Goal: Task Accomplishment & Management: Use online tool/utility

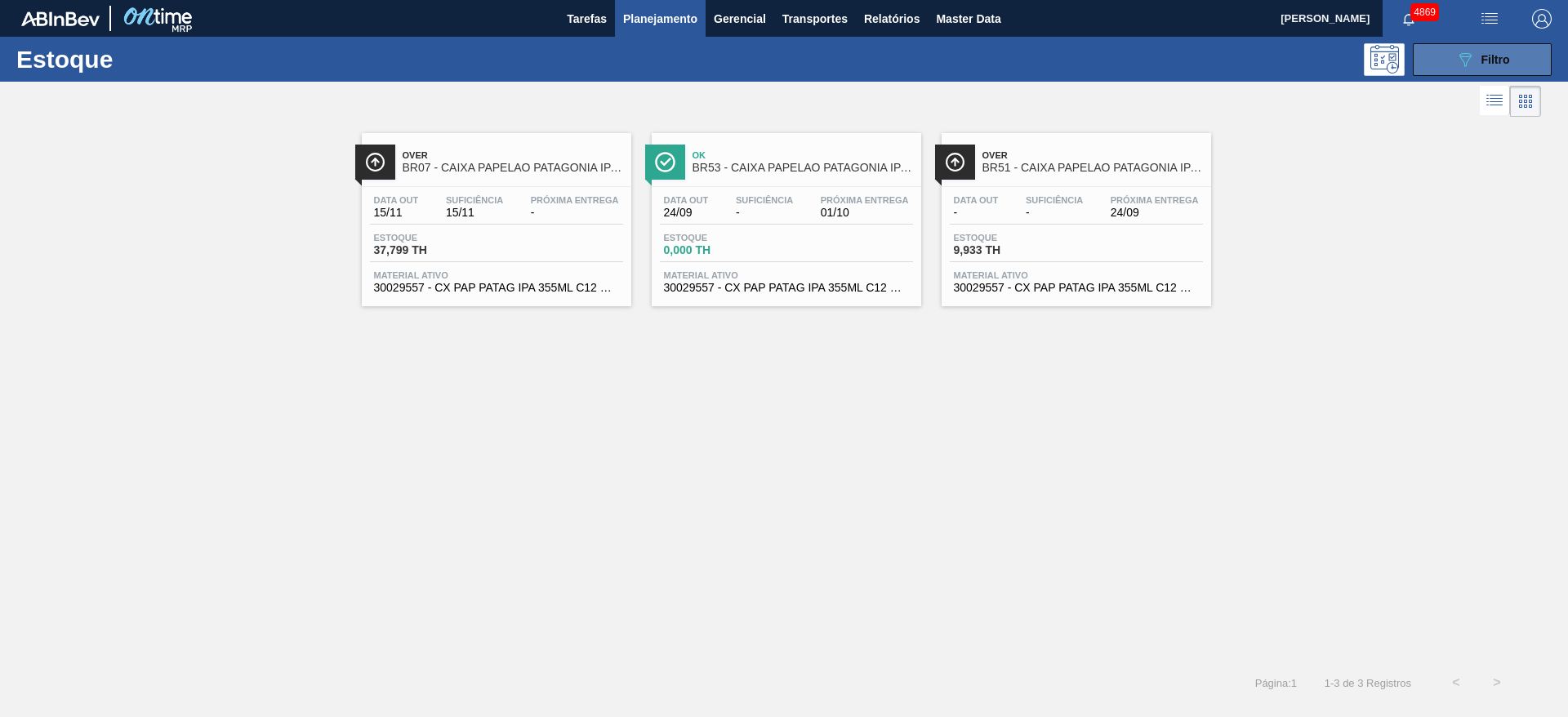
click at [1422, 55] on button "089F7B8B-B2A5-4AFE-B5C0-19BA573D28AC Filtro" at bounding box center [1482, 59] width 139 height 32
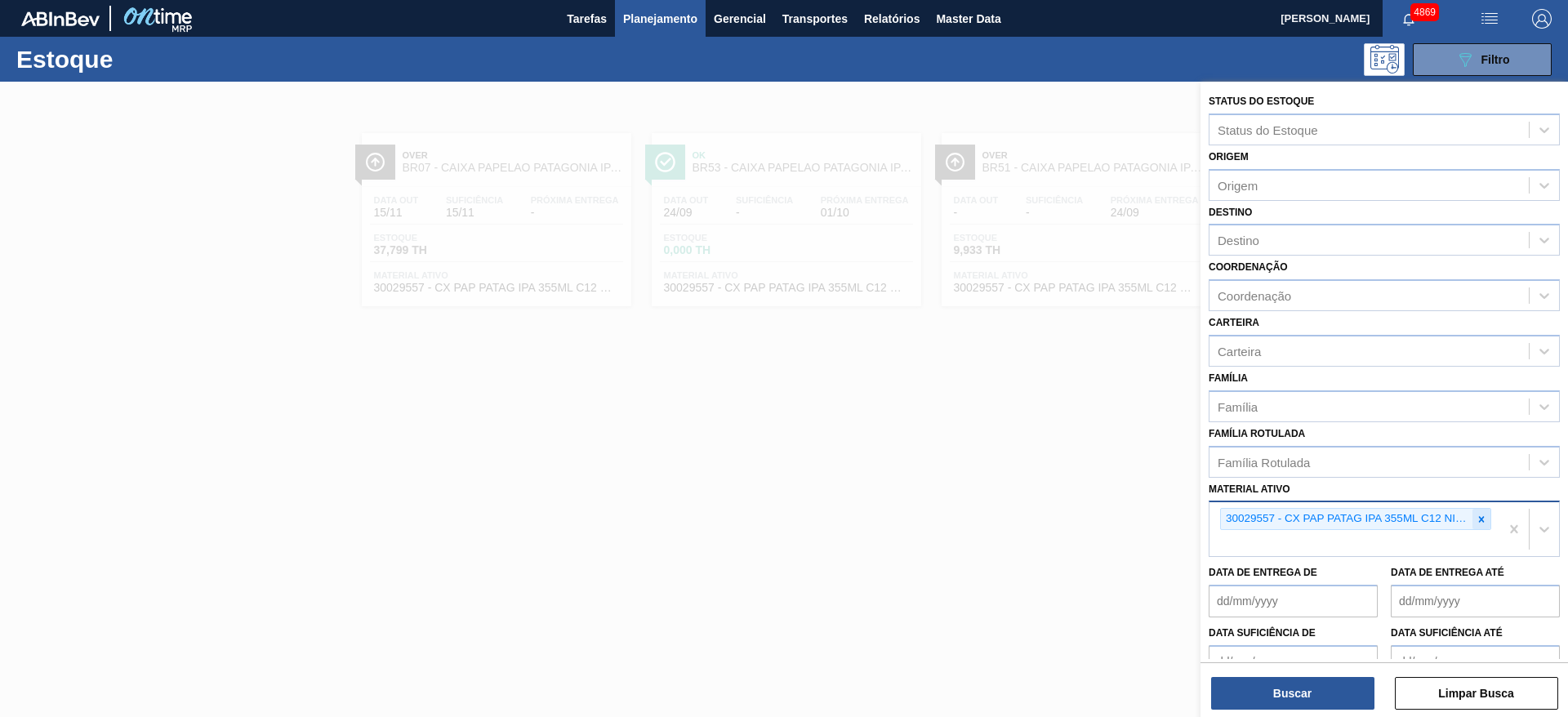
click at [1475, 521] on icon at bounding box center [1481, 520] width 12 height 12
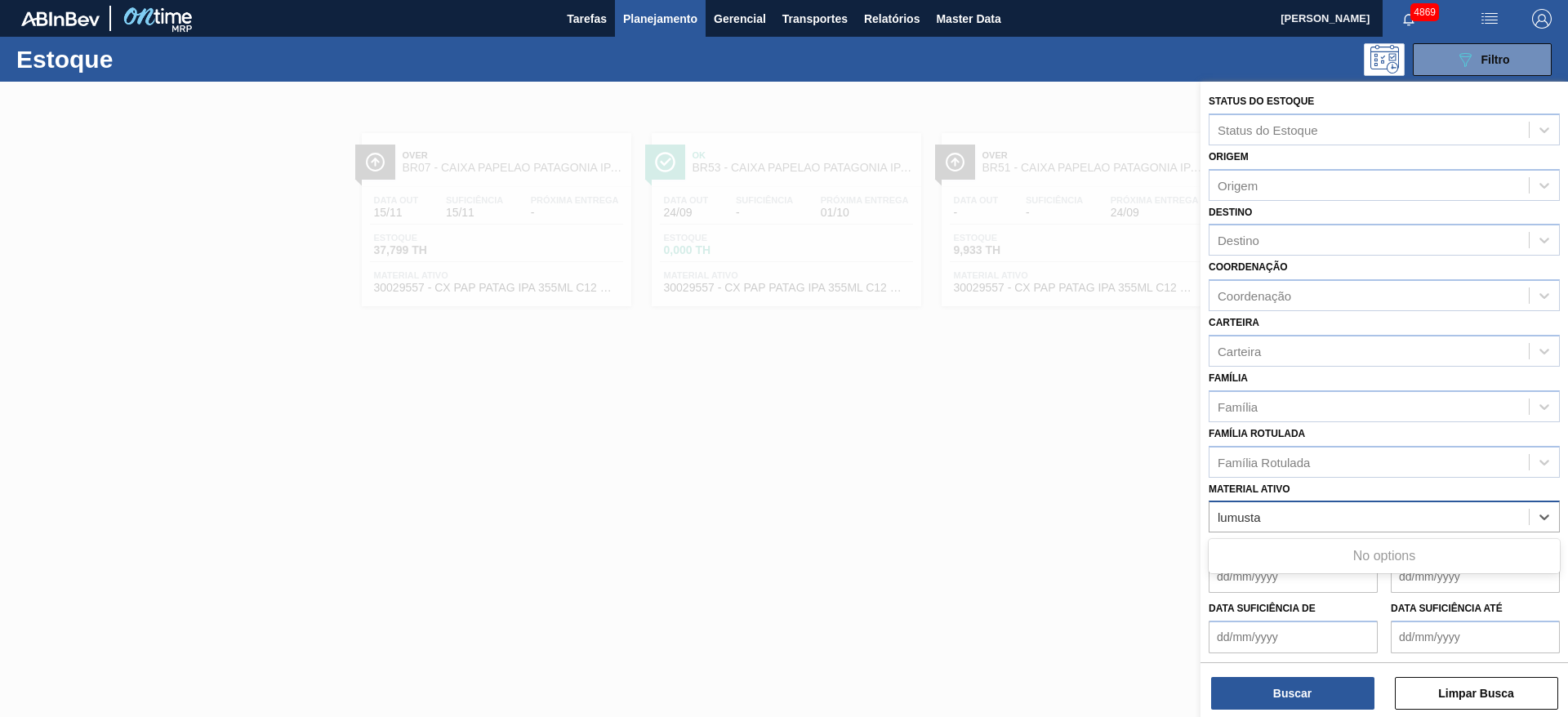
drag, startPoint x: 1239, startPoint y: 515, endPoint x: 1289, endPoint y: 519, distance: 50.2
click at [1289, 519] on div "lumusta lumusta" at bounding box center [1369, 517] width 319 height 23
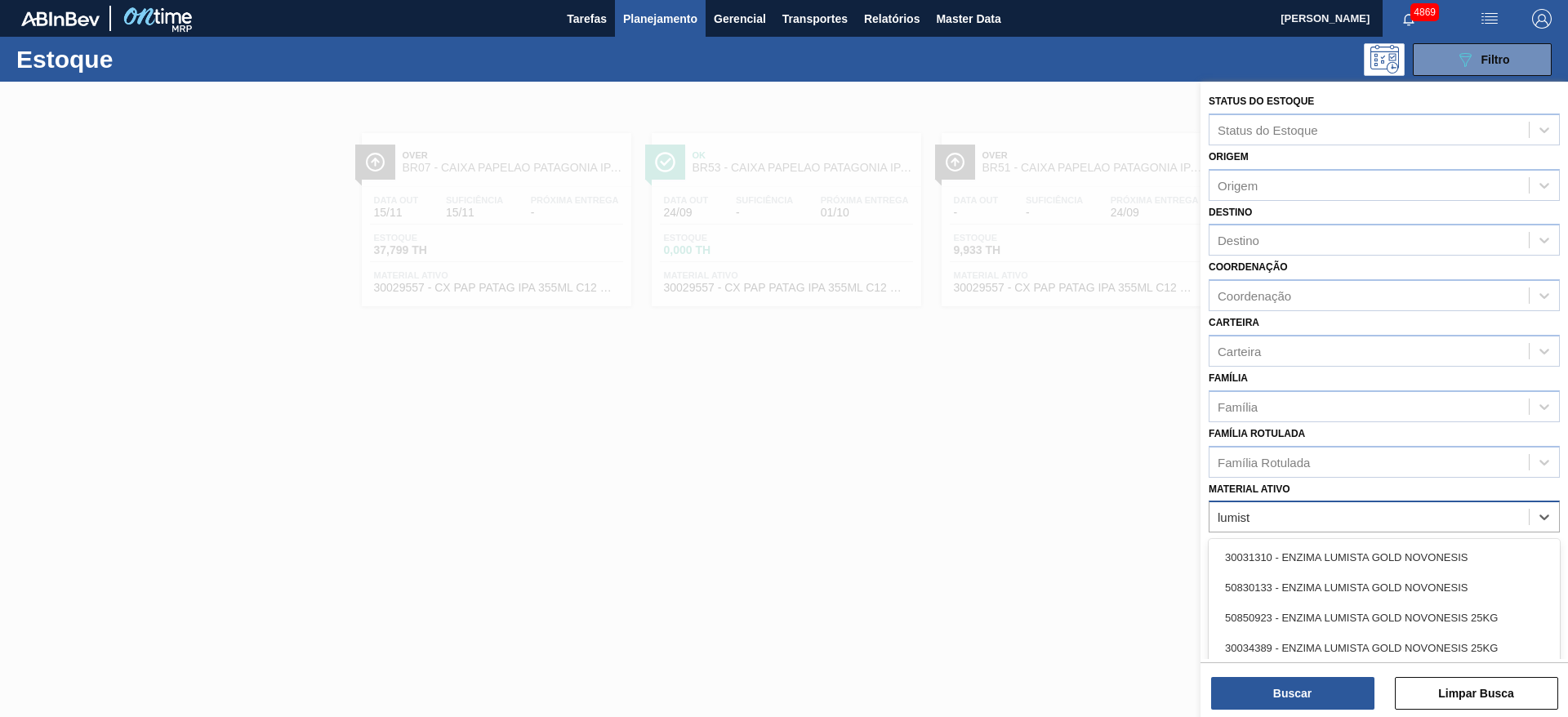
type ativo "lumista"
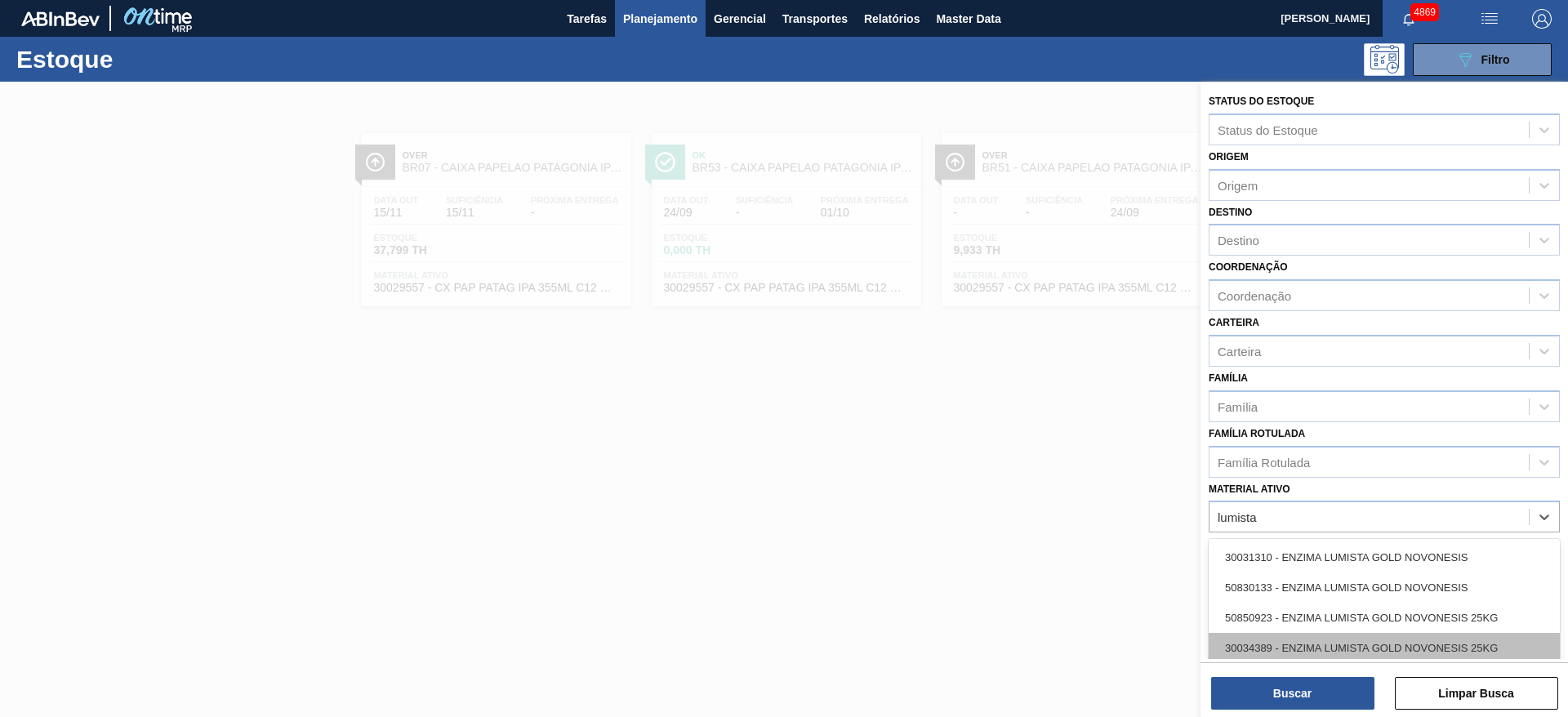
click at [1311, 642] on div "30034389 - ENZIMA LUMISTA GOLD NOVONESIS 25KG" at bounding box center [1383, 648] width 351 height 30
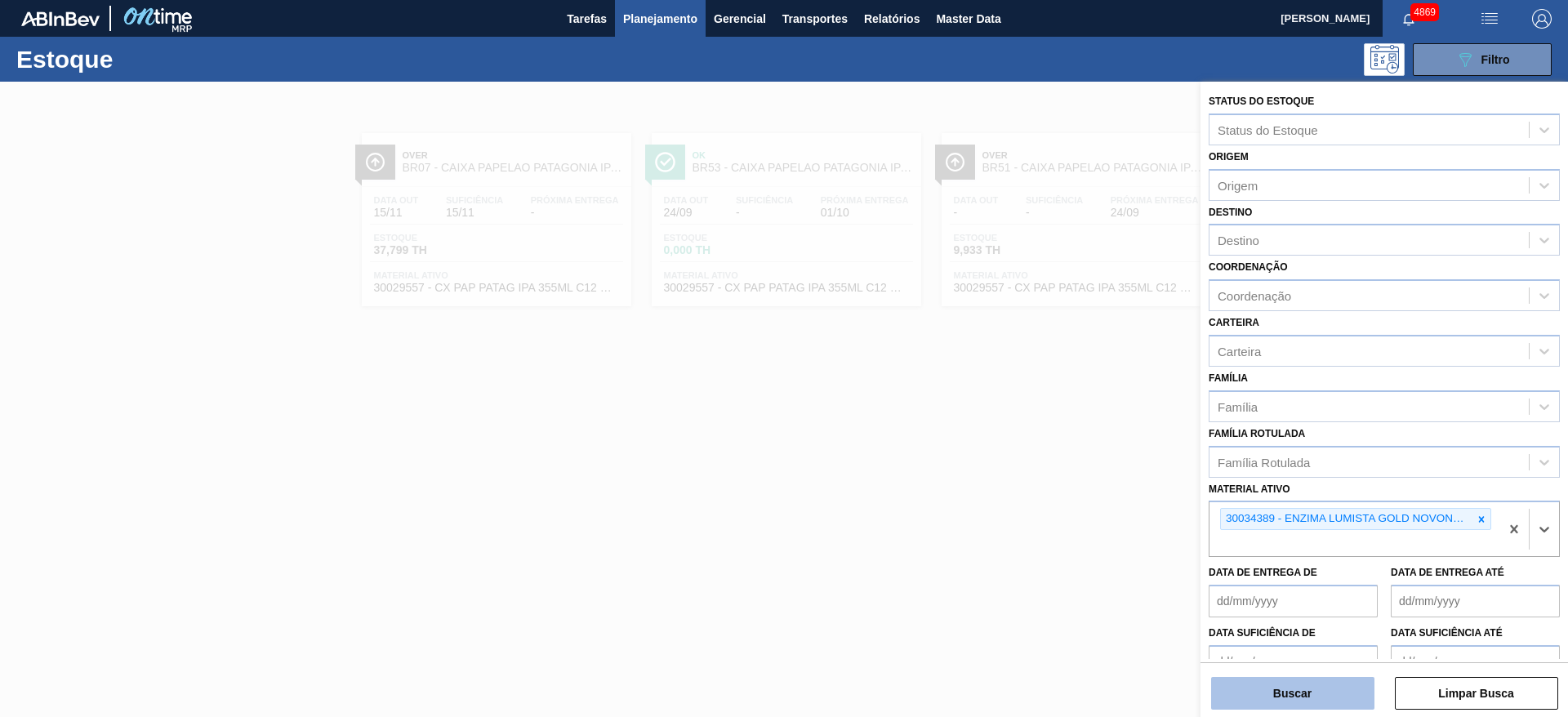
click at [1304, 684] on button "Buscar" at bounding box center [1293, 693] width 163 height 32
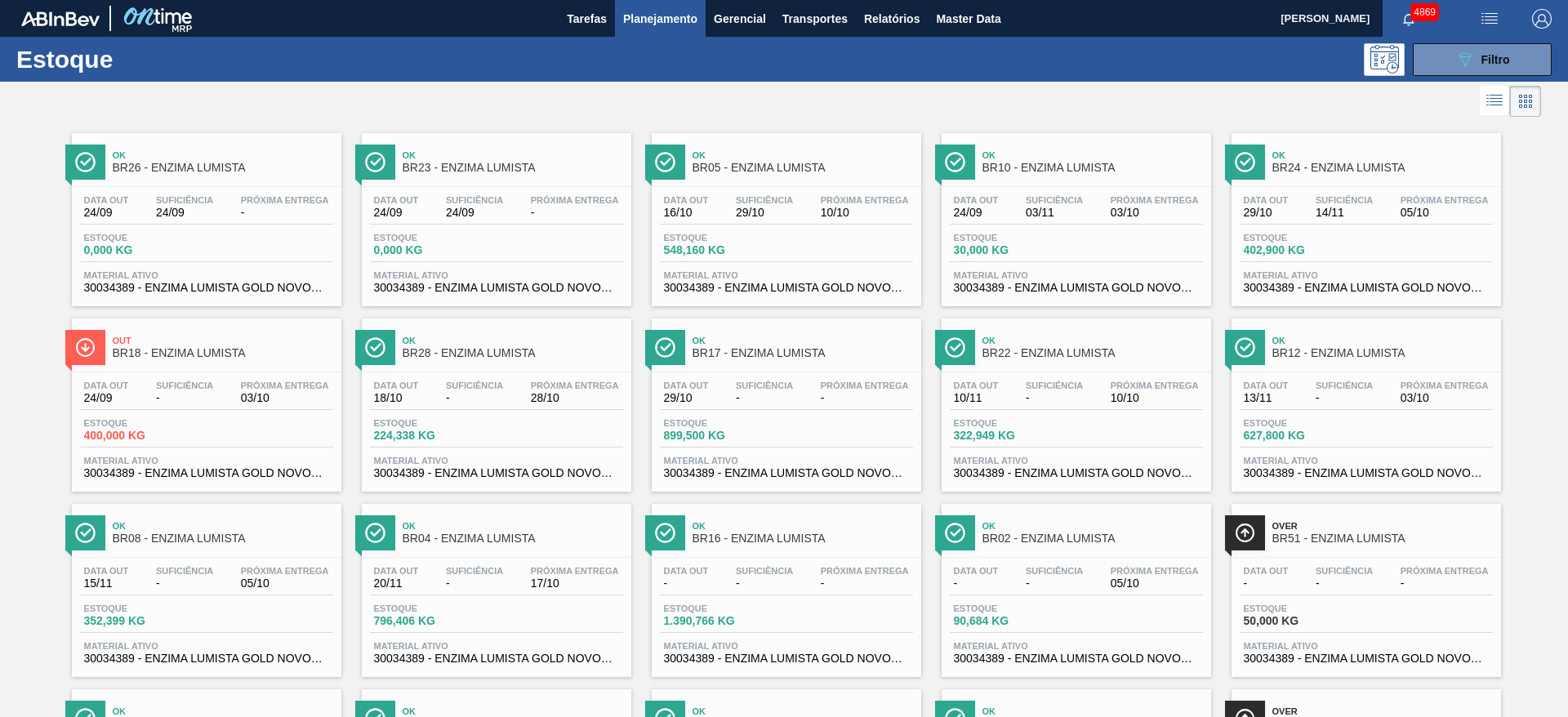
click at [1088, 202] on div "Data out 24/09 Suficiência 03/11 Próxima Entrega 03/10" at bounding box center [1076, 210] width 253 height 29
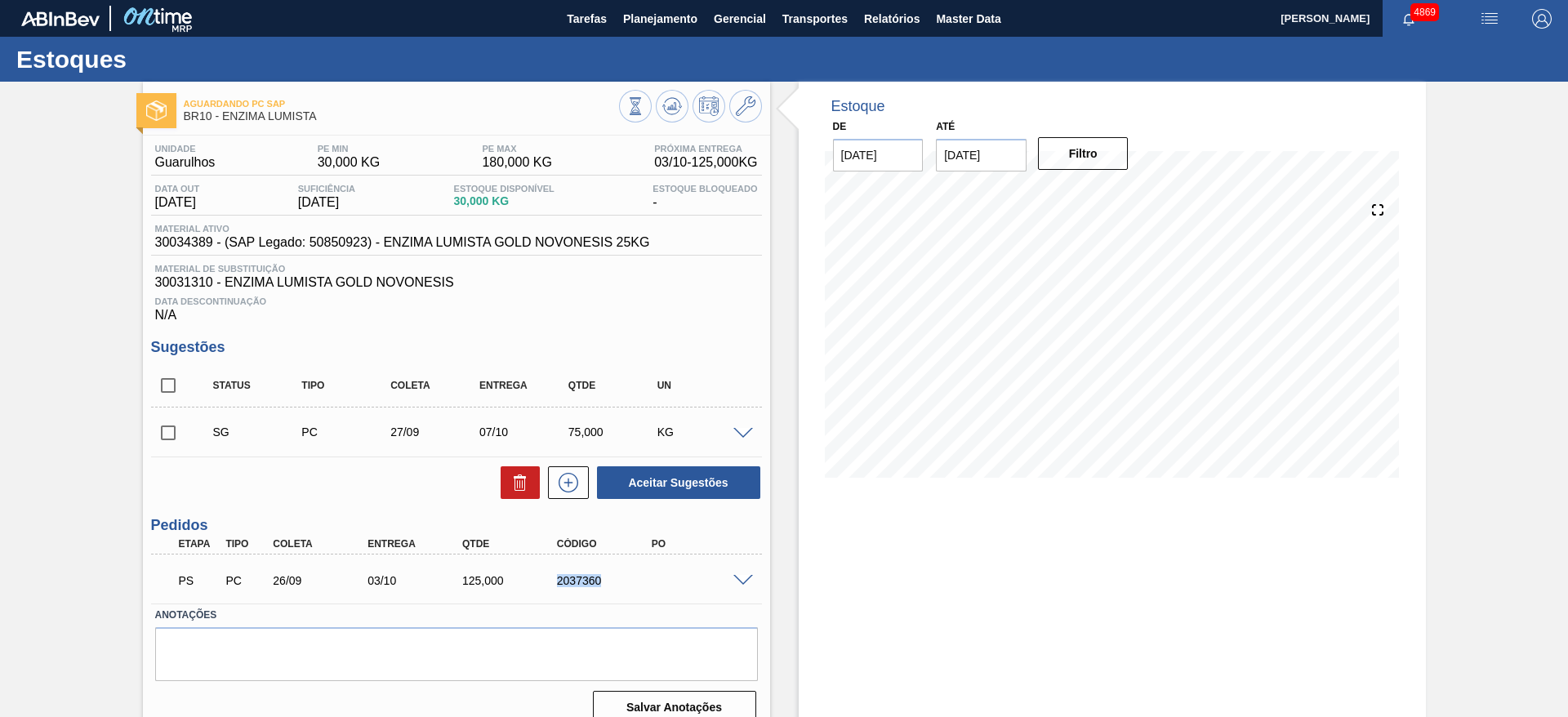
drag, startPoint x: 546, startPoint y: 579, endPoint x: 630, endPoint y: 581, distance: 84.0
click at [630, 581] on div "2037360" at bounding box center [593, 580] width 95 height 13
copy div "2037360"
click at [684, 27] on span "Planejamento" at bounding box center [660, 19] width 74 height 20
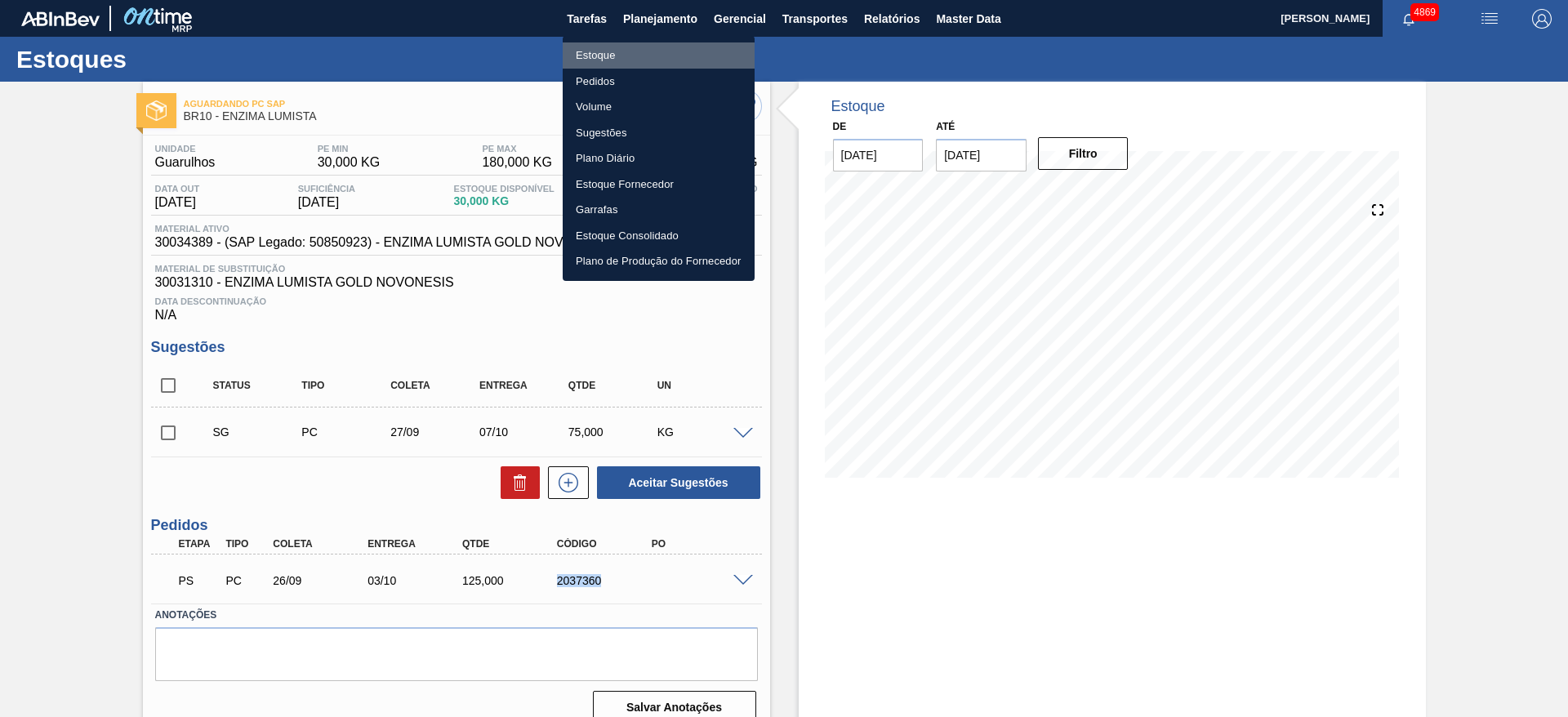
click at [658, 57] on li "Estoque" at bounding box center [658, 55] width 191 height 26
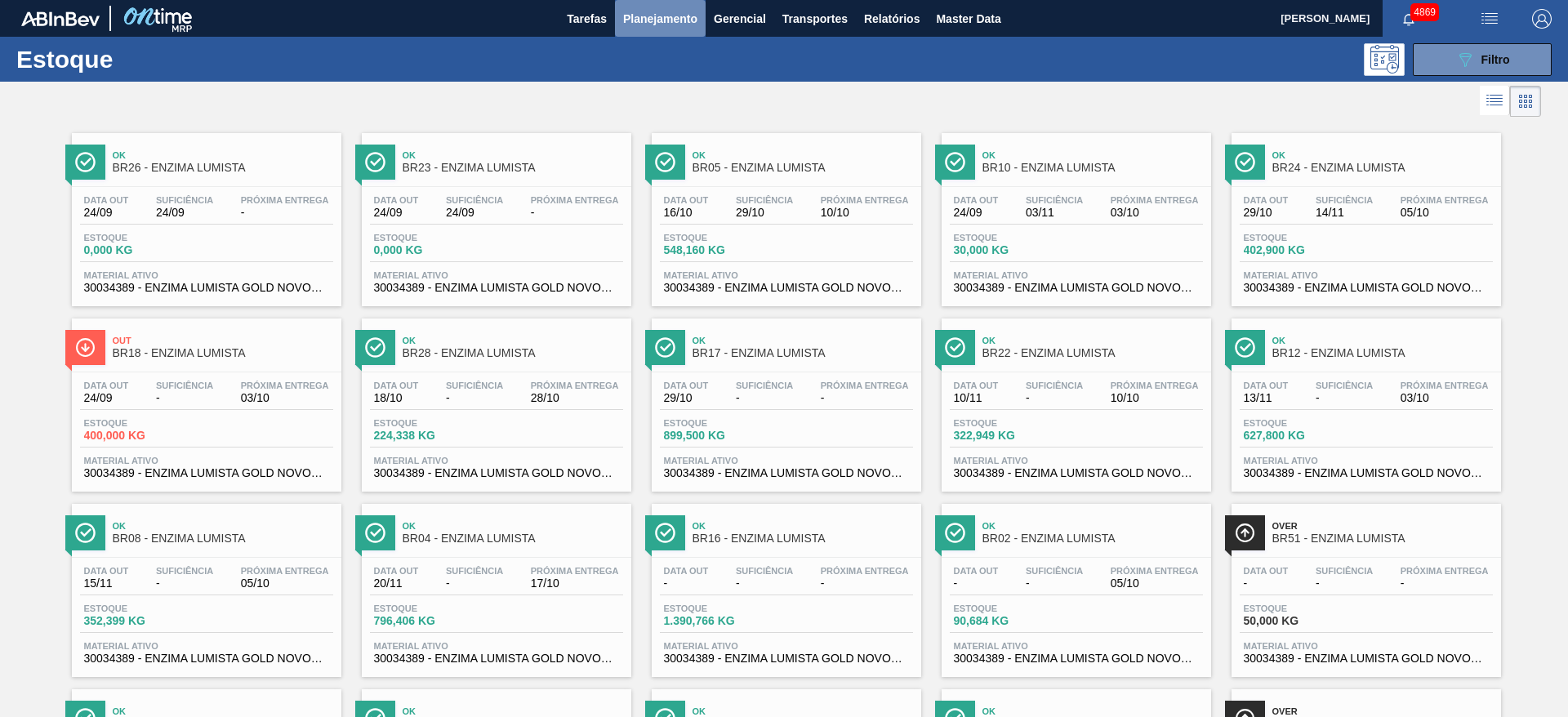
click at [678, 21] on span "Planejamento" at bounding box center [660, 19] width 74 height 20
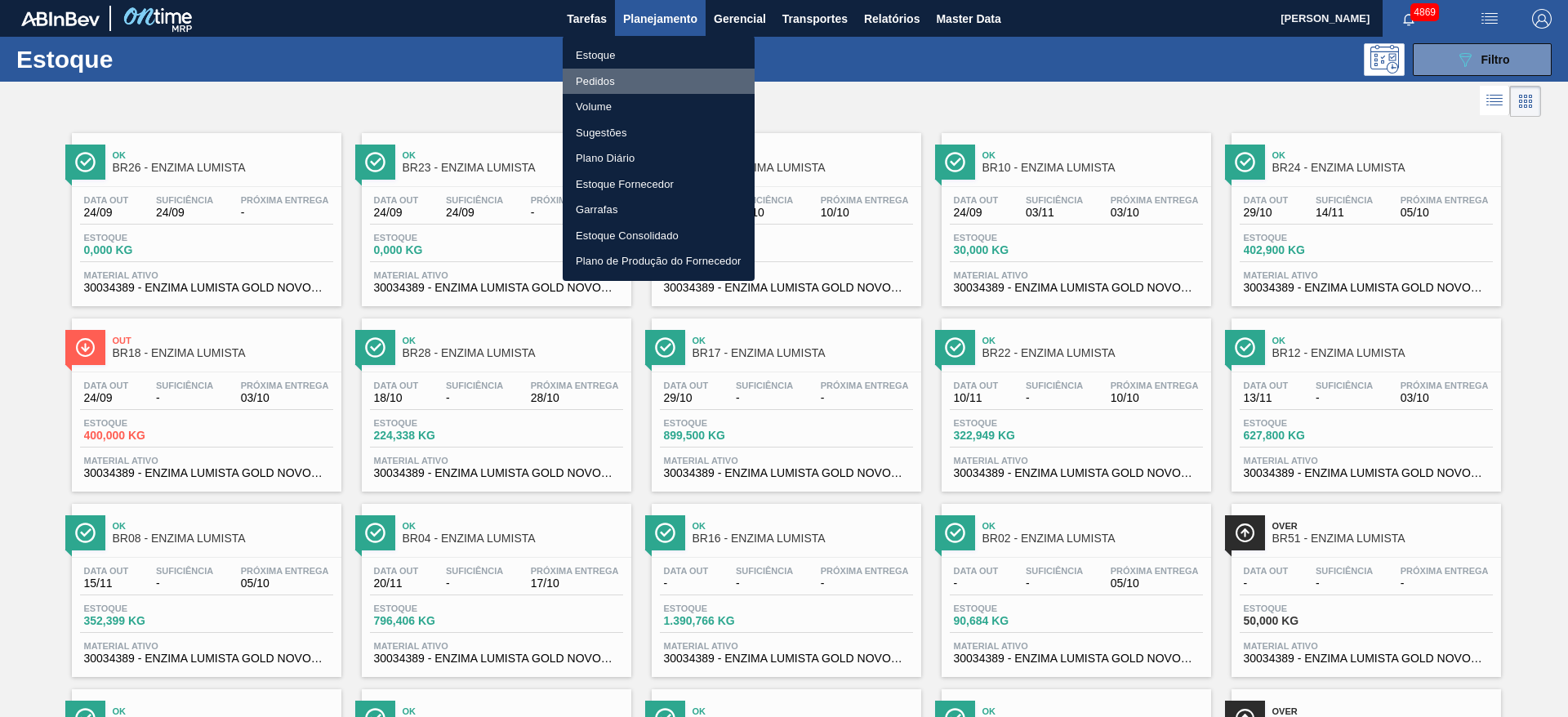
click at [629, 85] on li "Pedidos" at bounding box center [658, 81] width 191 height 26
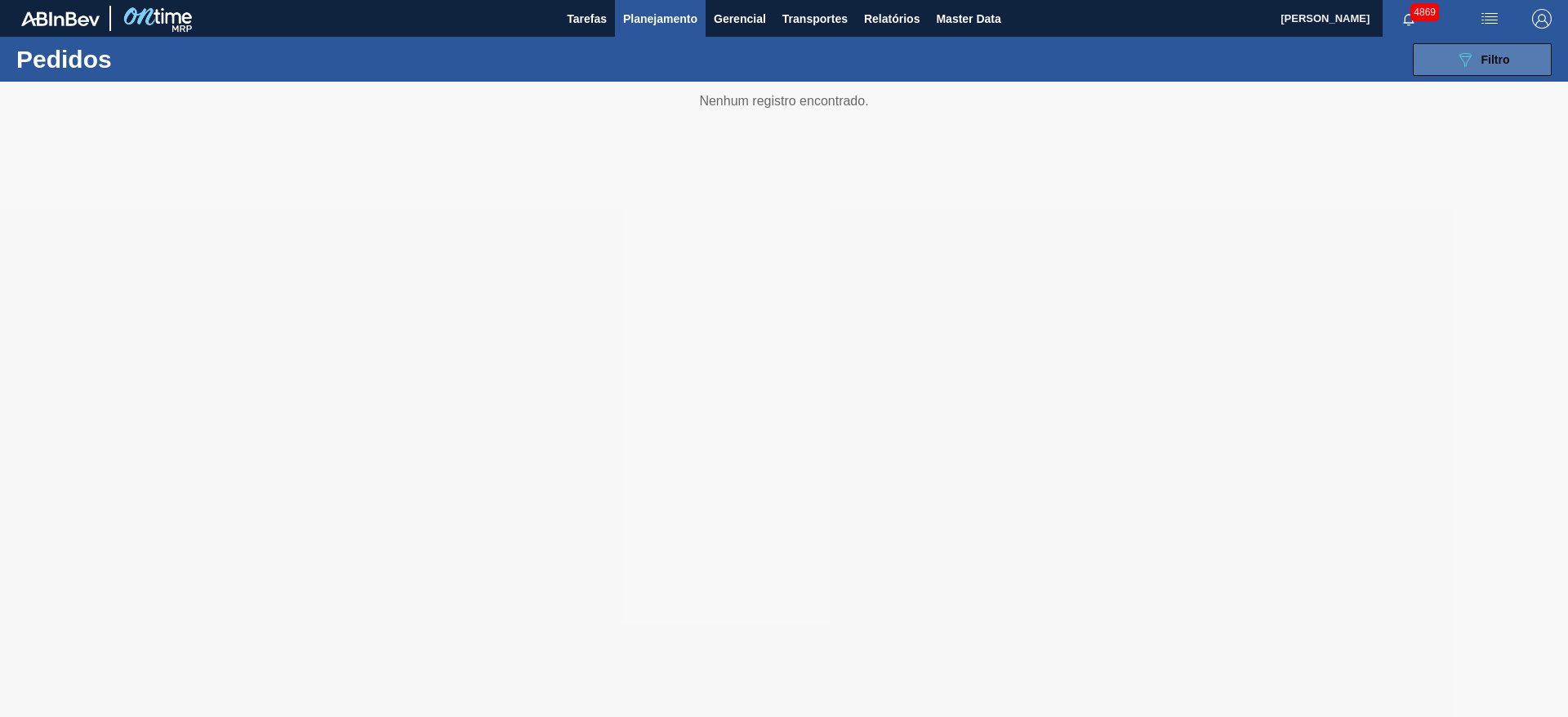
click at [1500, 63] on span "Filtro" at bounding box center [1495, 59] width 28 height 13
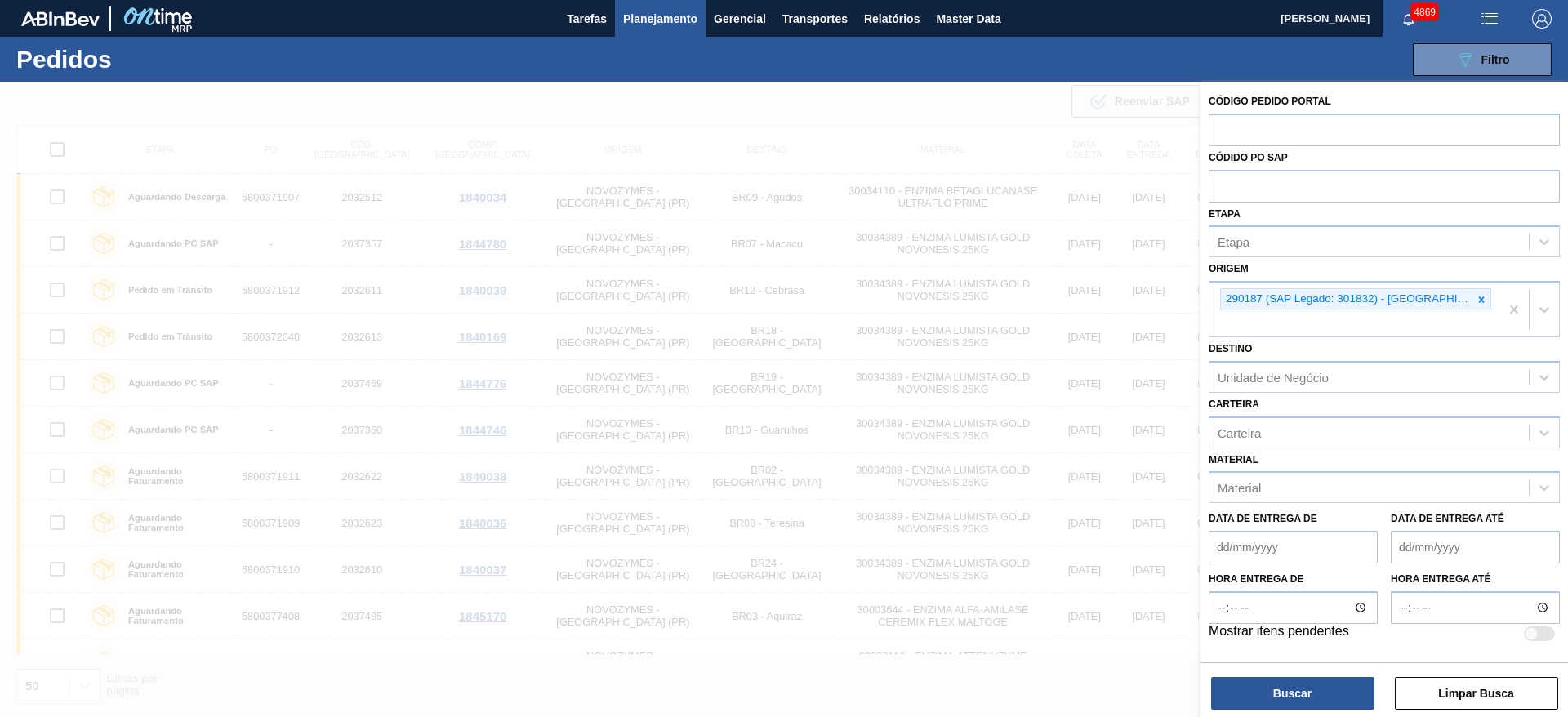
click at [960, 89] on div at bounding box center [784, 441] width 1568 height 717
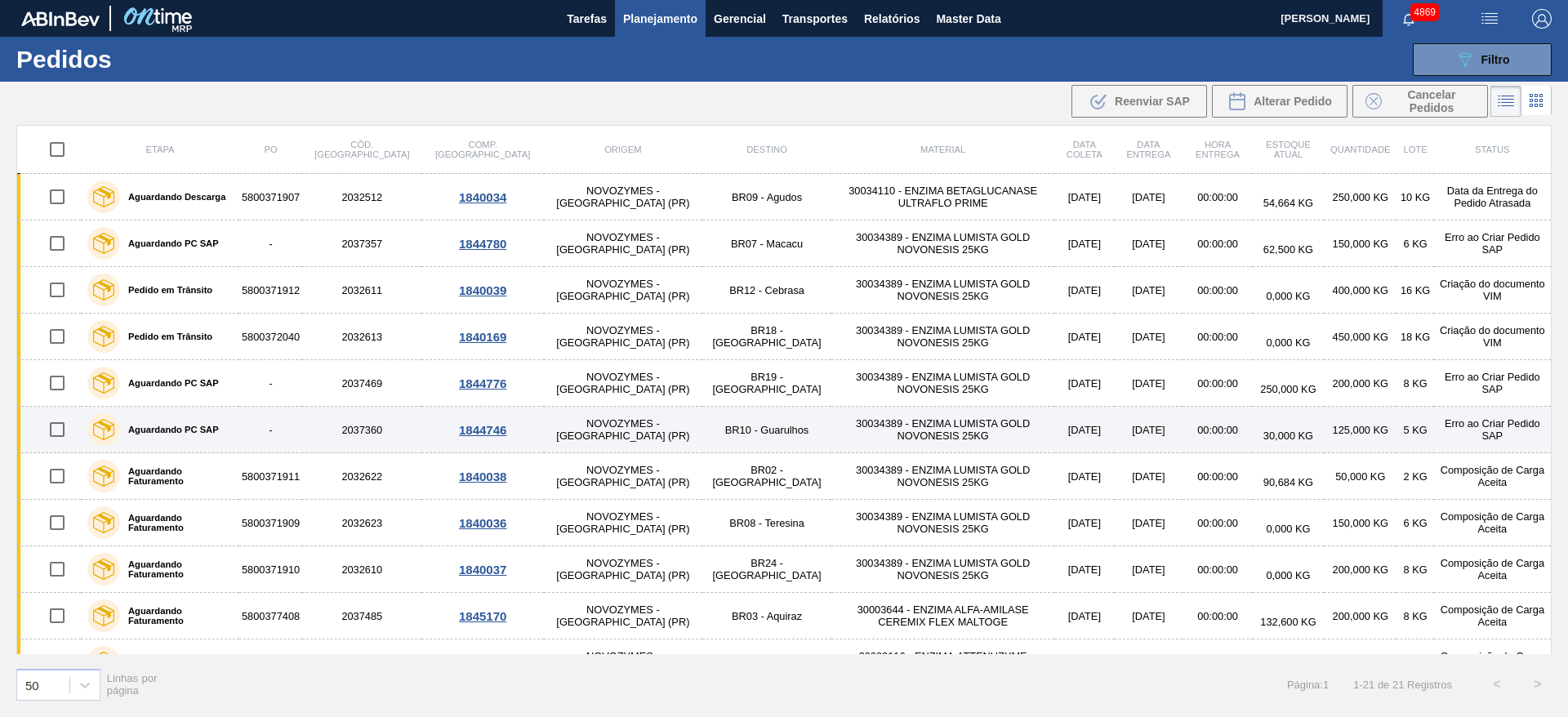
click at [451, 431] on div "1844746" at bounding box center [483, 430] width 117 height 14
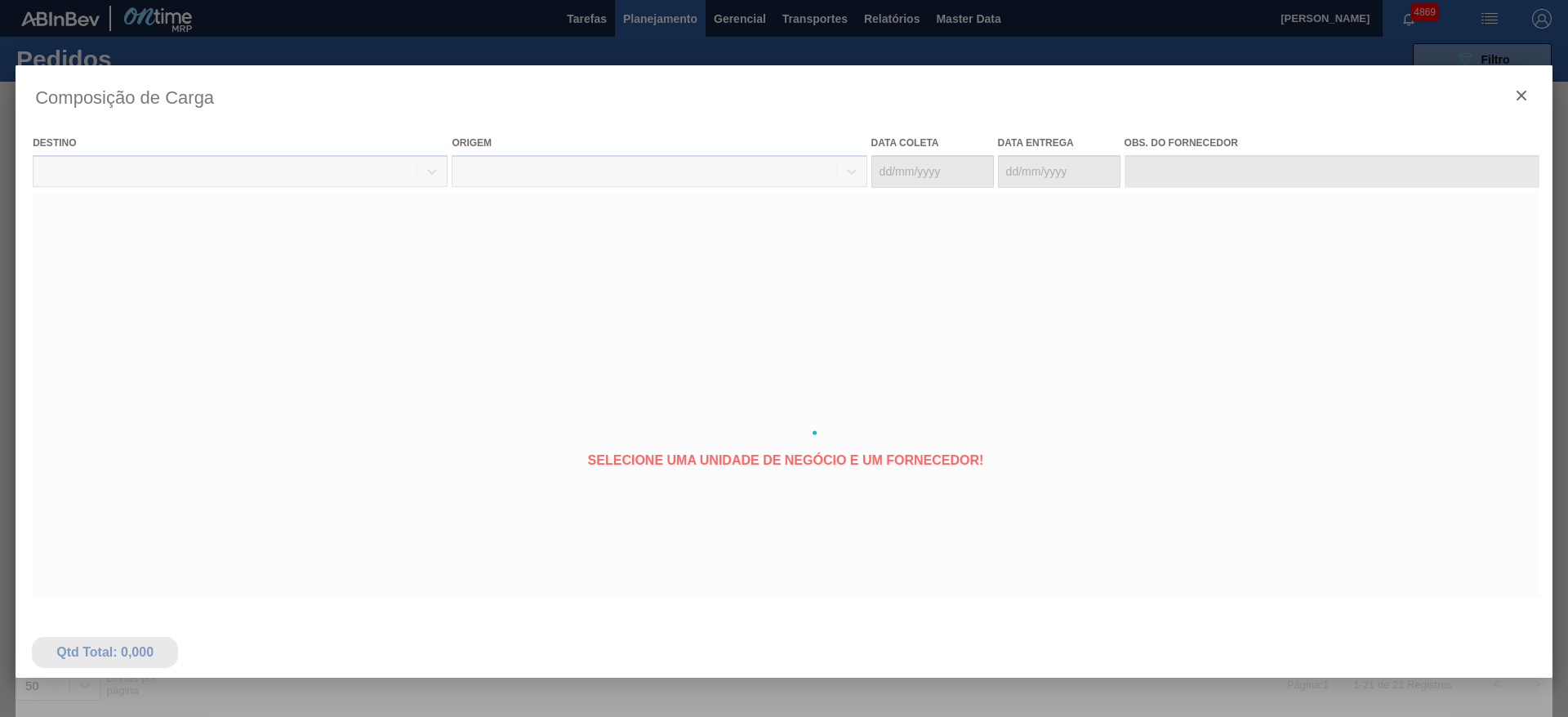
type coleta "[DATE]"
type entrega "[DATE]"
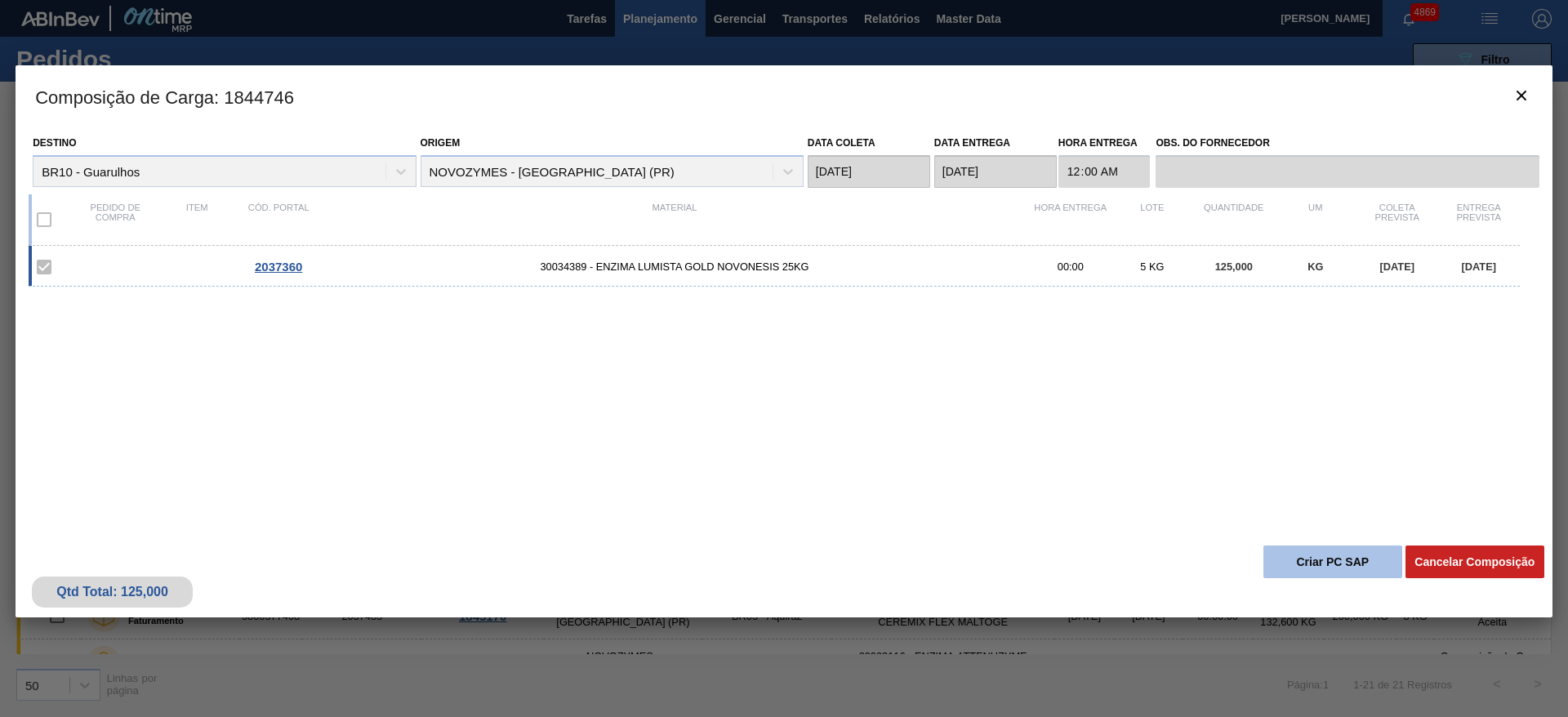
click at [1282, 557] on button "Criar PC SAP" at bounding box center [1333, 561] width 139 height 32
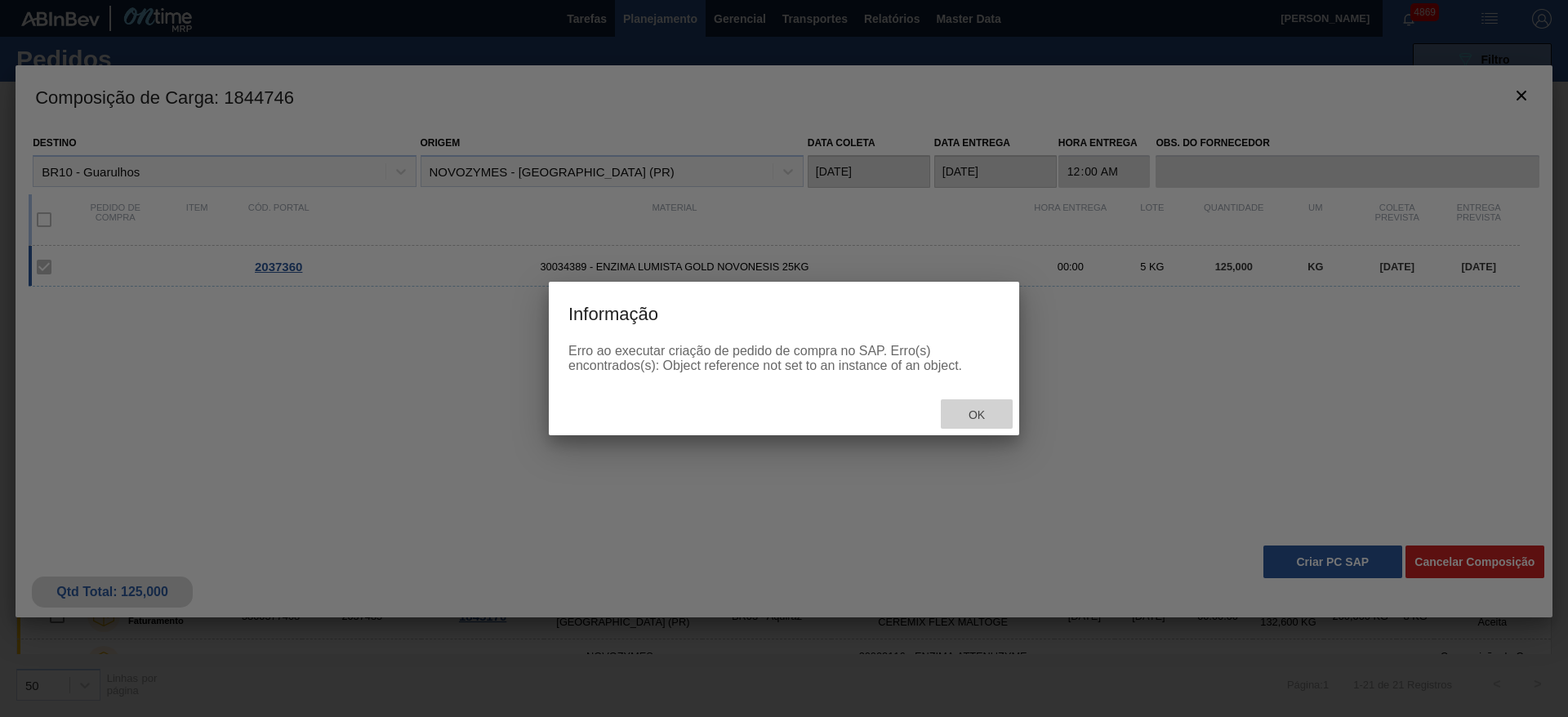
click at [989, 408] on span "Ok" at bounding box center [976, 414] width 42 height 13
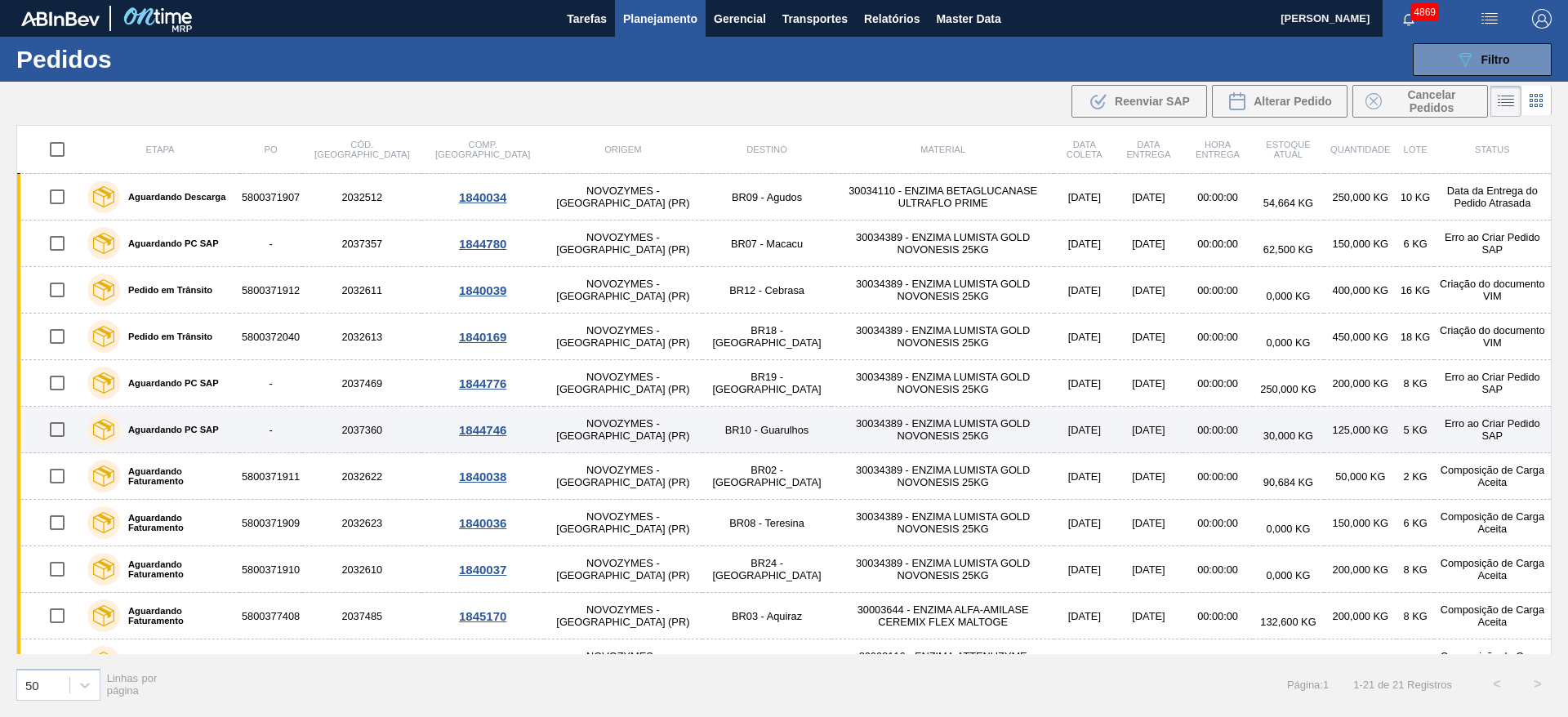
click at [424, 426] on div "1844746" at bounding box center [483, 430] width 117 height 14
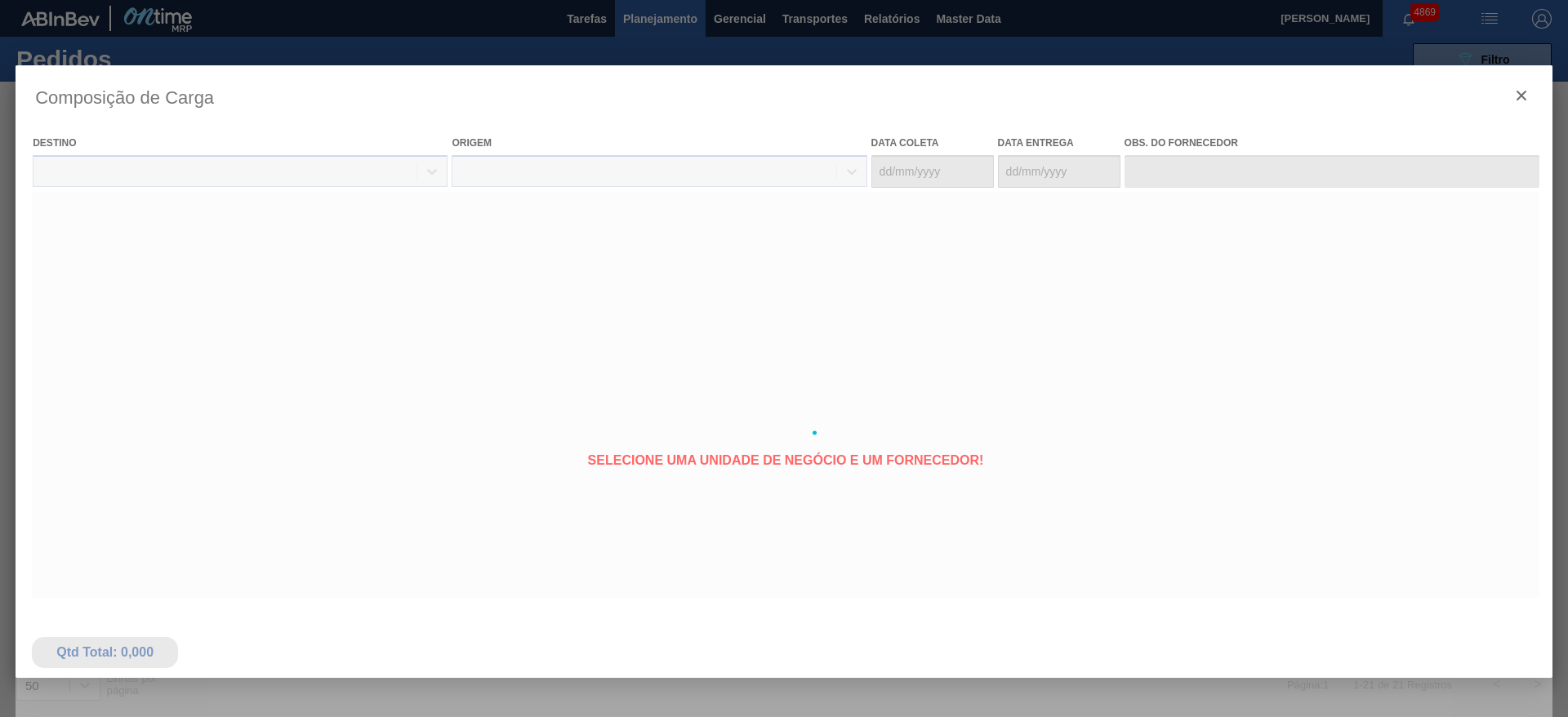
type coleta "[DATE]"
type entrega "[DATE]"
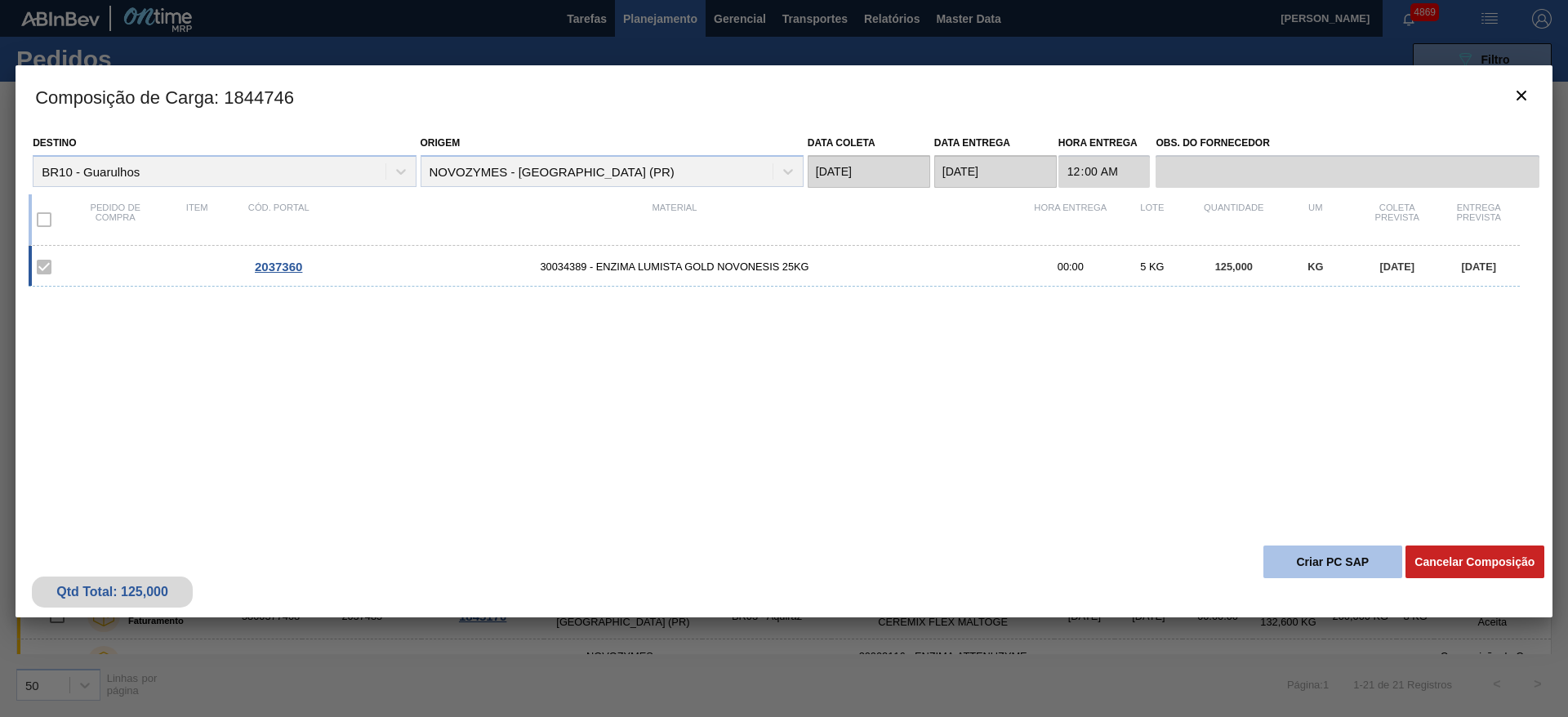
click at [1352, 562] on button "Criar PC SAP" at bounding box center [1333, 561] width 139 height 32
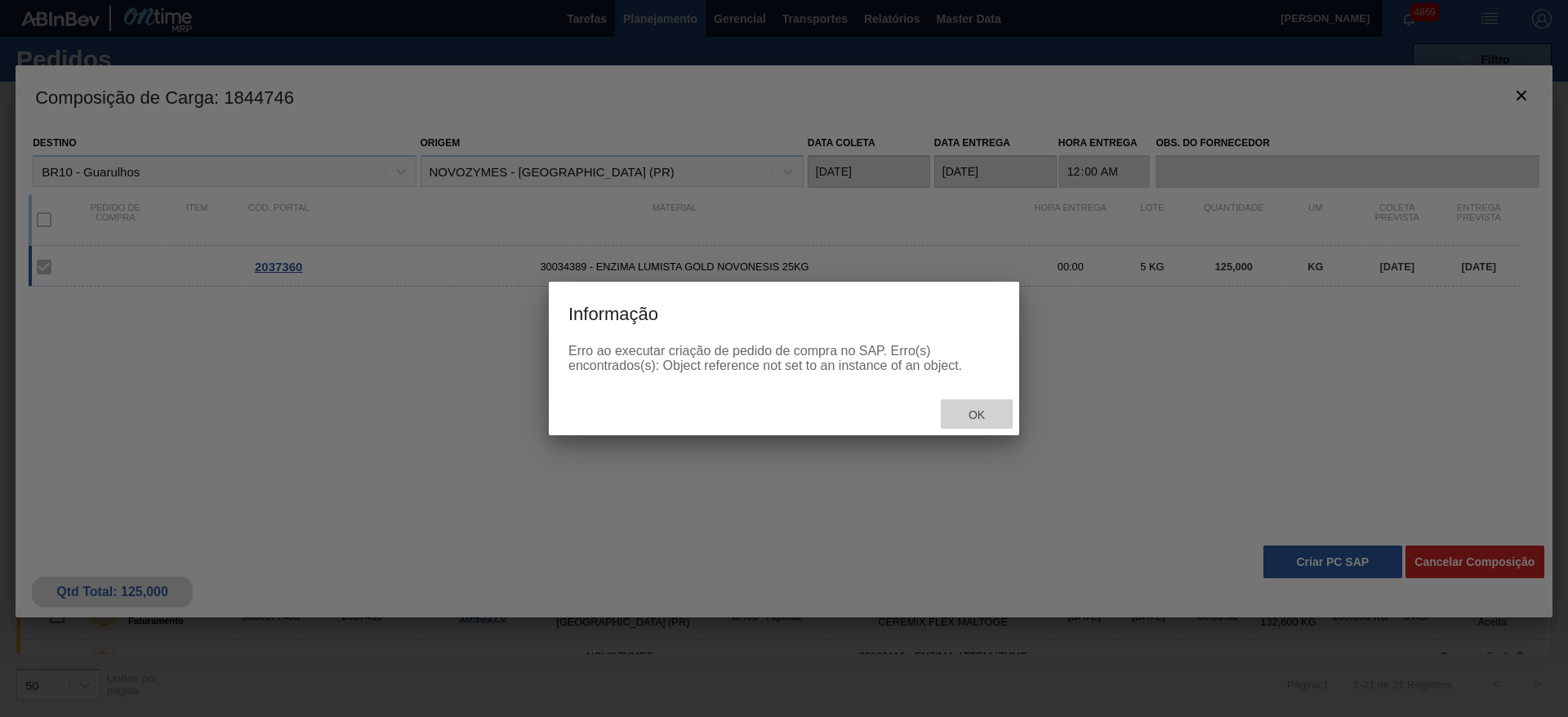
click at [972, 401] on div "Ok" at bounding box center [977, 414] width 72 height 30
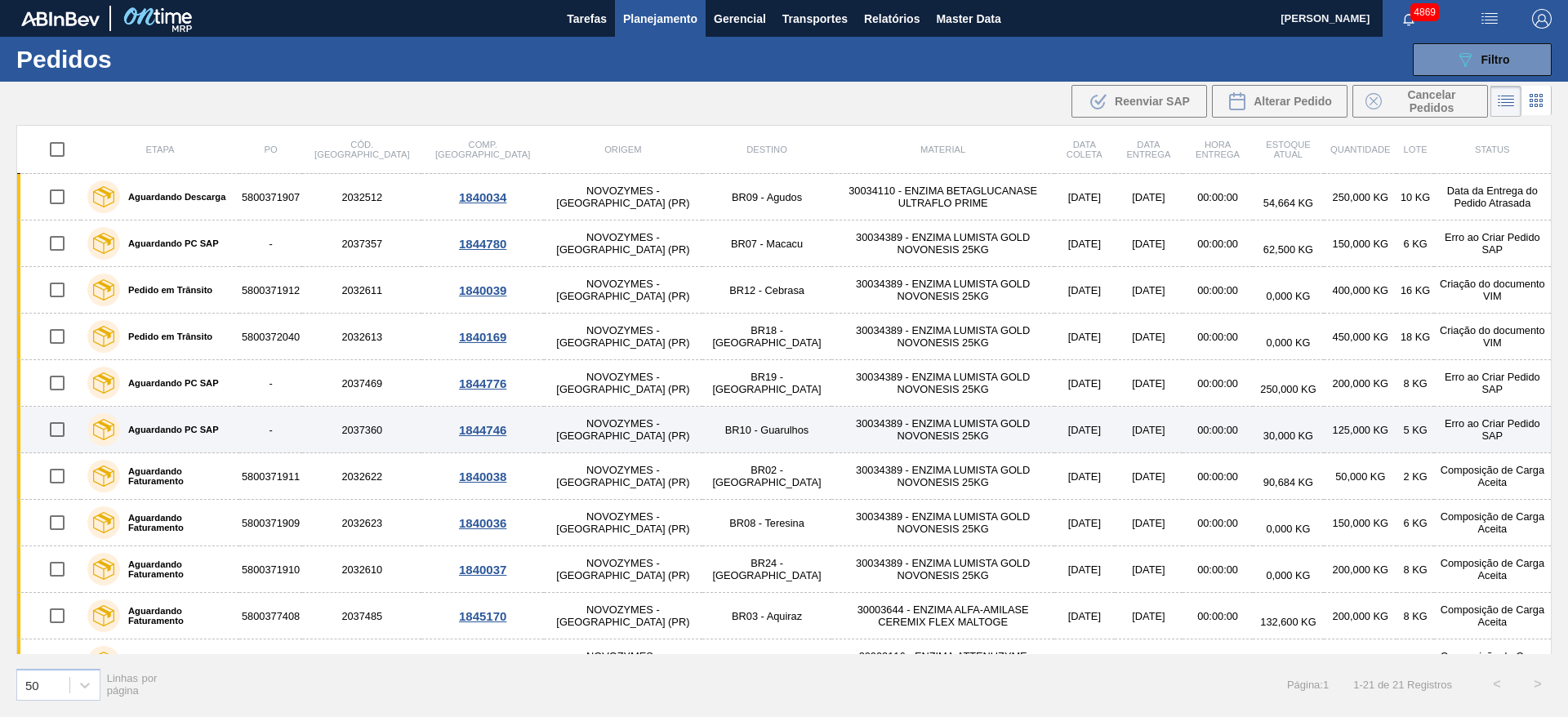
click at [606, 416] on td "NOVOZYMES - [GEOGRAPHIC_DATA] (PR)" at bounding box center [623, 430] width 158 height 47
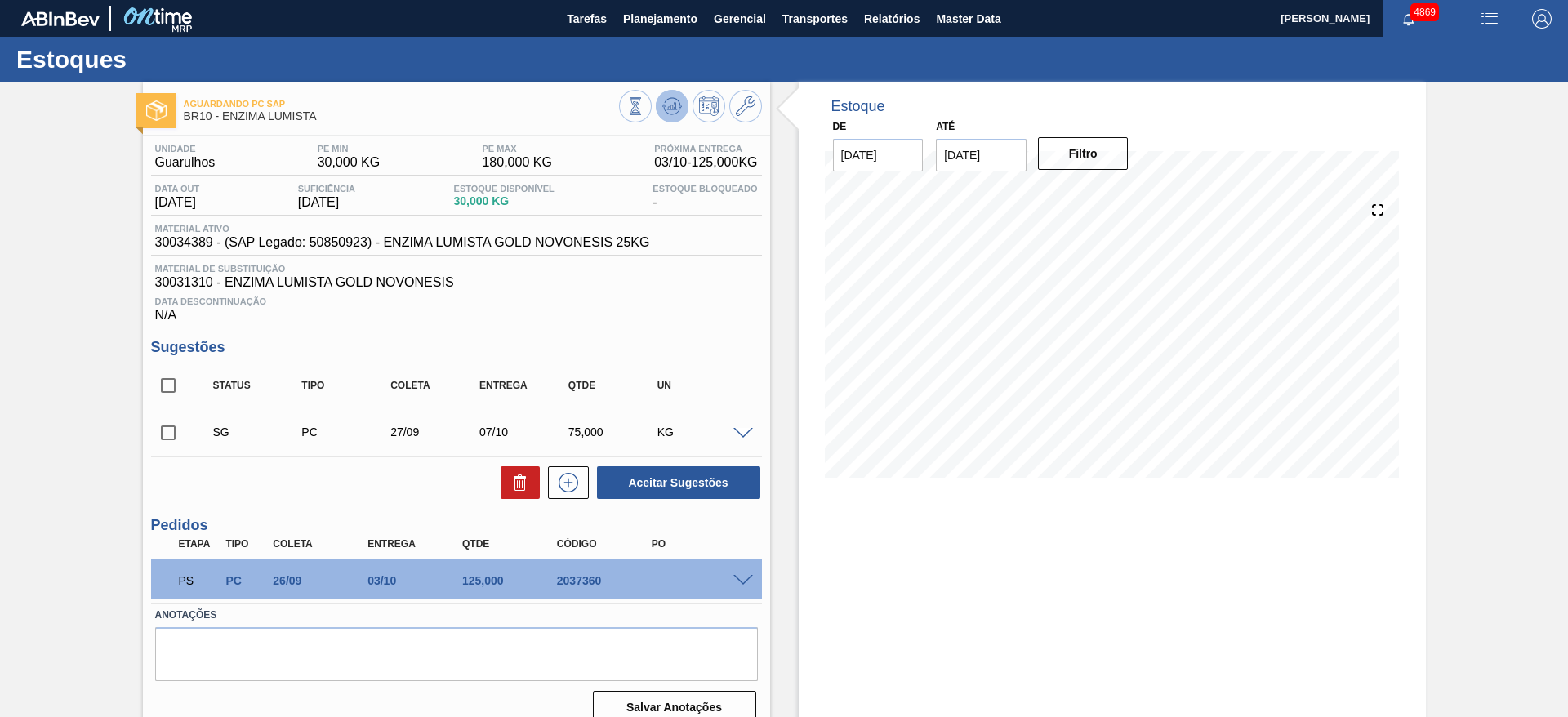
click at [667, 103] on icon at bounding box center [672, 106] width 20 height 20
click at [733, 573] on div at bounding box center [744, 579] width 32 height 13
click at [738, 580] on span at bounding box center [743, 580] width 20 height 13
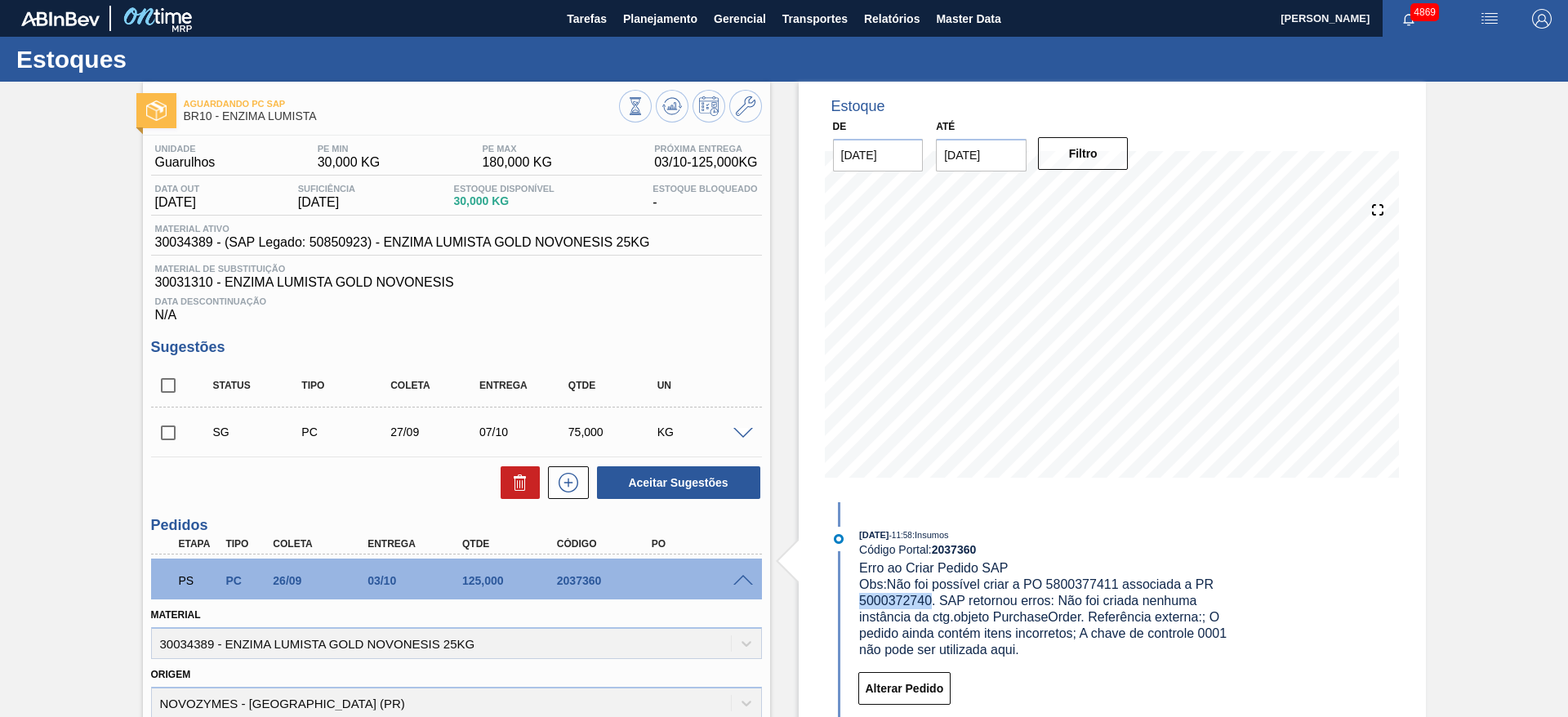
drag, startPoint x: 861, startPoint y: 600, endPoint x: 930, endPoint y: 609, distance: 69.6
click at [930, 609] on div "Obs: Não foi possível criar a PO 5800377411 associada a PR 5000372740. SAP reto…" at bounding box center [1052, 617] width 388 height 82
copy span "5000372740"
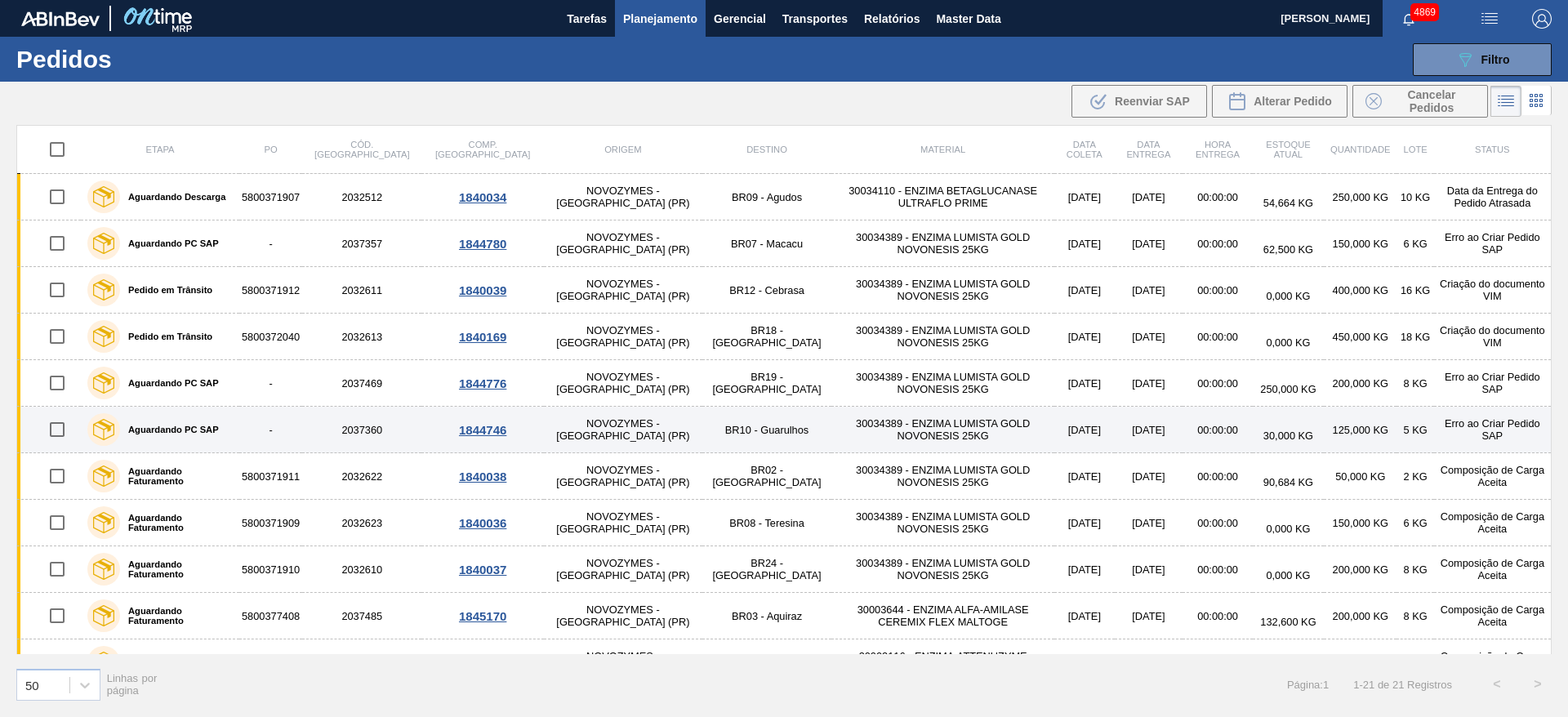
click at [434, 426] on div "1844746" at bounding box center [483, 430] width 117 height 14
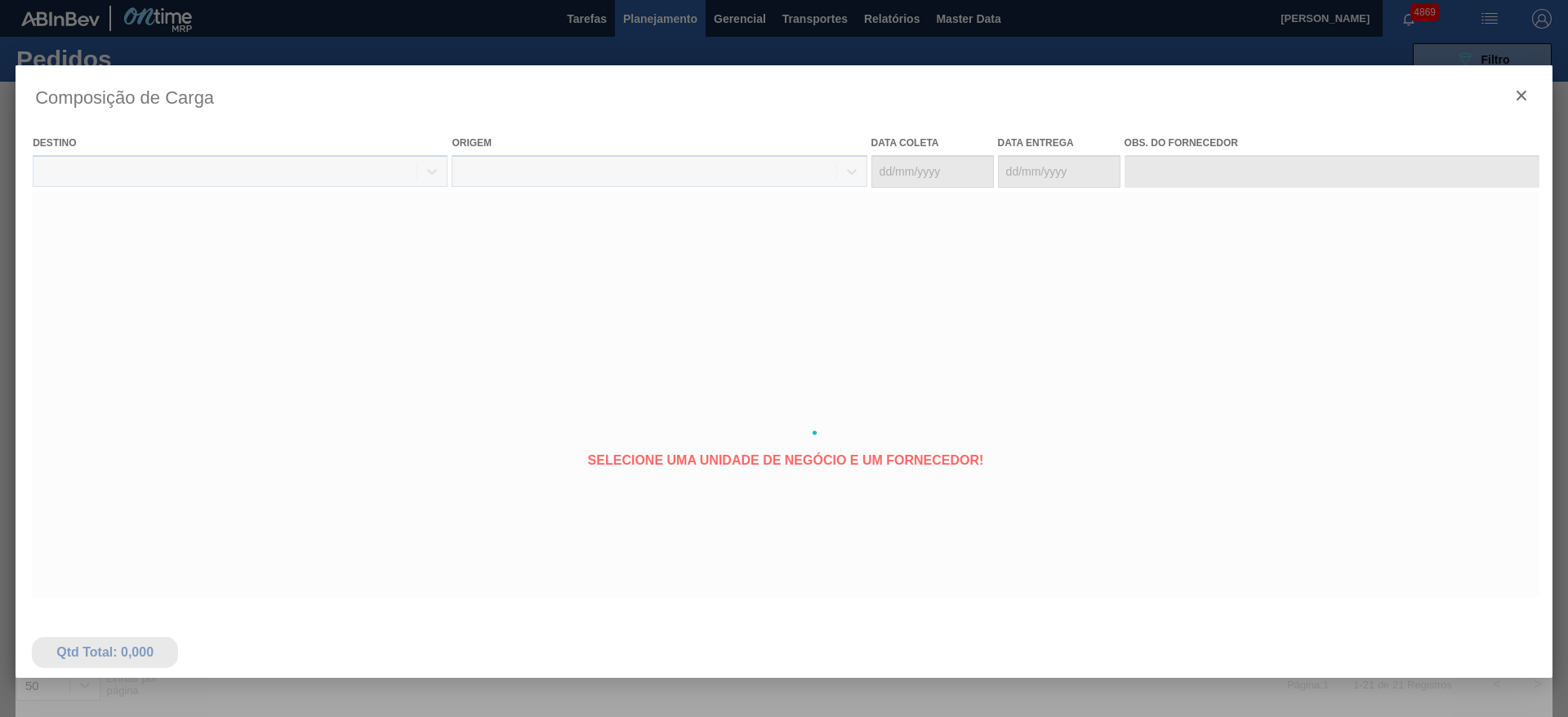
type coleta "[DATE]"
type entrega "[DATE]"
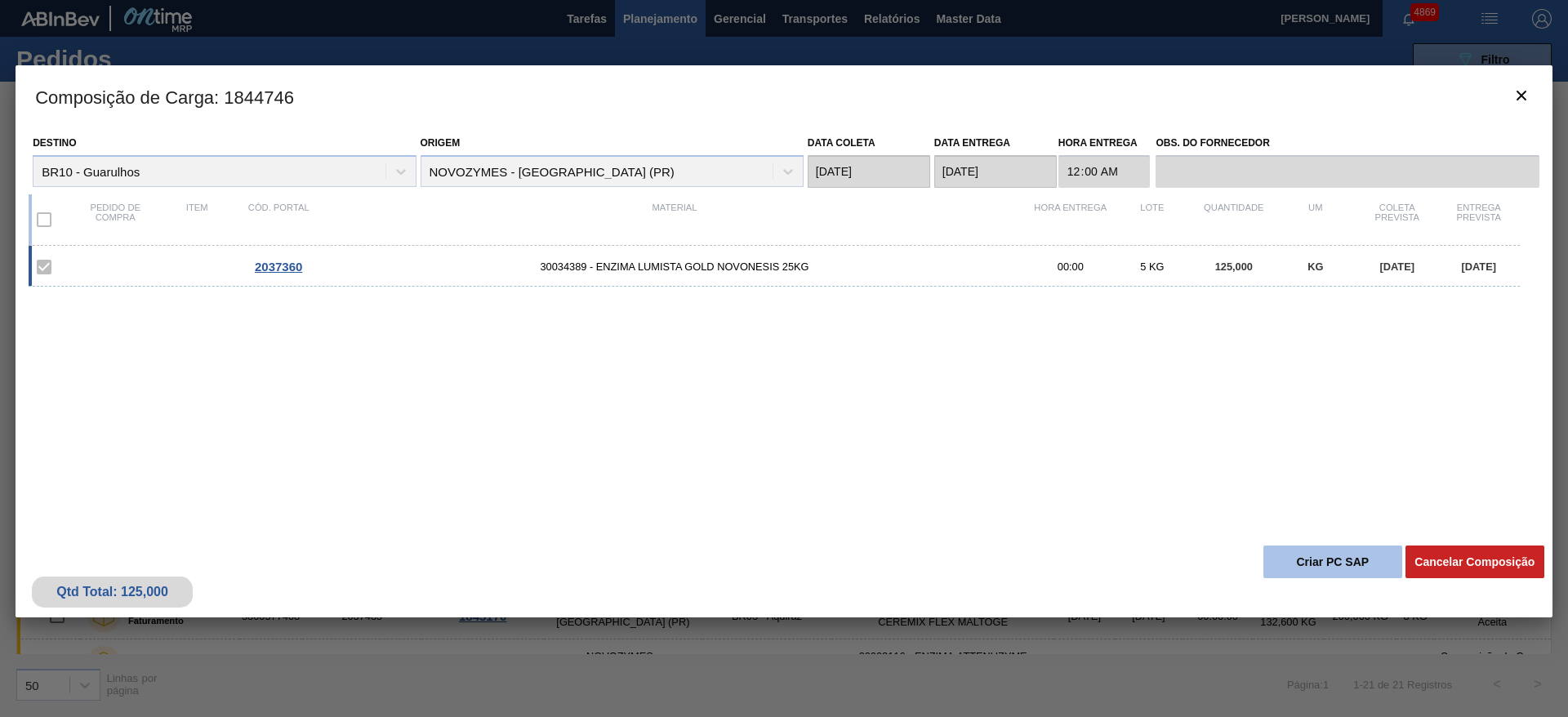
click at [1305, 569] on button "Criar PC SAP" at bounding box center [1333, 561] width 139 height 32
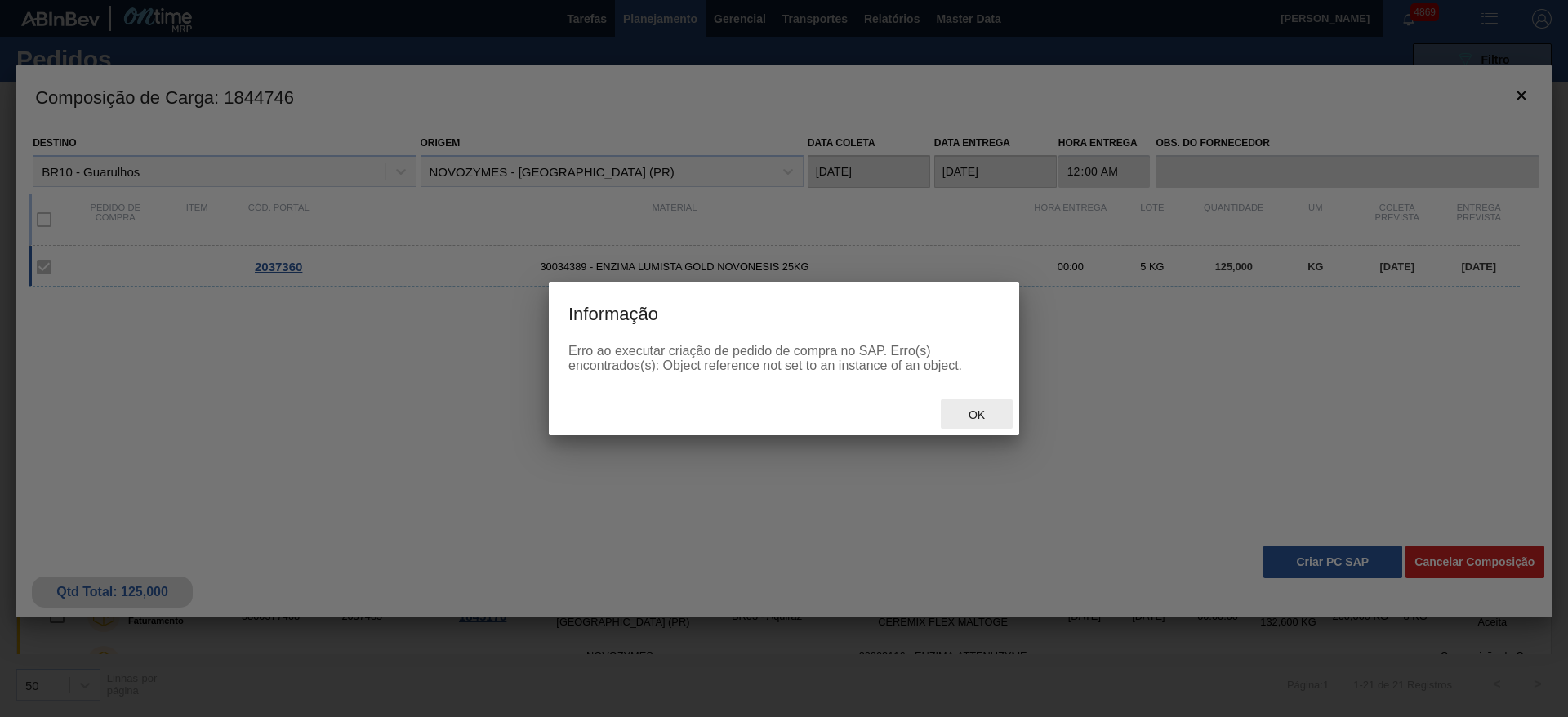
click at [978, 412] on span "Ok" at bounding box center [976, 414] width 42 height 13
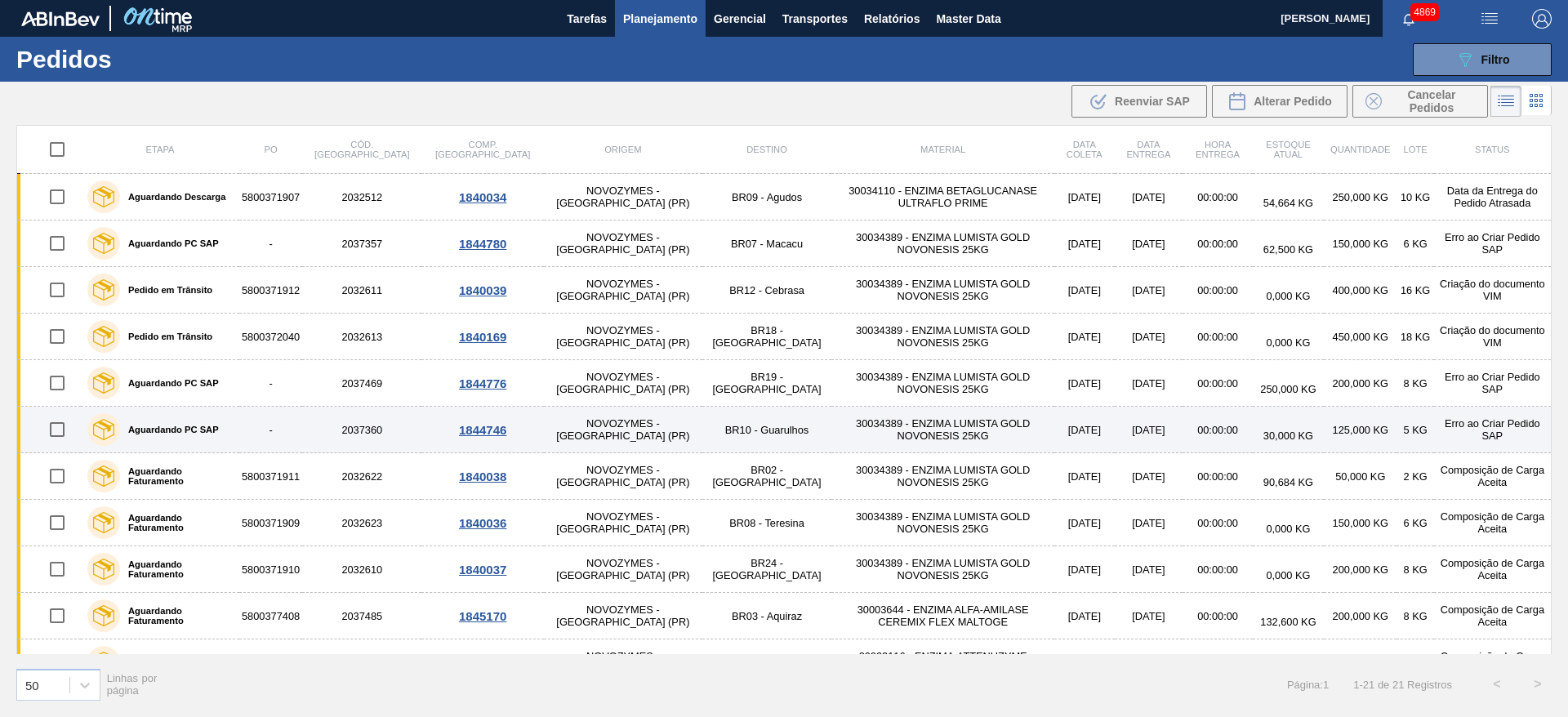
click at [444, 431] on div "1844746" at bounding box center [483, 430] width 117 height 14
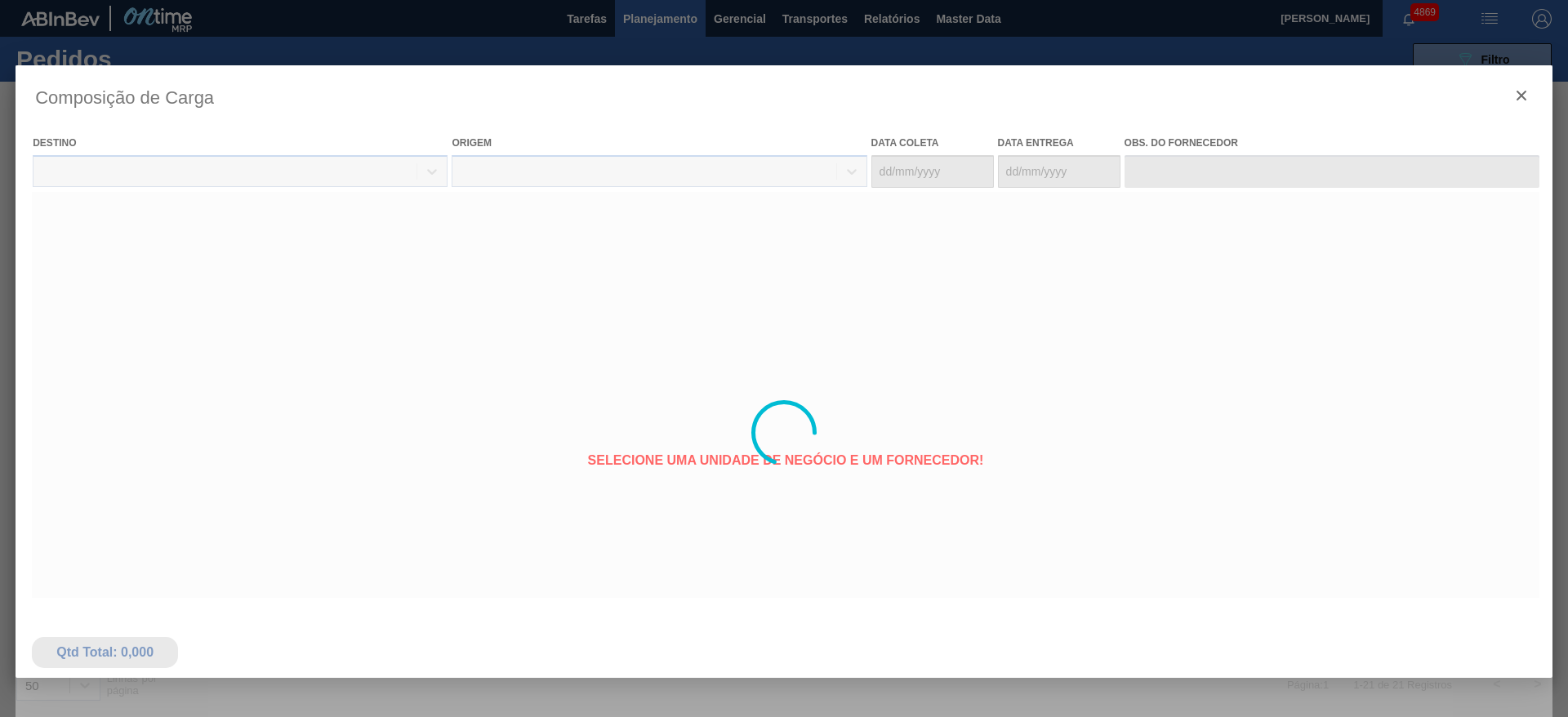
type coleta "[DATE]"
type entrega "[DATE]"
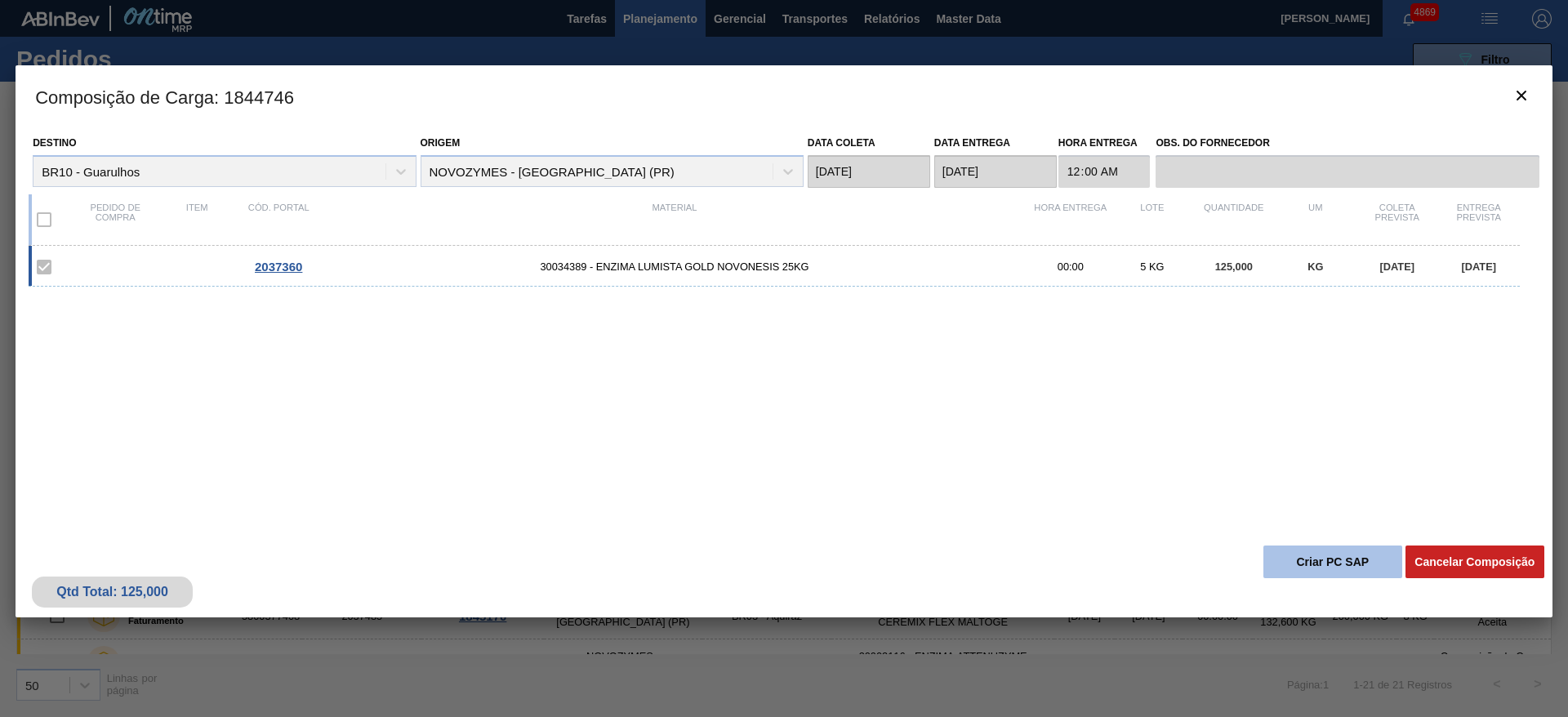
click at [1356, 567] on button "Criar PC SAP" at bounding box center [1333, 561] width 139 height 32
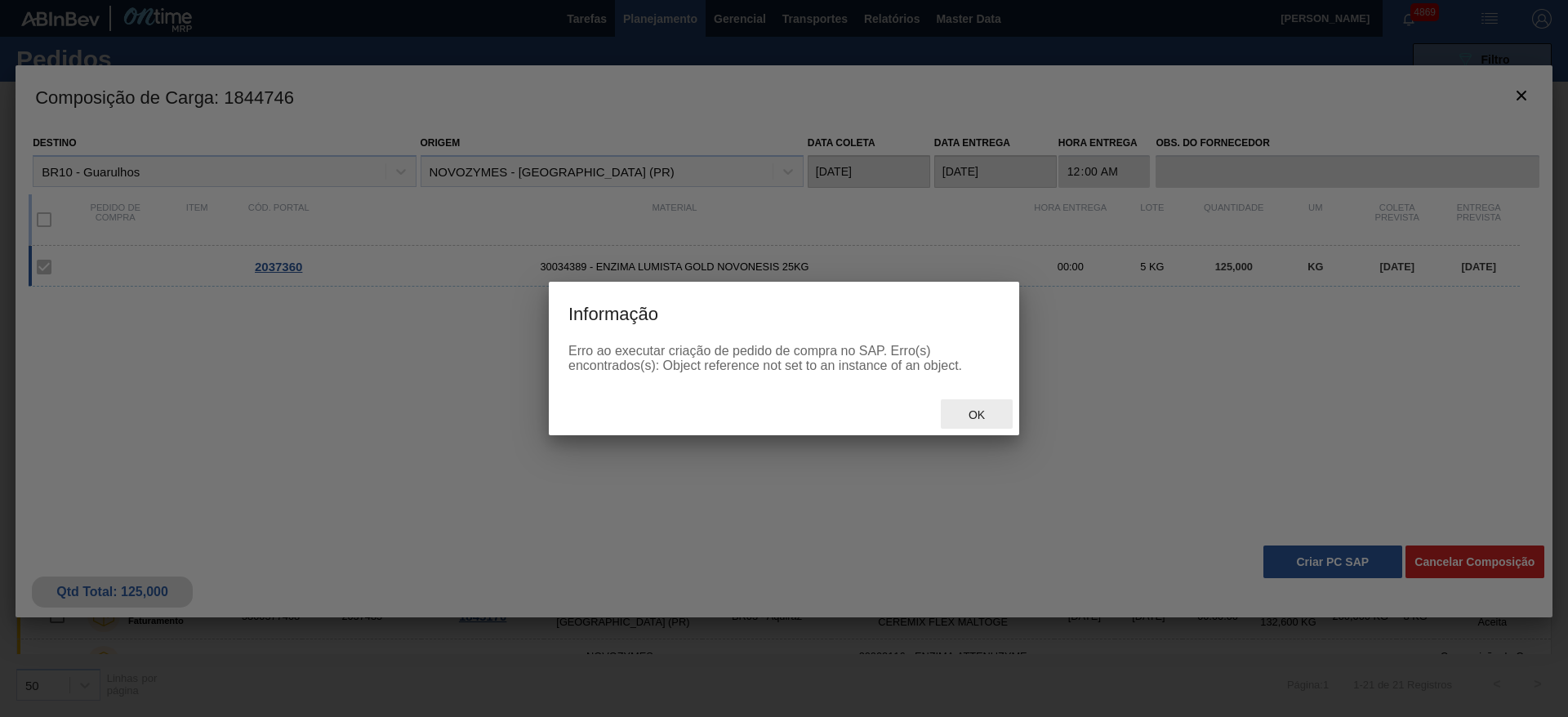
click at [984, 406] on div "Ok" at bounding box center [977, 414] width 72 height 30
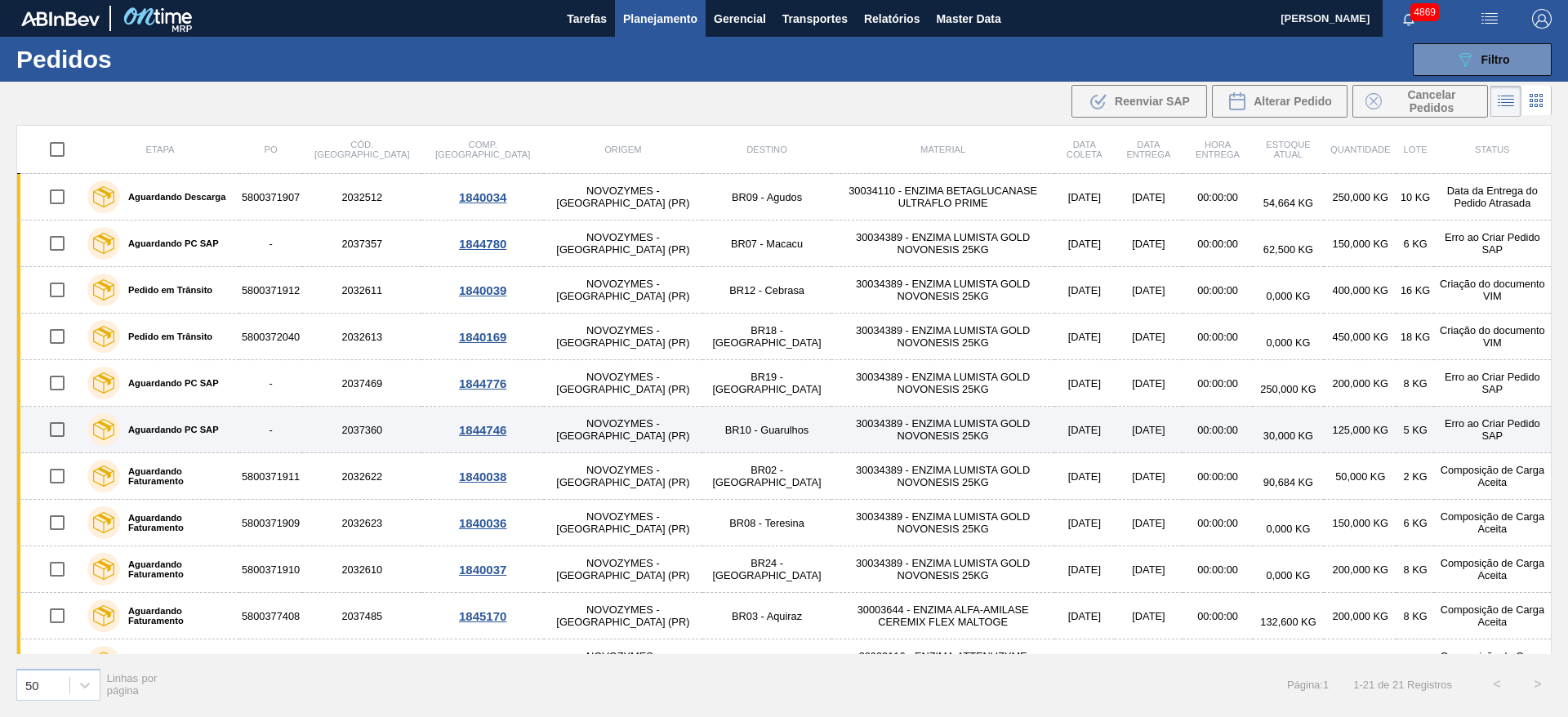
click at [276, 430] on td "-" at bounding box center [271, 430] width 63 height 47
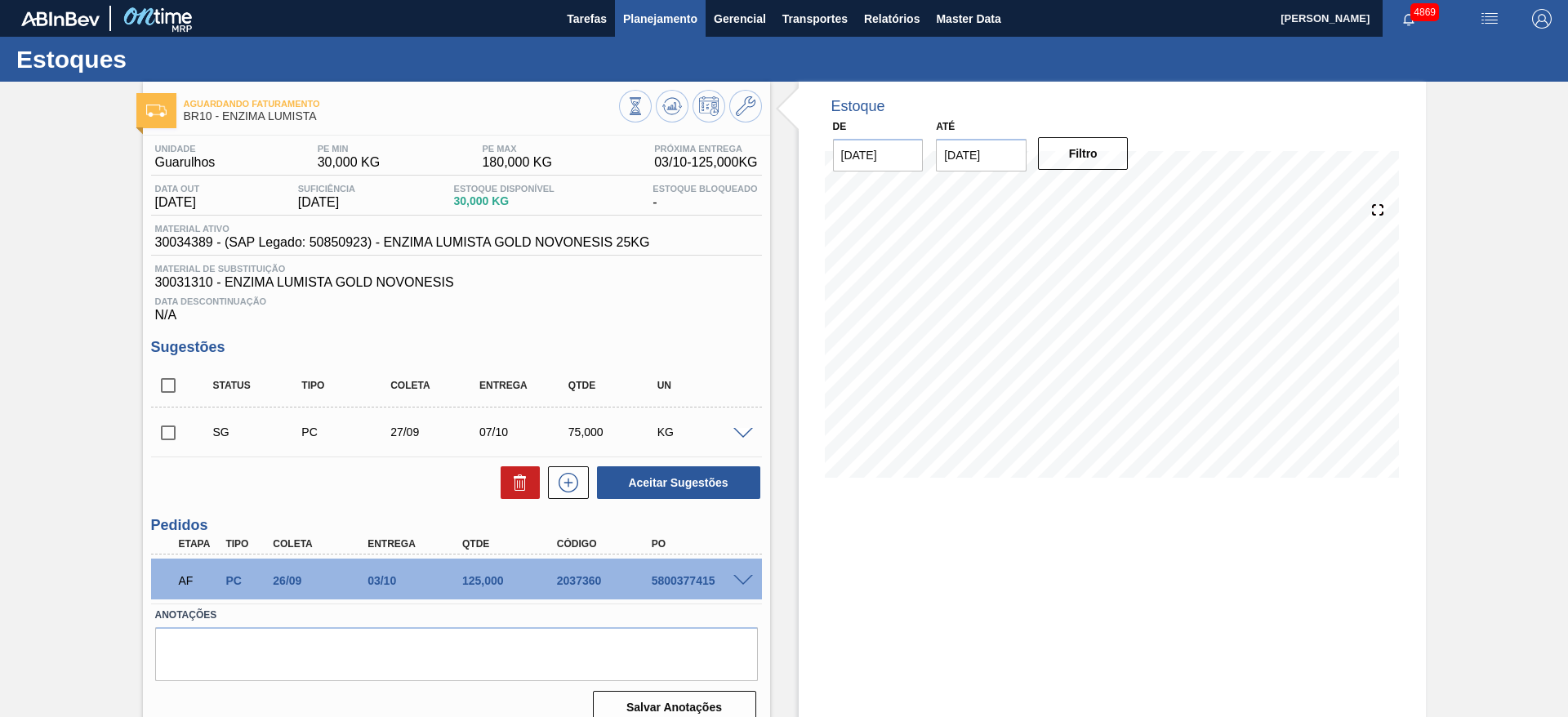
click at [684, 17] on span "Planejamento" at bounding box center [660, 19] width 74 height 20
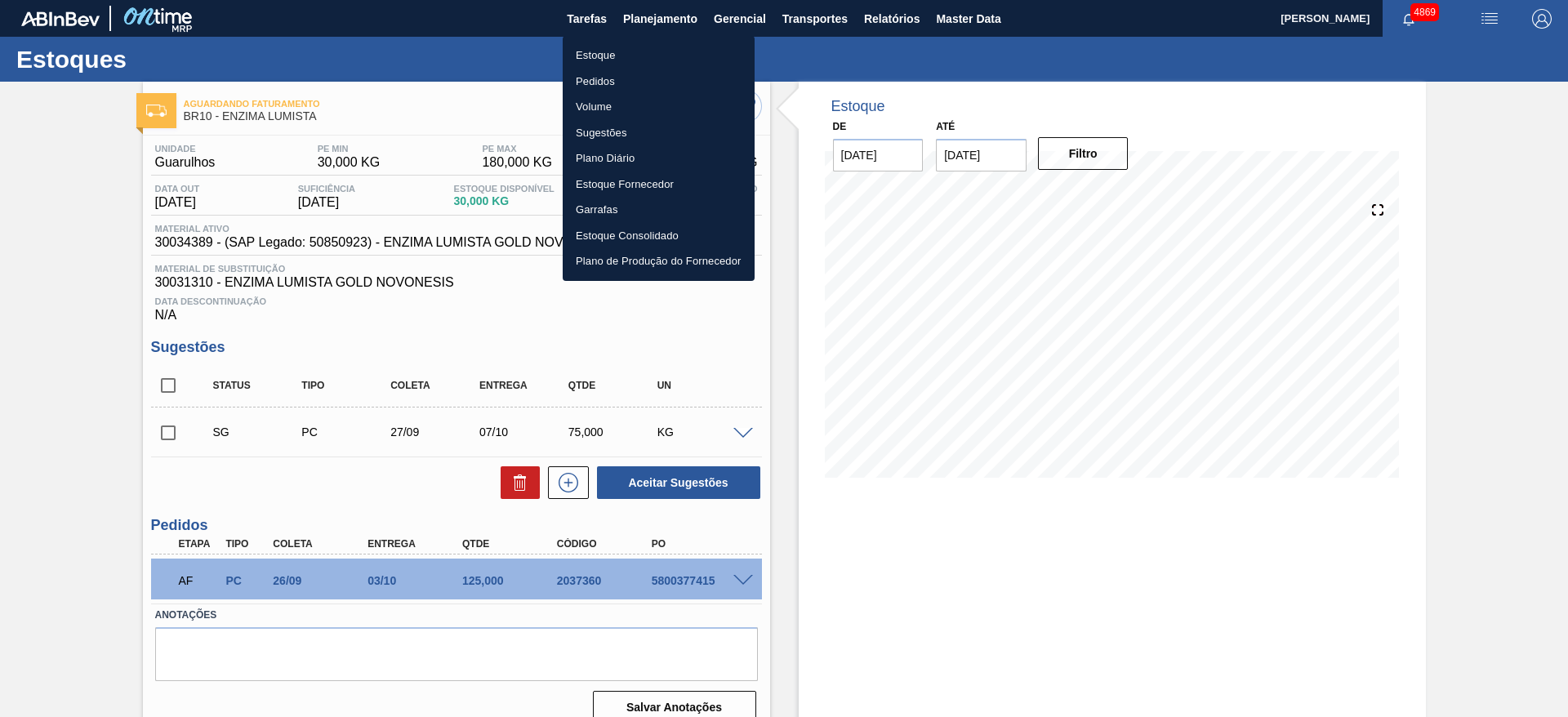
click at [655, 58] on li "Estoque" at bounding box center [658, 55] width 191 height 26
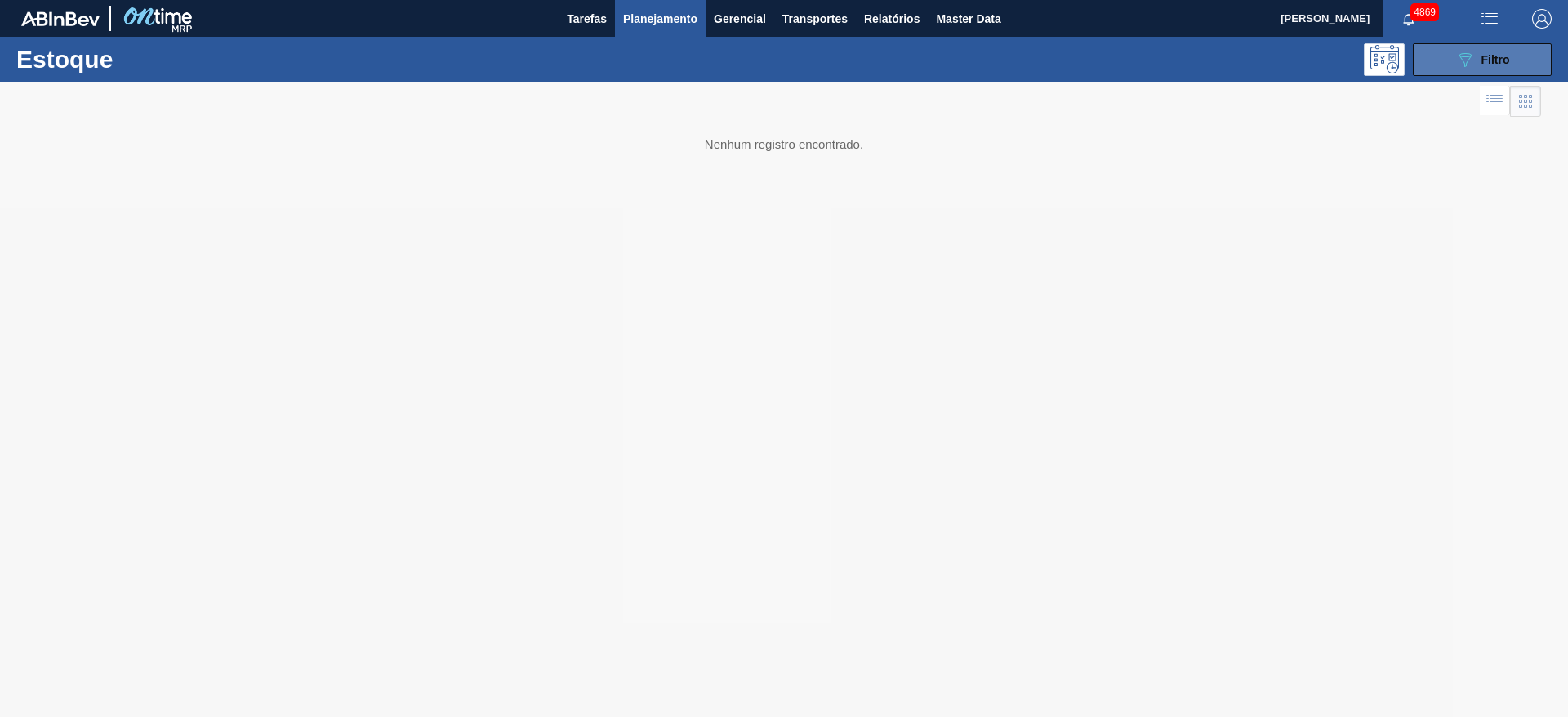
click at [1517, 58] on button "089F7B8B-B2A5-4AFE-B5C0-19BA573D28AC Filtro" at bounding box center [1482, 59] width 139 height 32
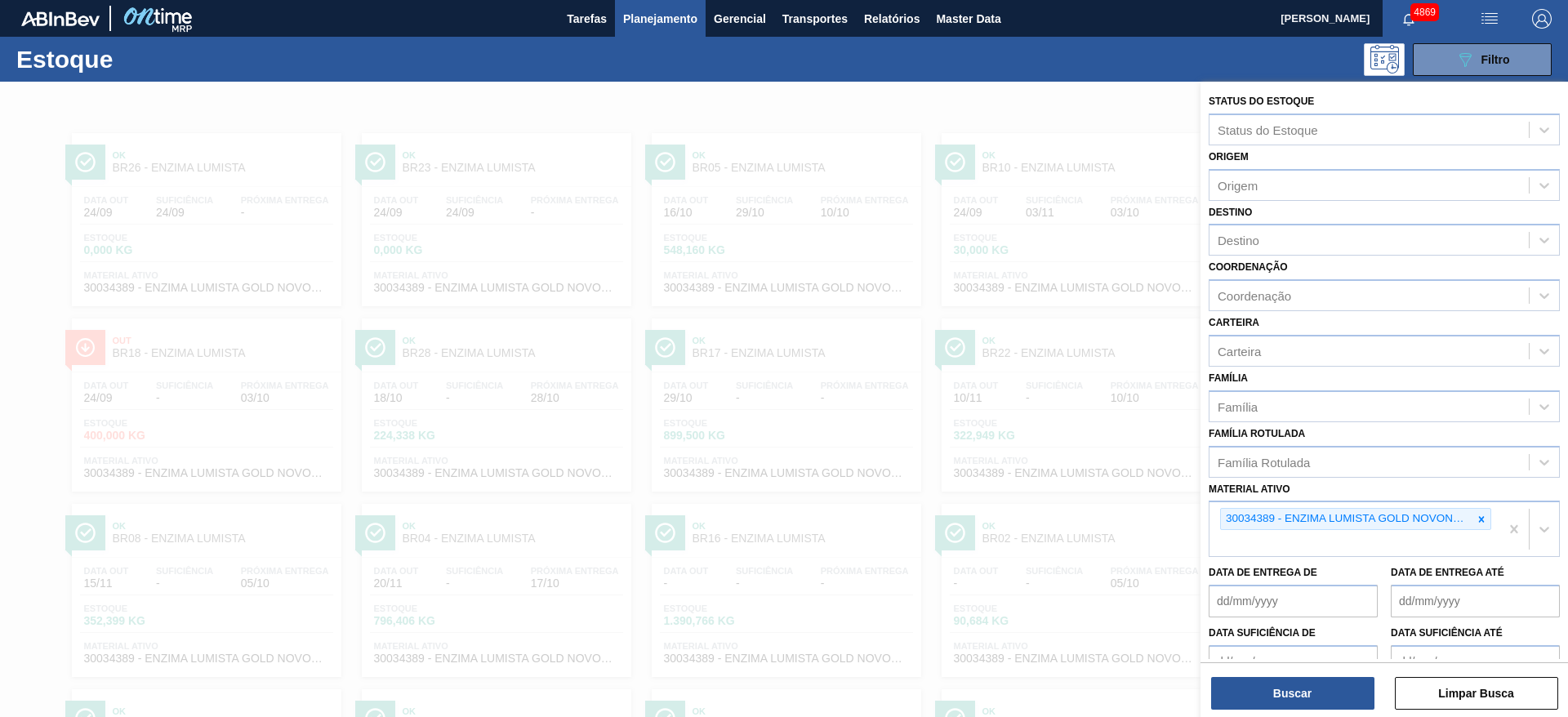
click at [1476, 520] on icon at bounding box center [1481, 520] width 12 height 12
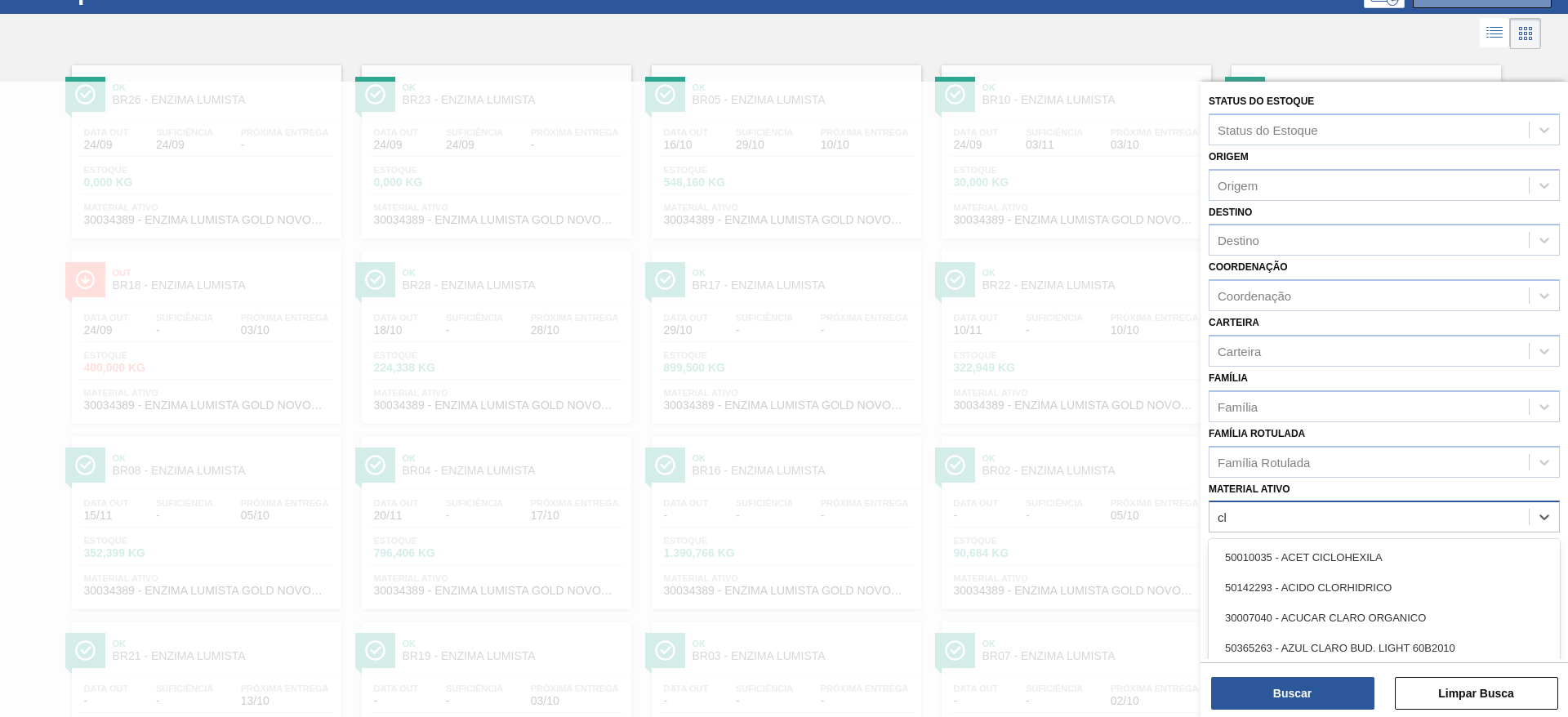
scroll to position [73, 0]
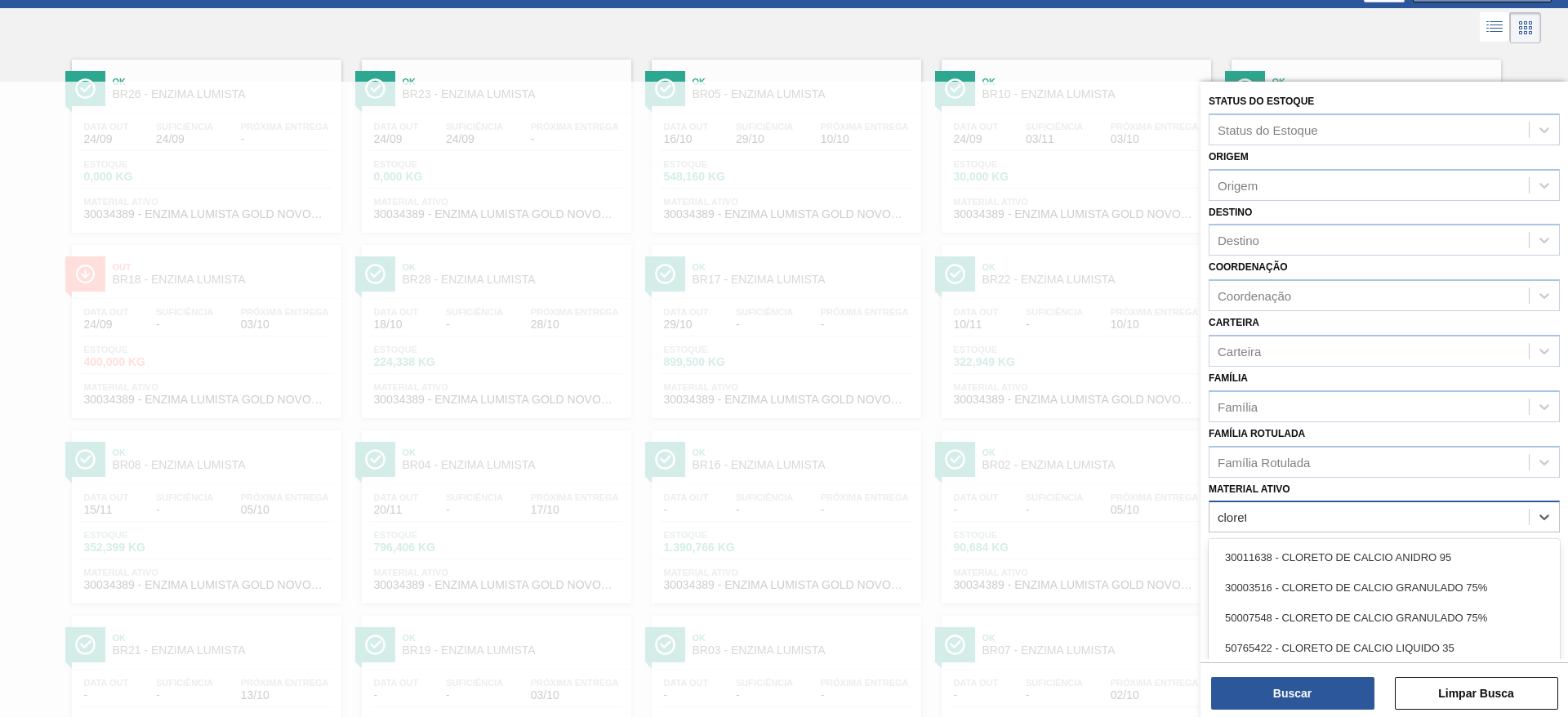
type ativo "cloreto"
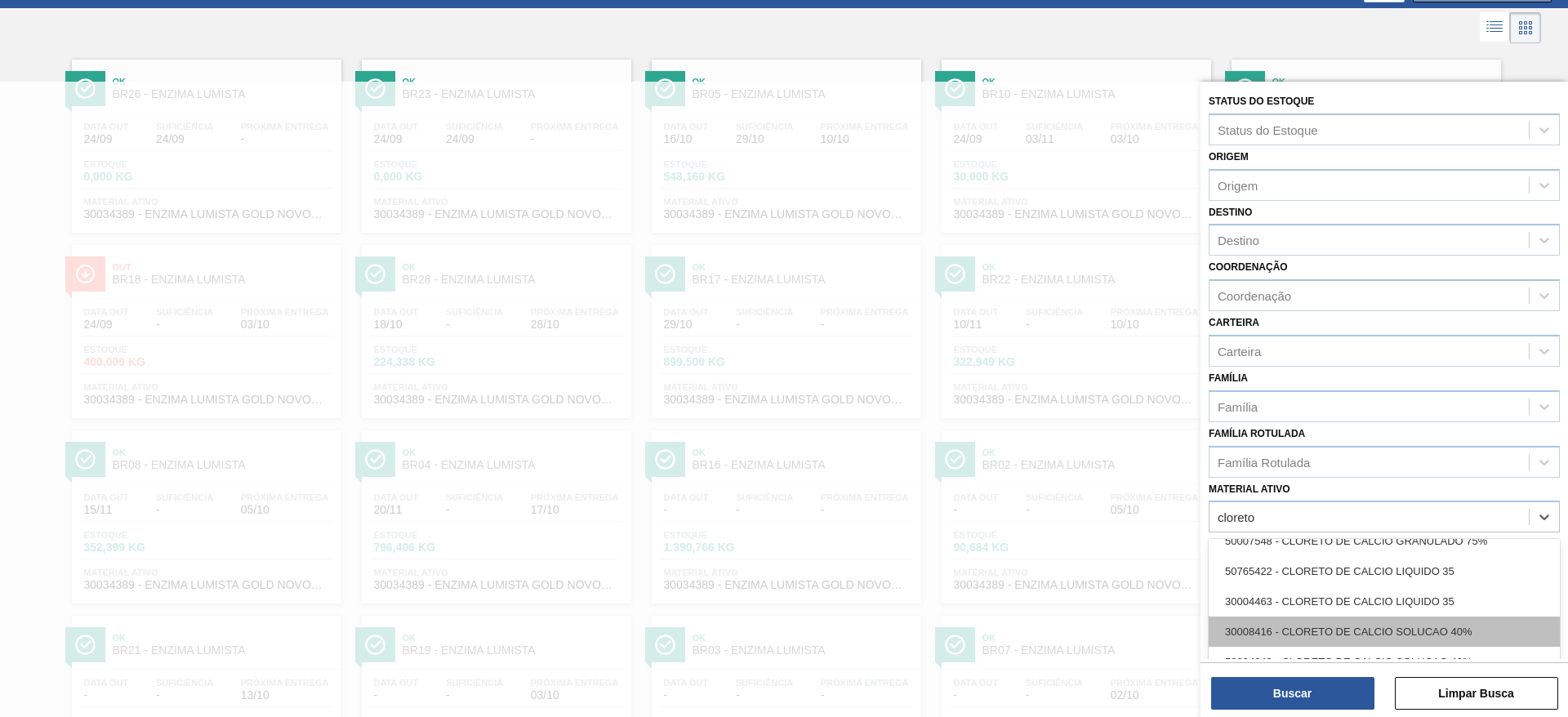
click at [1449, 632] on div "30008416 - CLORETO DE CALCIO SOLUCAO 40%" at bounding box center [1383, 631] width 351 height 30
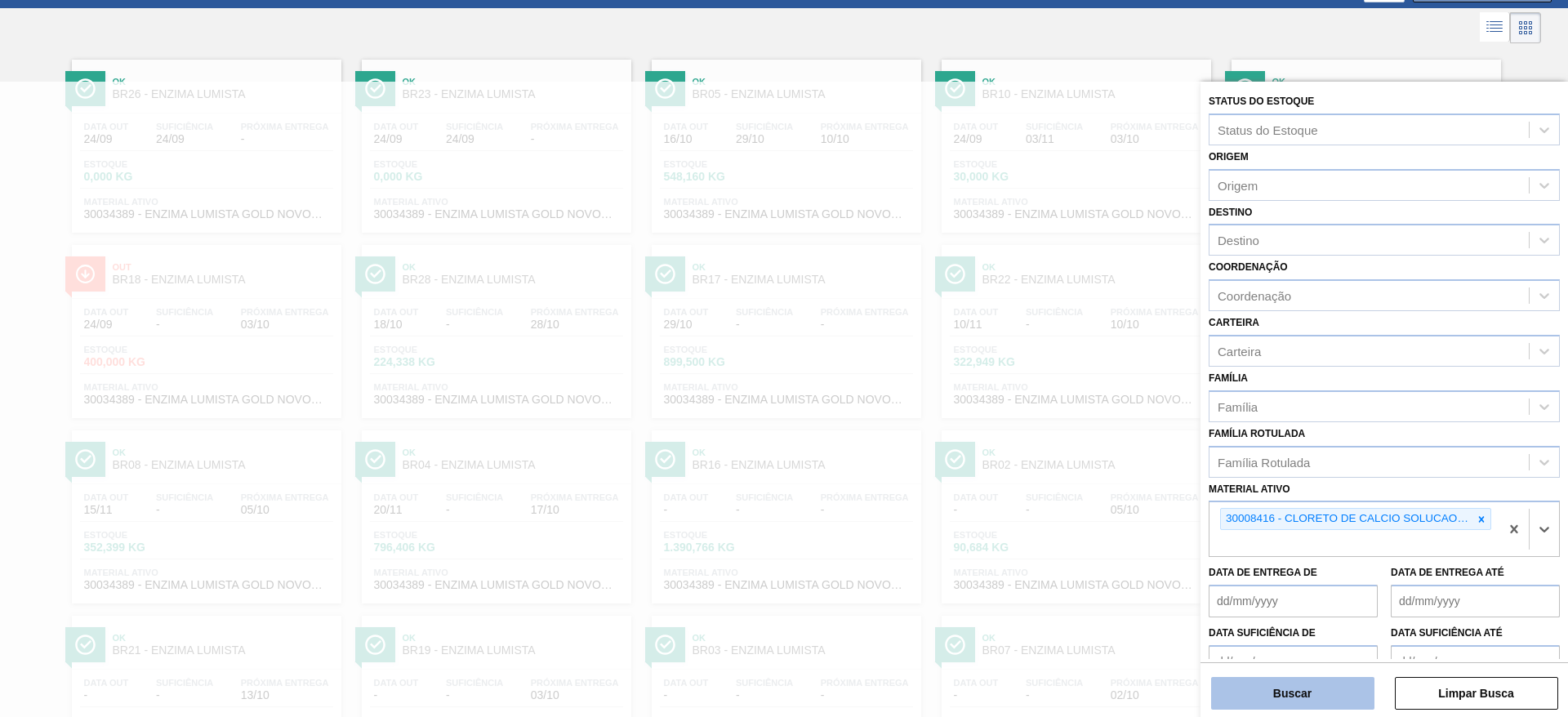
click at [1326, 684] on button "Buscar" at bounding box center [1293, 693] width 163 height 32
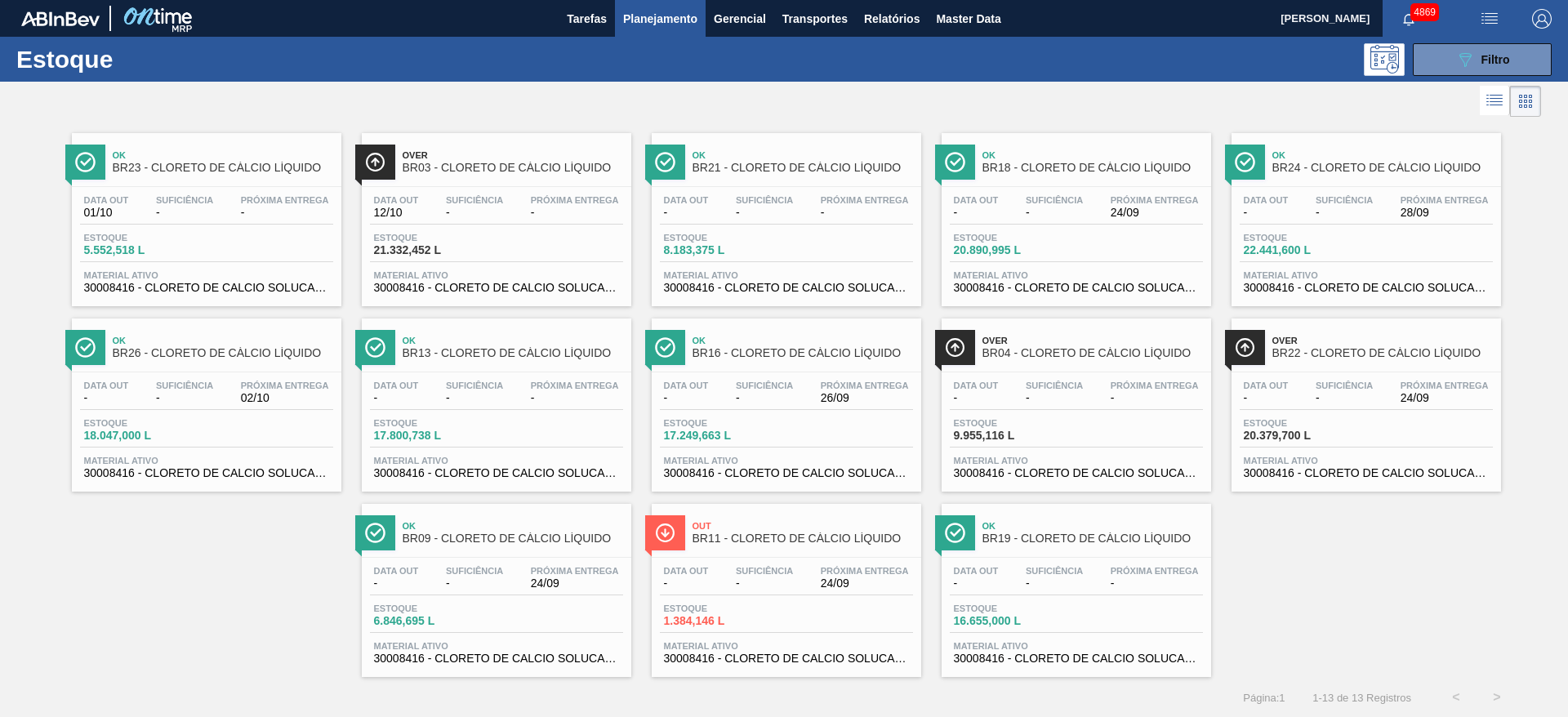
click at [814, 427] on div "Estoque 17.249,663 L" at bounding box center [785, 433] width 253 height 29
click at [839, 575] on div "Próxima Entrega 24/09" at bounding box center [865, 577] width 97 height 23
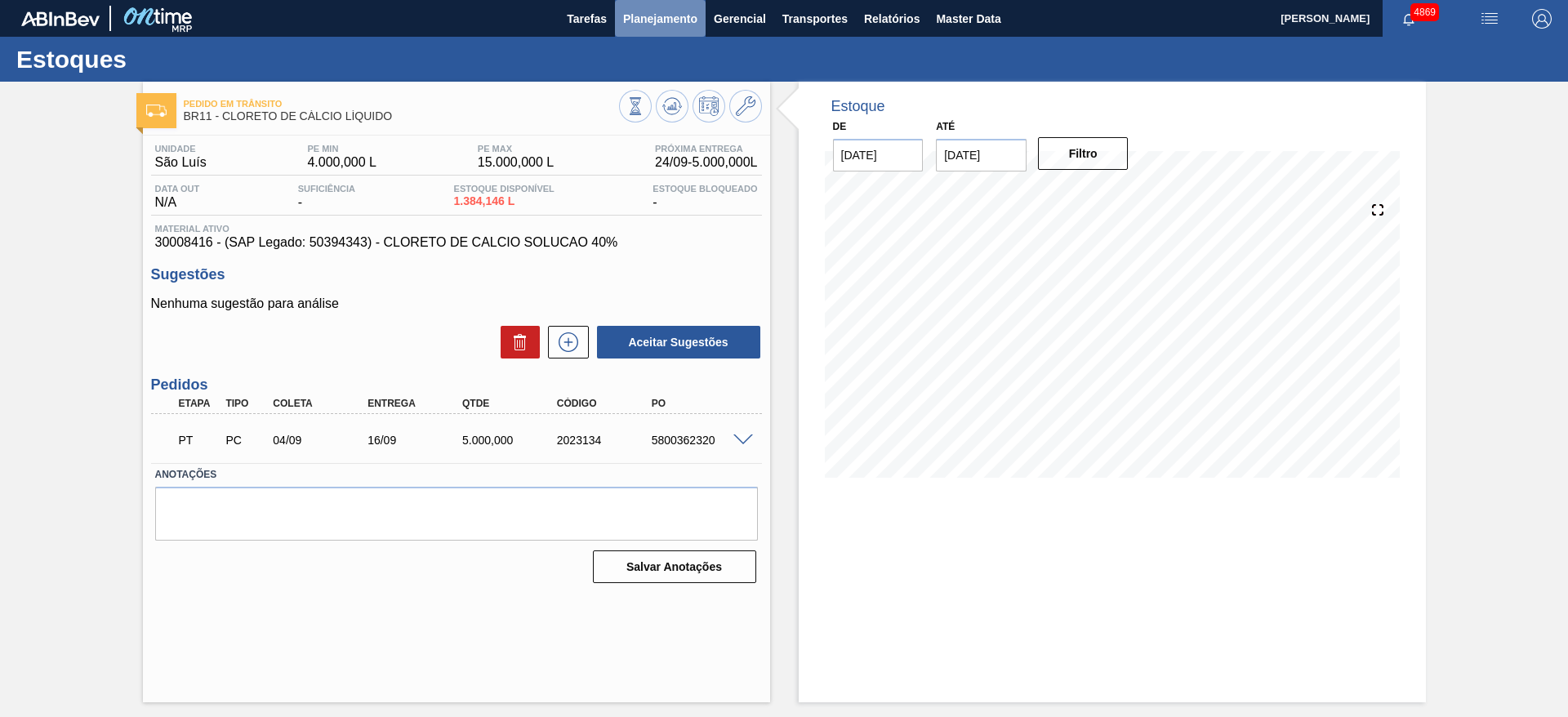
click at [634, 18] on span "Planejamento" at bounding box center [660, 19] width 74 height 20
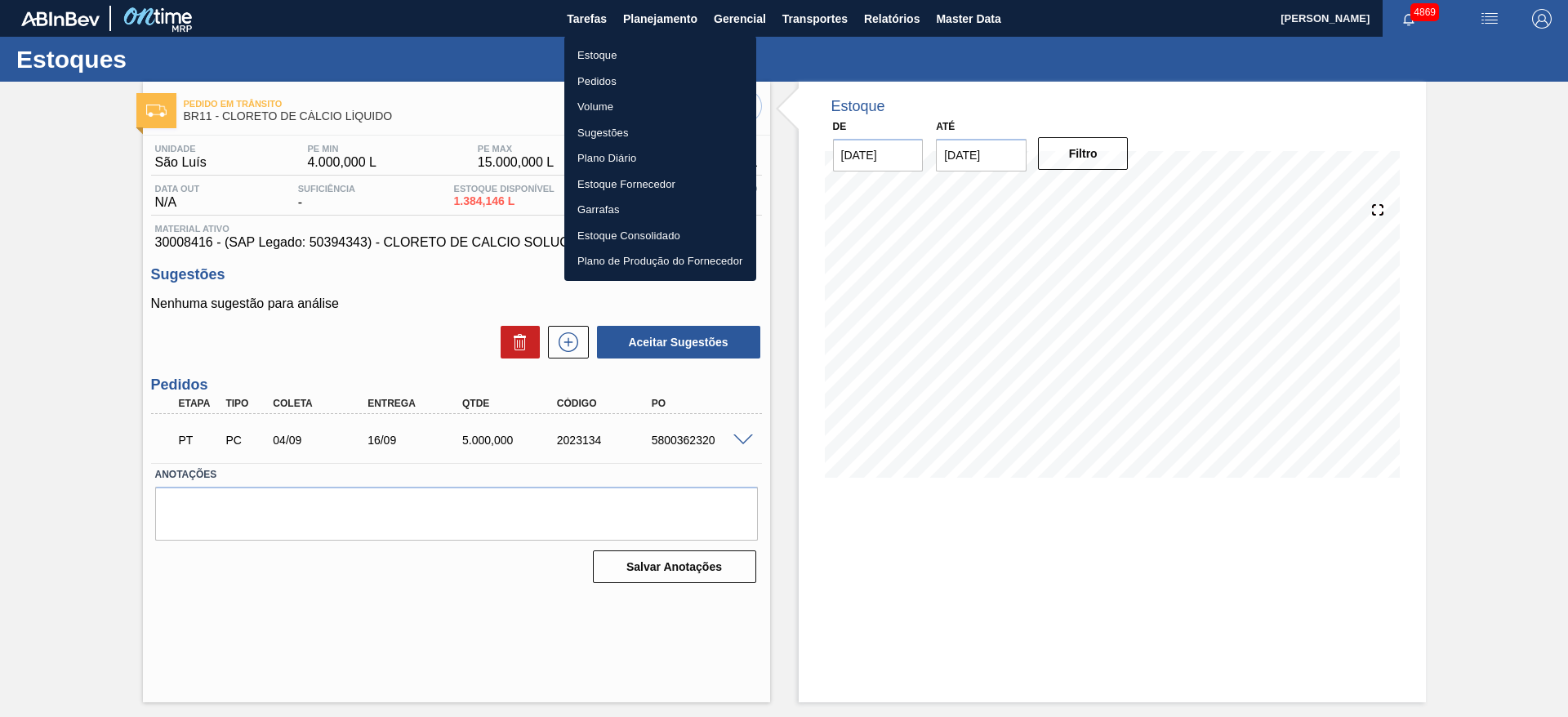
click at [97, 102] on div at bounding box center [784, 358] width 1568 height 717
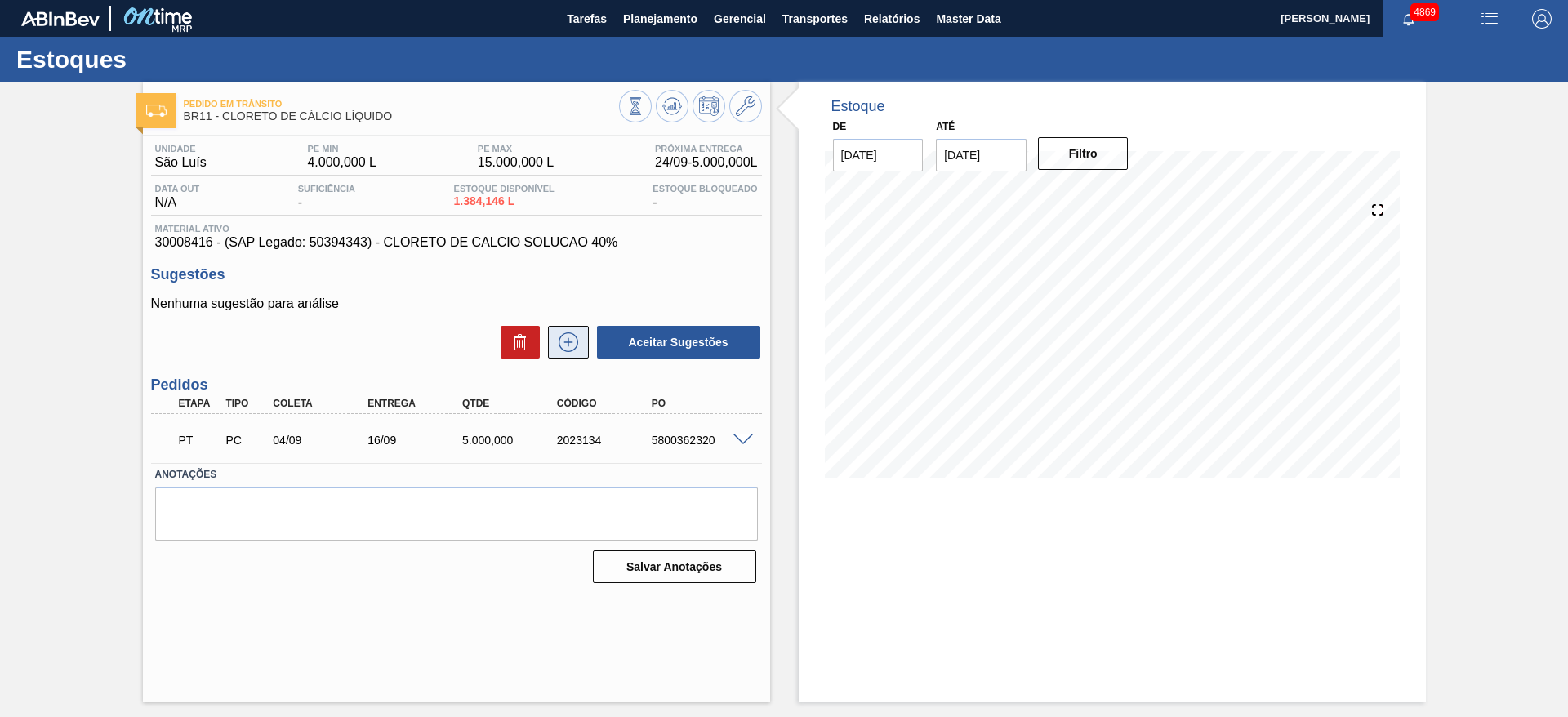
click at [562, 351] on icon at bounding box center [568, 342] width 26 height 20
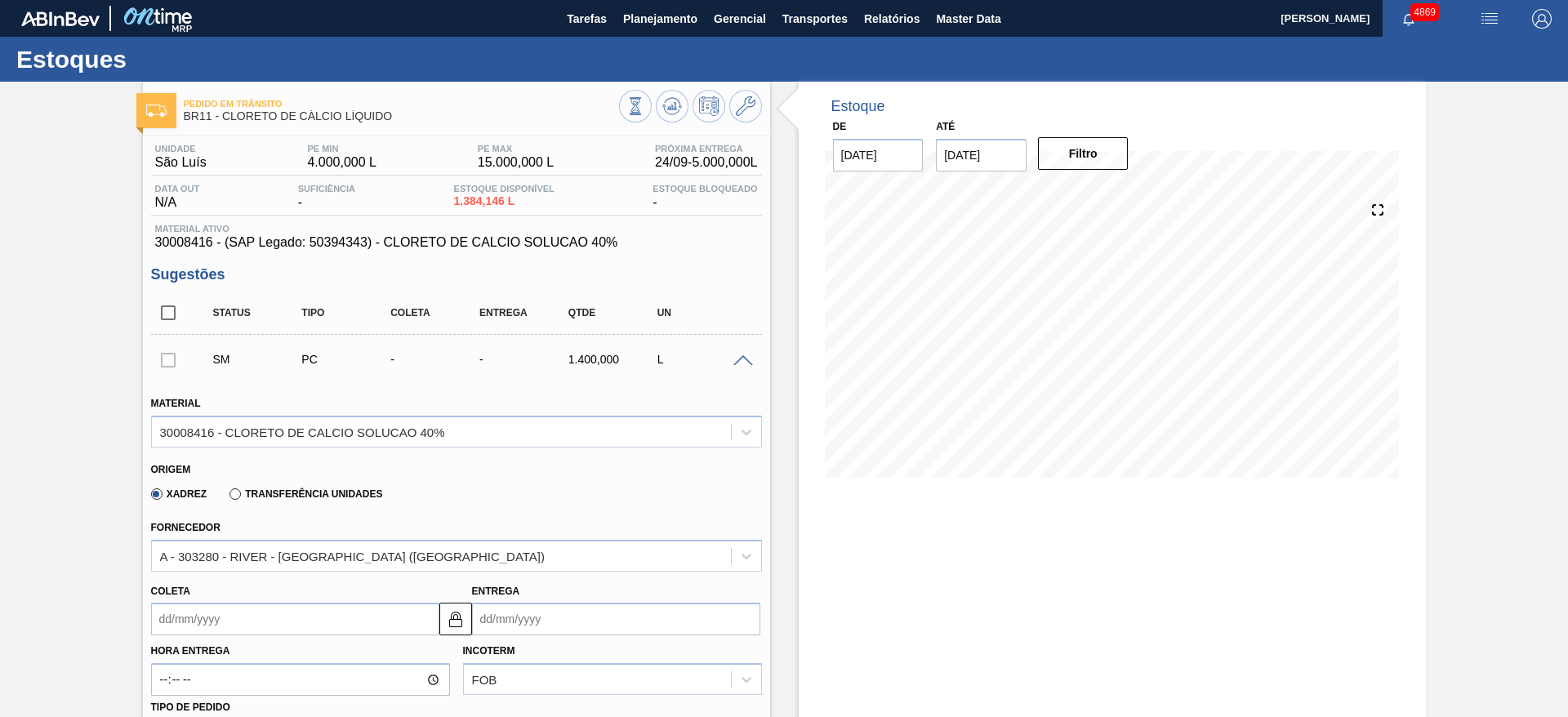
click at [312, 620] on input "Coleta" at bounding box center [295, 618] width 288 height 32
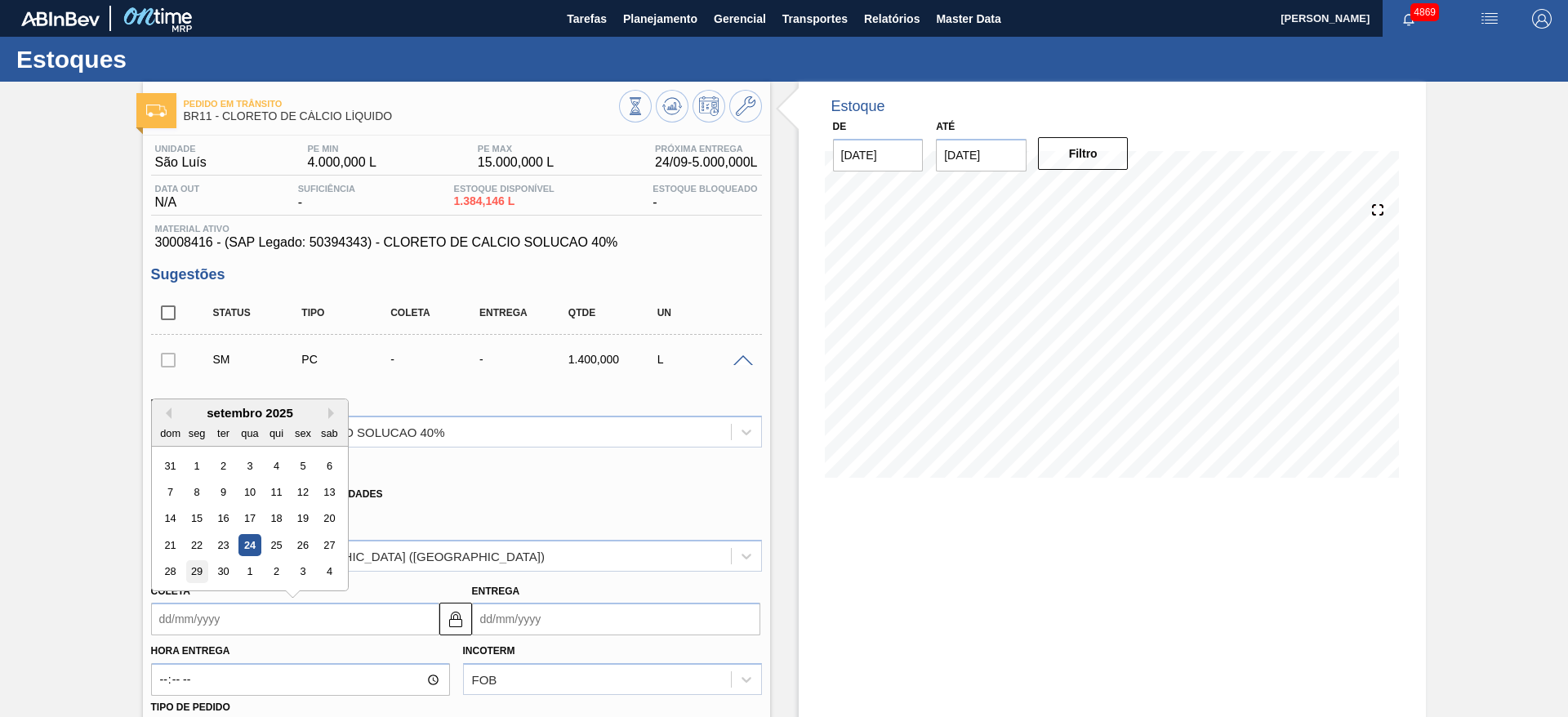
click at [201, 569] on div "29" at bounding box center [196, 571] width 22 height 22
type input "[DATE]"
type input "11/10/2025"
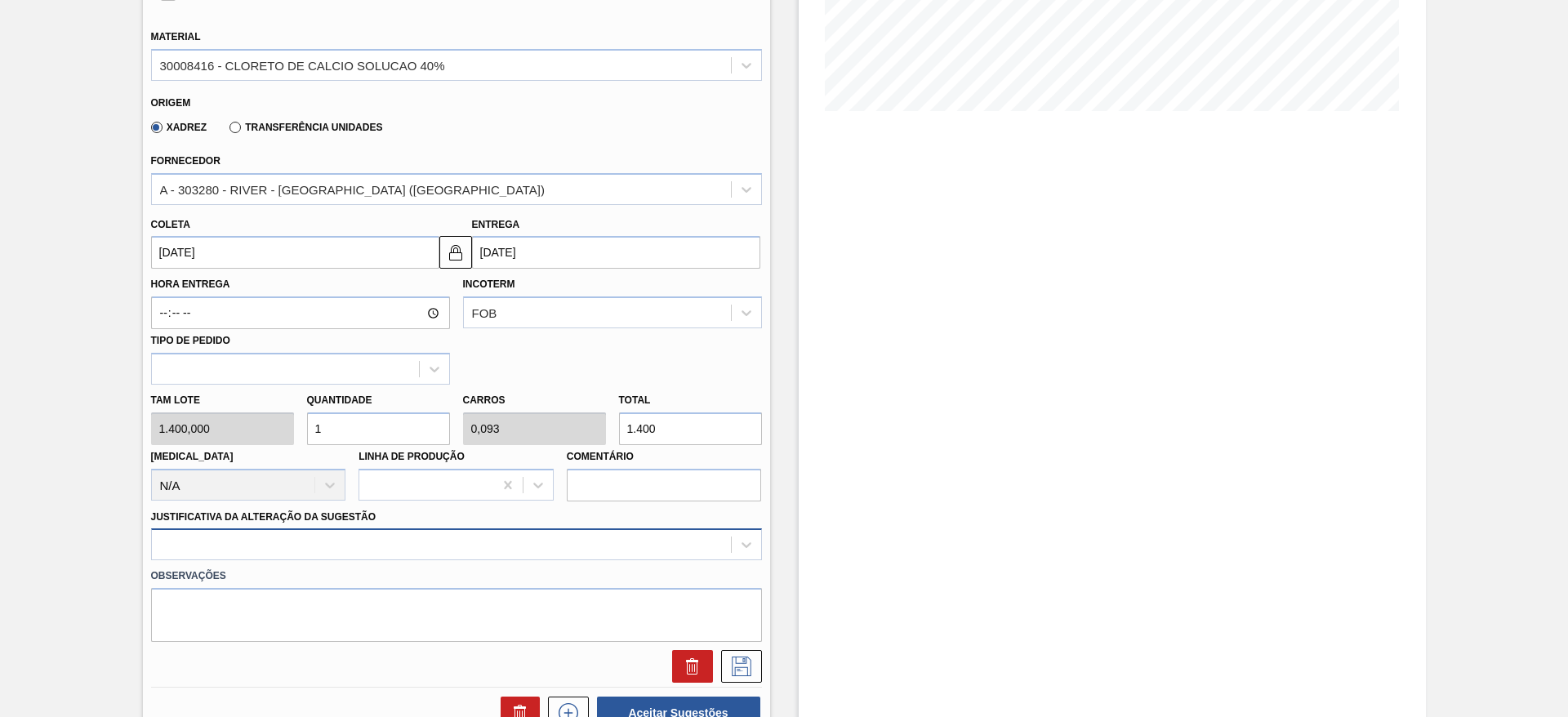
scroll to position [367, 0]
drag, startPoint x: 341, startPoint y: 420, endPoint x: 308, endPoint y: 428, distance: 34.0
click at [308, 428] on input "1" at bounding box center [378, 427] width 143 height 32
type input "2"
type input "0,187"
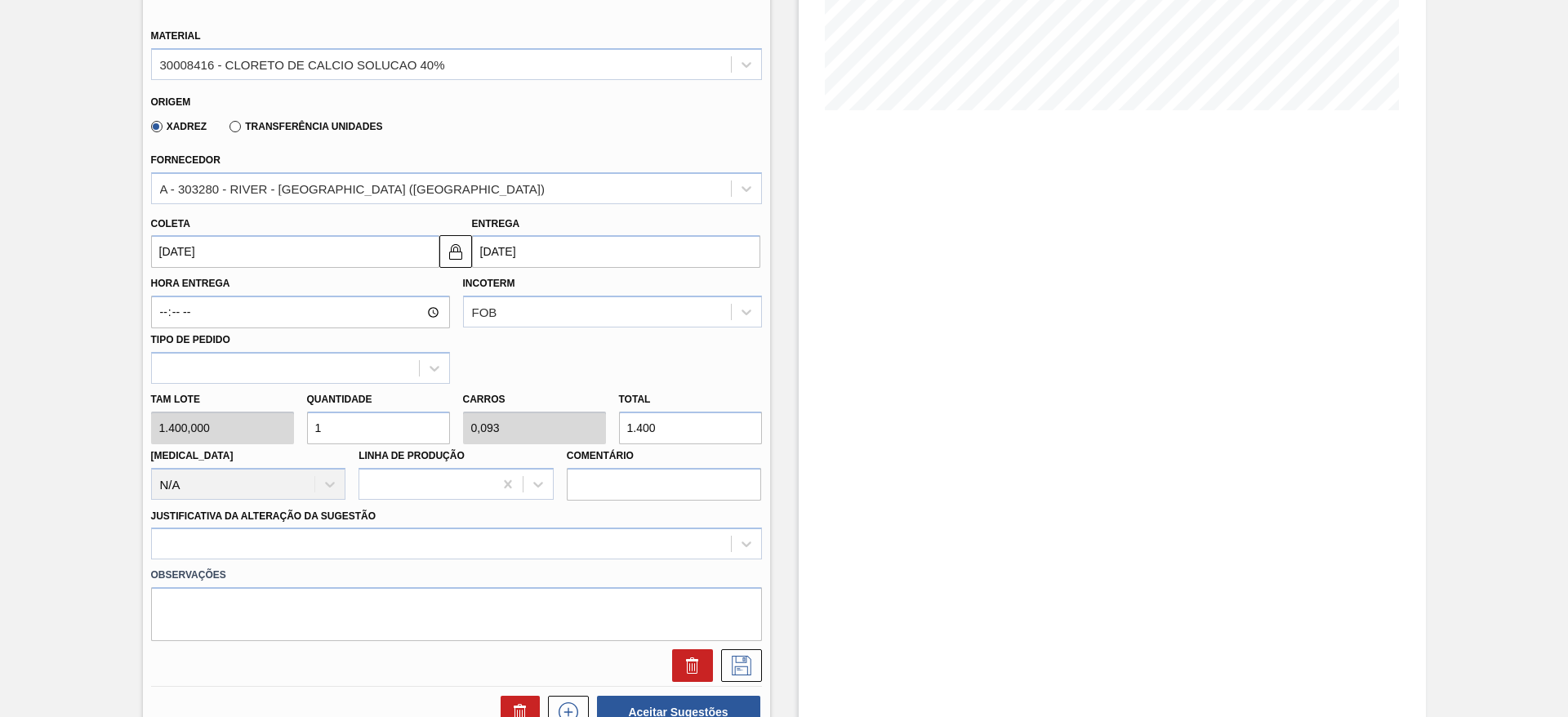
type input "2.800"
click at [527, 543] on div at bounding box center [456, 543] width 611 height 32
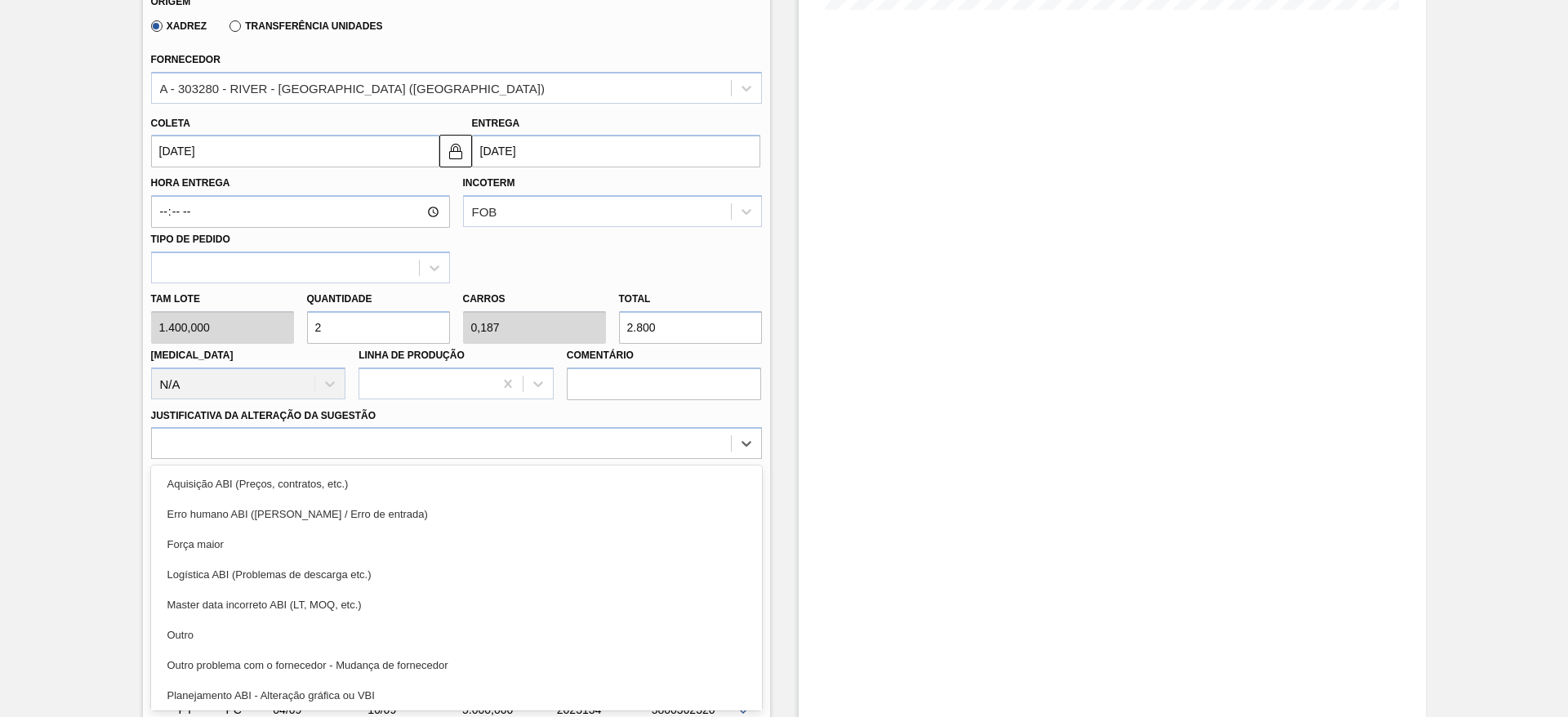
drag, startPoint x: 442, startPoint y: 640, endPoint x: 501, endPoint y: 628, distance: 60.2
click at [443, 639] on div "Outro" at bounding box center [456, 634] width 611 height 30
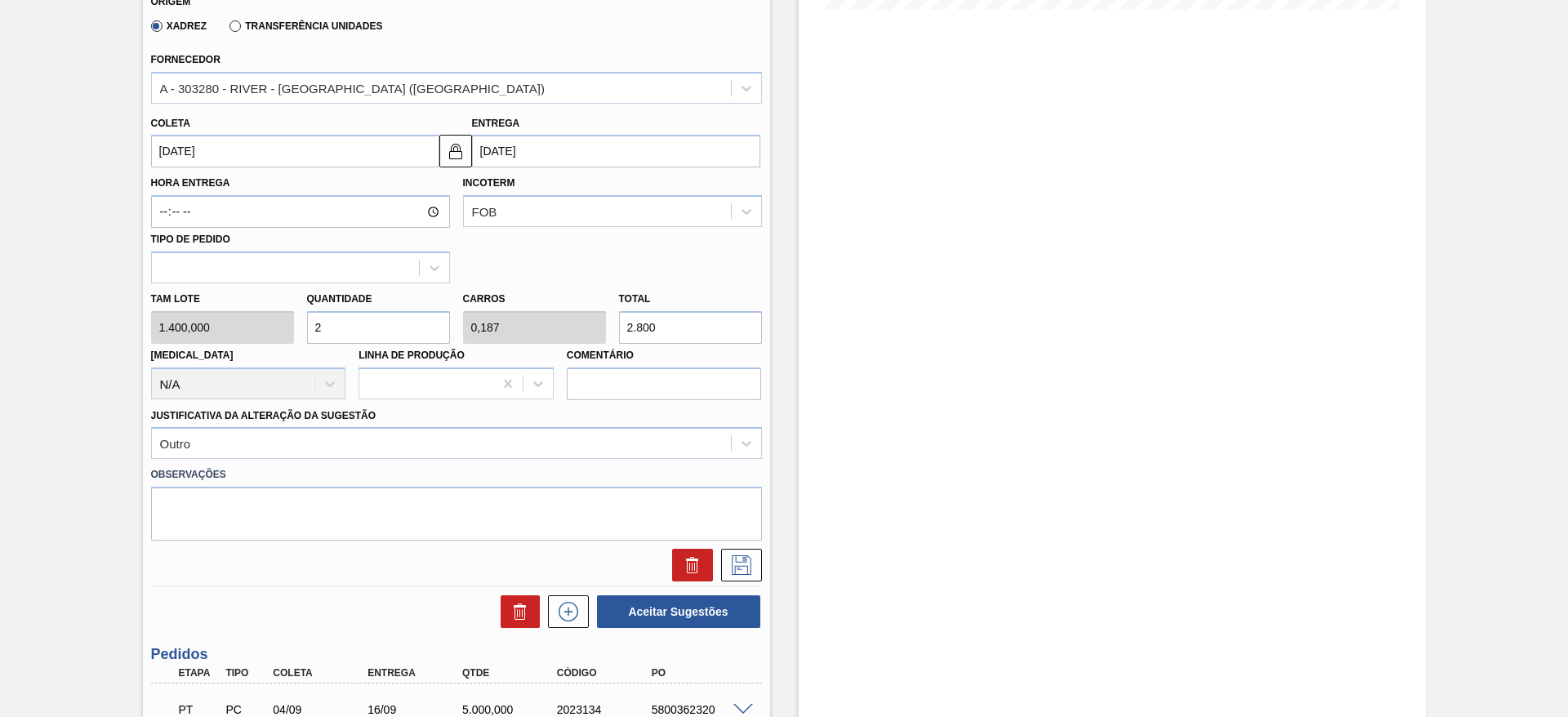
drag, startPoint x: 368, startPoint y: 316, endPoint x: 304, endPoint y: 316, distance: 64.0
click at [304, 316] on div "Quantidade 2" at bounding box center [379, 316] width 156 height 57
type input "3"
type input "0,28"
type input "4.200"
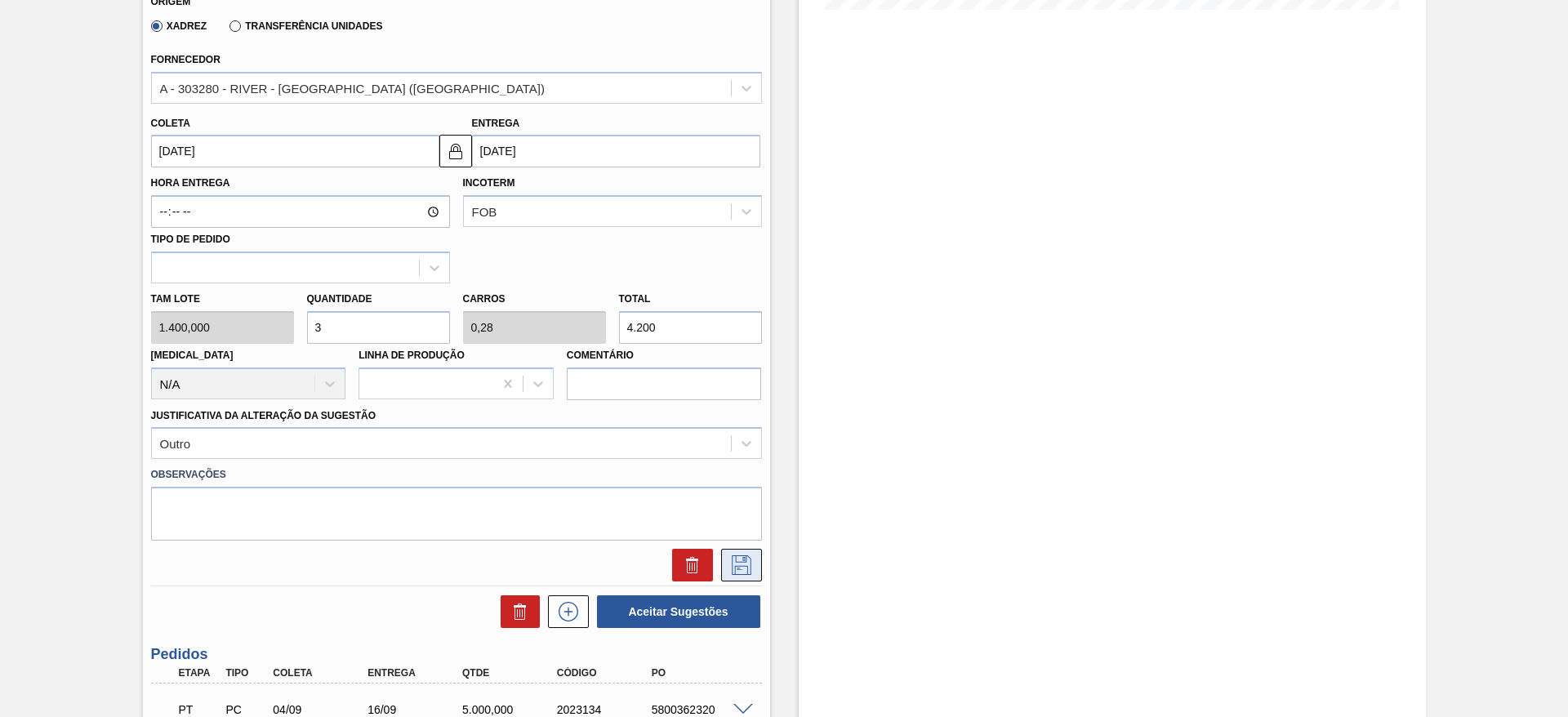
type input "3"
click at [742, 565] on icon at bounding box center [742, 565] width 26 height 20
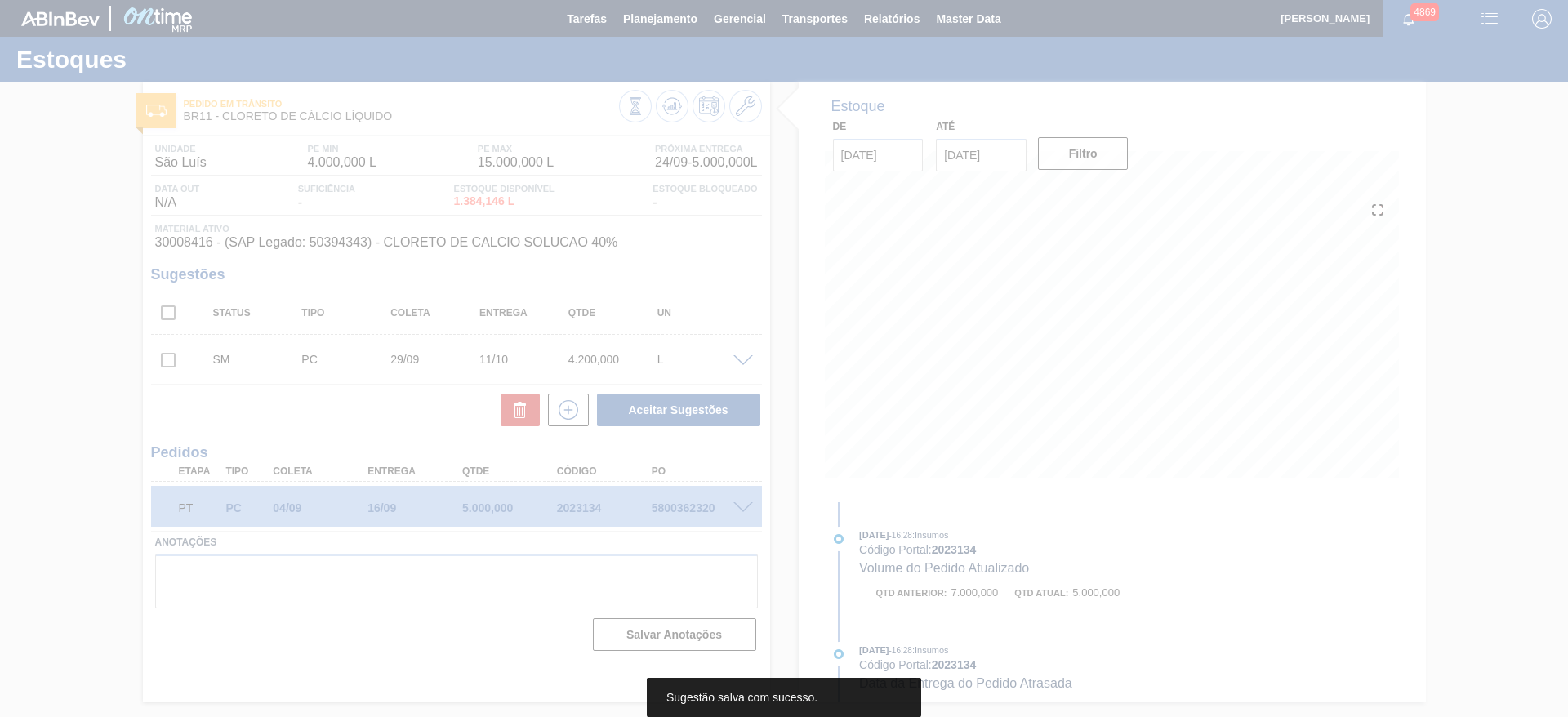
scroll to position [0, 0]
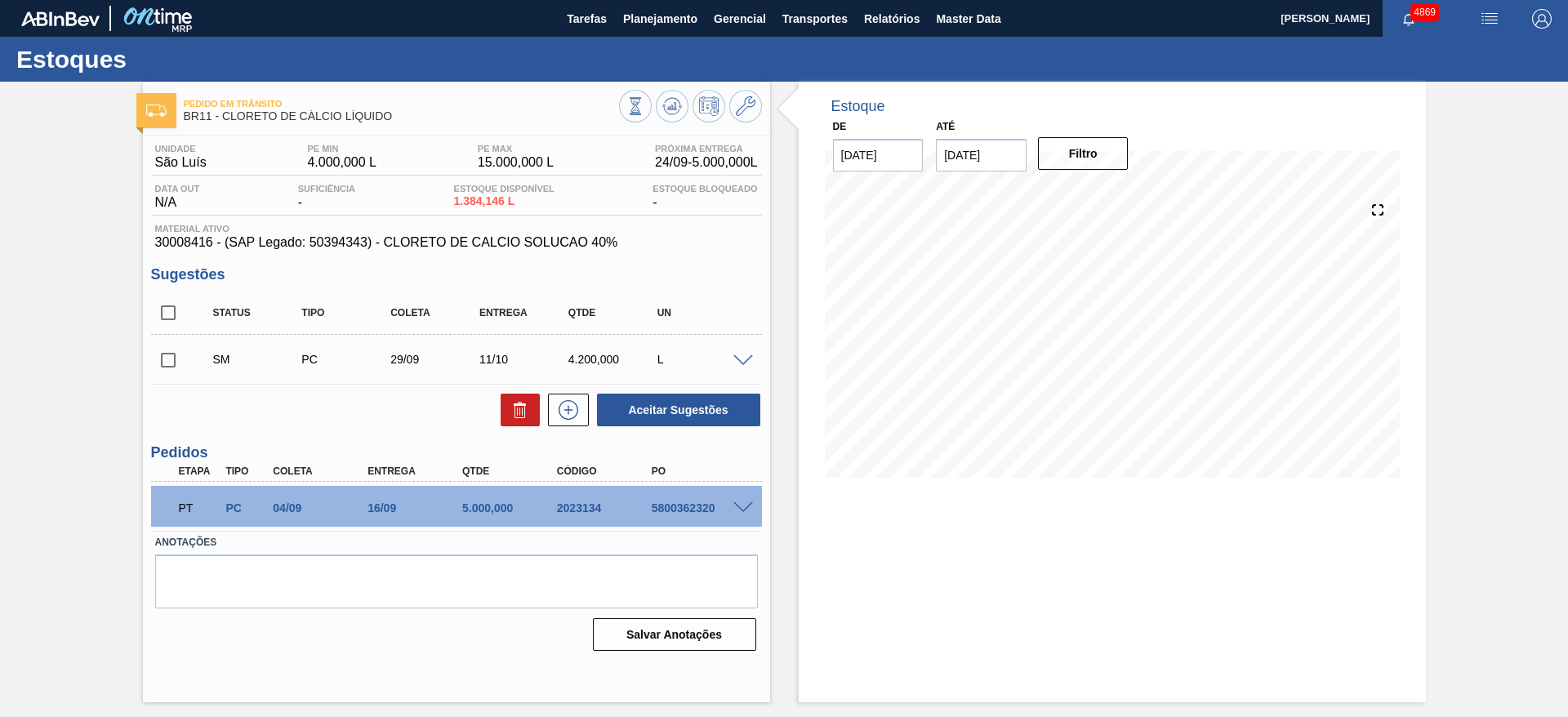
click at [1016, 147] on input "[DATE]" at bounding box center [981, 154] width 91 height 32
click at [1024, 352] on div "29" at bounding box center [1035, 352] width 22 height 22
type input "[DATE]"
click at [1104, 151] on button "Filtro" at bounding box center [1082, 152] width 91 height 32
click at [156, 366] on input "checkbox" at bounding box center [168, 359] width 34 height 34
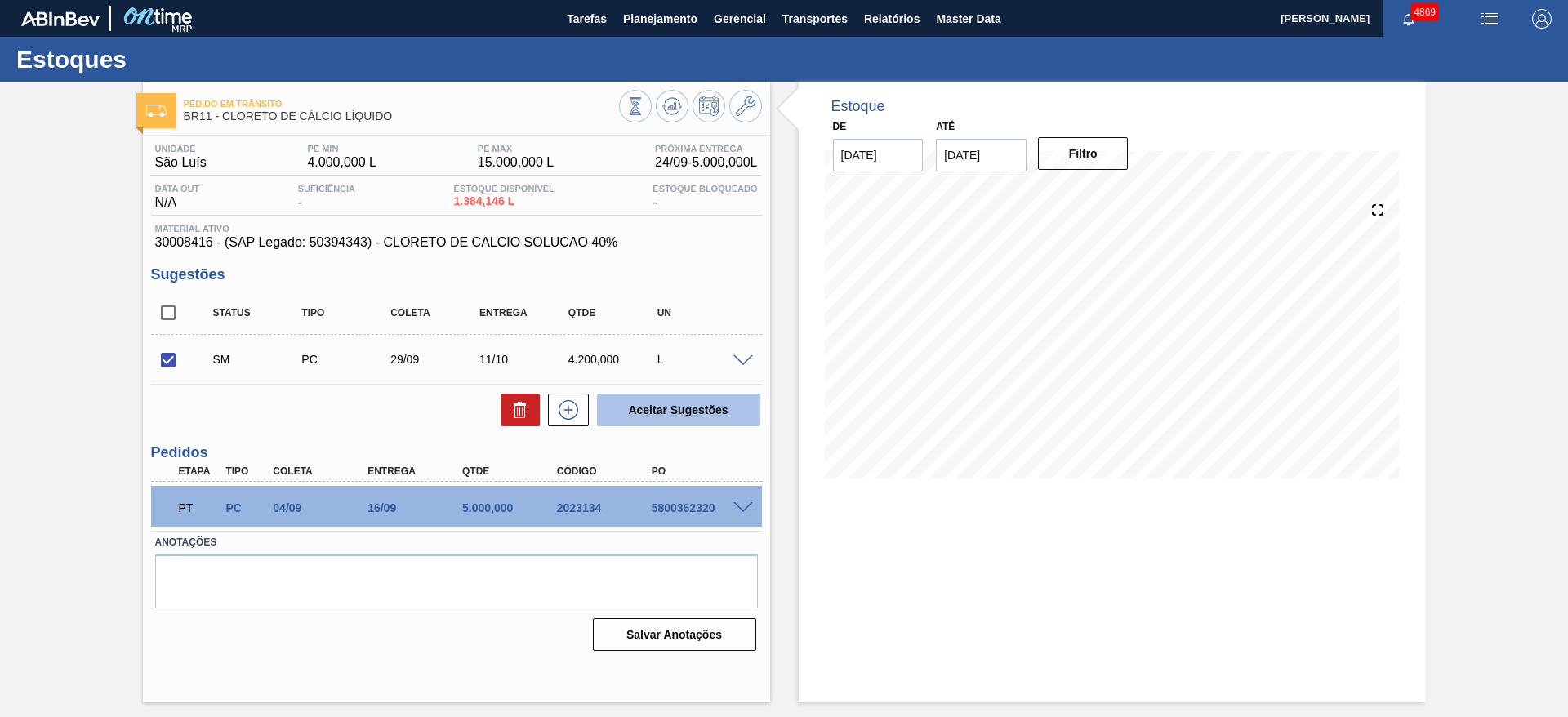
click at [656, 402] on button "Aceitar Sugestões" at bounding box center [678, 409] width 163 height 32
checkbox input "false"
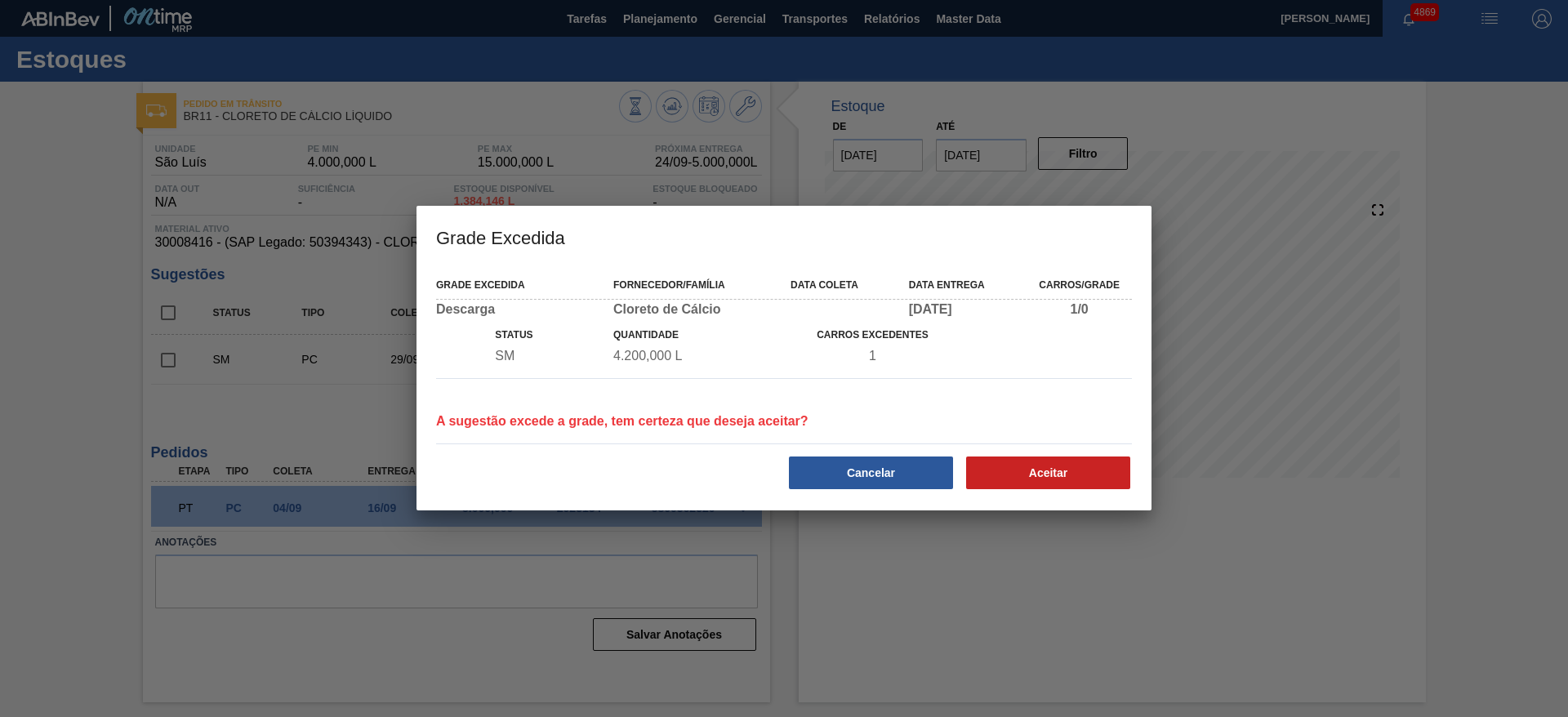
click at [1047, 488] on div "Aceitar" at bounding box center [1049, 473] width 177 height 36
click at [1042, 465] on button "Aceitar" at bounding box center [1048, 472] width 164 height 32
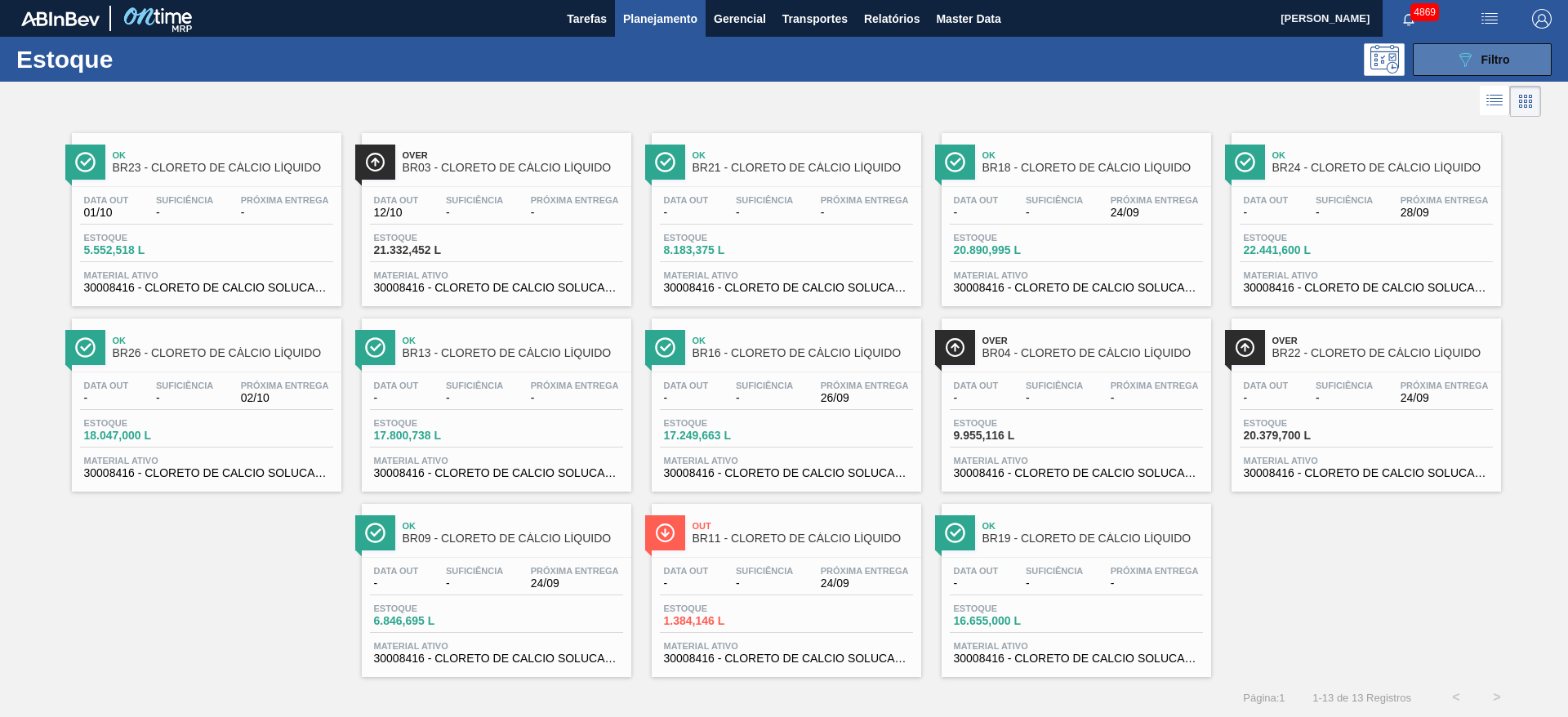
click at [1500, 63] on span "Filtro" at bounding box center [1495, 59] width 28 height 13
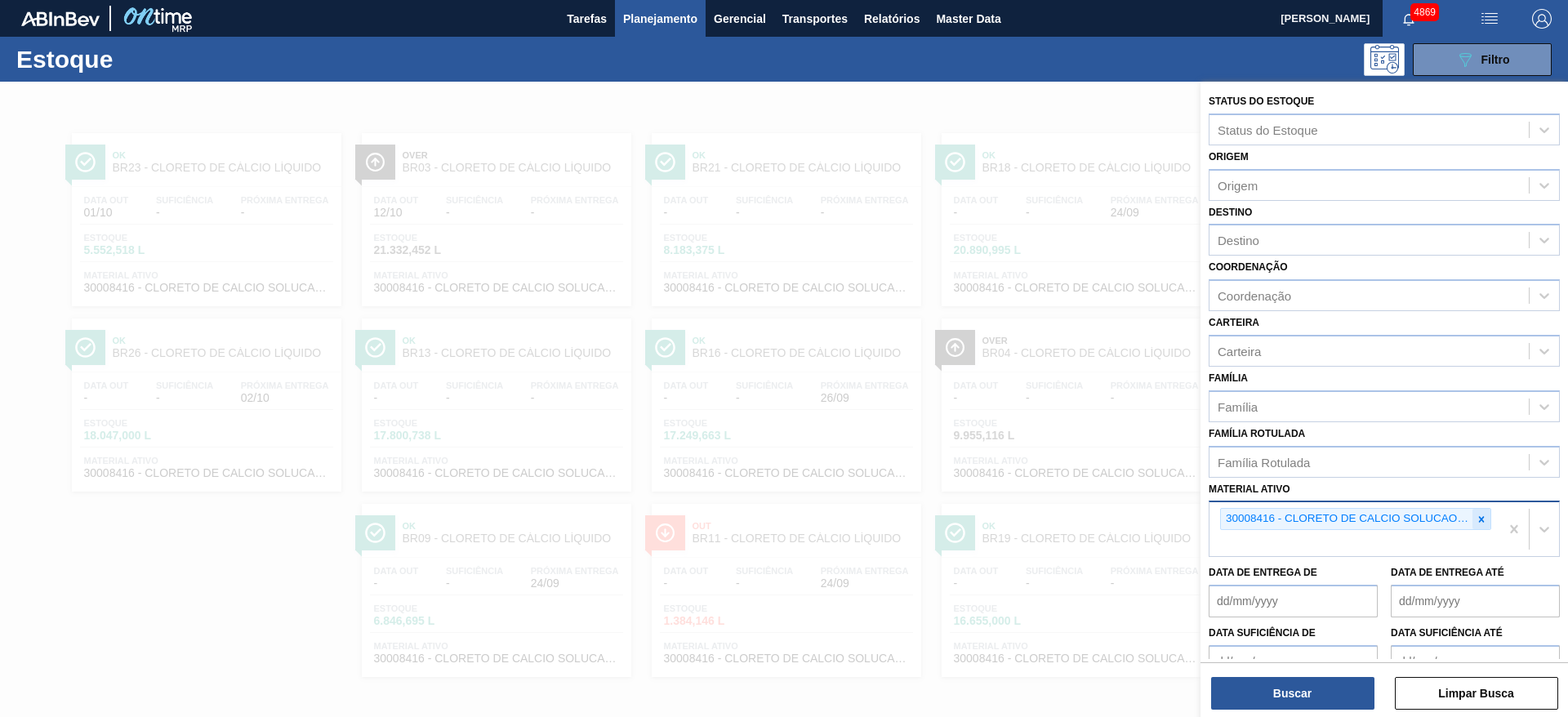
click at [1486, 518] on div at bounding box center [1481, 519] width 18 height 21
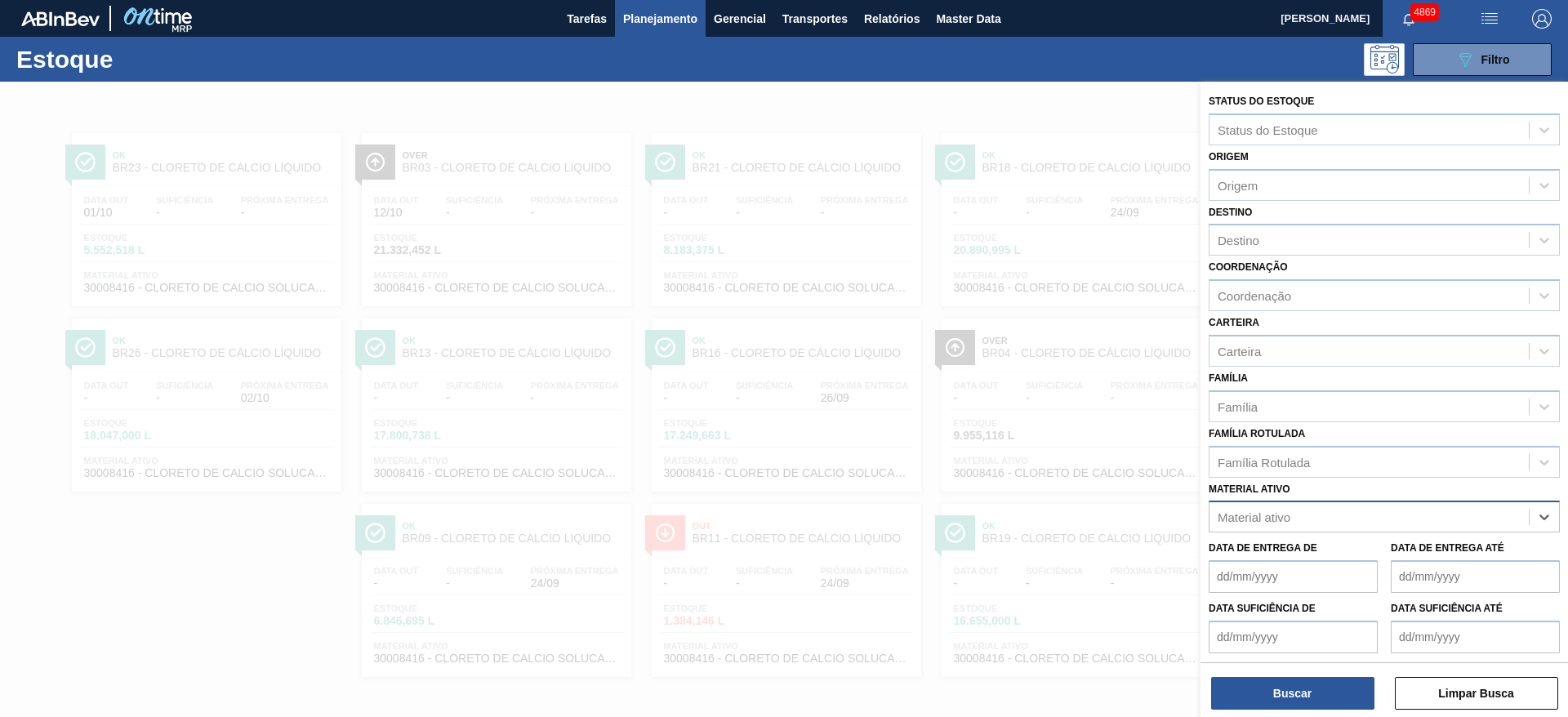
paste ativo "30003568"
type ativo "30003568"
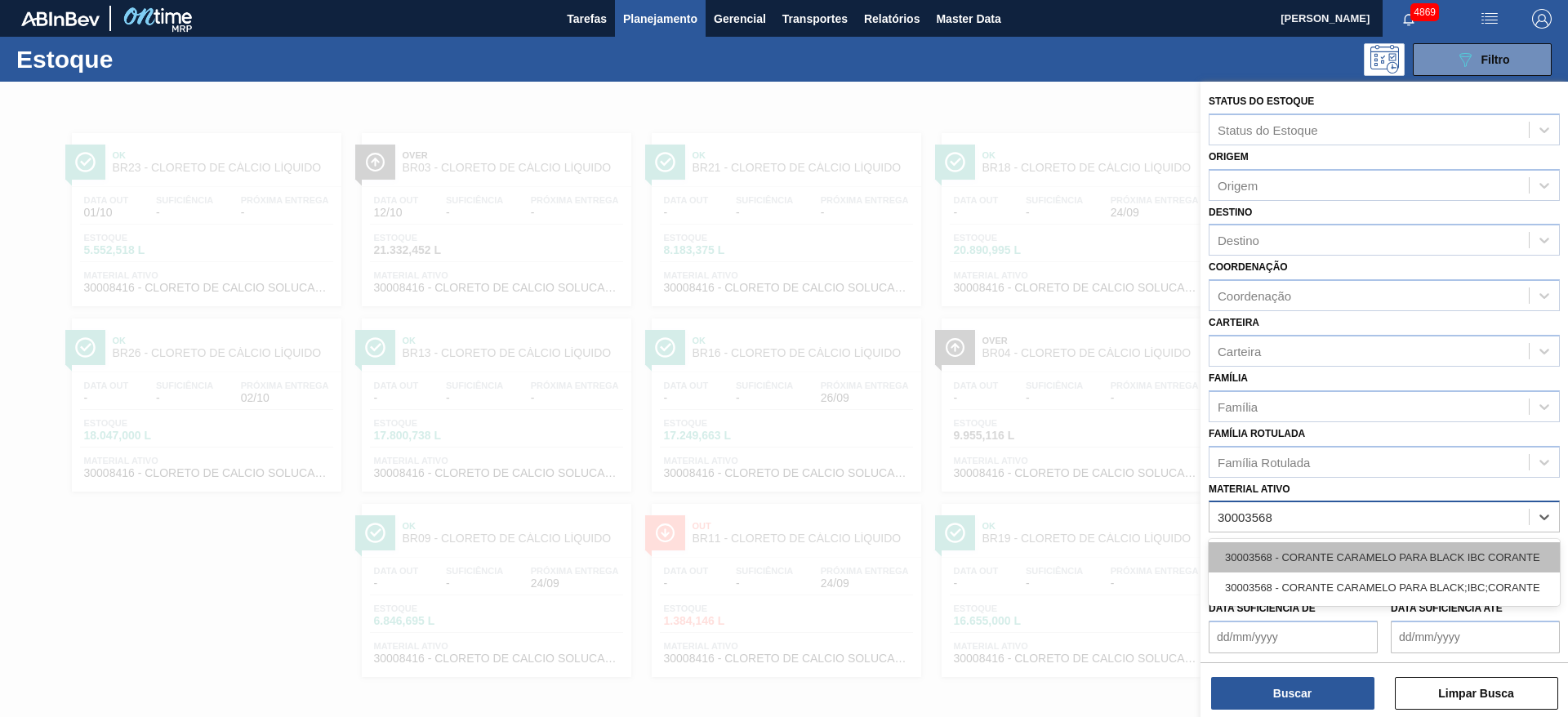
click at [1436, 552] on div "30003568 - CORANTE CARAMELO PARA BLACK IBC CORANTE" at bounding box center [1383, 557] width 351 height 30
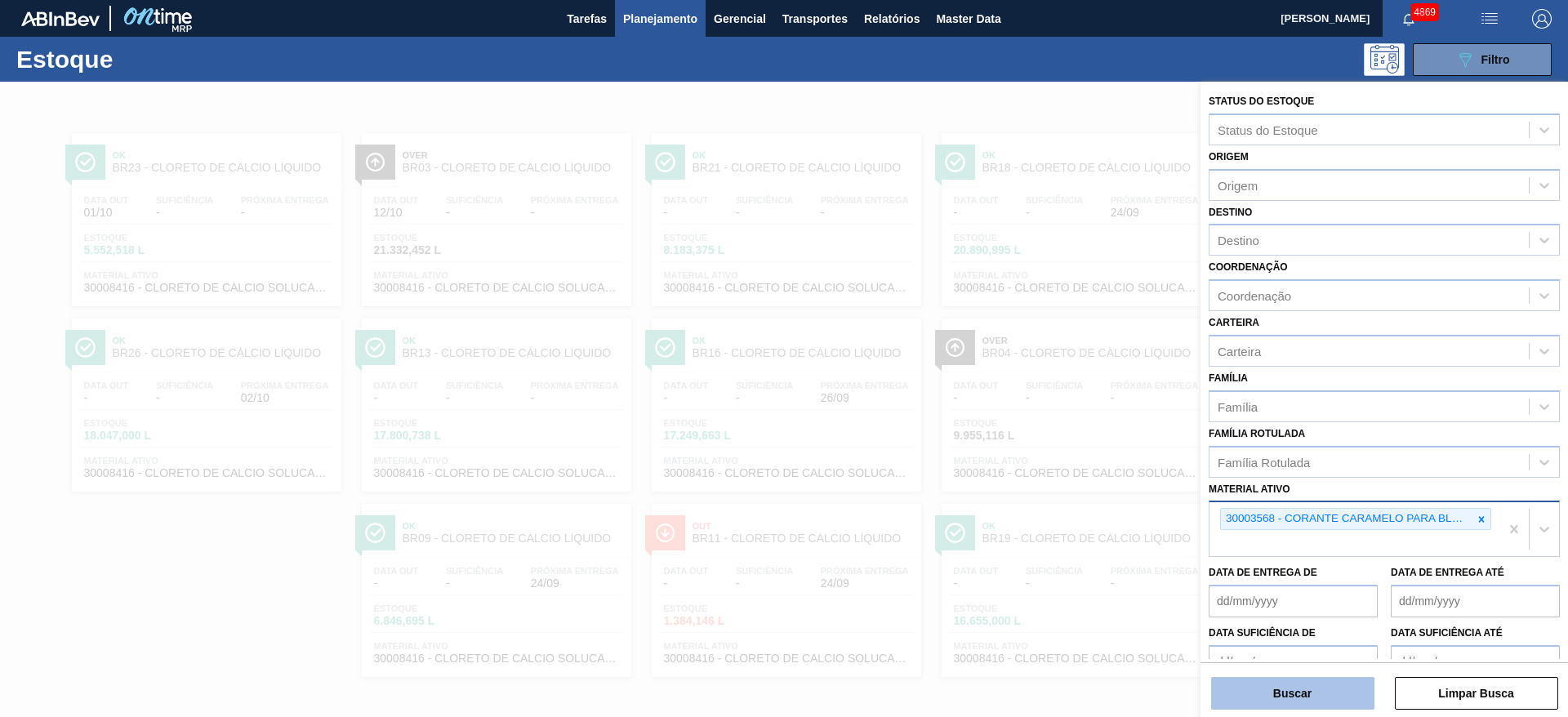
click at [1301, 686] on button "Buscar" at bounding box center [1293, 693] width 163 height 32
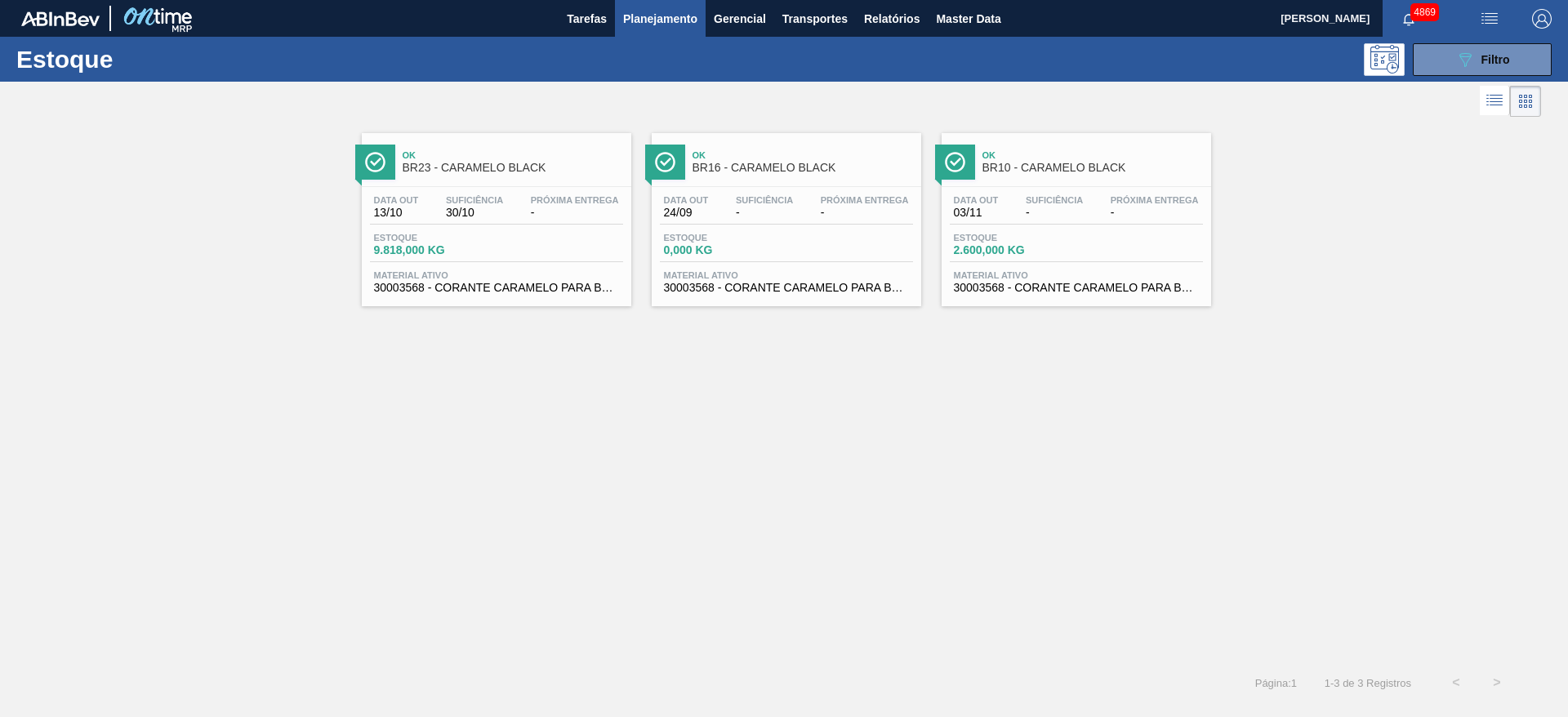
click at [1130, 232] on div "Estoque 2.600,000 KG" at bounding box center [1076, 247] width 253 height 29
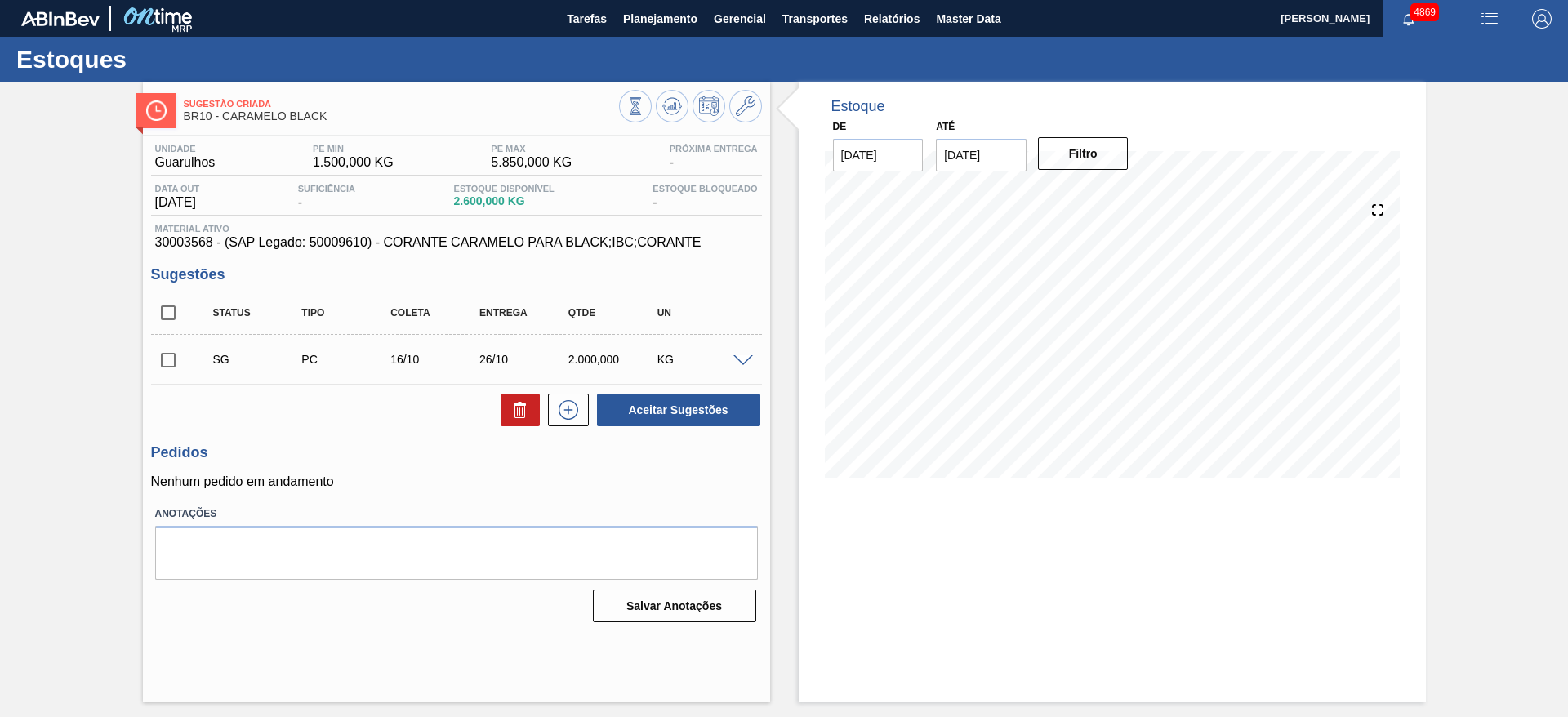
click at [740, 360] on span at bounding box center [743, 361] width 20 height 13
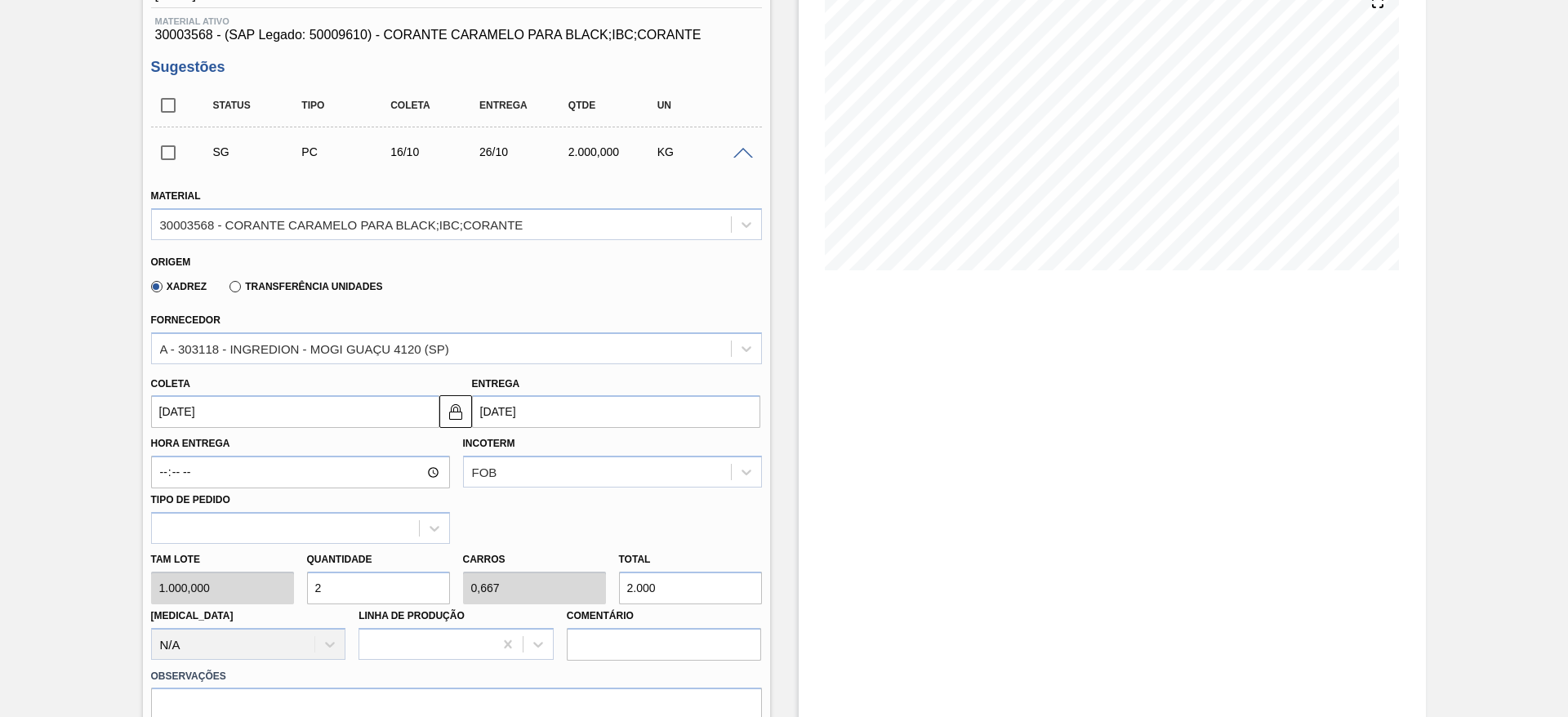
scroll to position [245, 0]
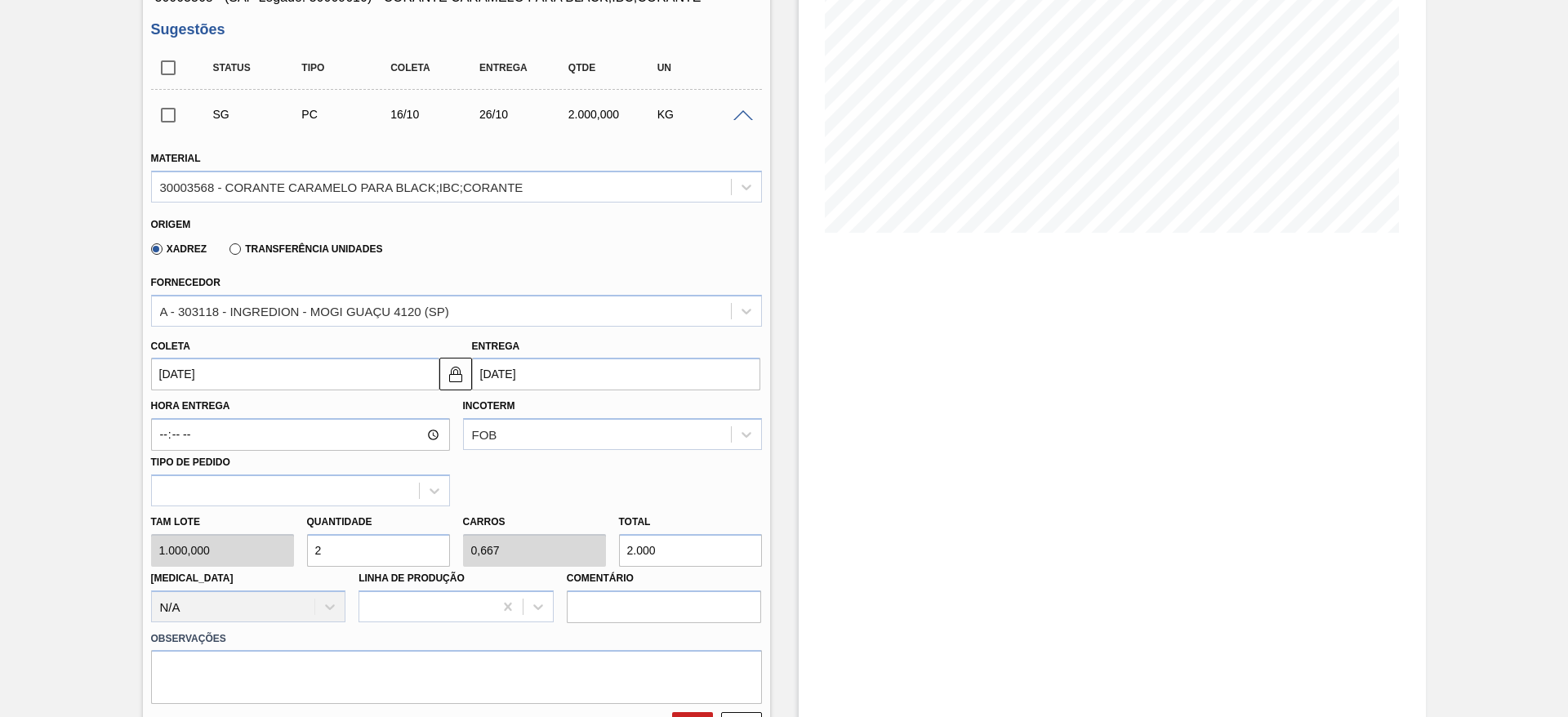
click at [267, 371] on input "[DATE]" at bounding box center [295, 373] width 288 height 32
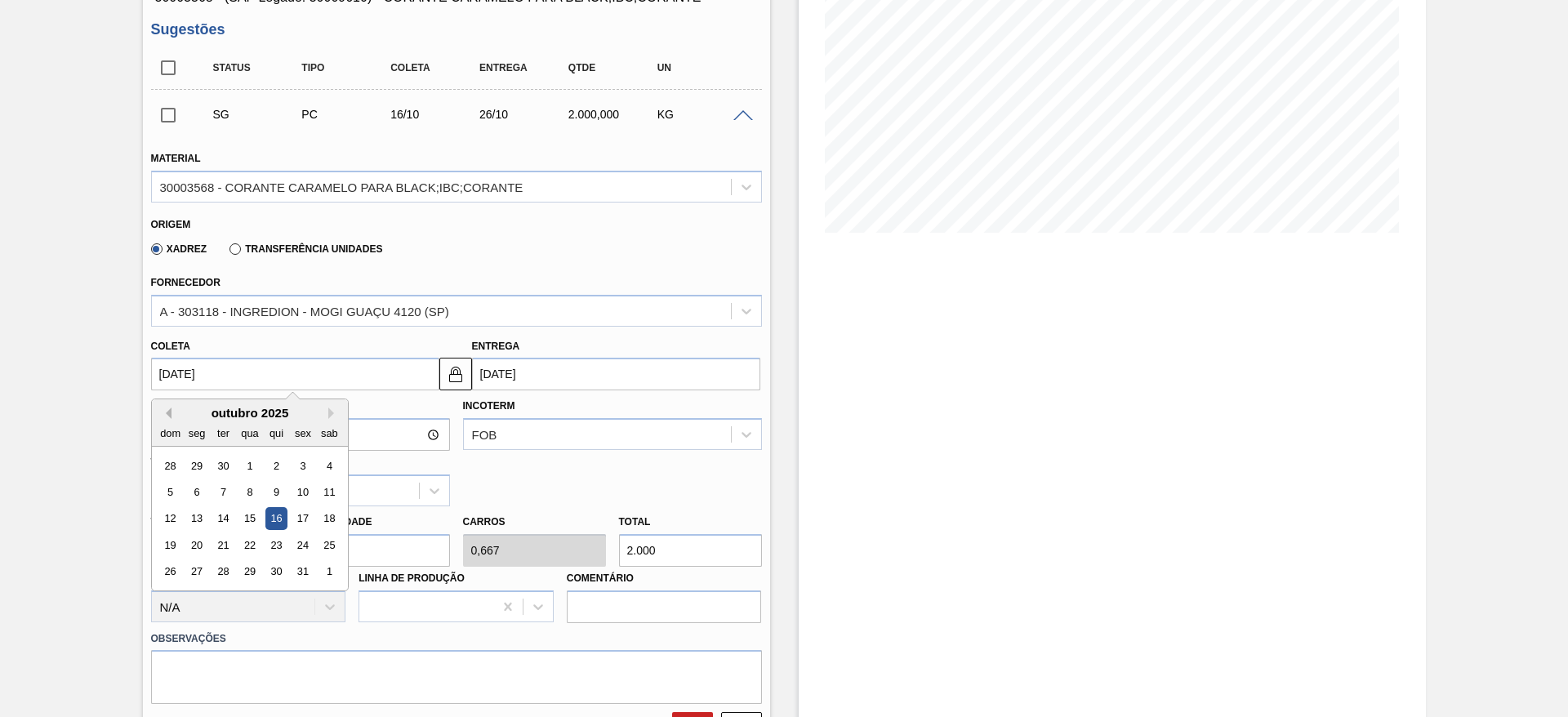
click at [165, 416] on button "Previous Month" at bounding box center [166, 413] width 12 height 12
click at [299, 470] on div "5" at bounding box center [302, 466] width 22 height 22
type input "05/09/2025"
type input "15/09/2025"
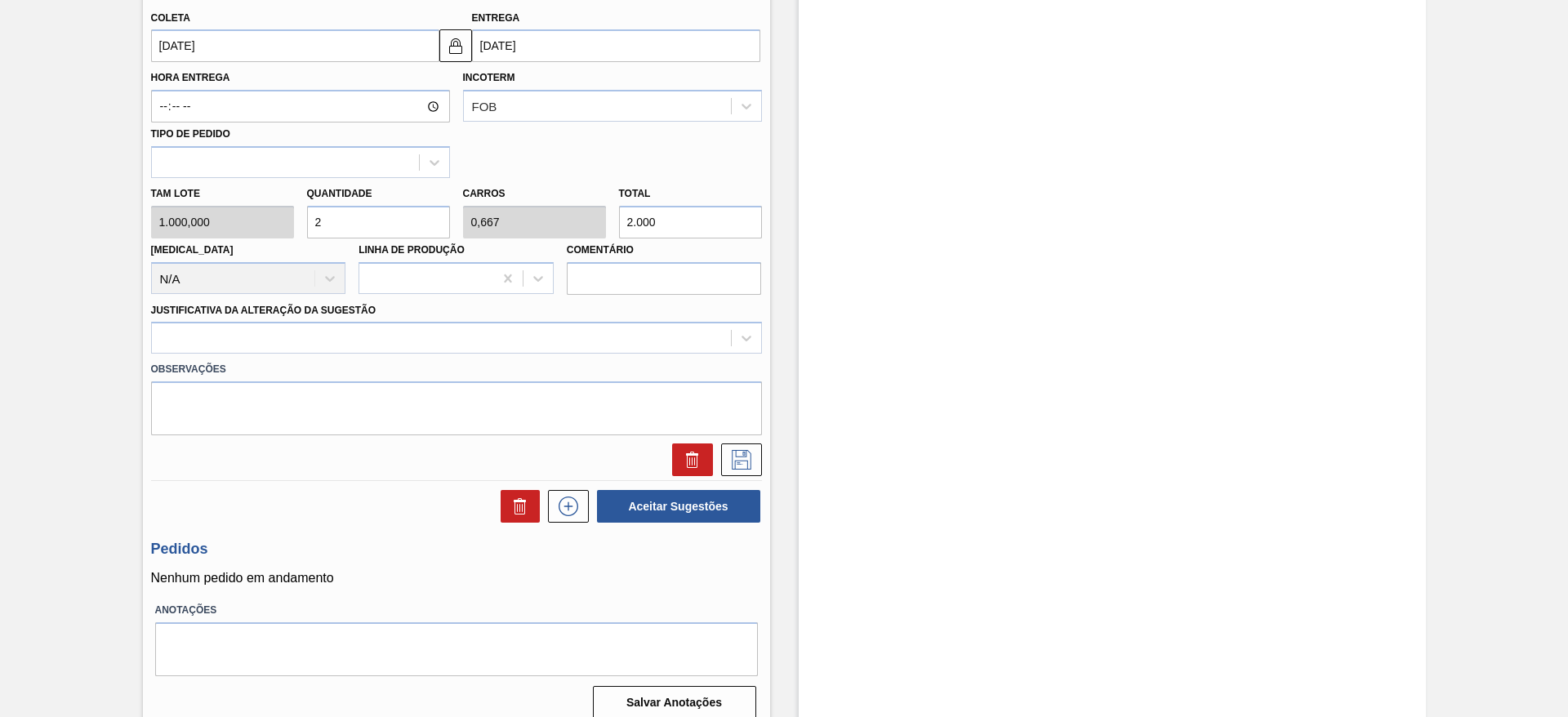
scroll to position [589, 0]
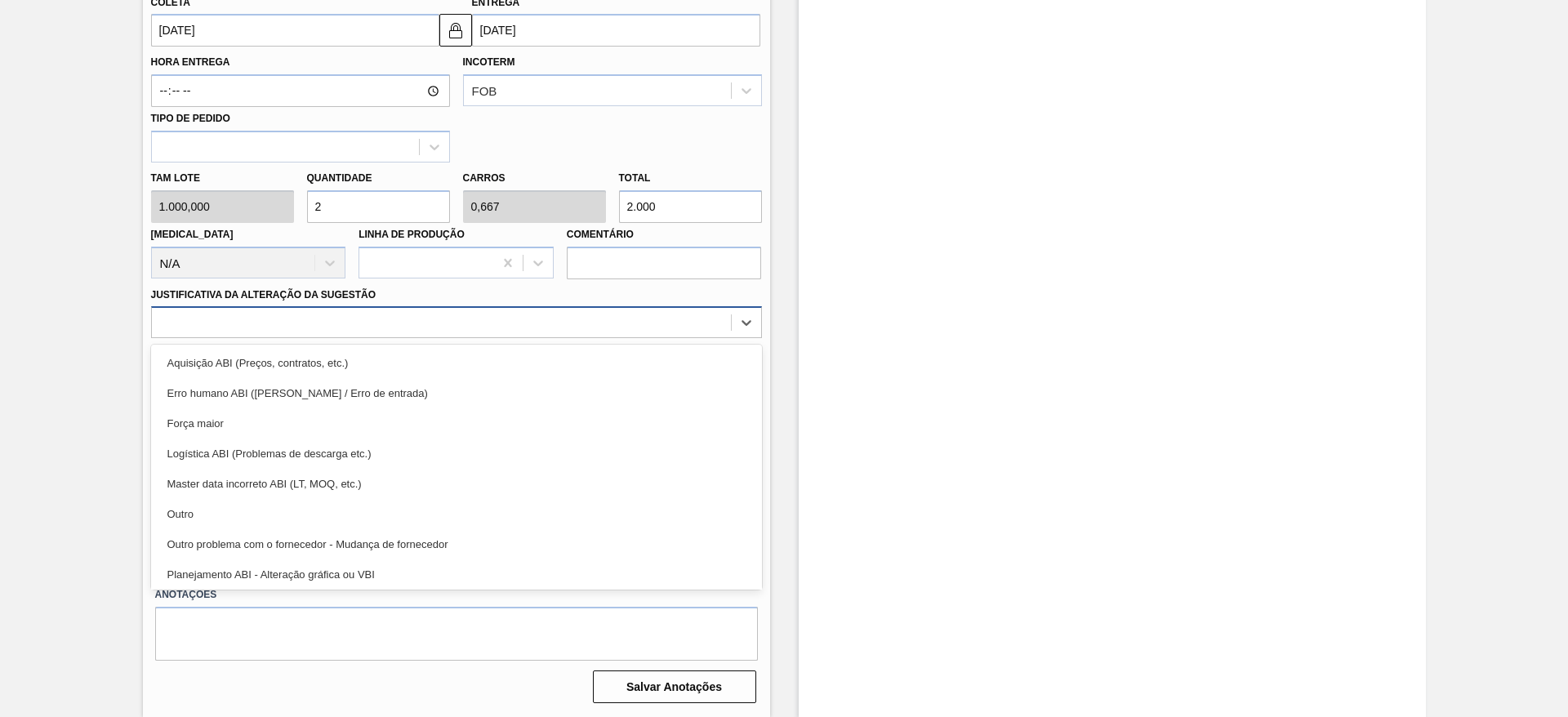
click at [634, 329] on div at bounding box center [441, 322] width 579 height 23
click at [347, 27] on input "05/09/2025" at bounding box center [295, 29] width 288 height 32
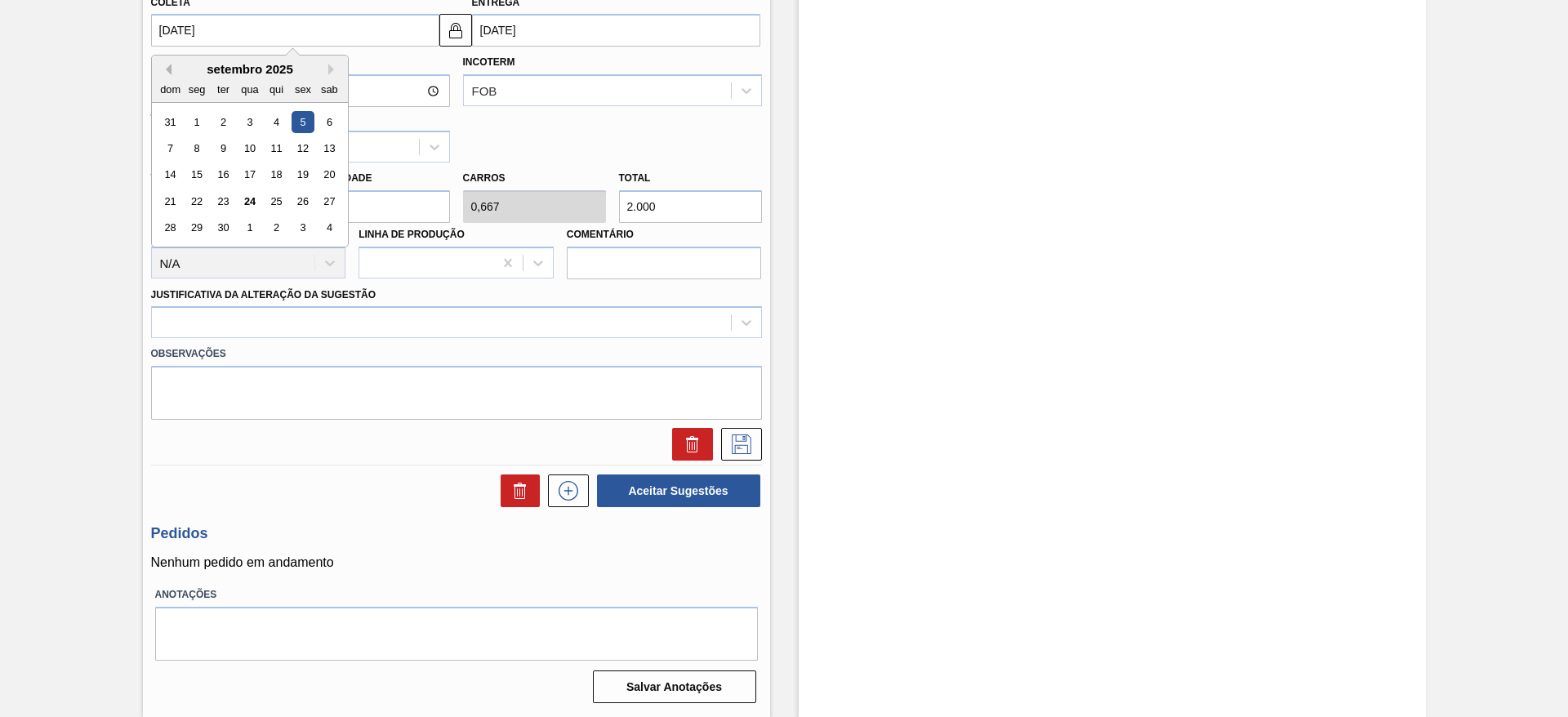
click at [167, 68] on button "Previous Month" at bounding box center [166, 69] width 12 height 12
click at [331, 65] on button "Next Month" at bounding box center [334, 69] width 12 height 12
click at [241, 227] on div "1" at bounding box center [249, 228] width 22 height 22
type input "01/10/2025"
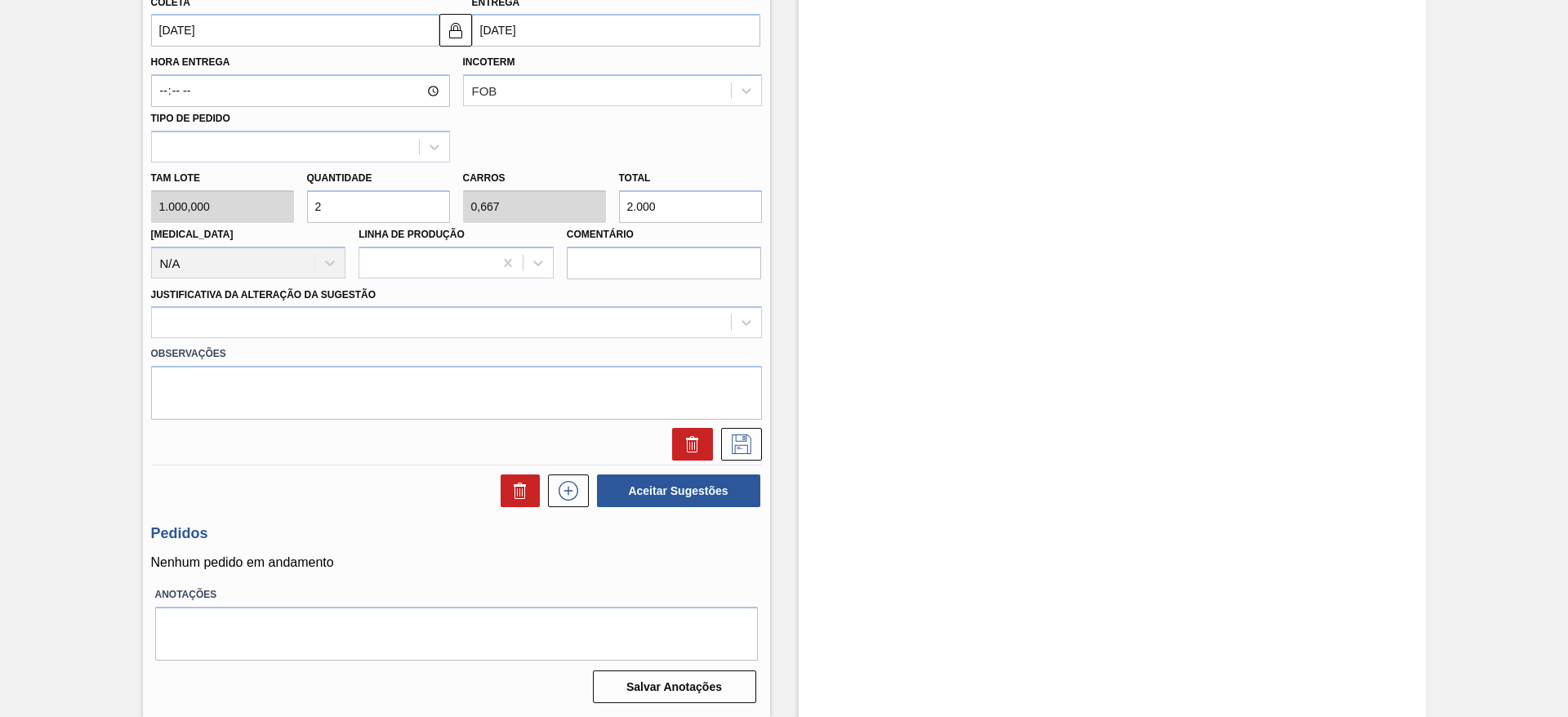
drag, startPoint x: 450, startPoint y: 21, endPoint x: 537, endPoint y: 21, distance: 87.0
click at [450, 21] on img at bounding box center [455, 30] width 20 height 20
click at [538, 21] on input "11/10/2025" at bounding box center [615, 29] width 288 height 32
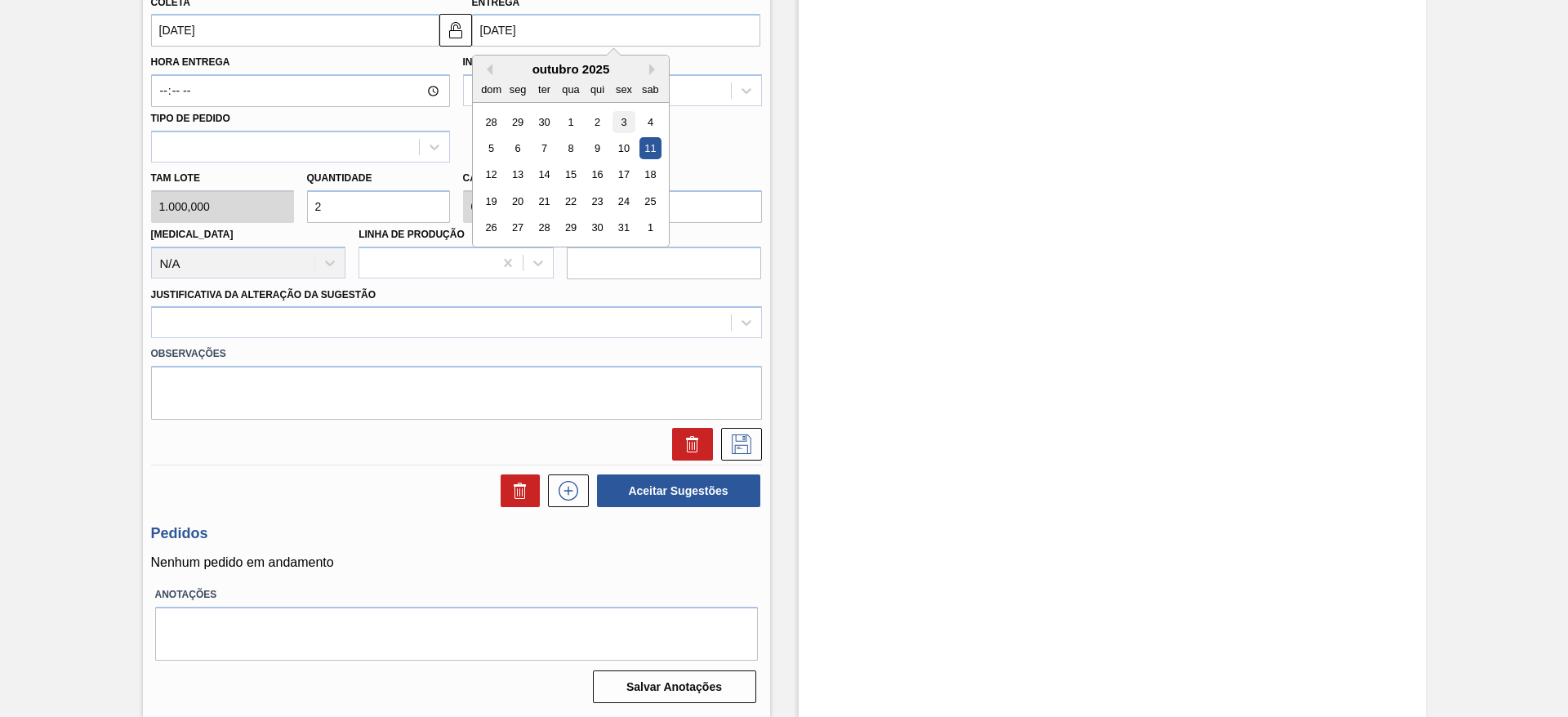
click at [624, 127] on div "3" at bounding box center [623, 122] width 22 height 22
type input "[DATE]"
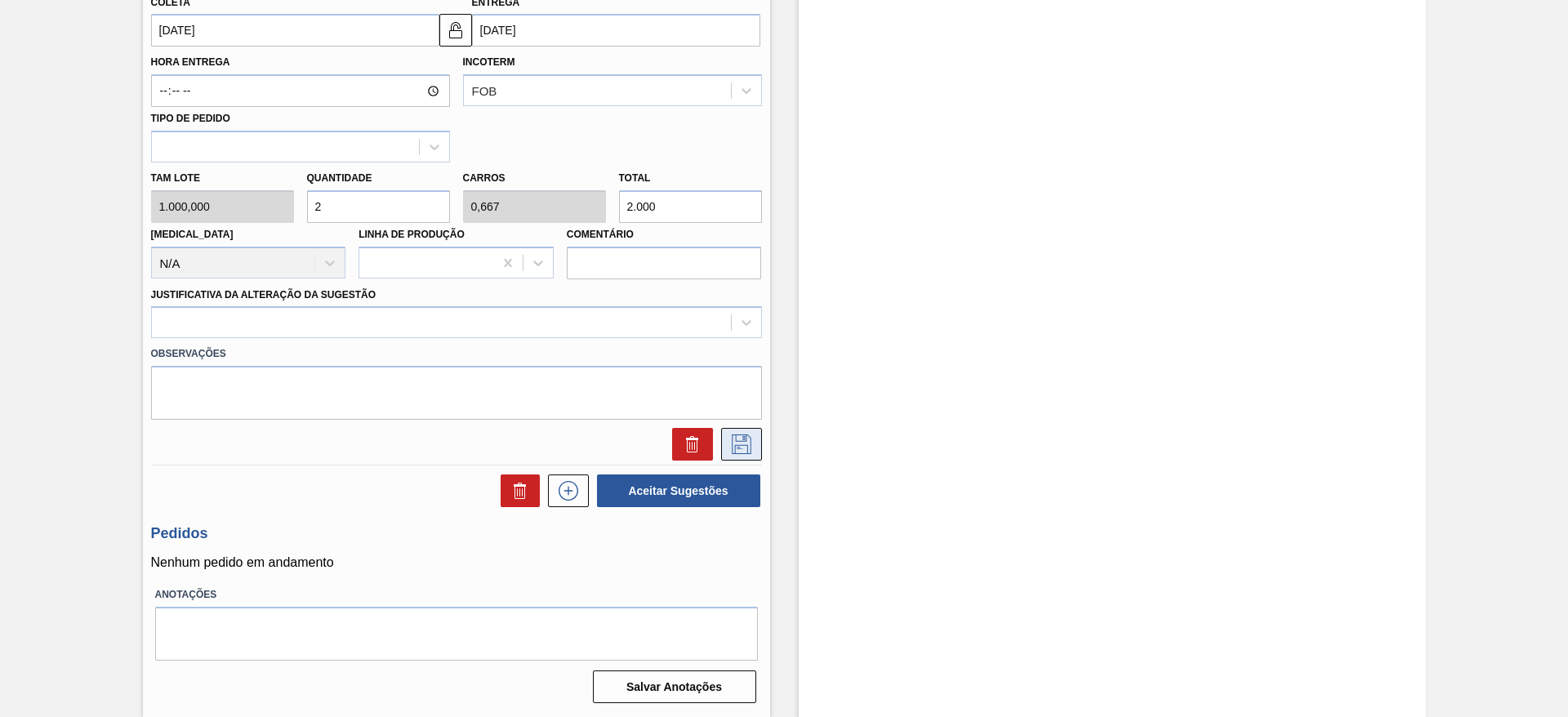
click at [752, 438] on icon at bounding box center [742, 444] width 26 height 20
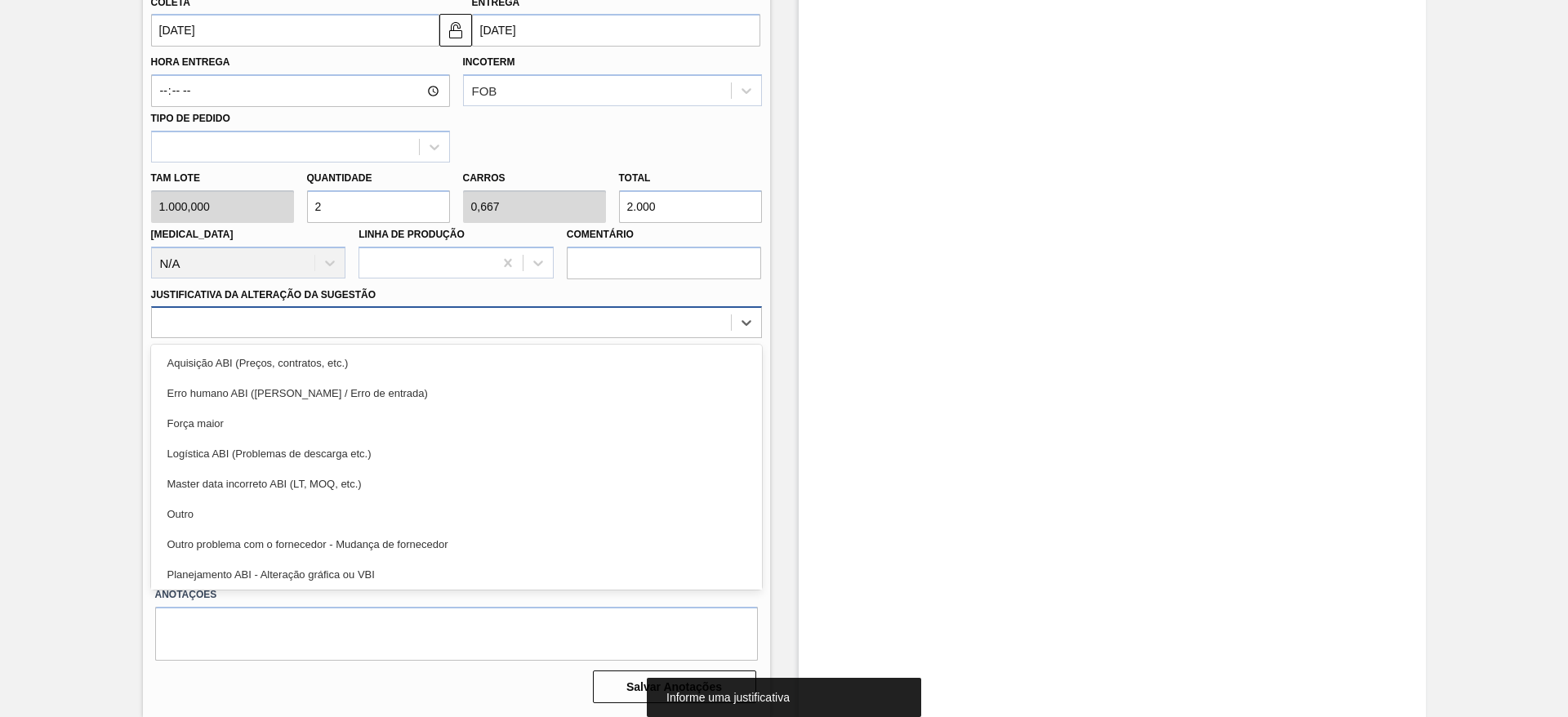
click at [360, 316] on div at bounding box center [441, 322] width 579 height 23
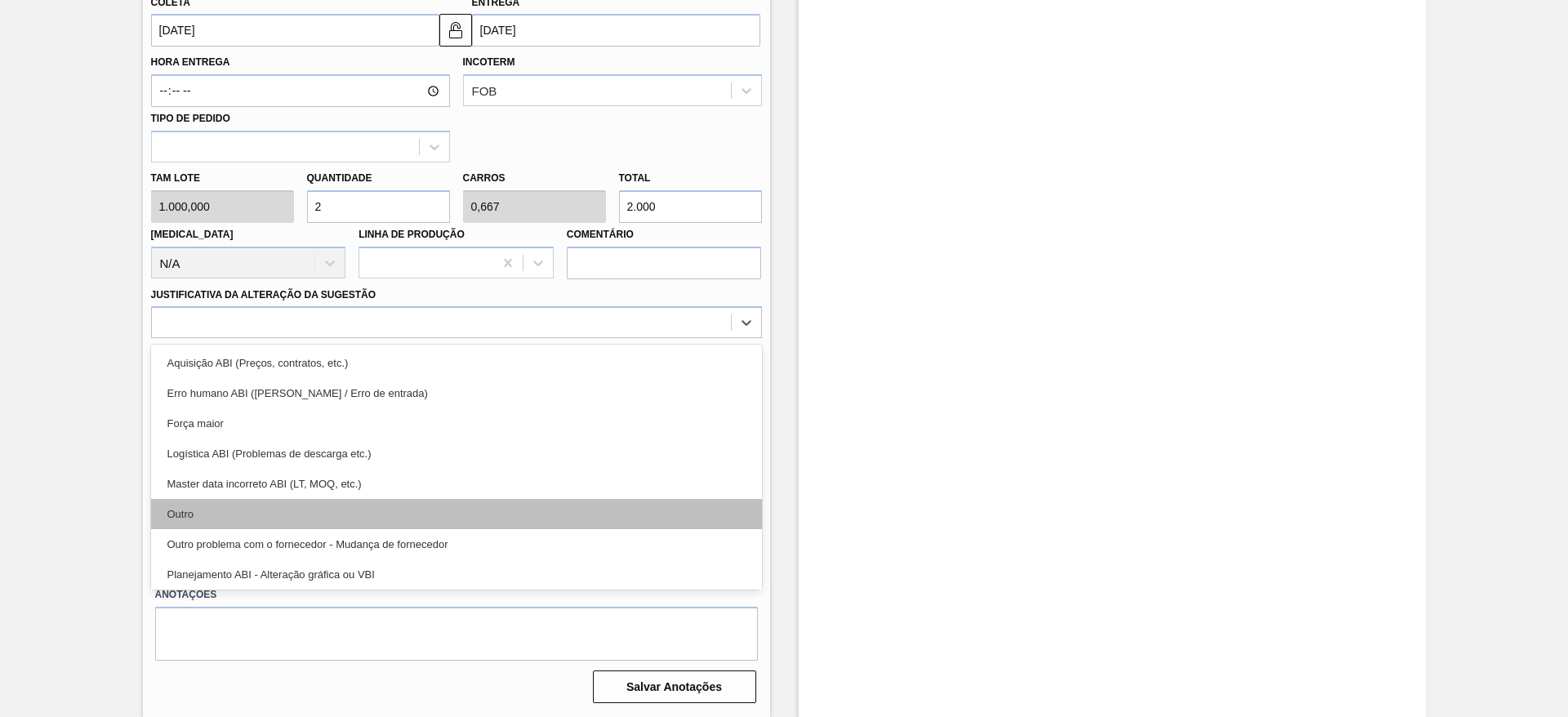
click at [282, 513] on div "Outro" at bounding box center [456, 514] width 611 height 30
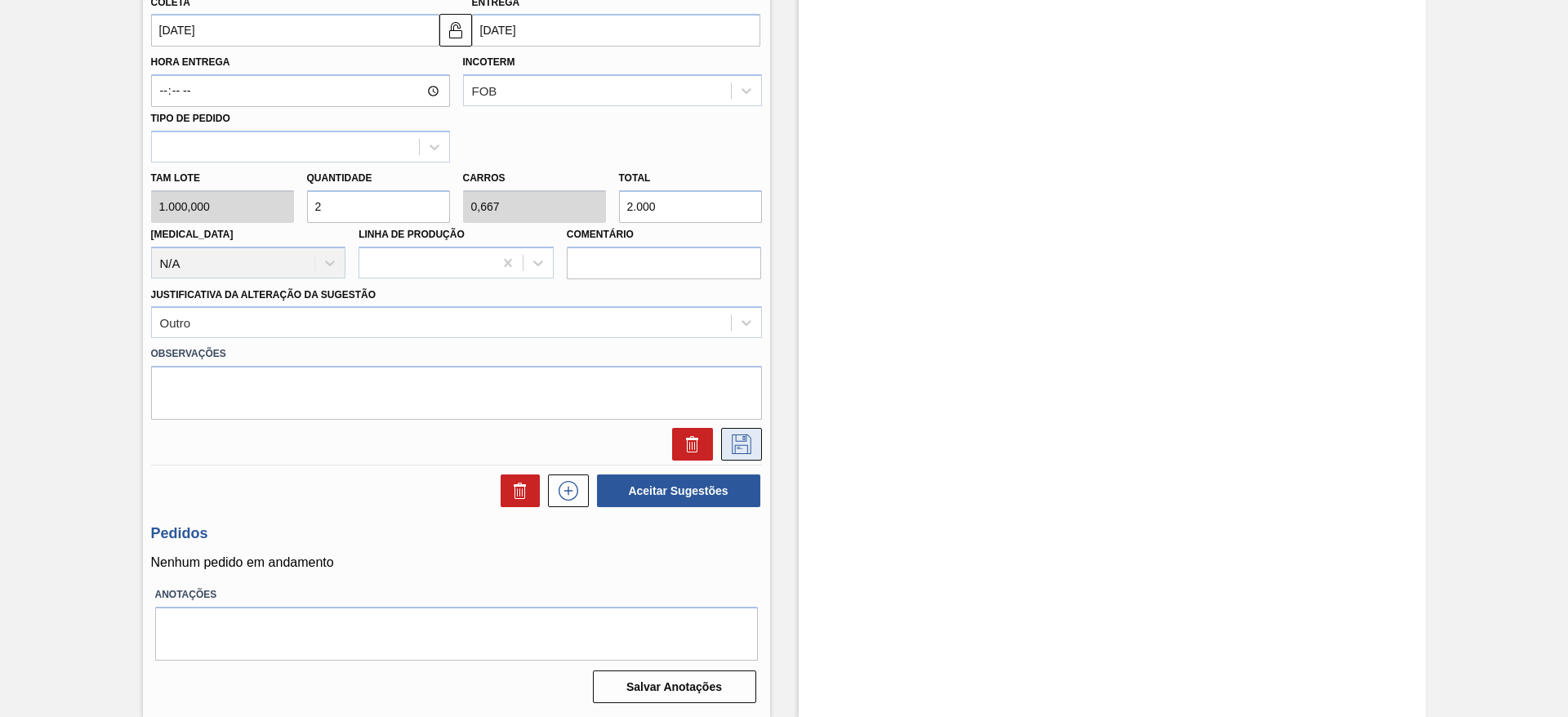
click at [731, 431] on button at bounding box center [742, 443] width 41 height 32
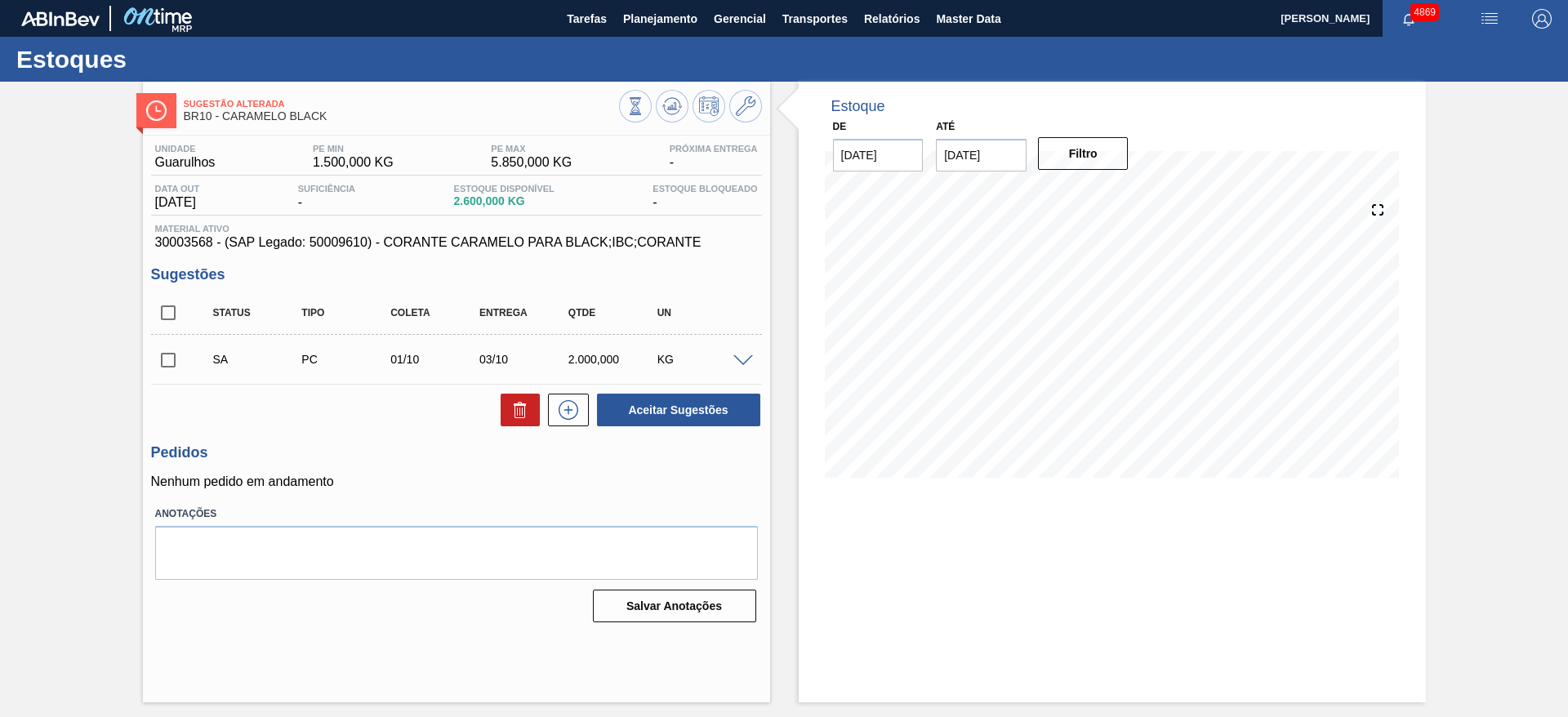
scroll to position [0, 0]
click at [655, 23] on span "Planejamento" at bounding box center [660, 19] width 74 height 20
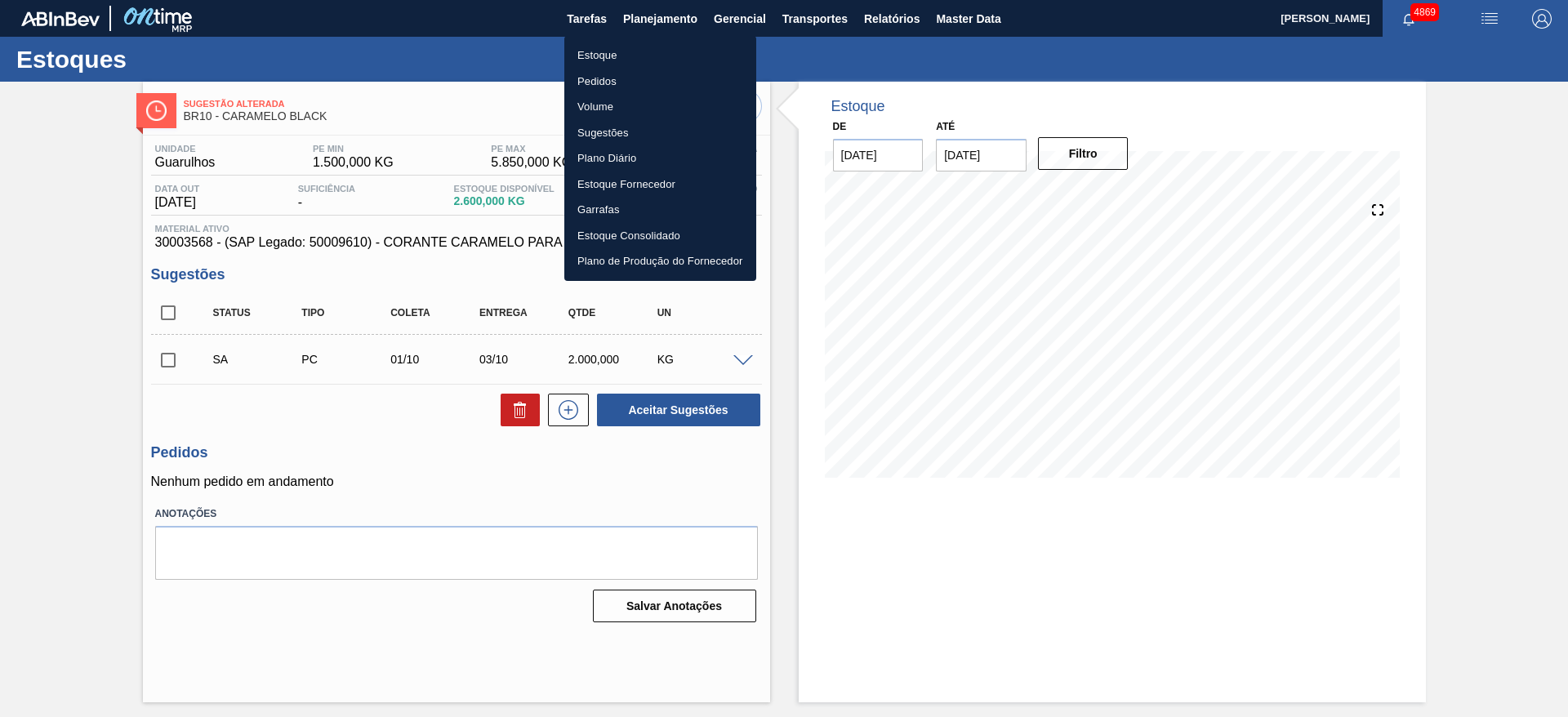
click at [642, 48] on li "Estoque" at bounding box center [660, 55] width 191 height 26
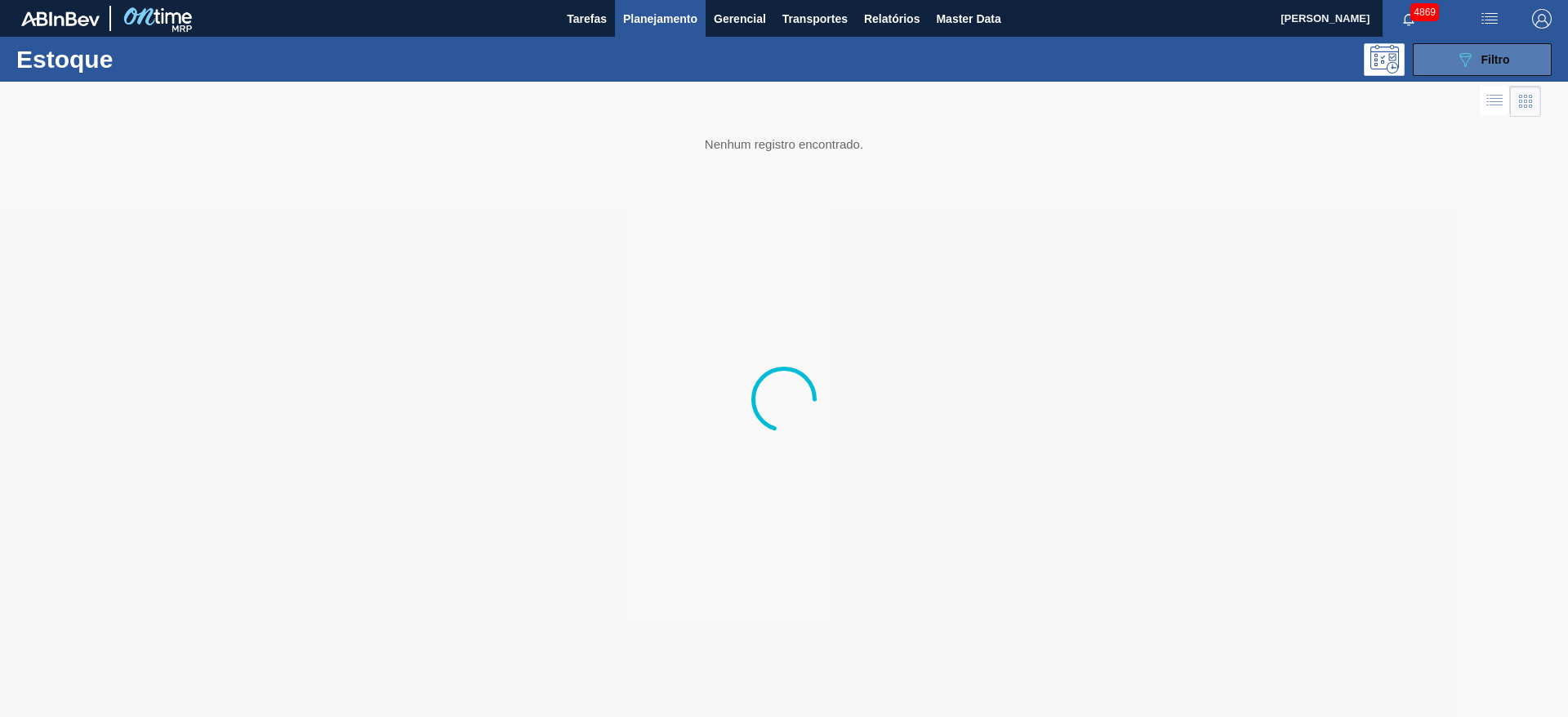
drag, startPoint x: 1456, startPoint y: 57, endPoint x: 1456, endPoint y: 67, distance: 10.0
click at [1456, 58] on icon "089F7B8B-B2A5-4AFE-B5C0-19BA573D28AC" at bounding box center [1465, 60] width 20 height 20
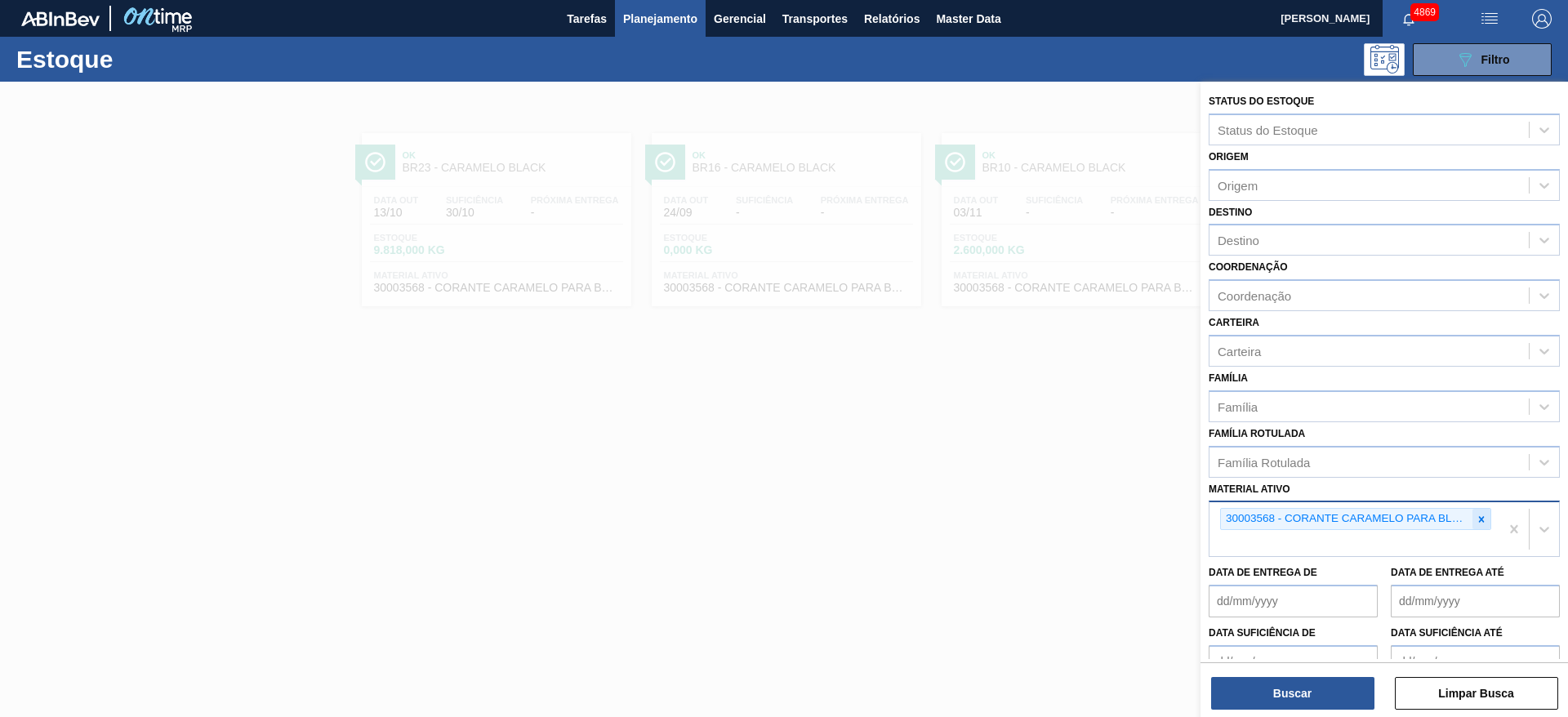
click at [1477, 526] on div at bounding box center [1481, 519] width 18 height 21
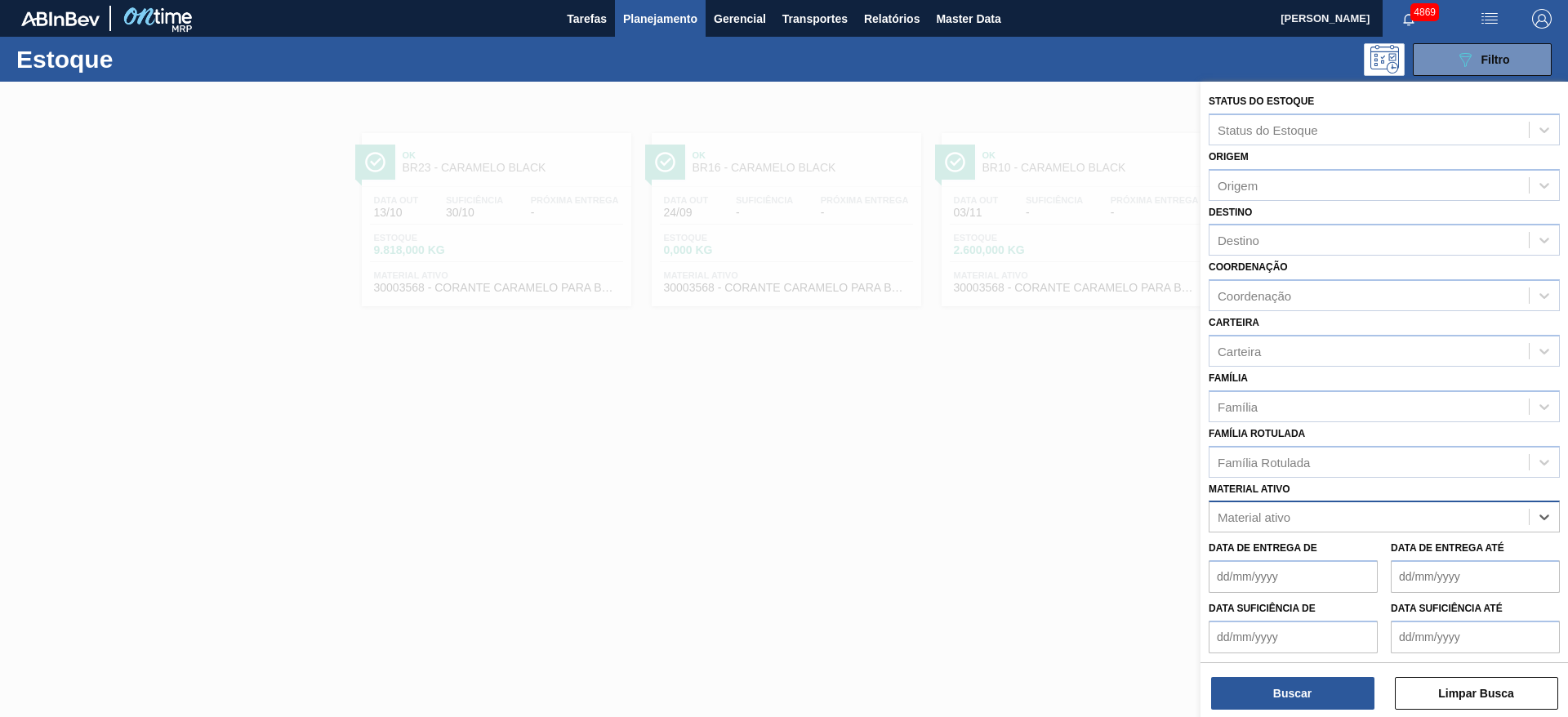
paste ativo "30034389"
type ativo "30034389"
click at [1424, 548] on div "30034389 - ENZIMA LUMISTA GOLD NOVONESIS 25KG" at bounding box center [1383, 557] width 351 height 30
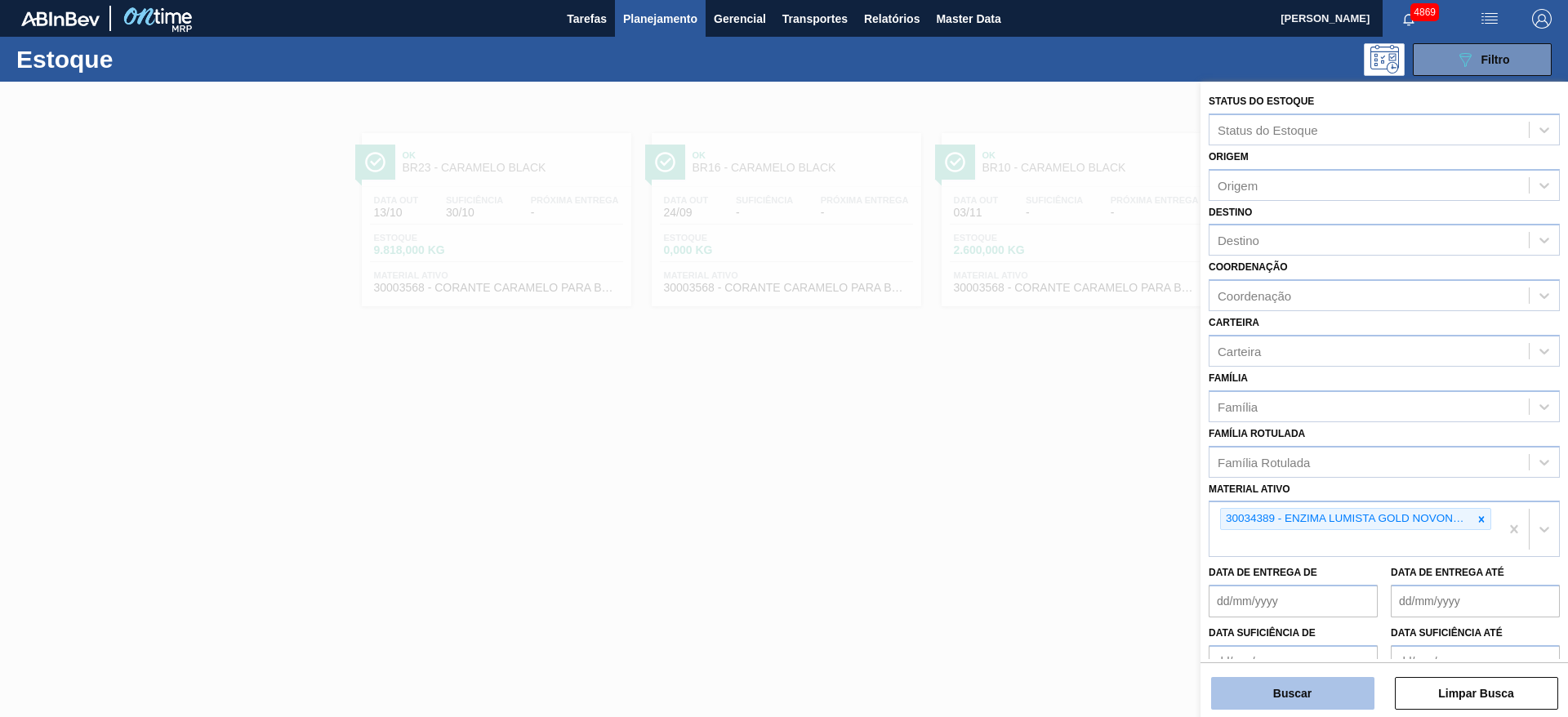
click at [1296, 678] on button "Buscar" at bounding box center [1293, 693] width 163 height 32
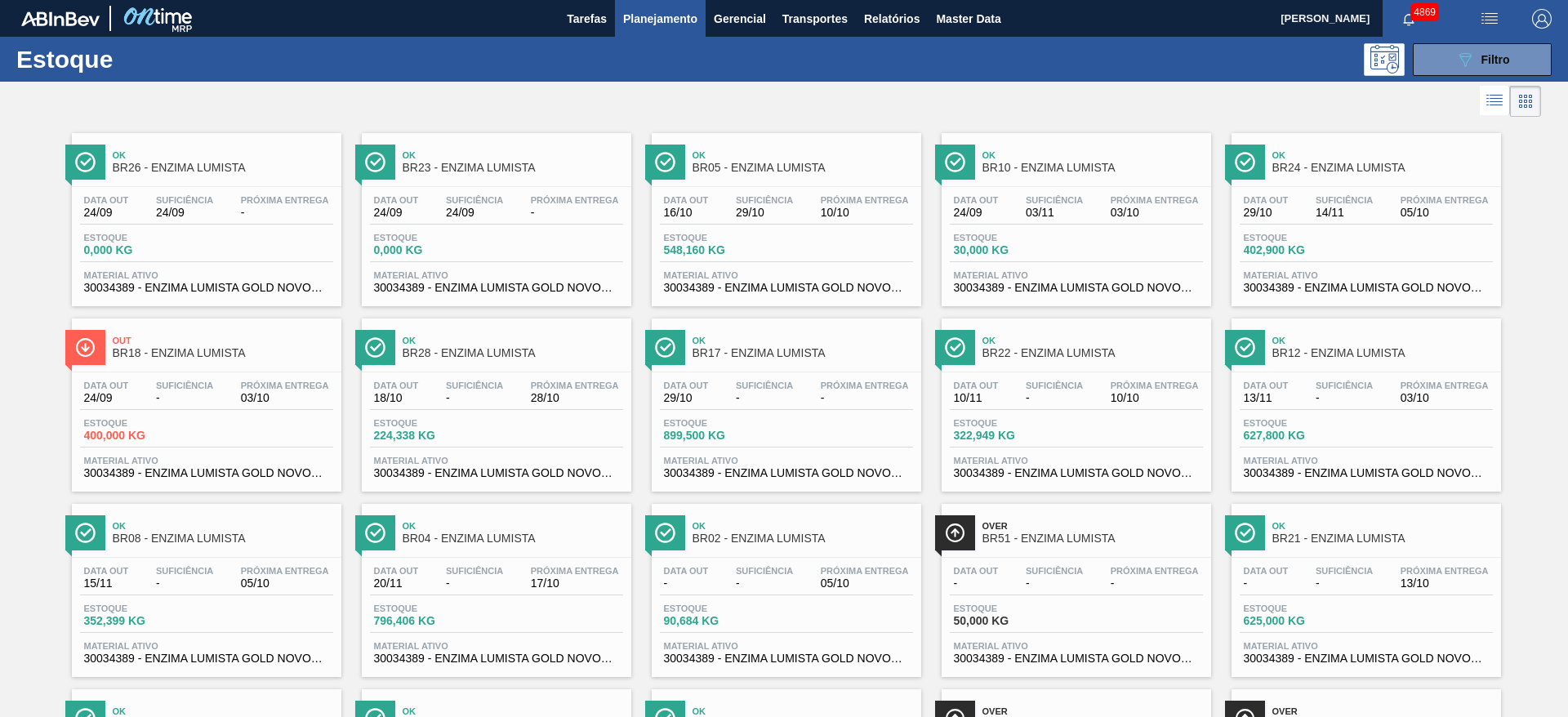
click at [849, 226] on div "Data out 16/10 Suficiência 29/10 Próxima Entrega 10/10 Estoque 548,160 KG Mater…" at bounding box center [786, 242] width 270 height 111
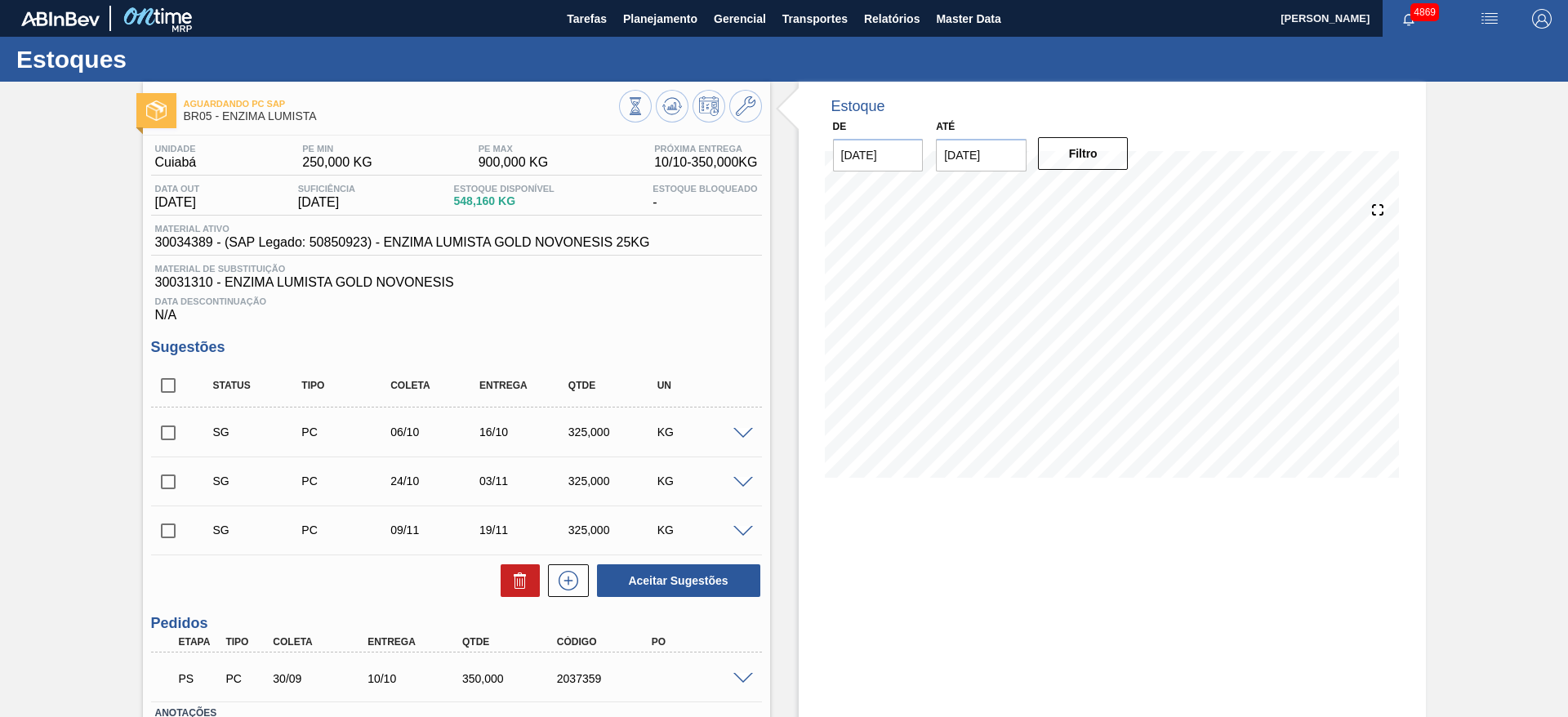
scroll to position [118, 0]
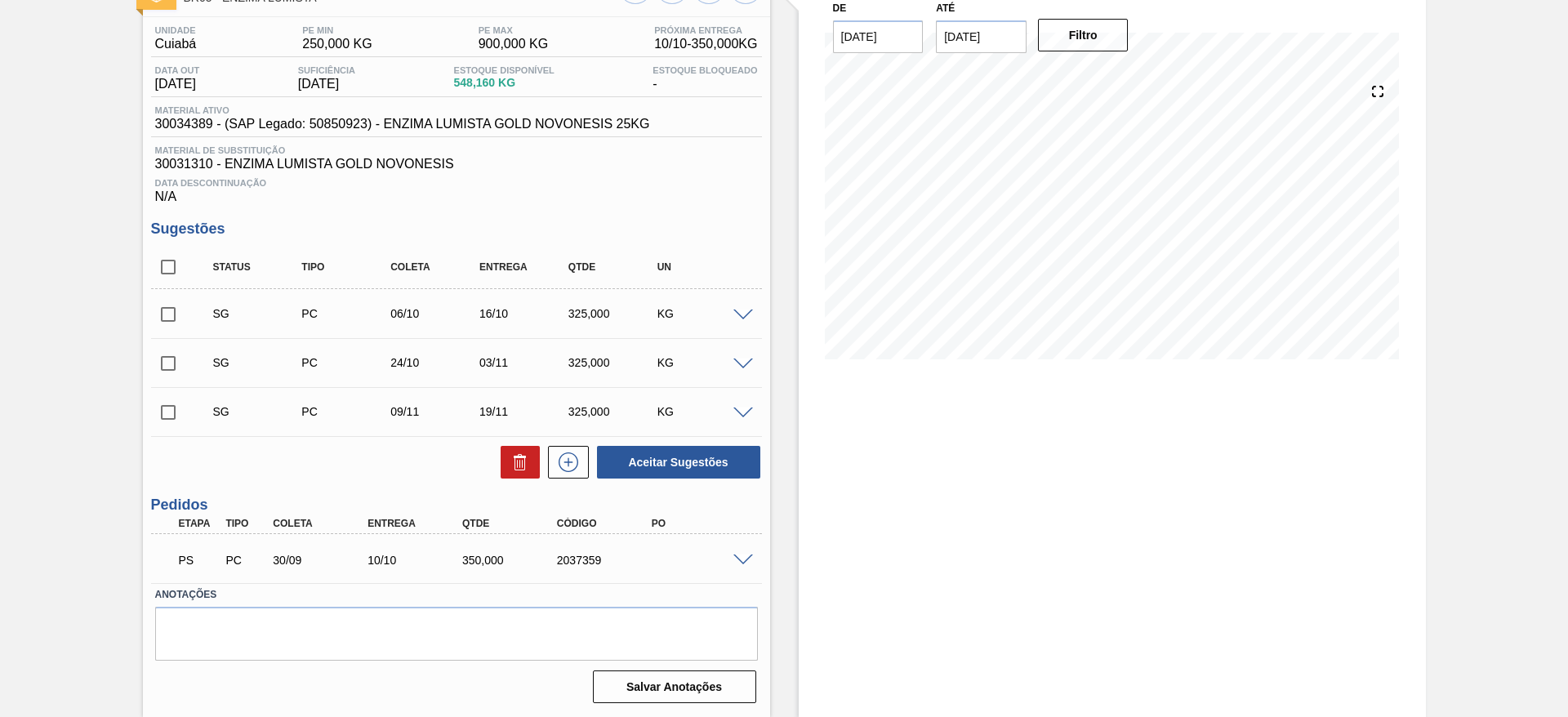
click at [743, 560] on span at bounding box center [743, 561] width 20 height 13
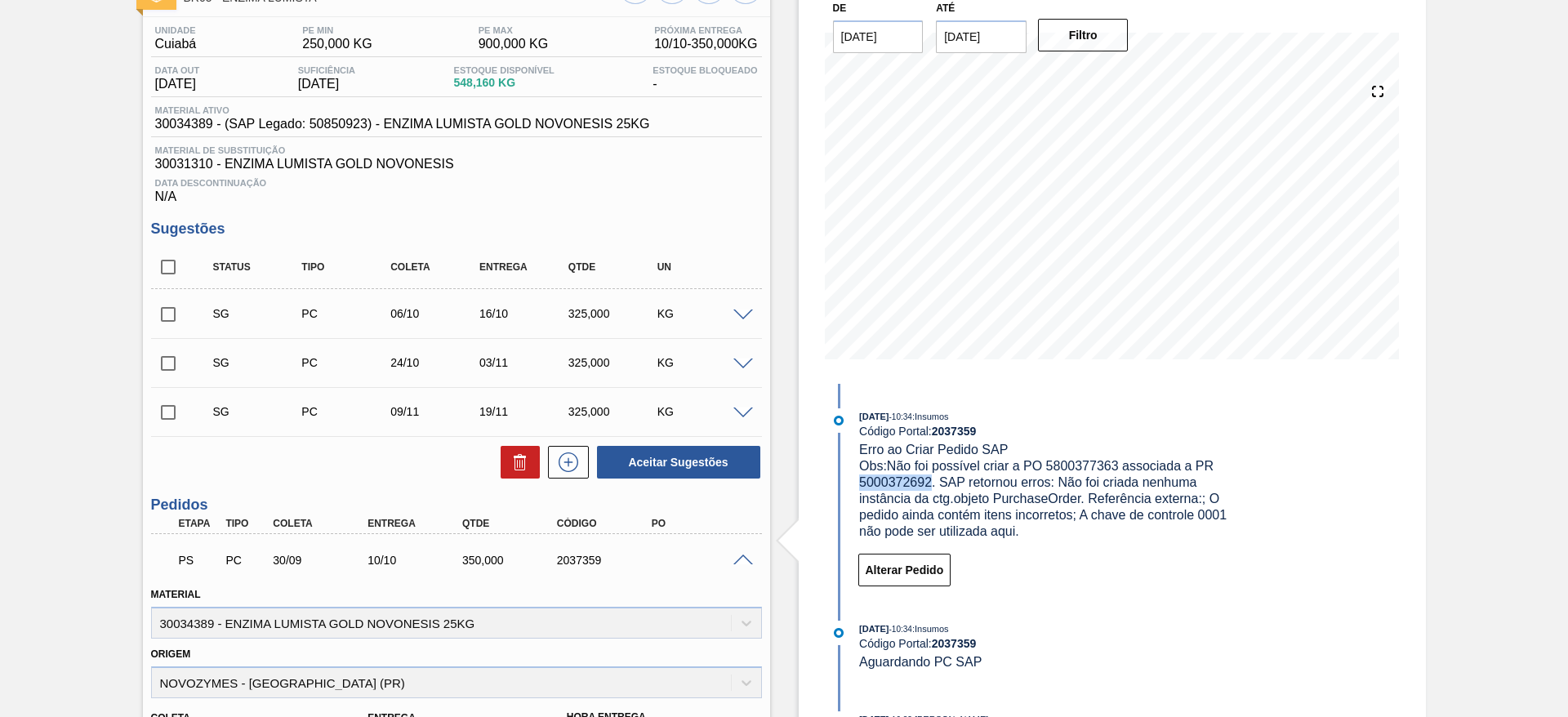
drag, startPoint x: 860, startPoint y: 483, endPoint x: 928, endPoint y: 481, distance: 68.0
click at [928, 481] on span "Obs: Não foi possível criar a PO 5800377363 associada a PR 5000372692. SAP reto…" at bounding box center [1044, 498] width 371 height 79
copy span "5000372692"
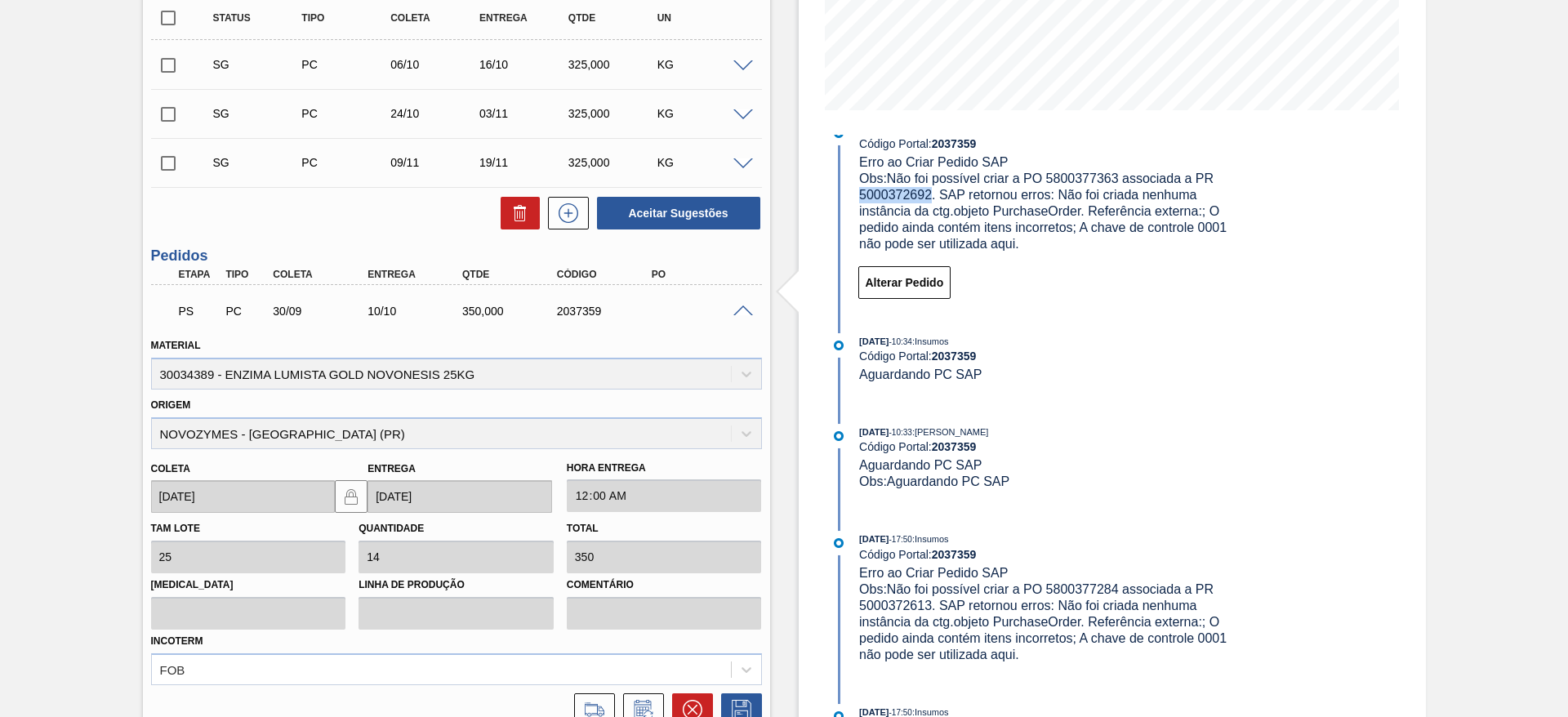
scroll to position [0, 0]
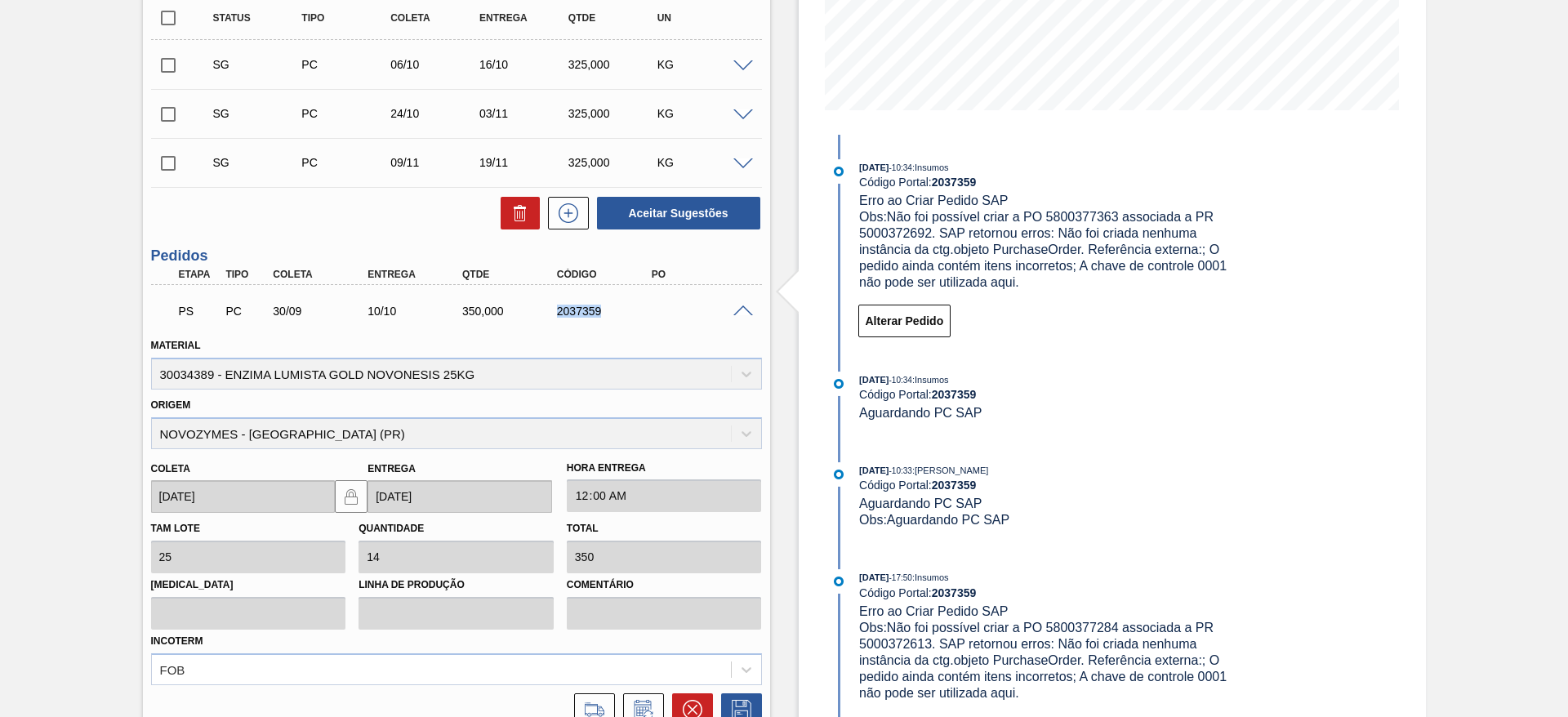
drag, startPoint x: 552, startPoint y: 308, endPoint x: 652, endPoint y: 308, distance: 100.0
click at [651, 308] on div "2037359" at bounding box center [606, 311] width 106 height 13
copy div "2037359"
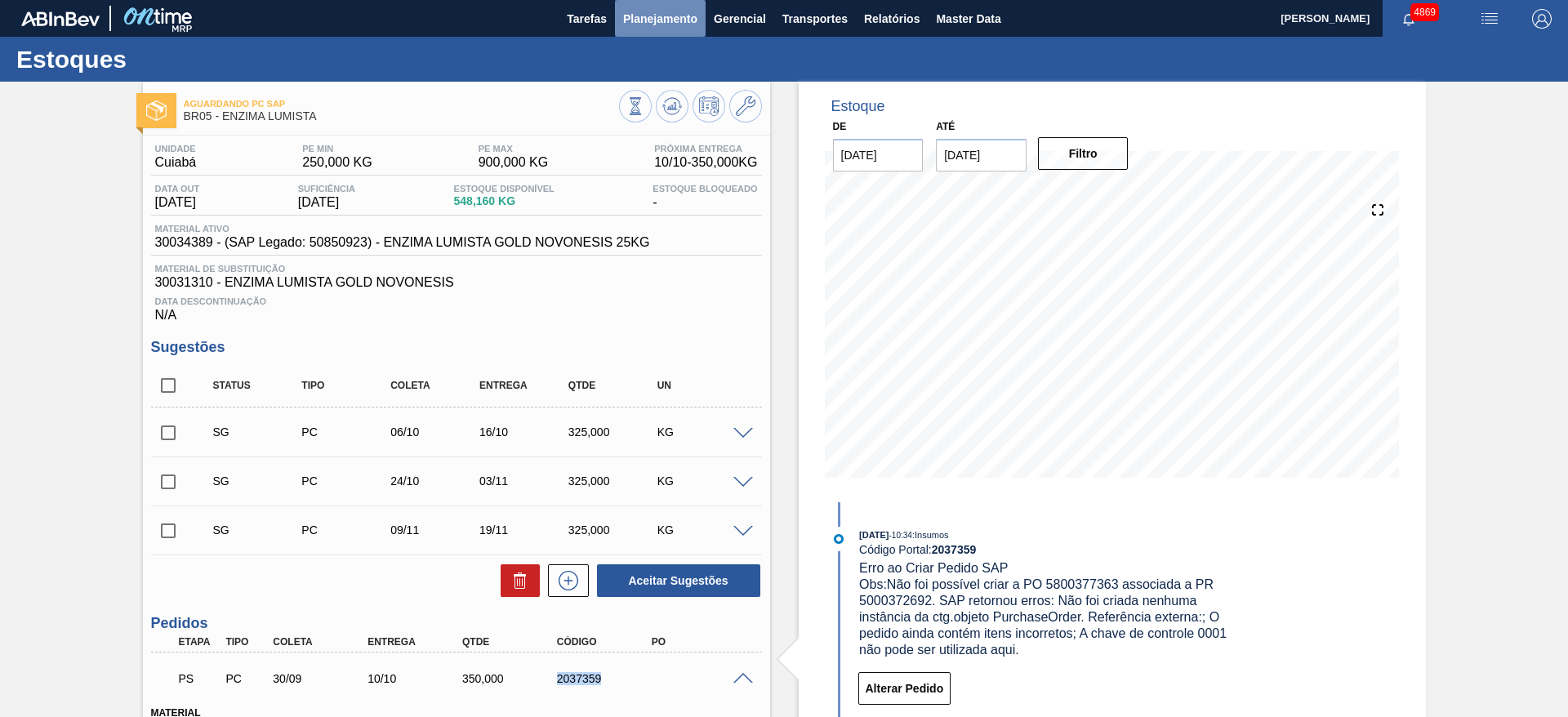
click at [663, 27] on span "Planejamento" at bounding box center [660, 19] width 74 height 20
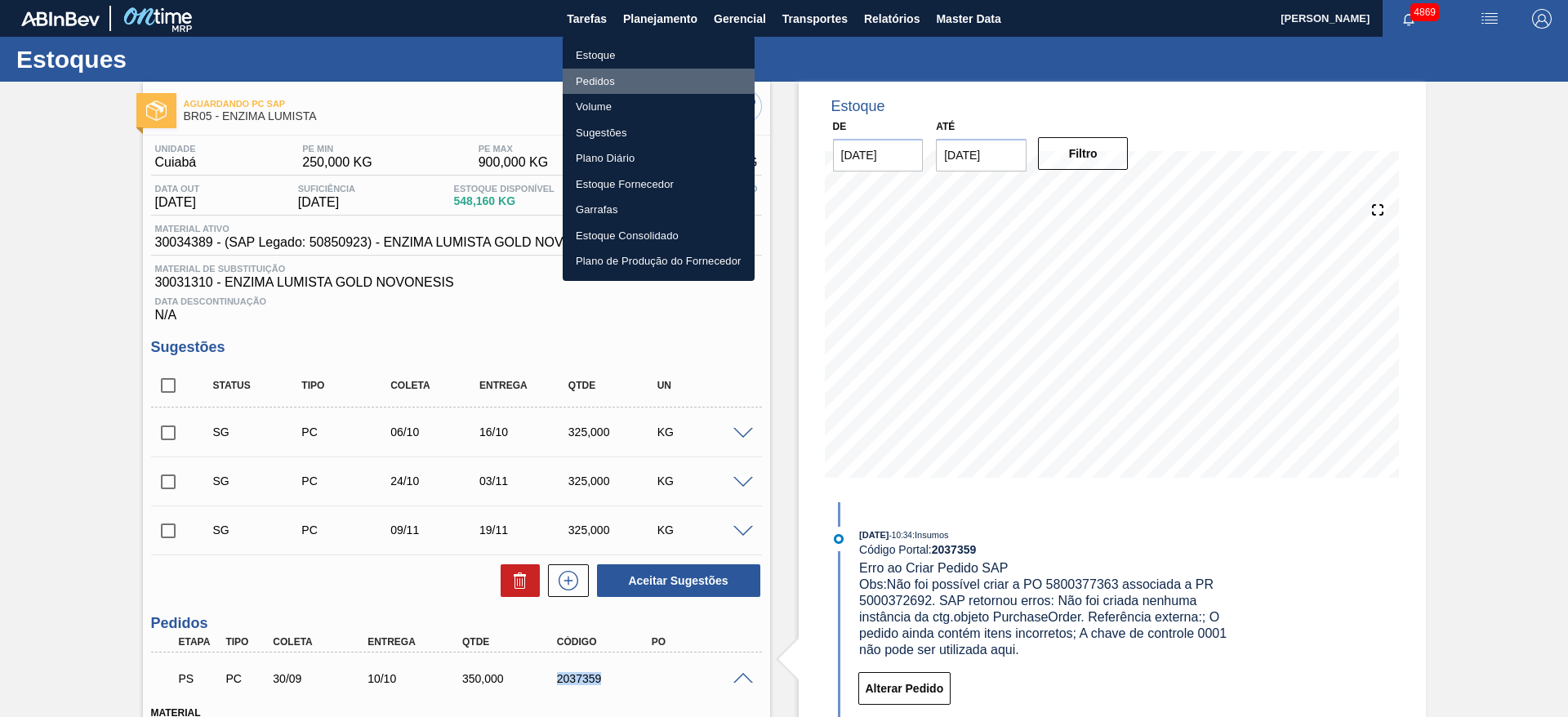
click at [622, 82] on li "Pedidos" at bounding box center [658, 81] width 191 height 26
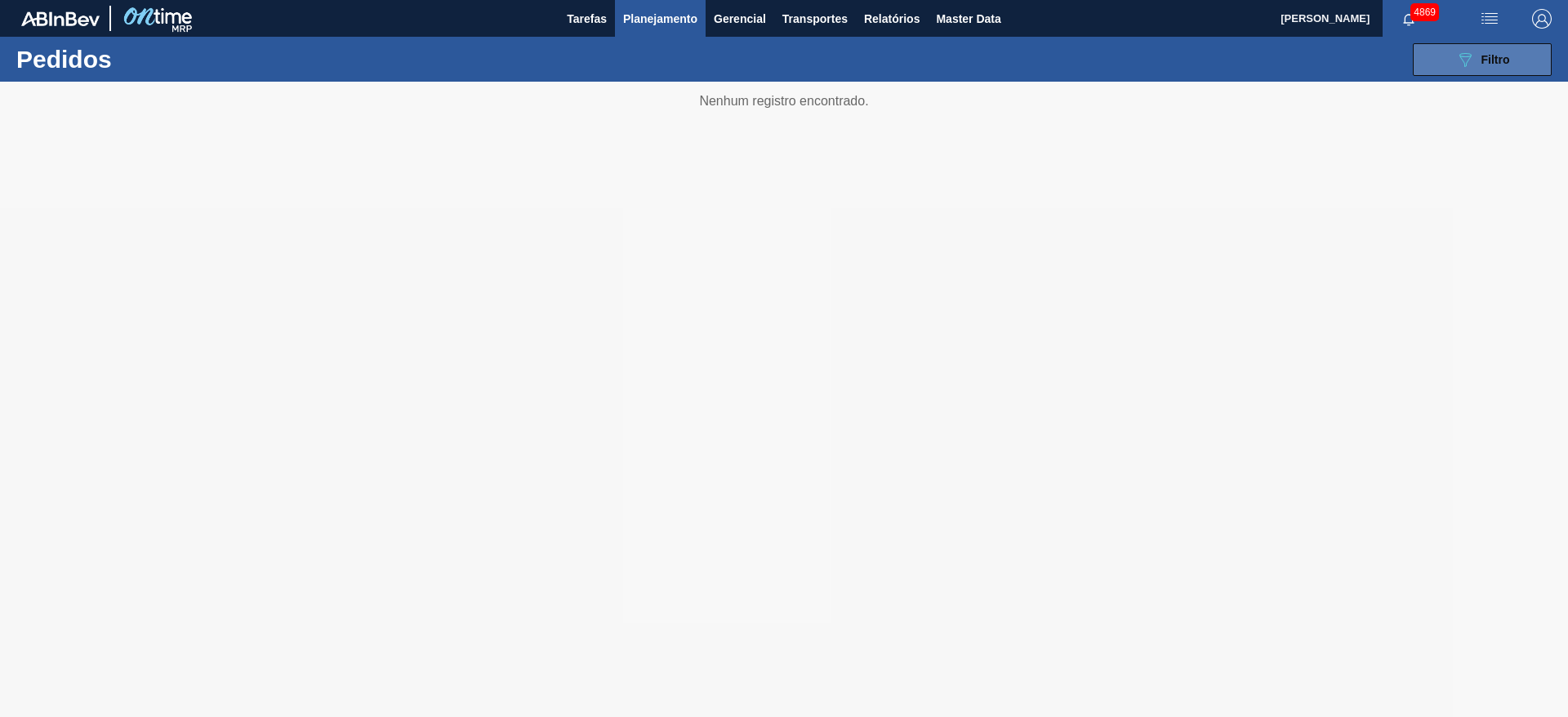
click at [1471, 57] on icon "089F7B8B-B2A5-4AFE-B5C0-19BA573D28AC" at bounding box center [1465, 60] width 20 height 20
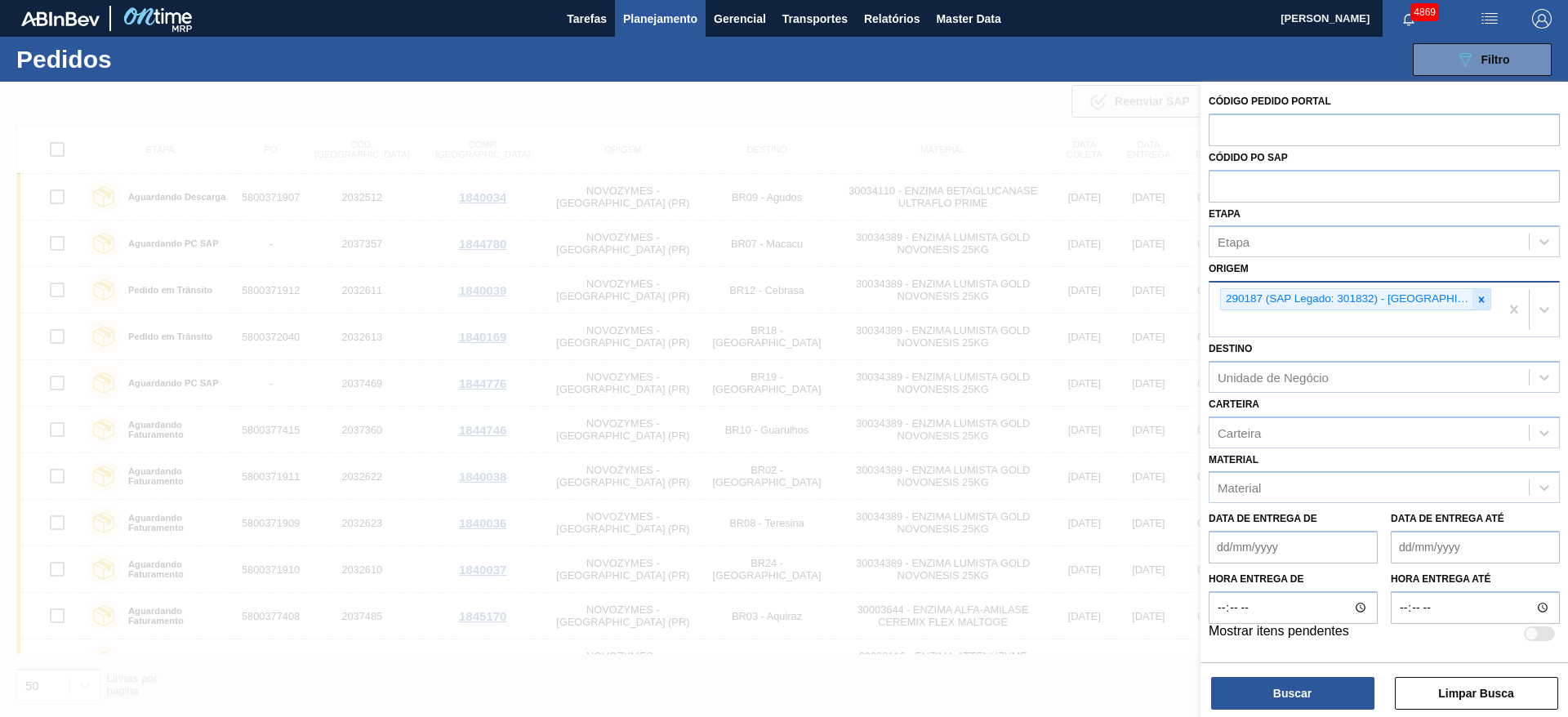
click at [1482, 297] on icon at bounding box center [1482, 299] width 6 height 6
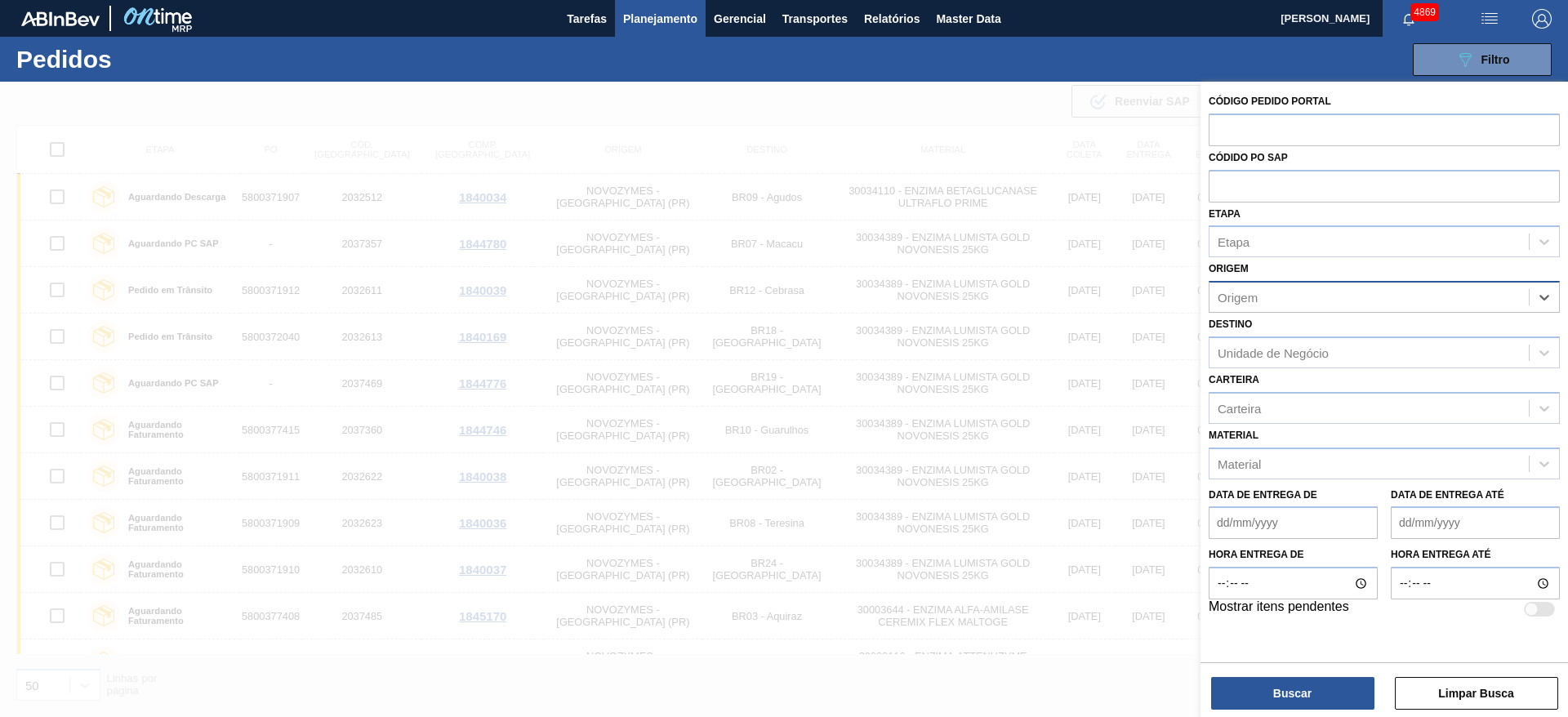
click at [955, 129] on div at bounding box center [784, 441] width 1568 height 717
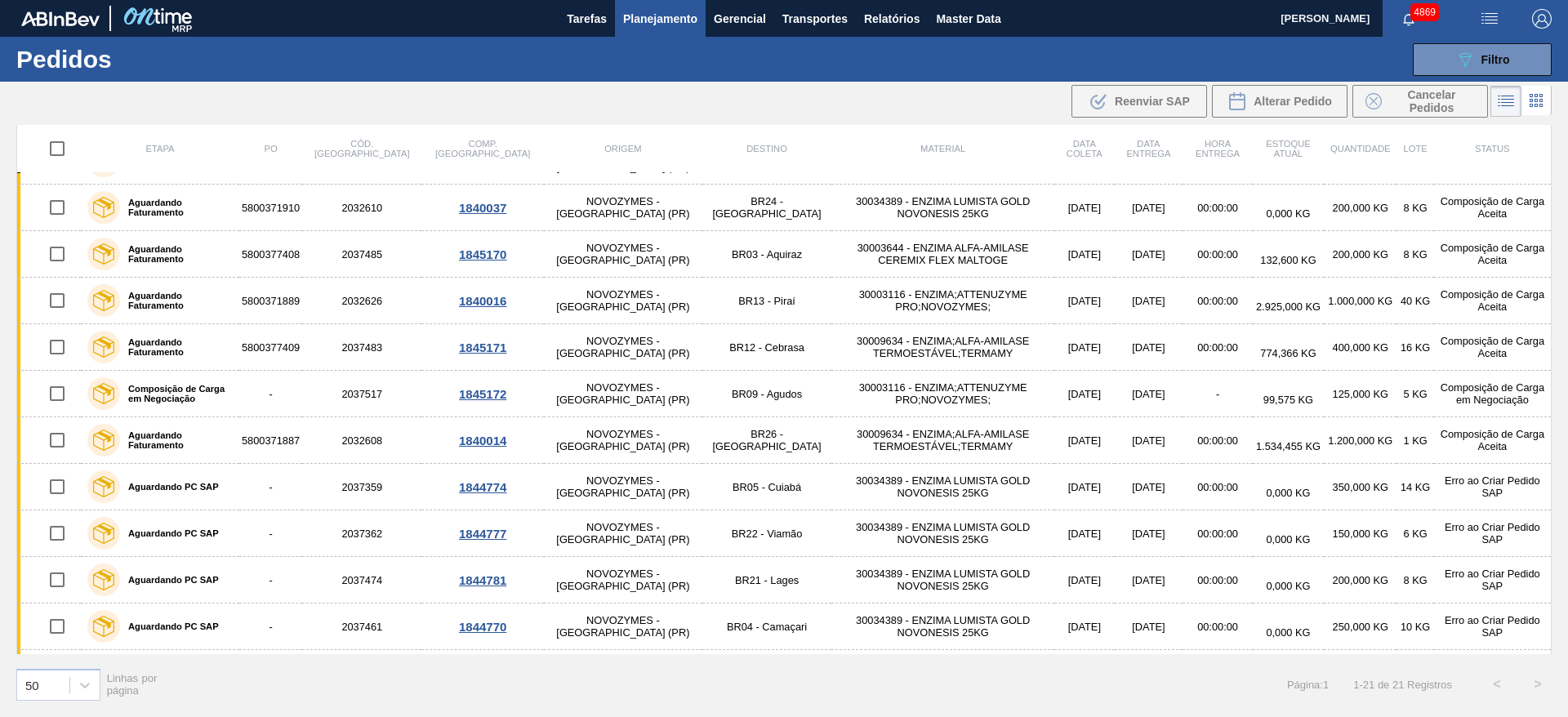
scroll to position [367, 0]
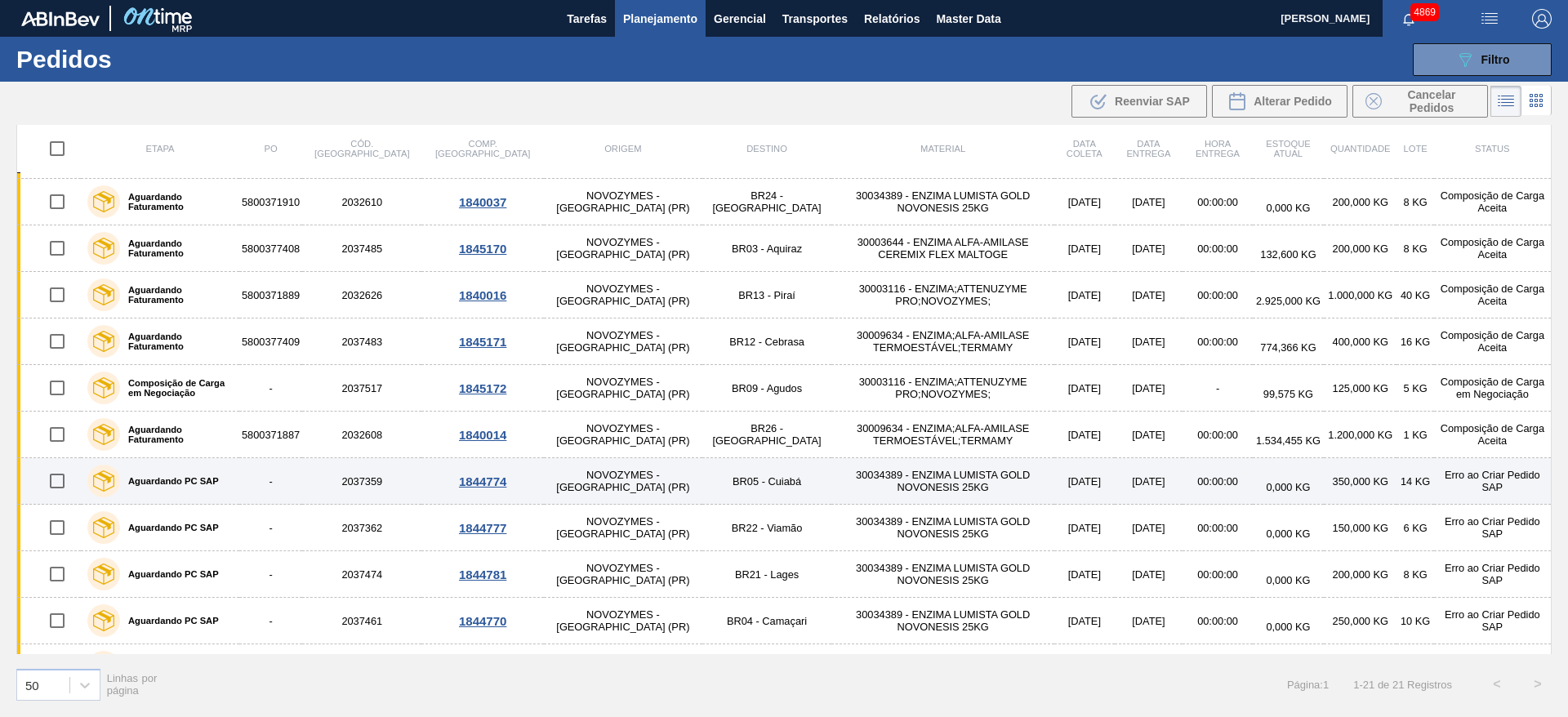
click at [440, 476] on div "1844774" at bounding box center [483, 482] width 117 height 14
click at [457, 481] on div "1844774" at bounding box center [483, 482] width 117 height 14
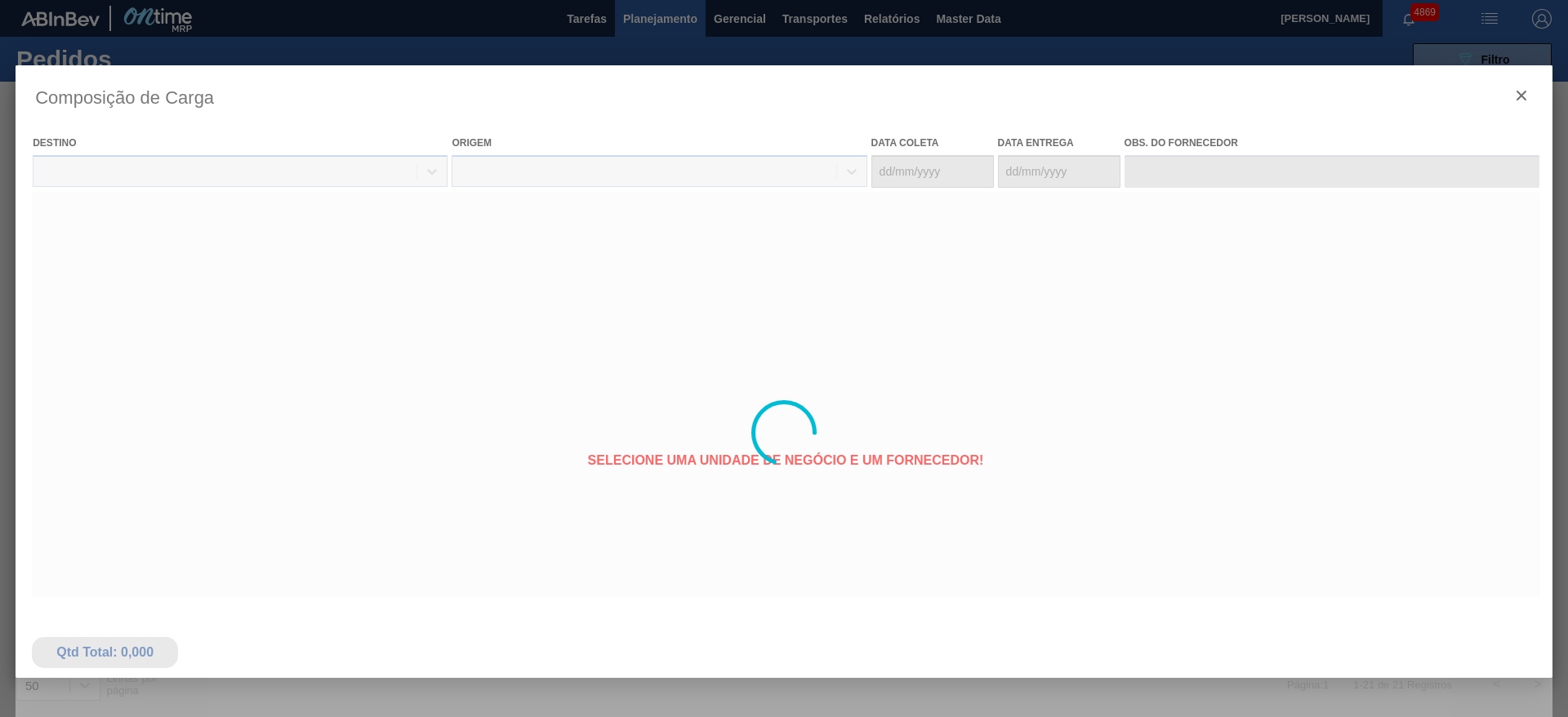
type coleta "[DATE]"
type entrega "[DATE]"
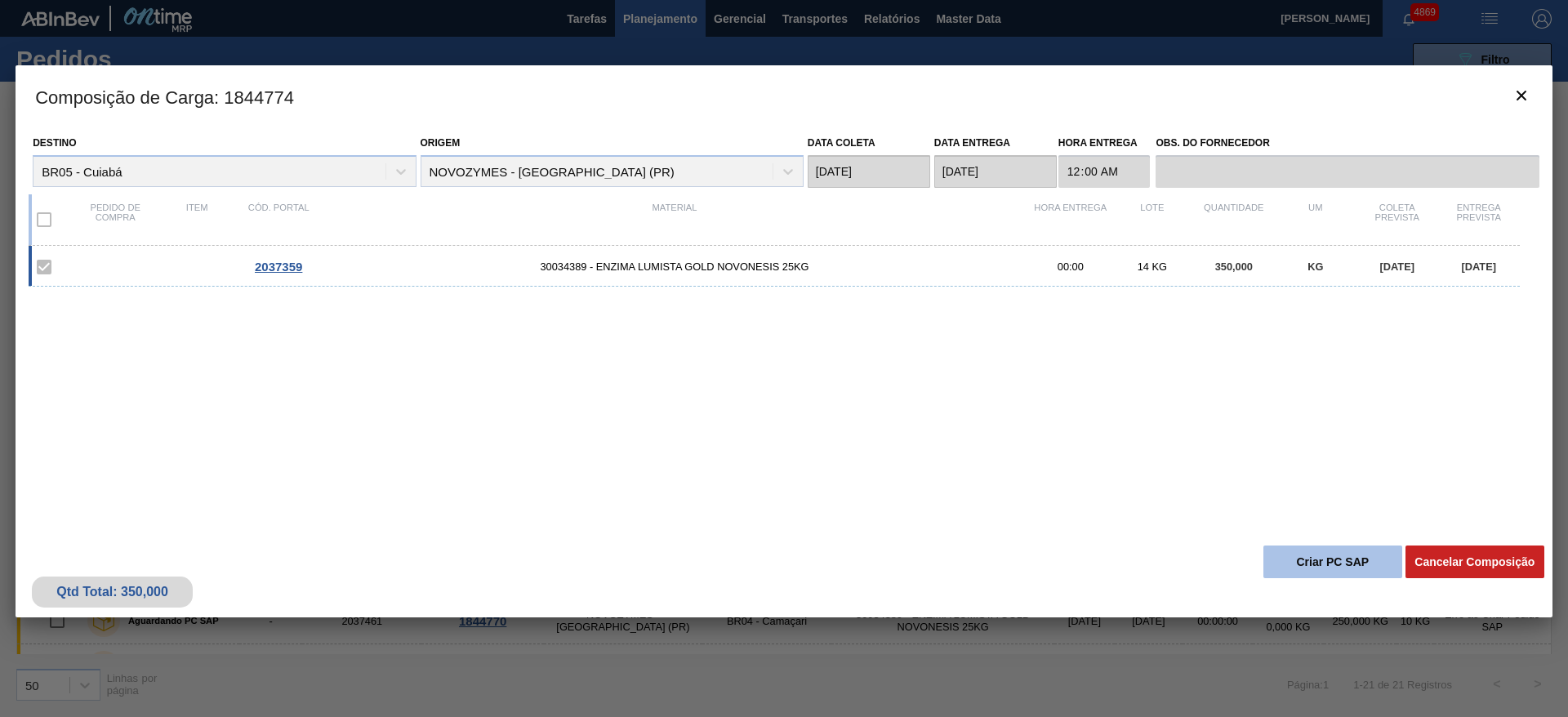
click at [1311, 565] on button "Criar PC SAP" at bounding box center [1333, 561] width 139 height 32
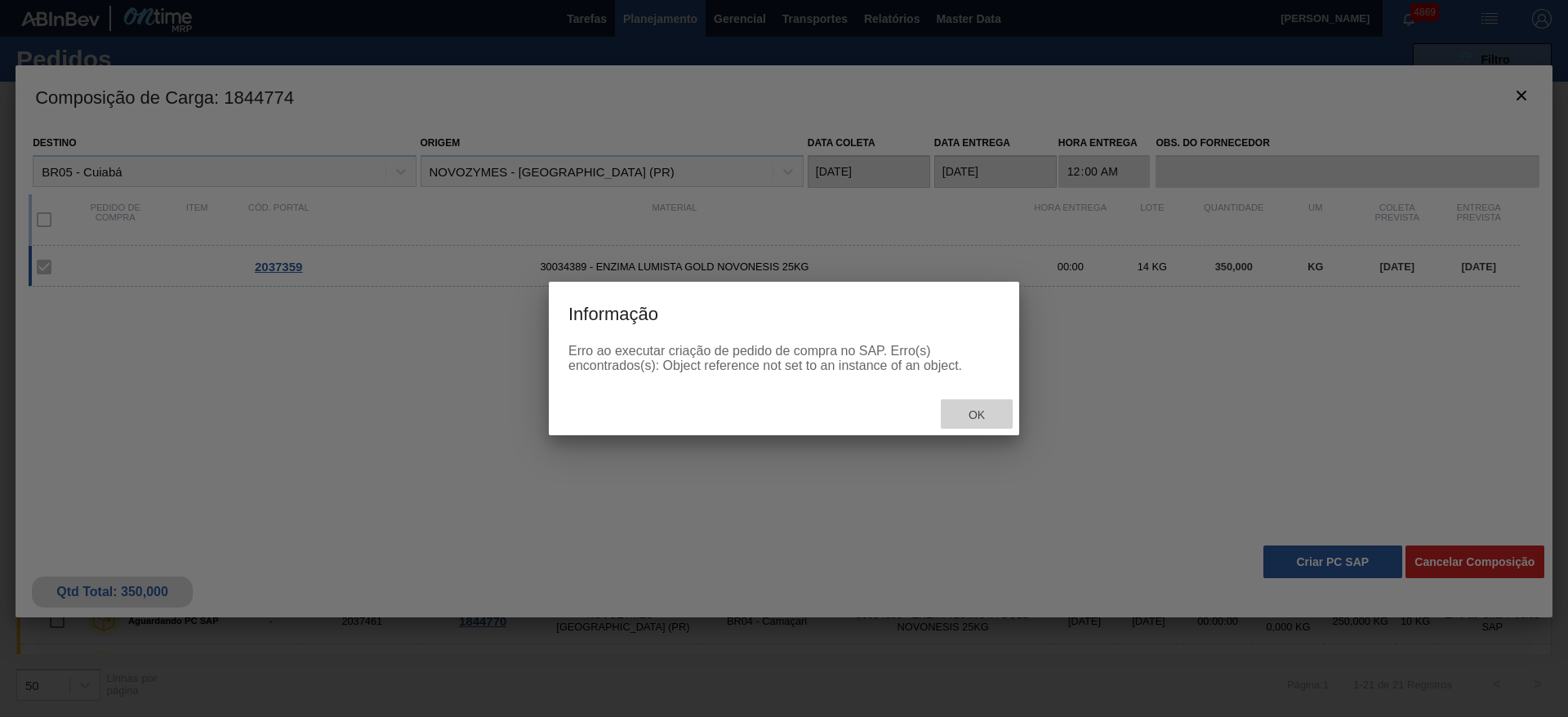
click at [979, 422] on div "Ok" at bounding box center [977, 414] width 72 height 30
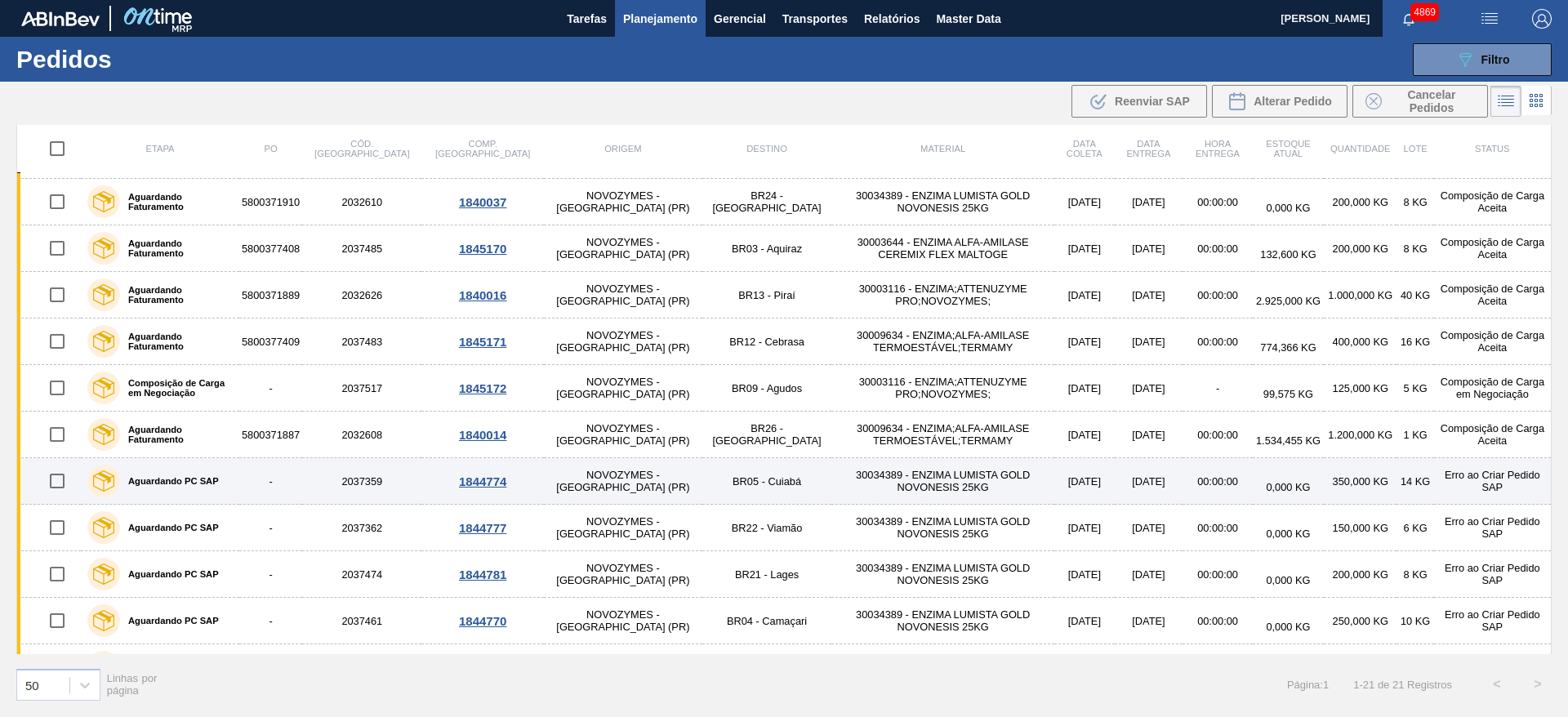
click at [302, 476] on td "-" at bounding box center [271, 482] width 63 height 47
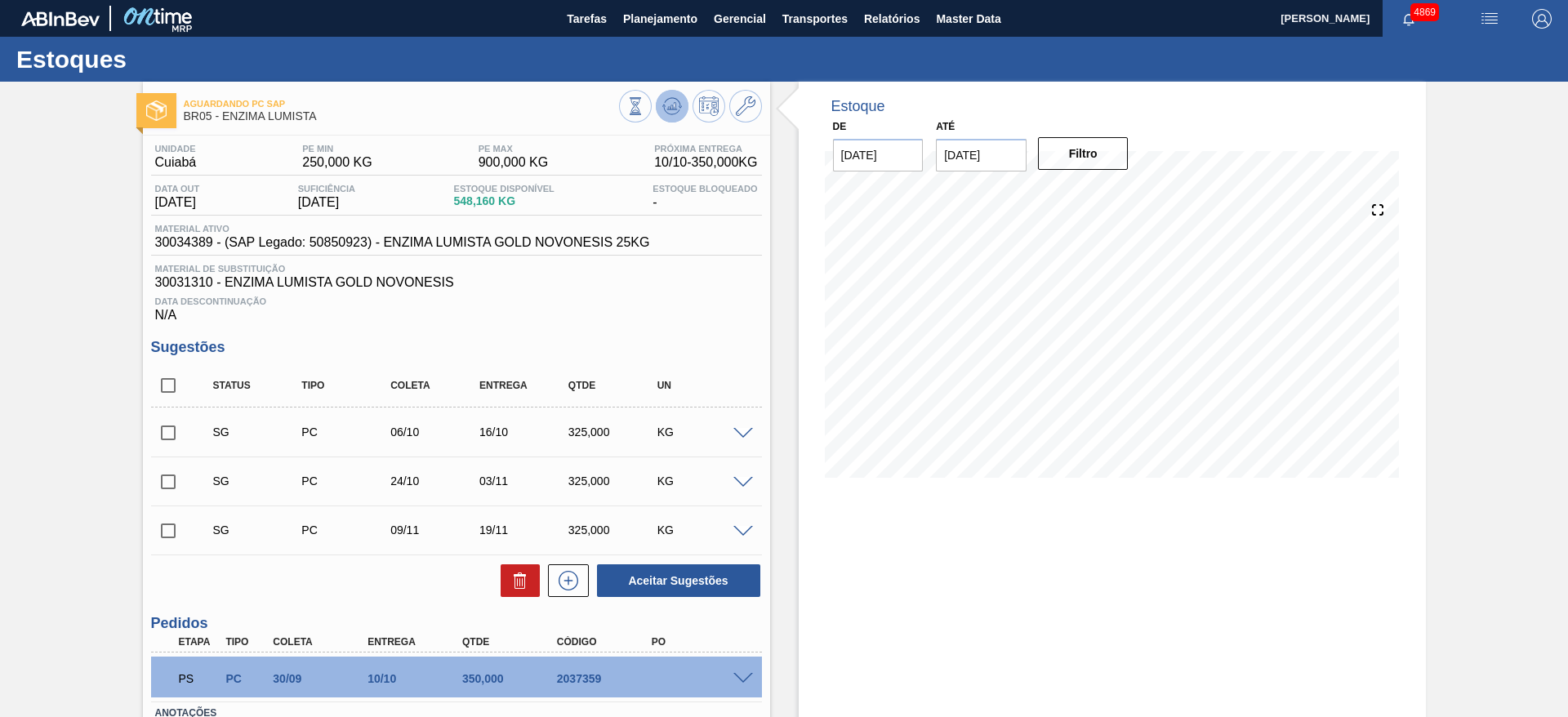
click at [670, 105] on icon at bounding box center [671, 107] width 2 height 4
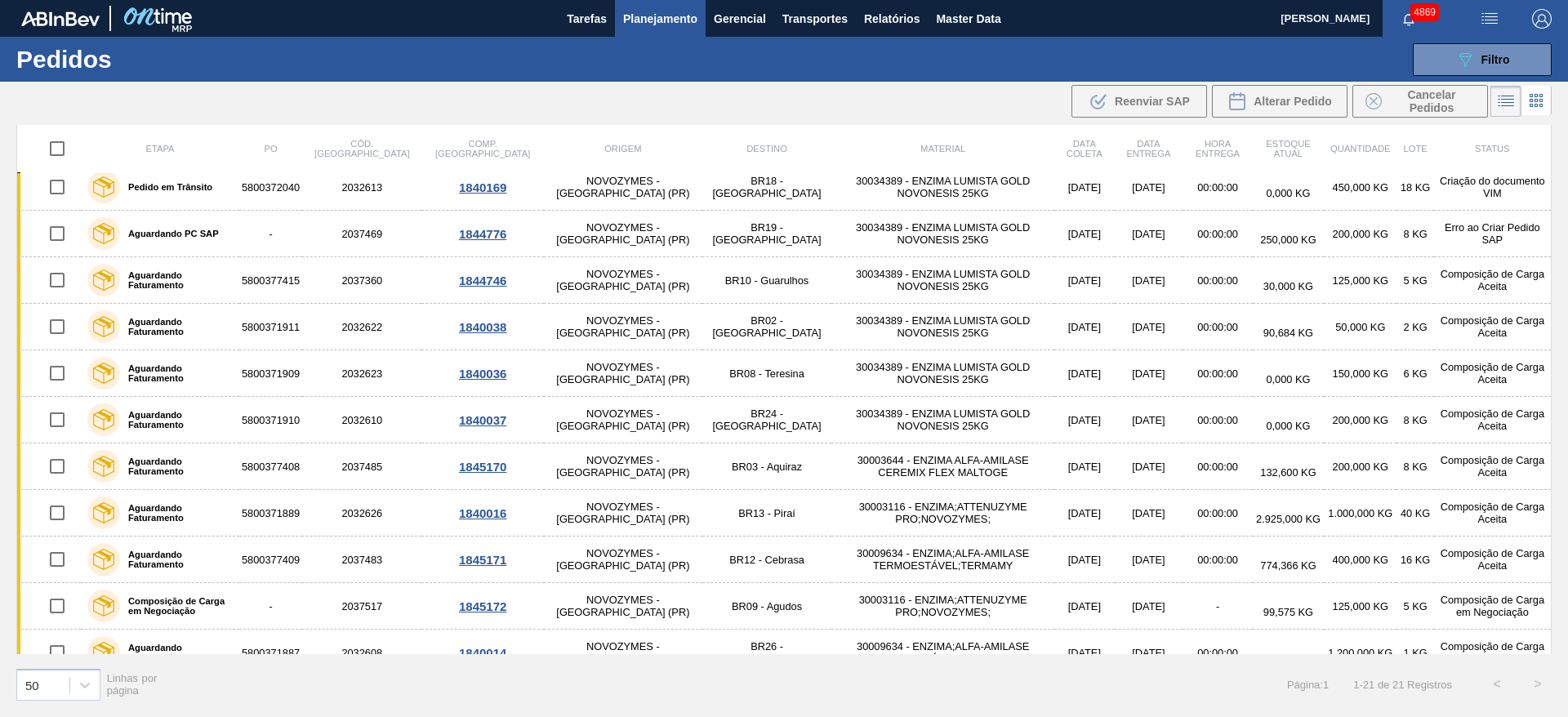
scroll to position [367, 0]
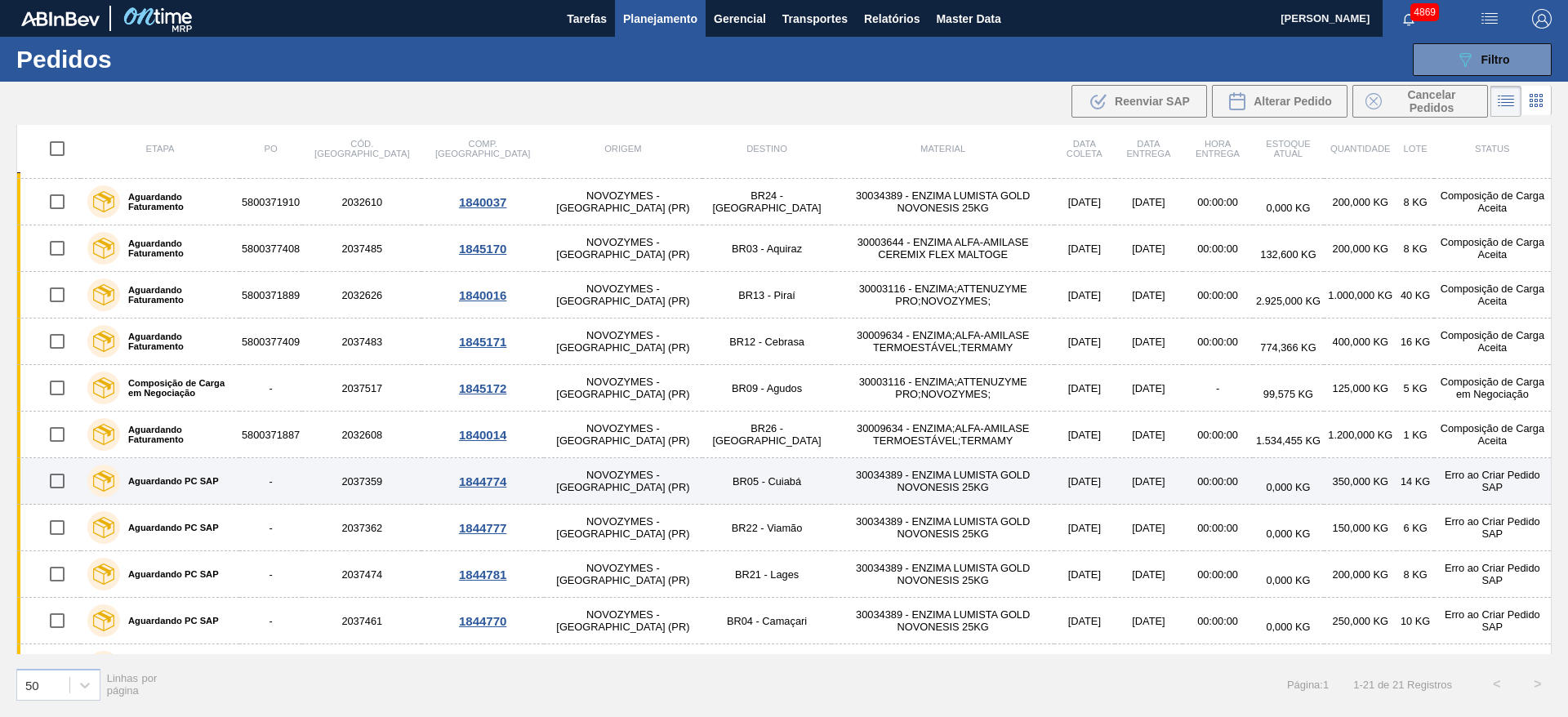
click at [447, 481] on div "1844774" at bounding box center [483, 482] width 117 height 14
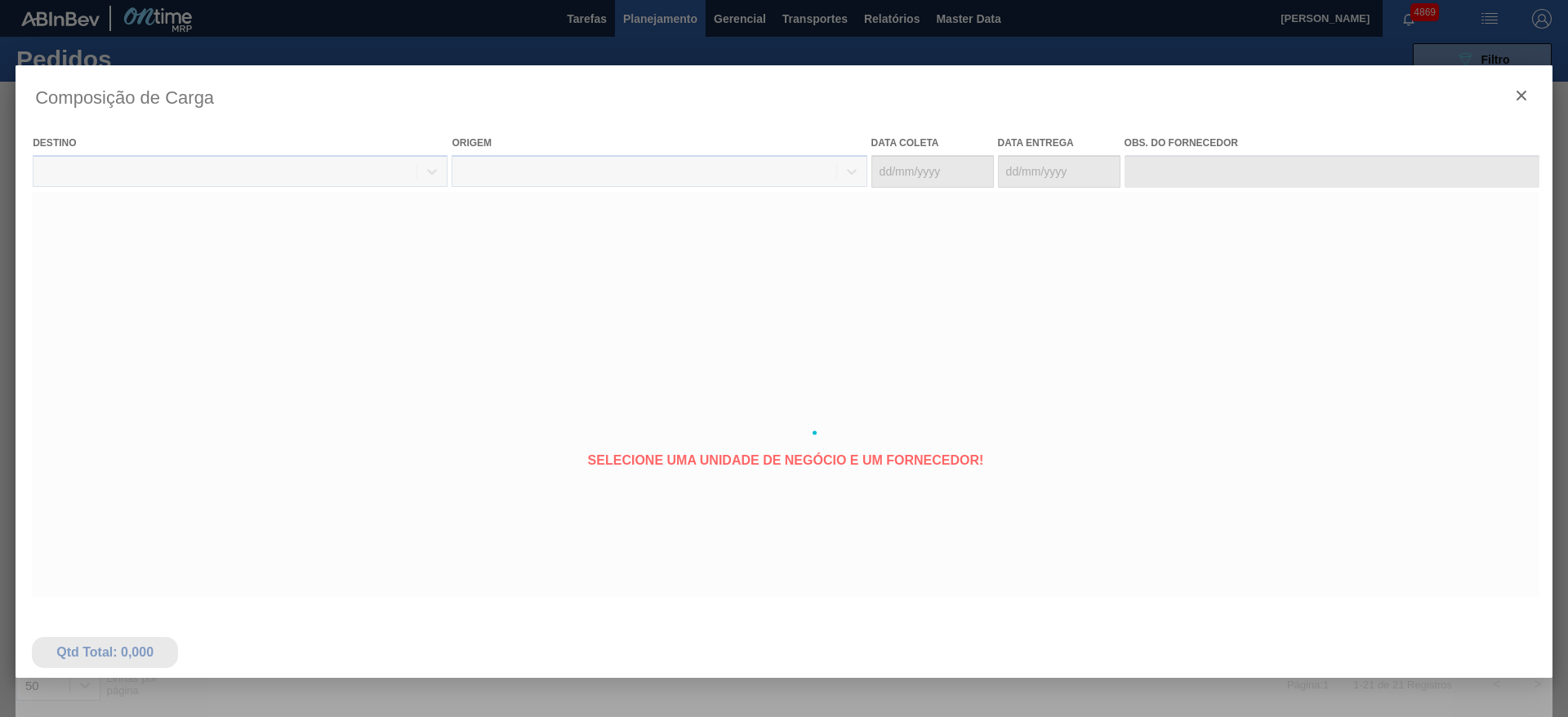
type coleta "[DATE]"
type entrega "[DATE]"
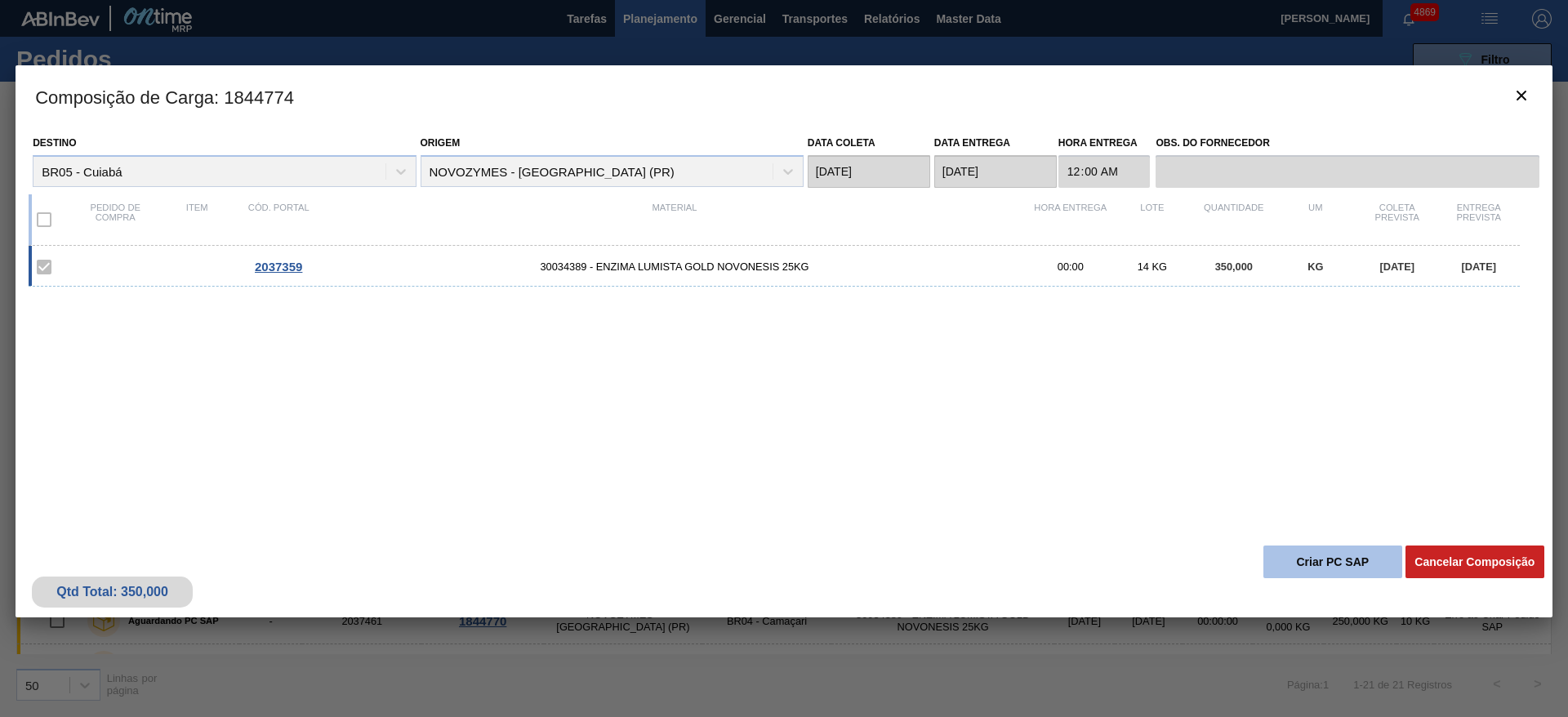
click at [1369, 558] on button "Criar PC SAP" at bounding box center [1333, 561] width 139 height 32
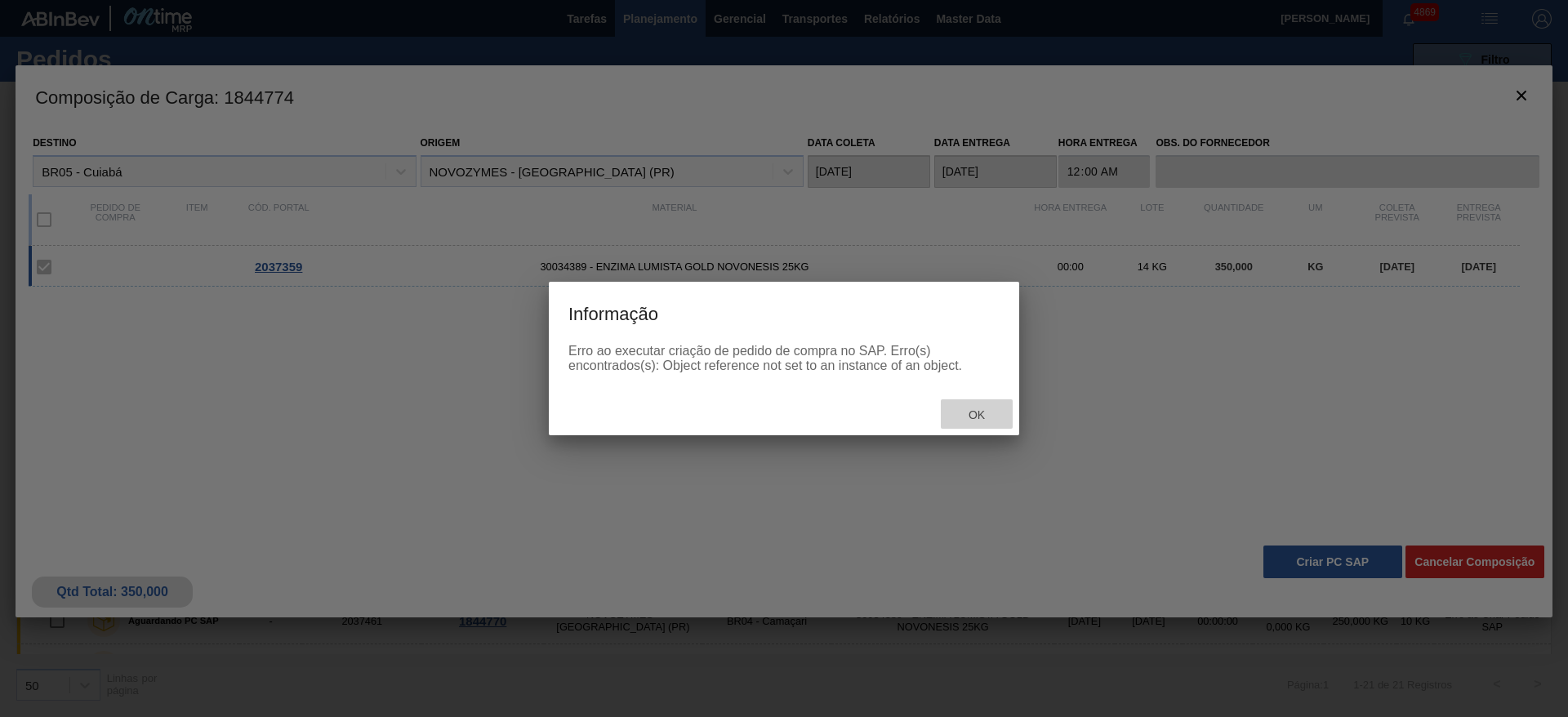
click at [978, 416] on span "Ok" at bounding box center [976, 414] width 42 height 13
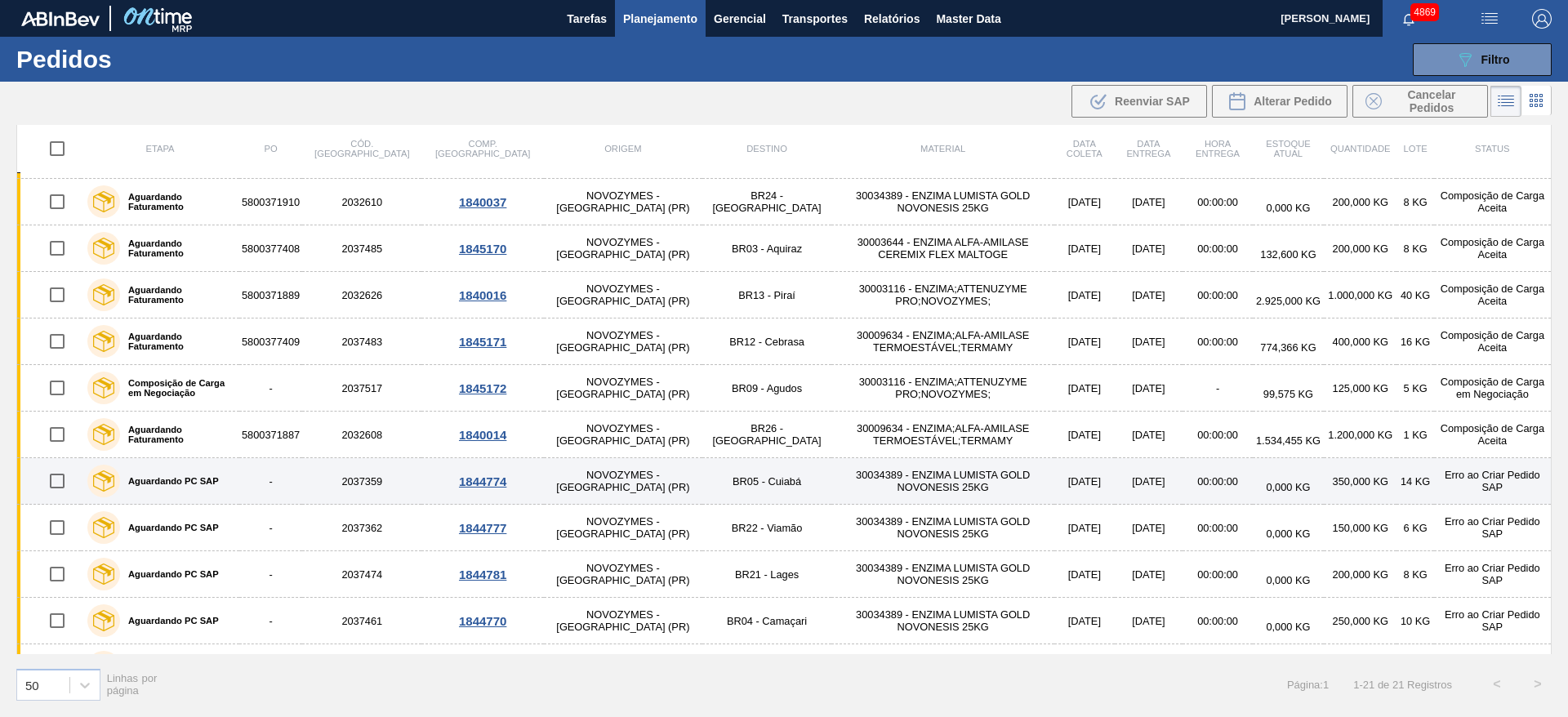
click at [441, 479] on div "1844774" at bounding box center [483, 482] width 117 height 14
click at [440, 480] on div "1844774" at bounding box center [483, 482] width 117 height 14
click at [348, 474] on td "2037359" at bounding box center [361, 482] width 119 height 47
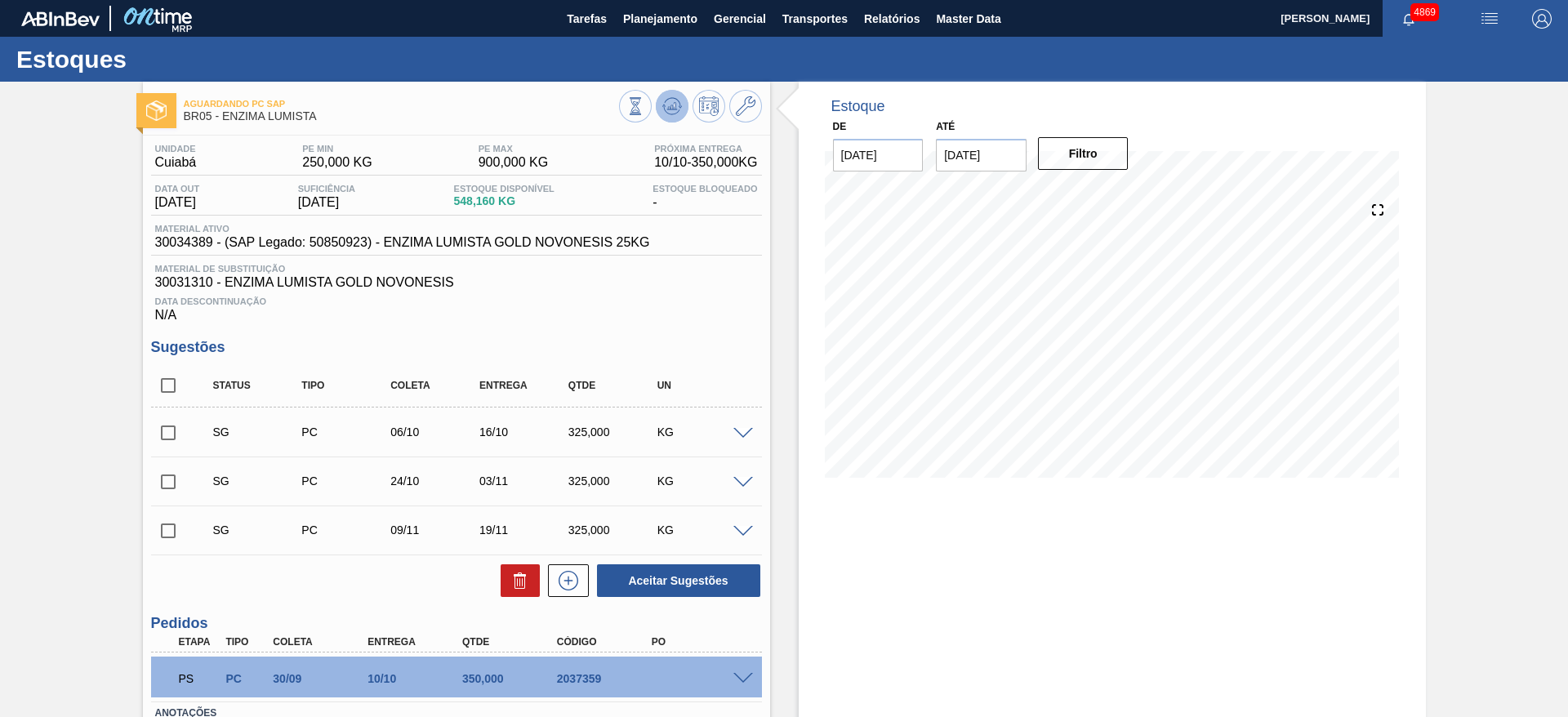
click at [679, 112] on icon at bounding box center [672, 106] width 20 height 20
click at [677, 102] on icon at bounding box center [672, 106] width 20 height 20
click at [665, 102] on icon at bounding box center [672, 106] width 20 height 20
click at [658, 102] on button at bounding box center [671, 105] width 32 height 32
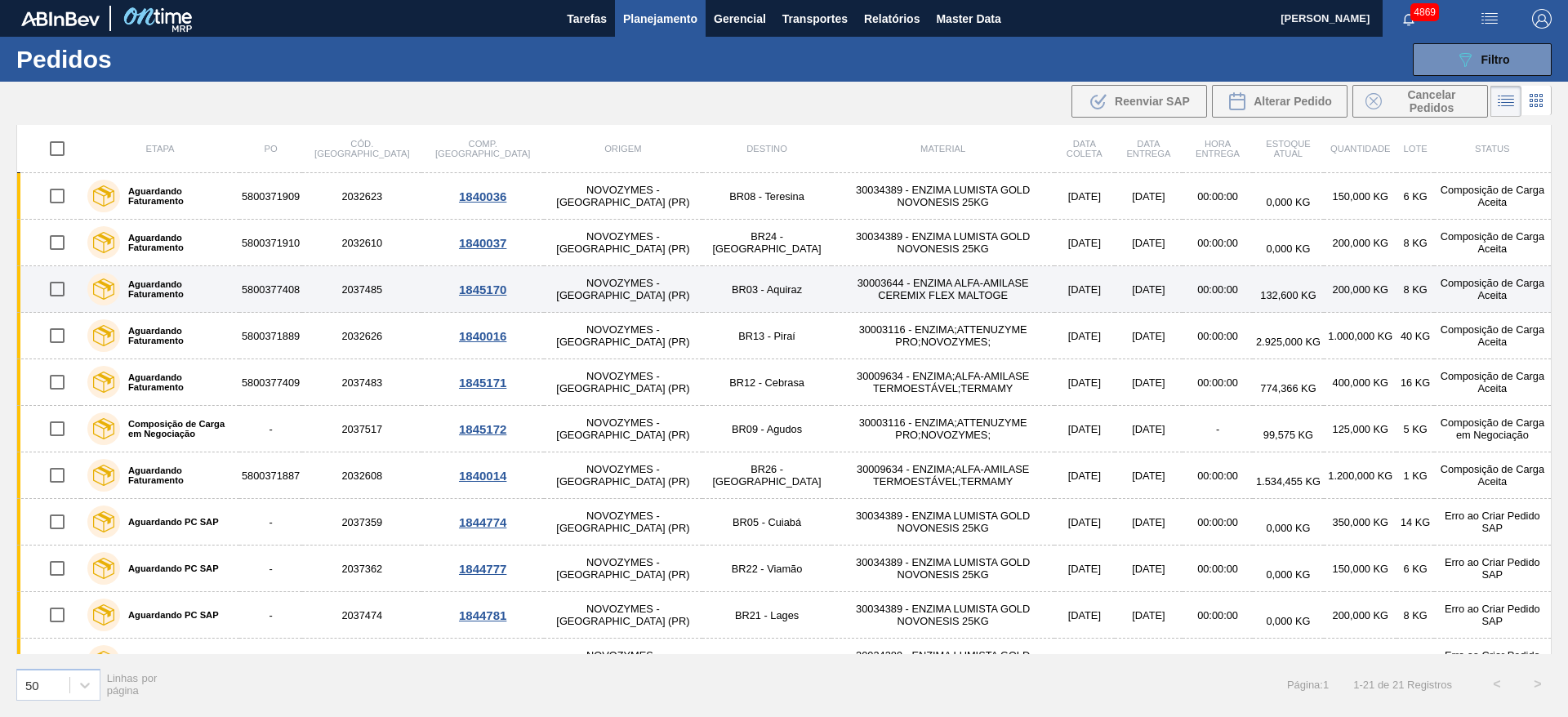
scroll to position [367, 0]
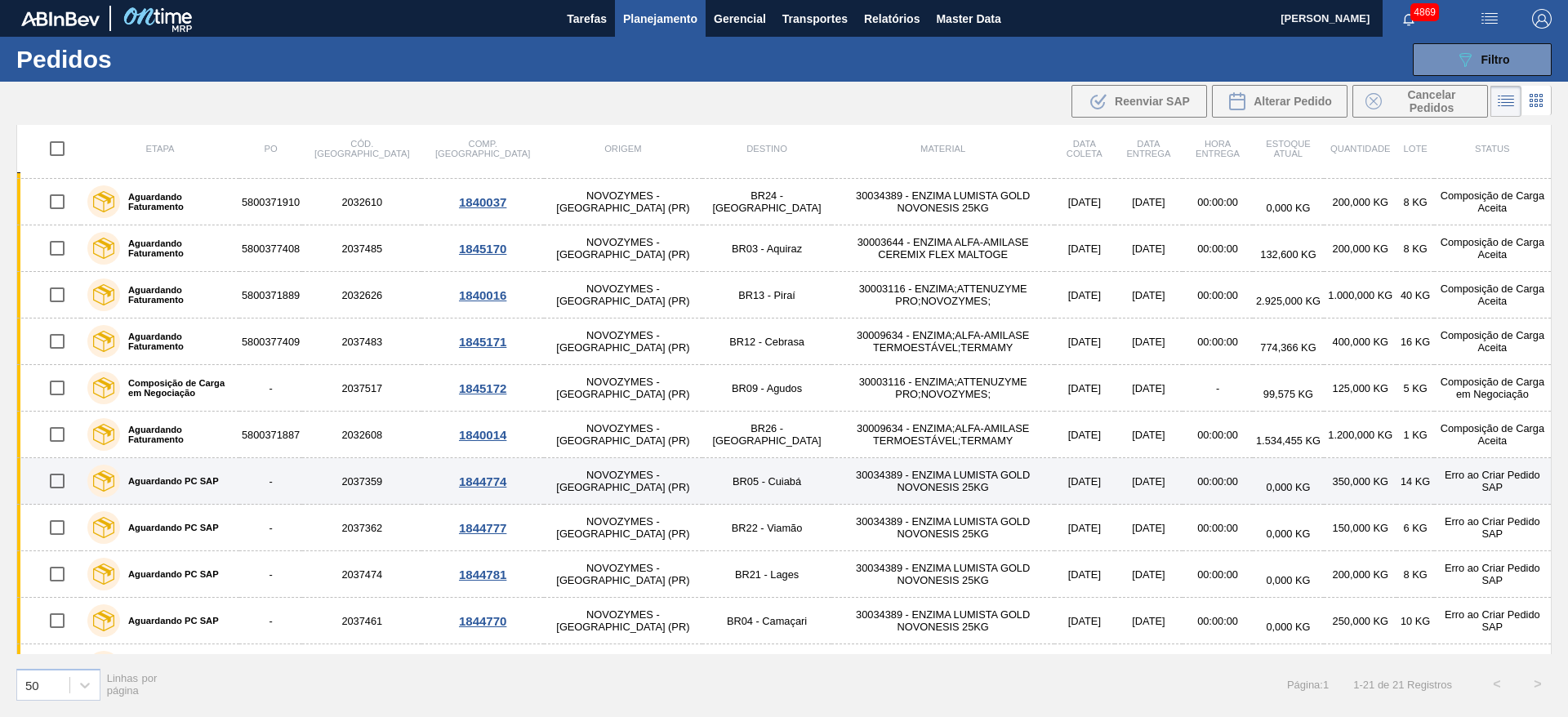
click at [457, 480] on div "1844774" at bounding box center [483, 482] width 117 height 14
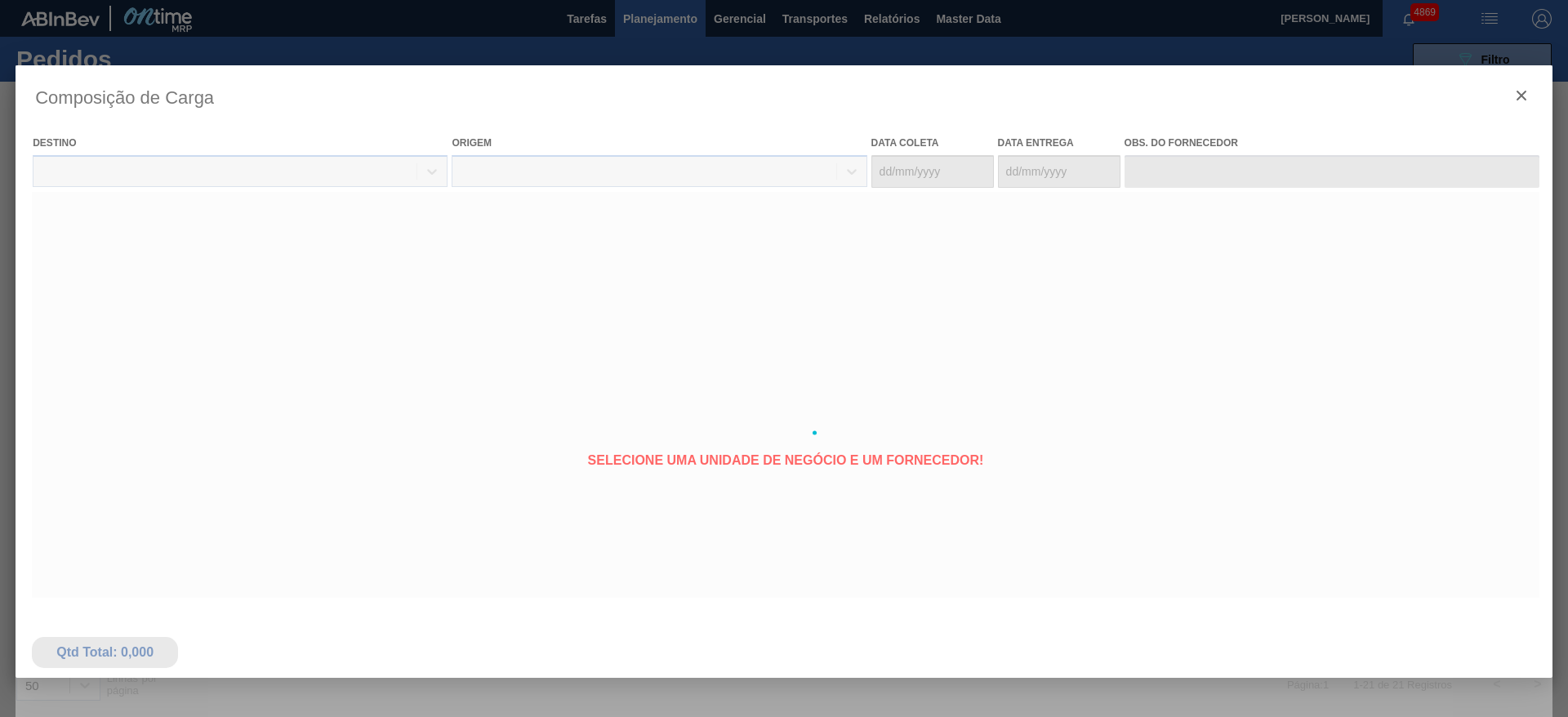
type coleta "[DATE]"
type entrega "[DATE]"
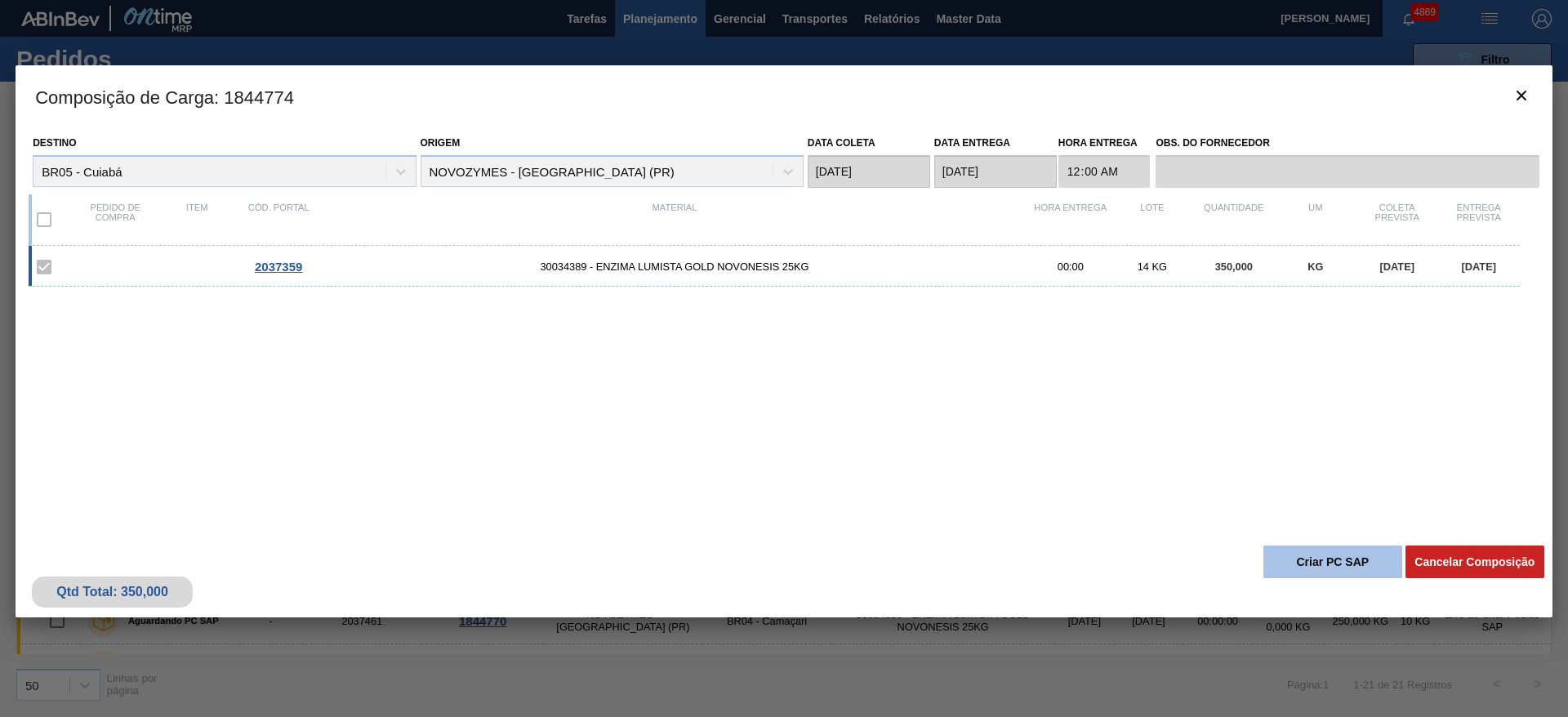
click at [1339, 555] on button "Criar PC SAP" at bounding box center [1333, 561] width 139 height 32
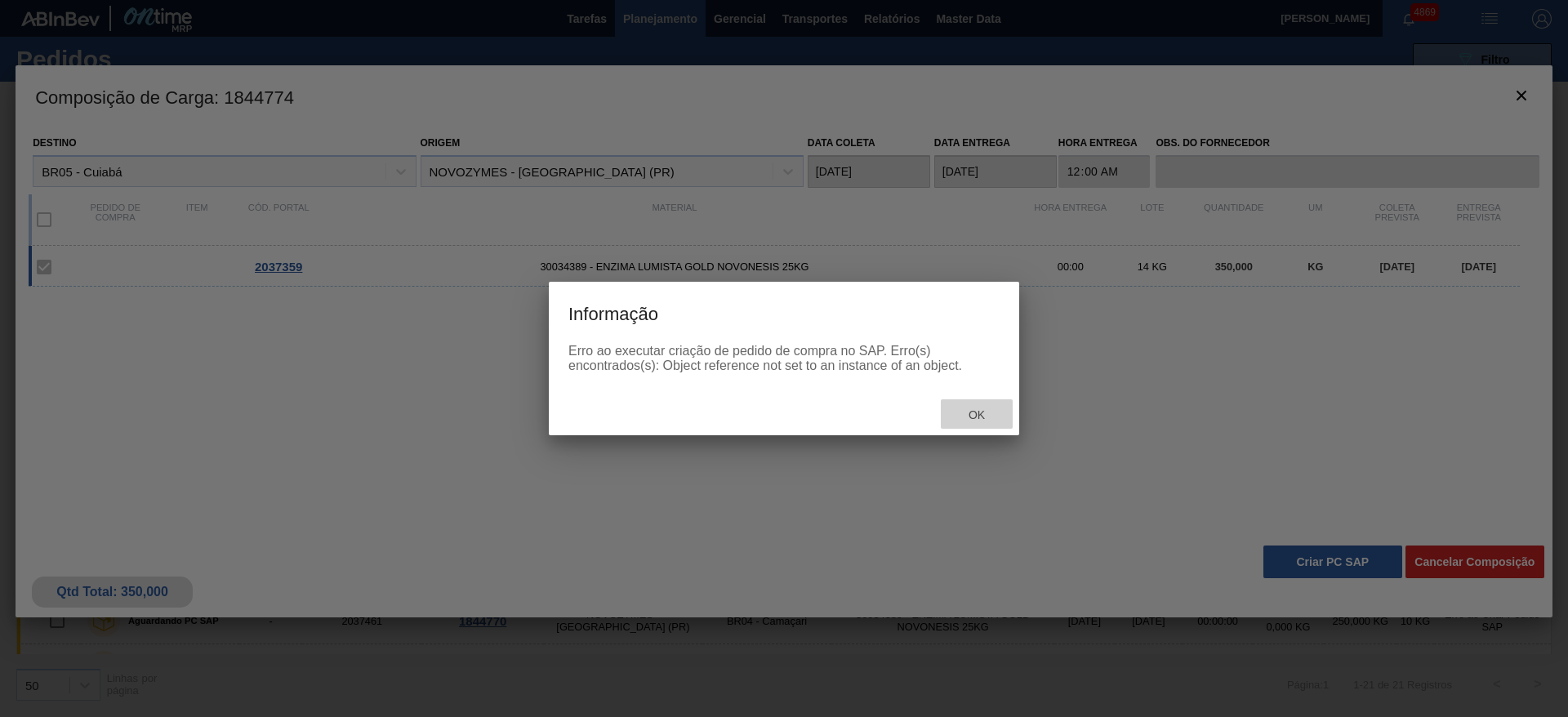
click at [979, 425] on div "Ok" at bounding box center [977, 414] width 72 height 30
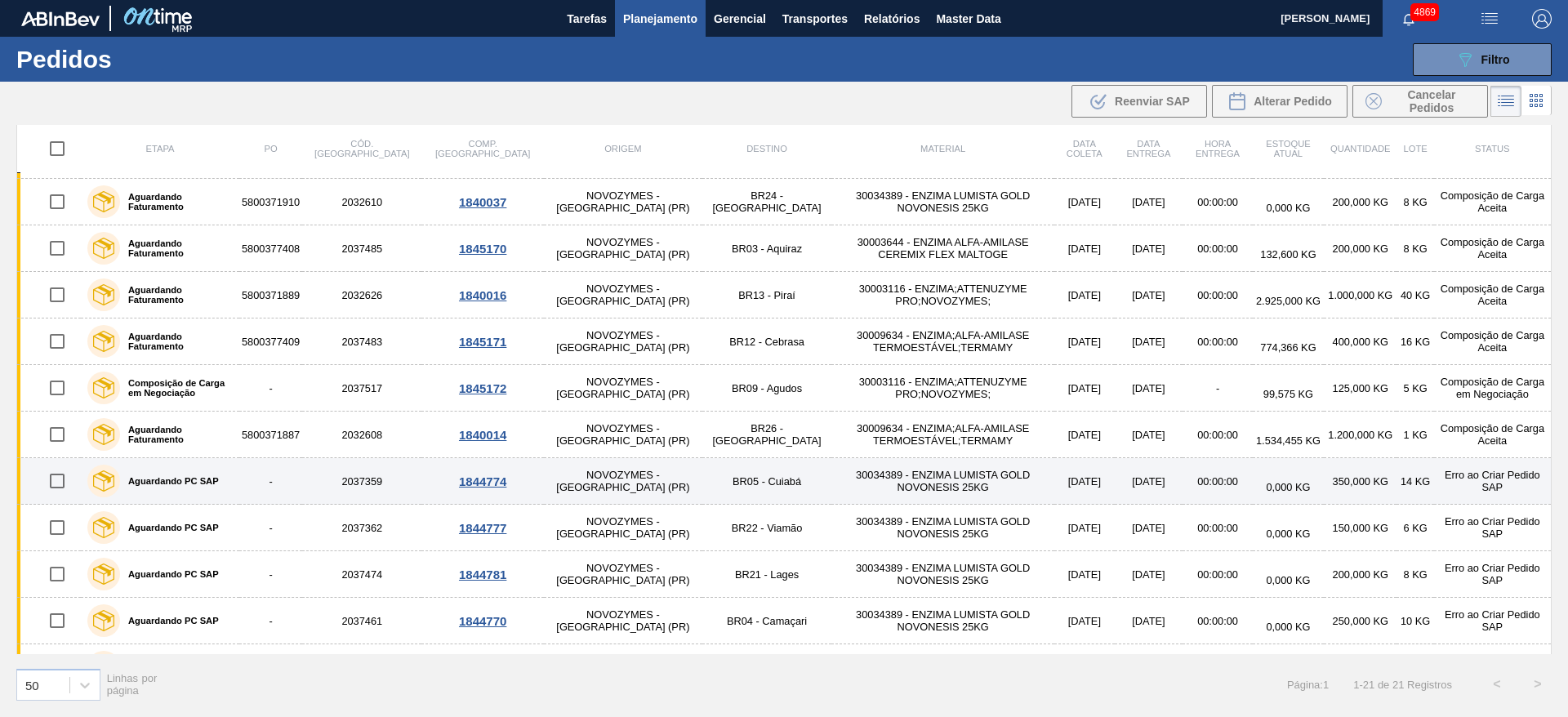
click at [426, 481] on div "1844774" at bounding box center [483, 482] width 117 height 14
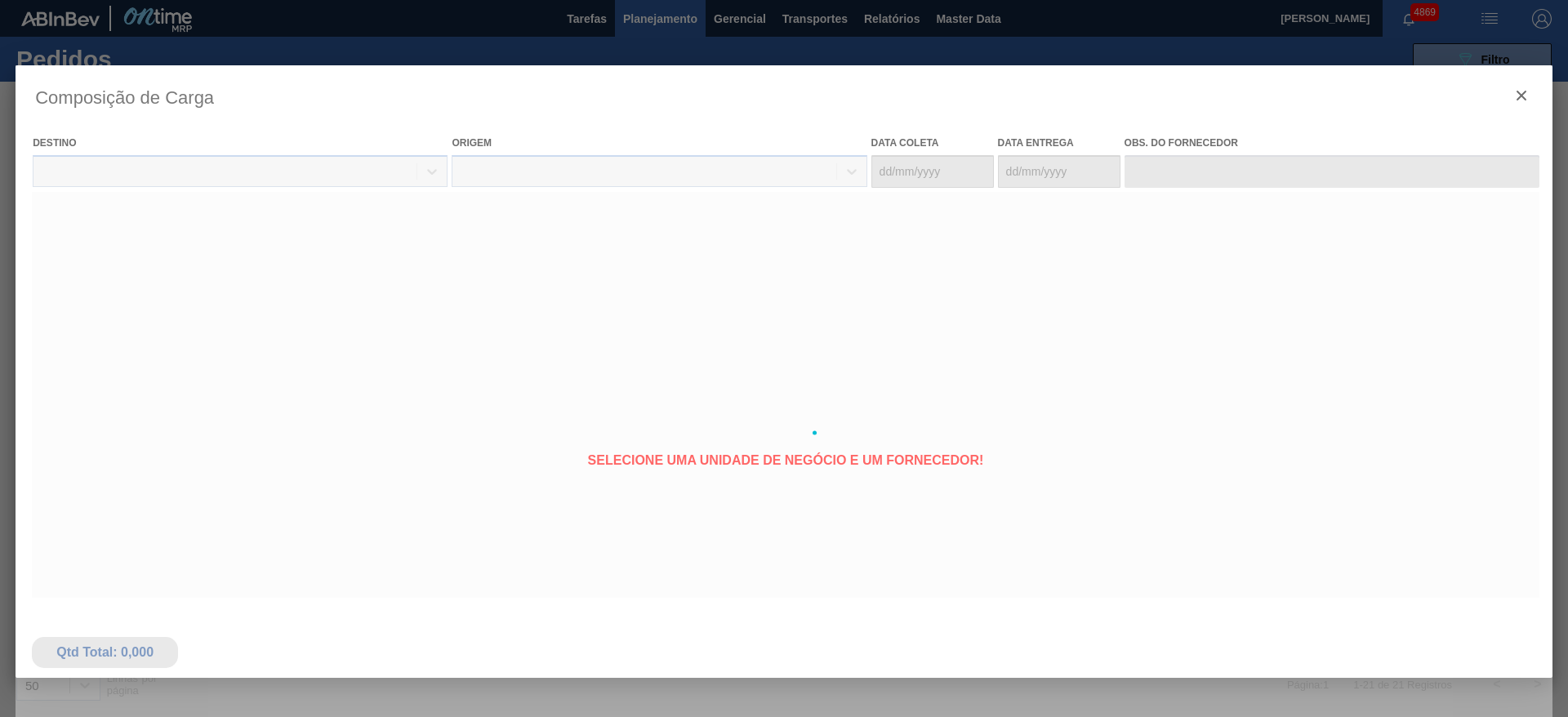
type coleta "[DATE]"
type entrega "[DATE]"
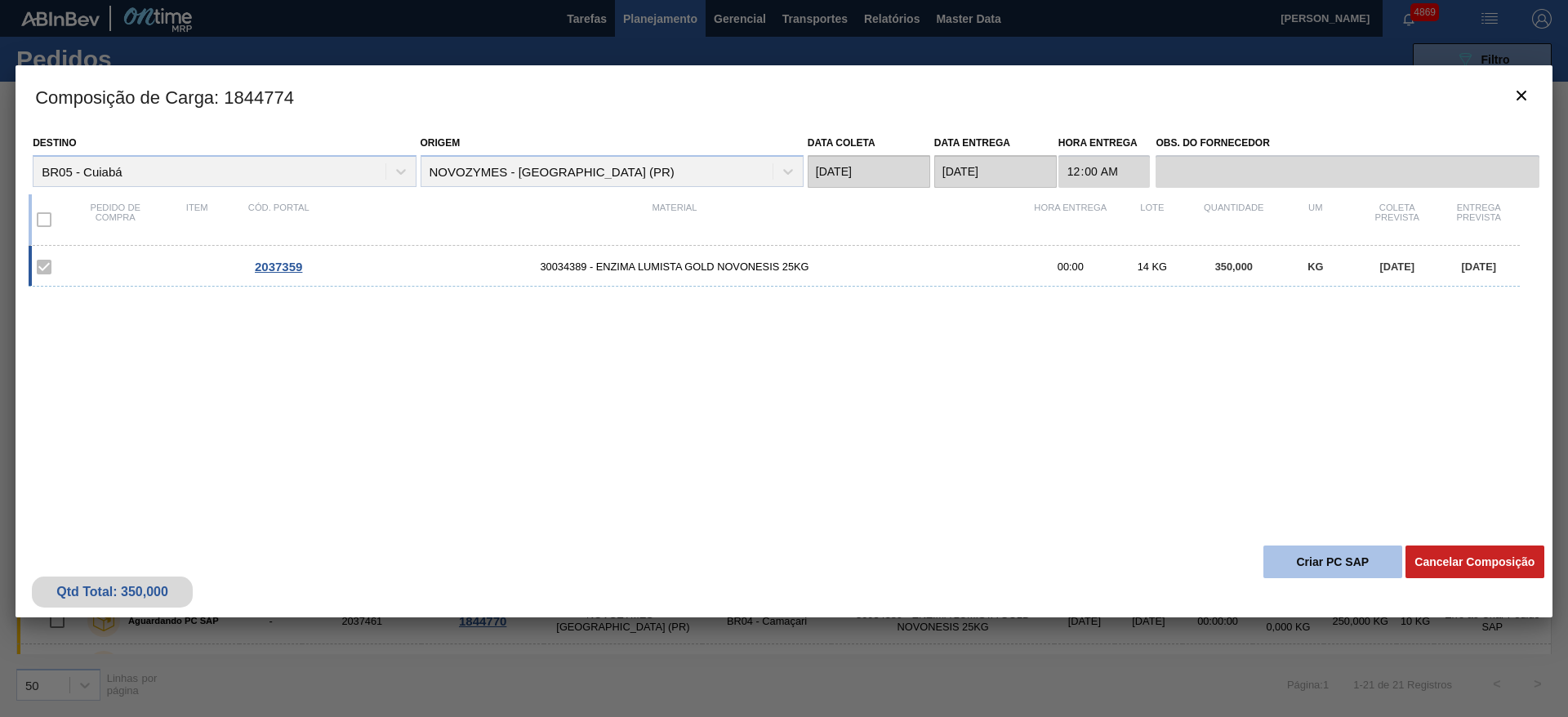
click at [1320, 569] on button "Criar PC SAP" at bounding box center [1333, 561] width 139 height 32
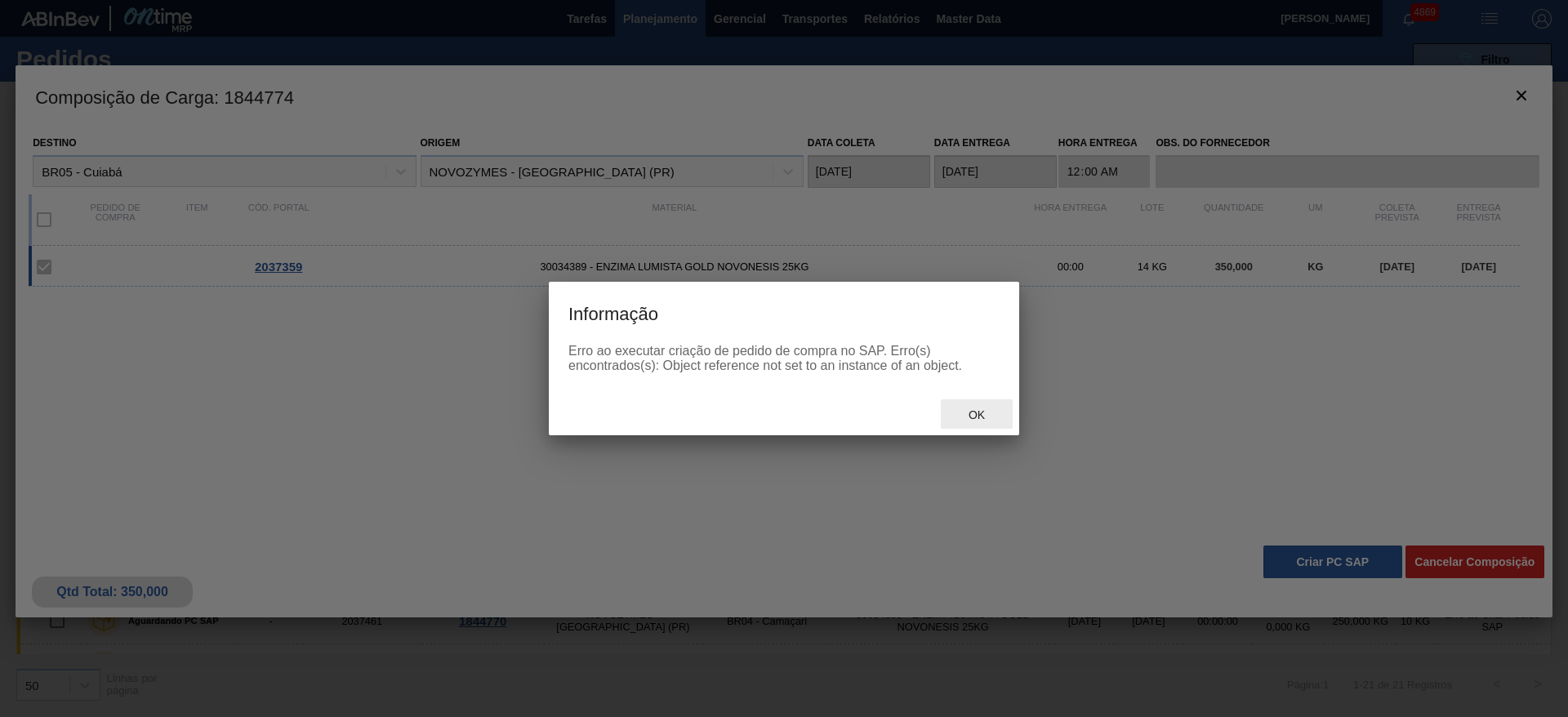
click at [978, 401] on div "Ok" at bounding box center [977, 414] width 72 height 30
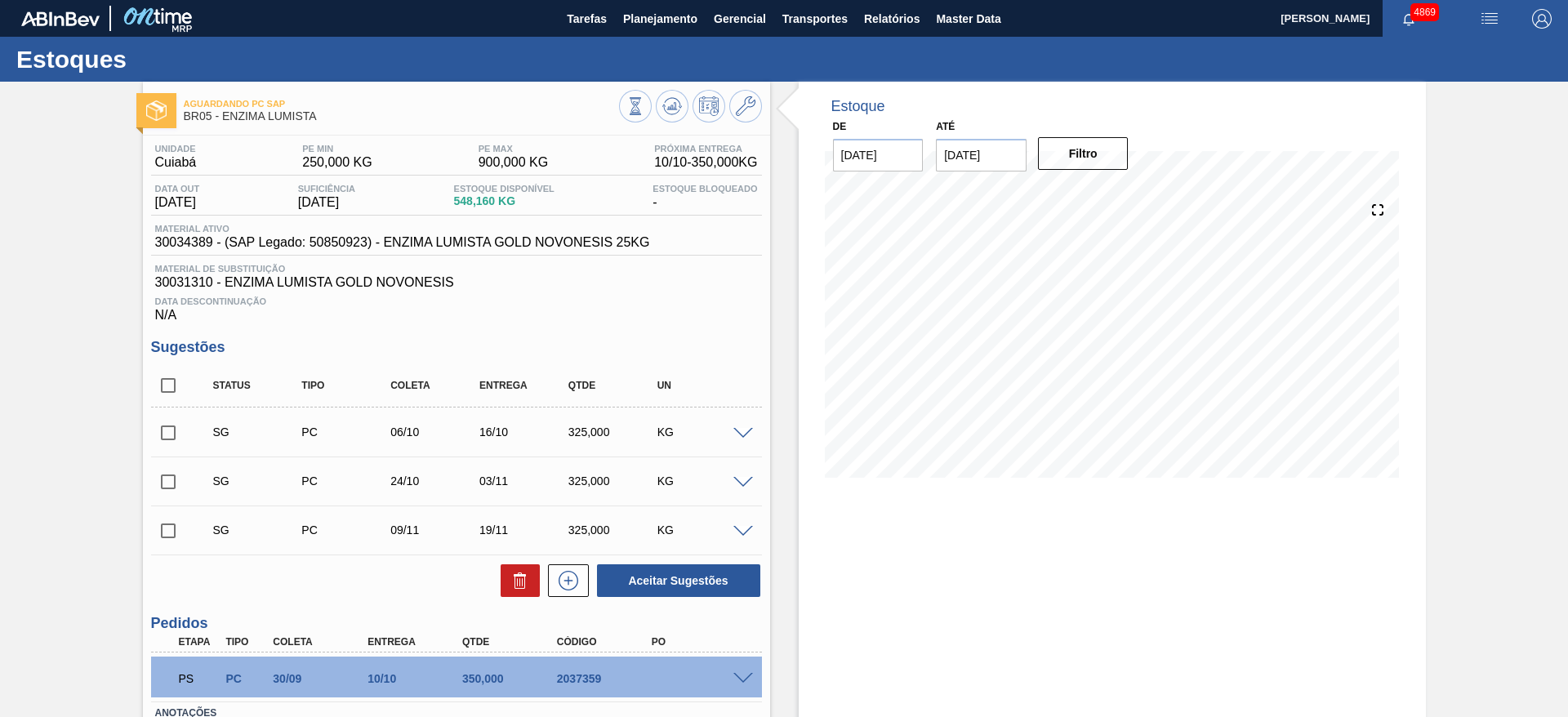
click at [644, 21] on span "Planejamento" at bounding box center [660, 19] width 74 height 20
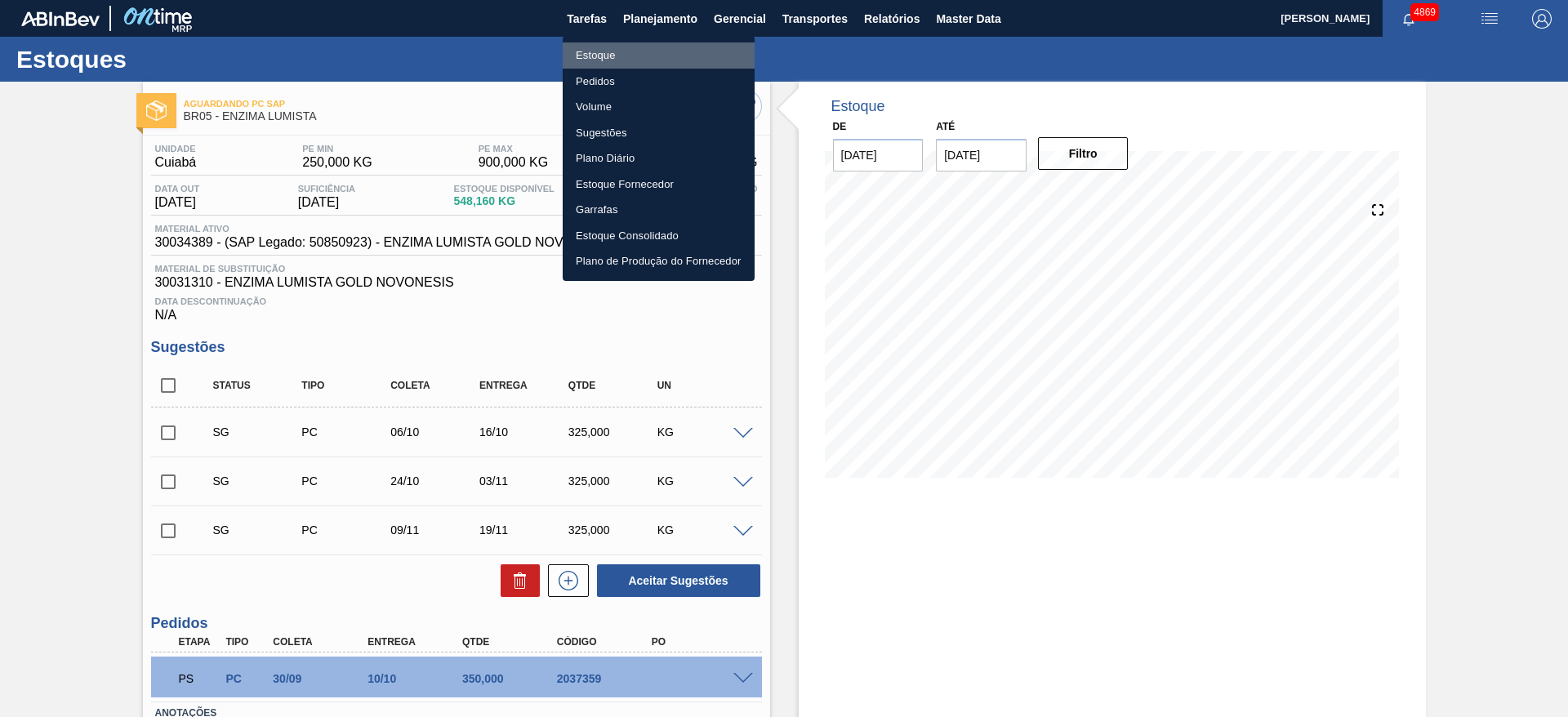
click at [626, 57] on li "Estoque" at bounding box center [658, 55] width 191 height 26
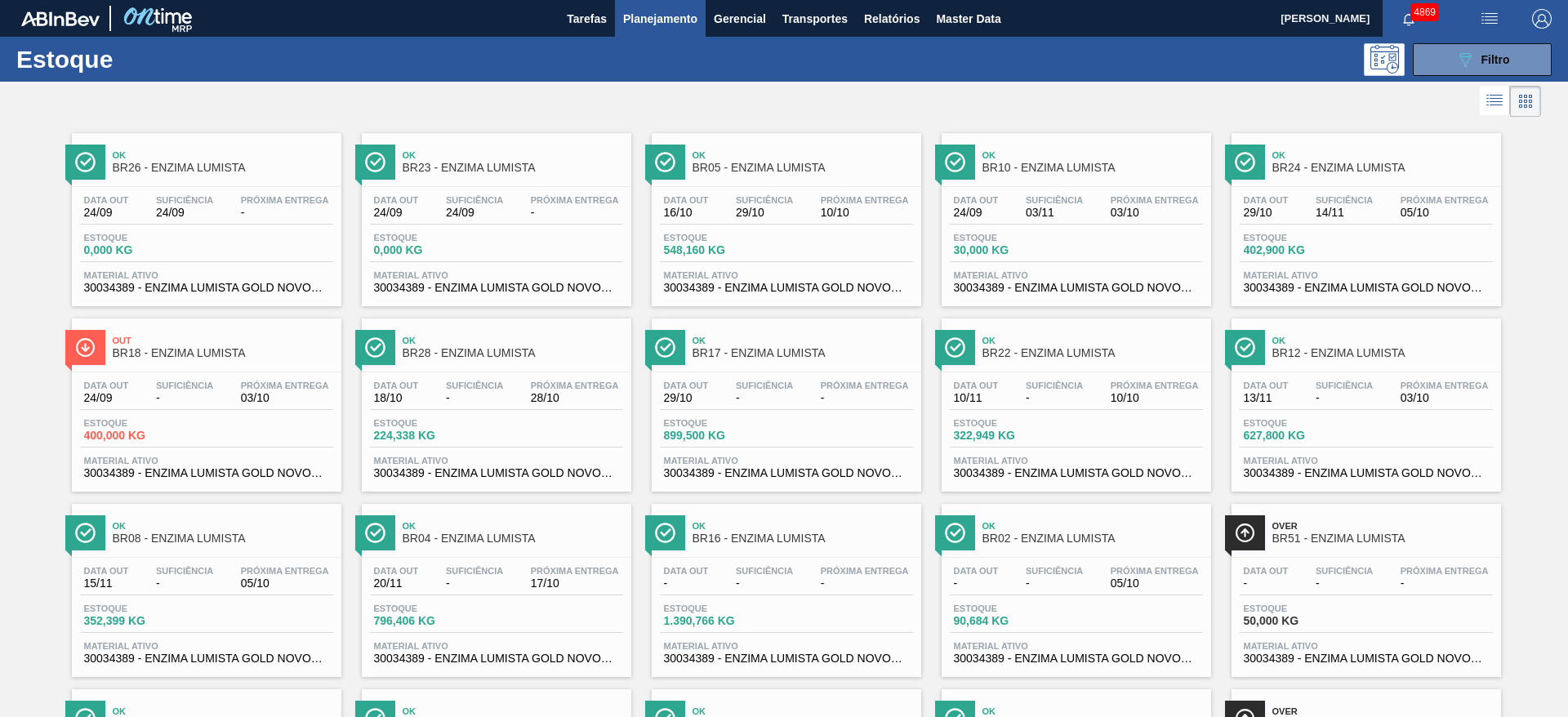
drag, startPoint x: 1509, startPoint y: 64, endPoint x: 1505, endPoint y: 112, distance: 48.2
click at [1510, 64] on button "089F7B8B-B2A5-4AFE-B5C0-19BA573D28AC Filtro" at bounding box center [1482, 59] width 139 height 32
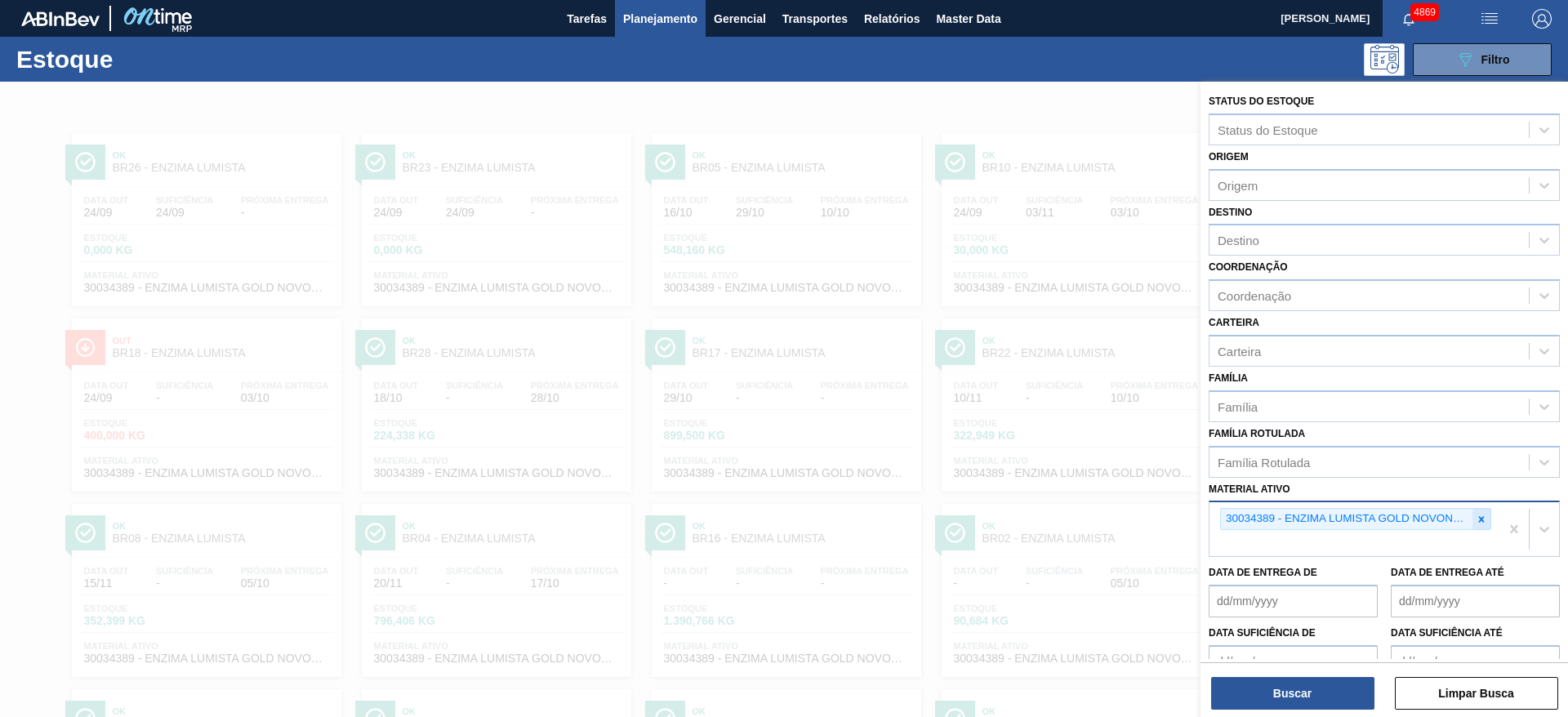
click at [1476, 523] on icon at bounding box center [1481, 520] width 12 height 12
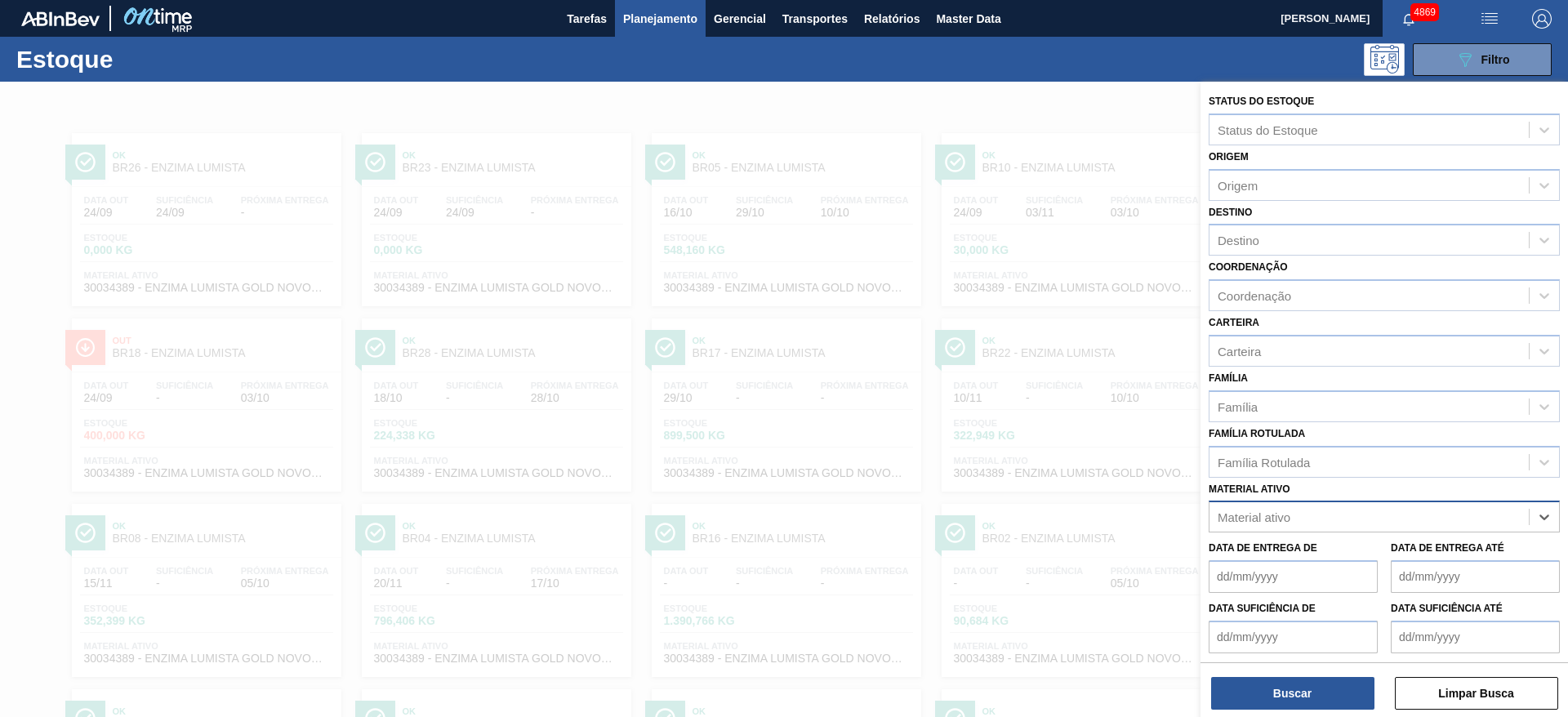
paste ativo "30003105"
type ativo "30003105"
click at [1402, 546] on div "30003105 - ADESIVO TECHNOMELT EM 362" at bounding box center [1383, 557] width 351 height 30
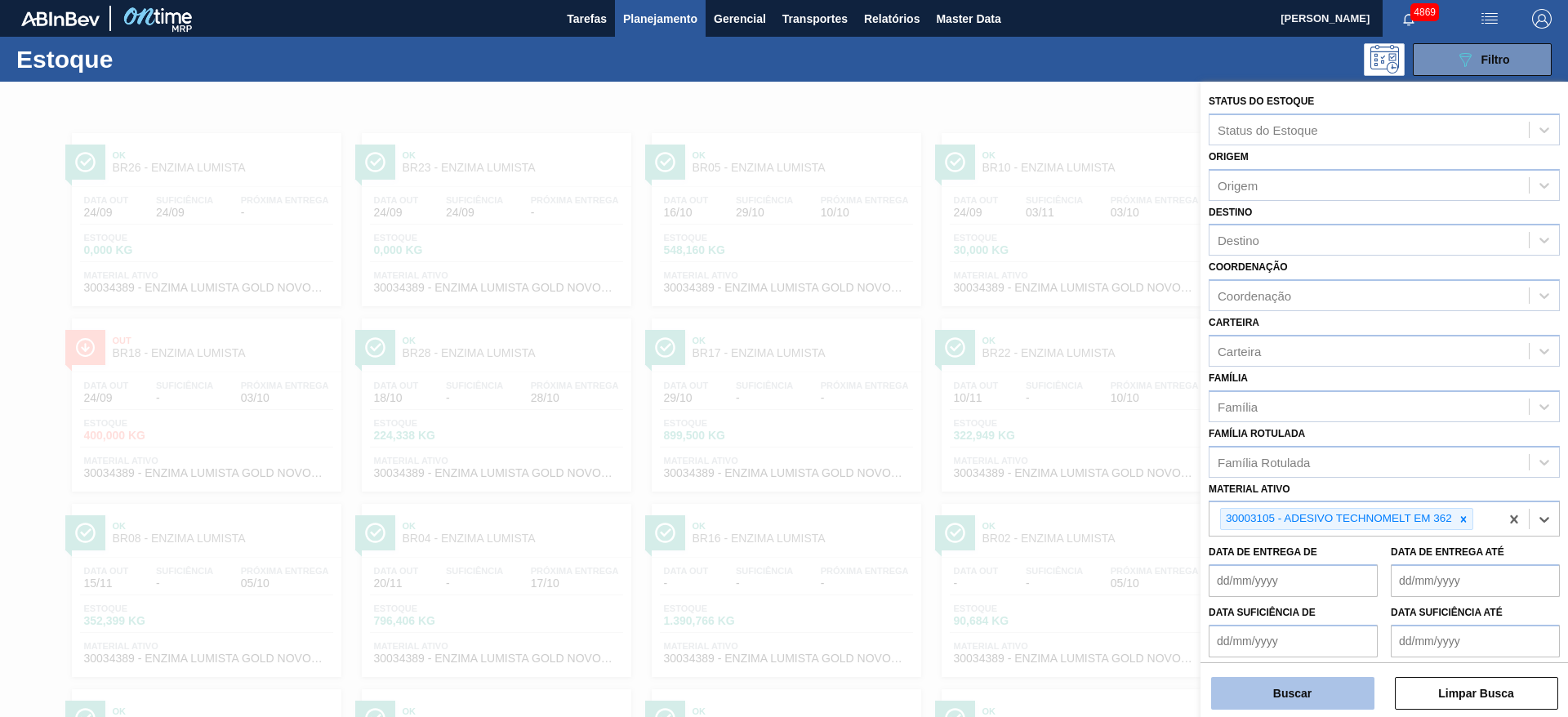
click at [1301, 689] on button "Buscar" at bounding box center [1293, 693] width 163 height 32
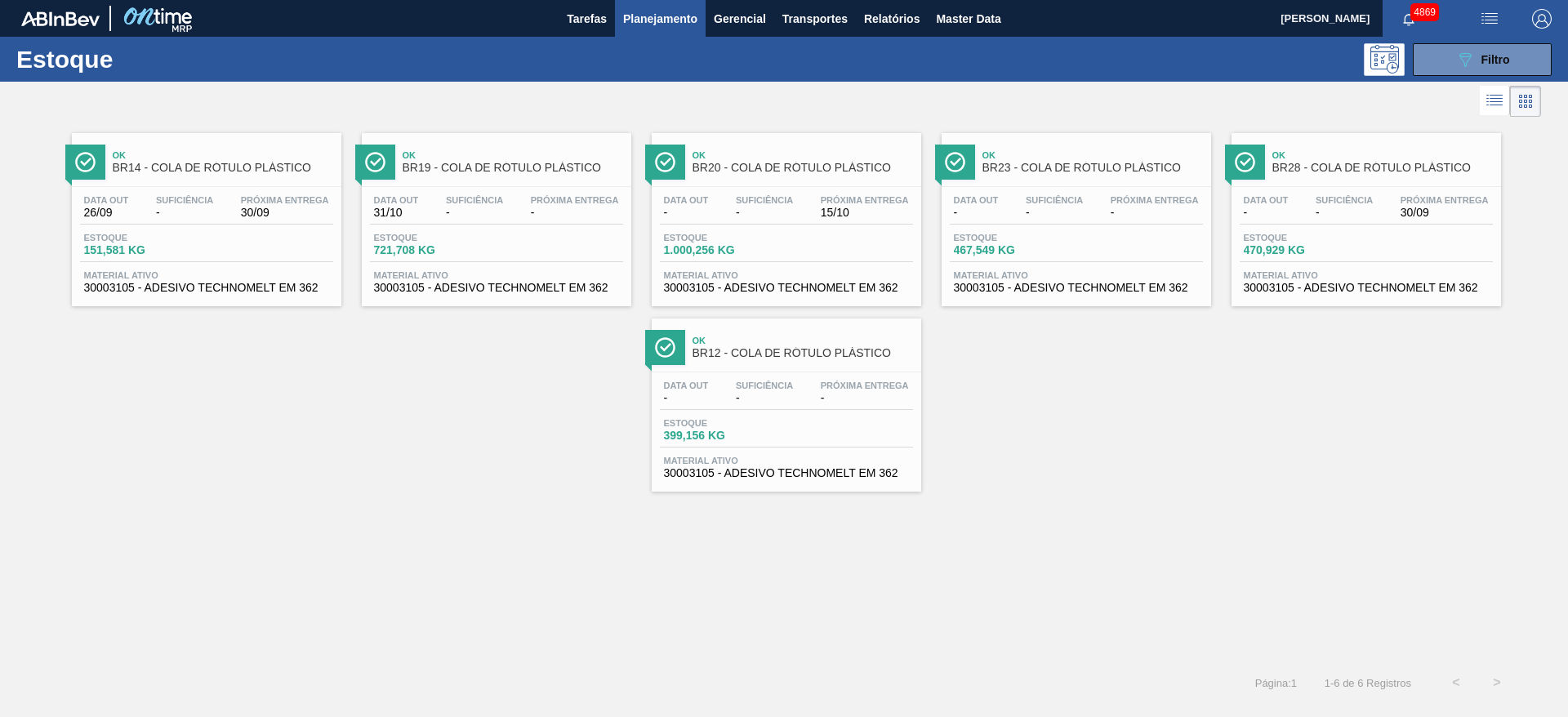
click at [162, 200] on span "Suficiência" at bounding box center [185, 200] width 58 height 10
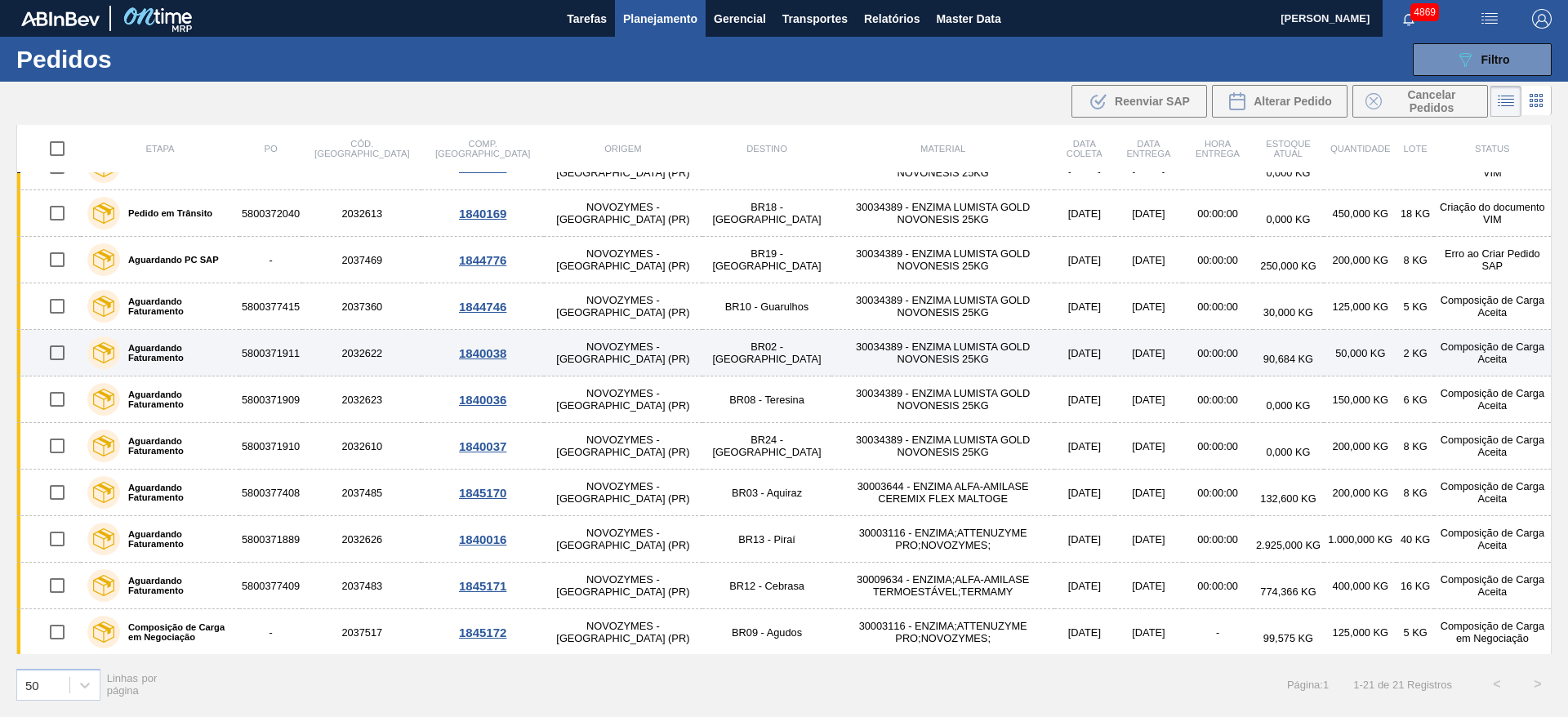
scroll to position [245, 0]
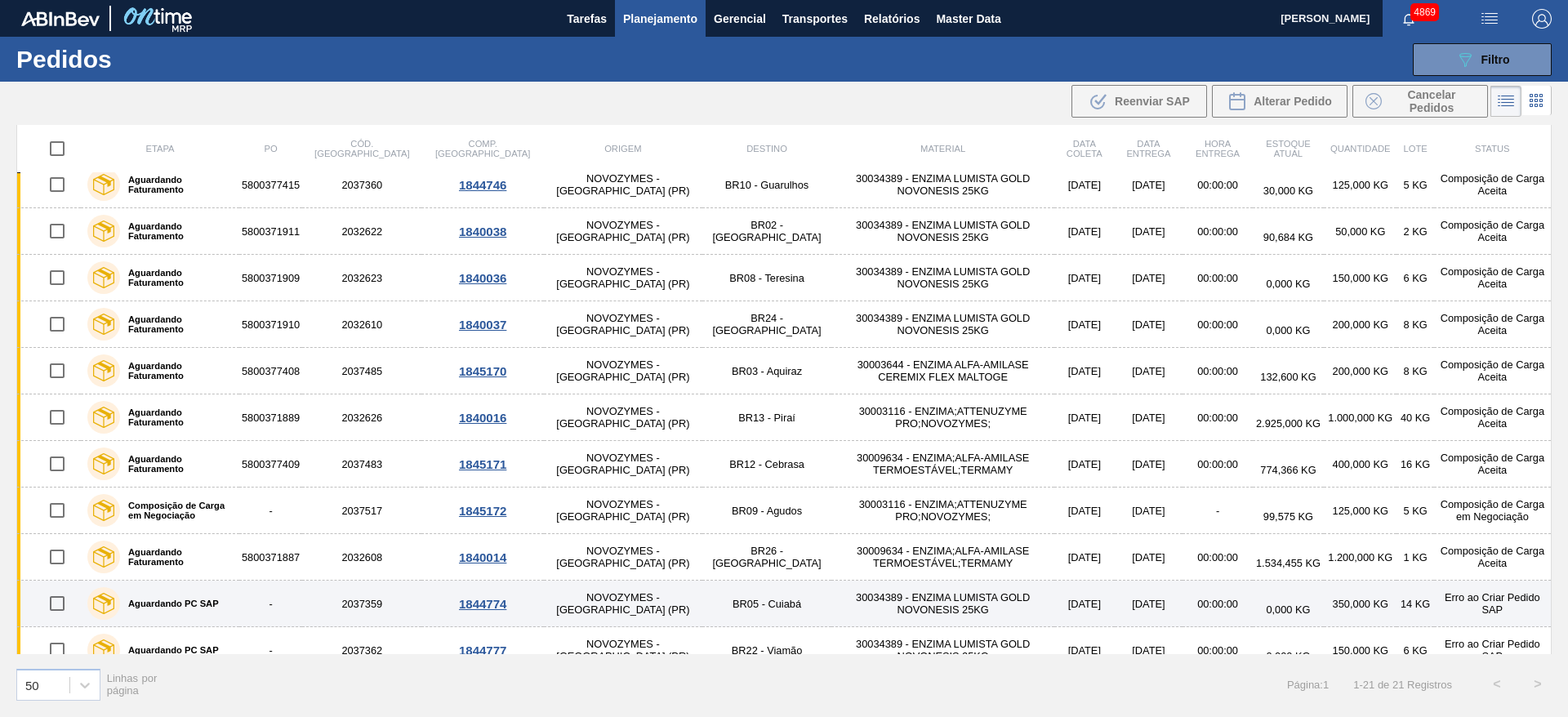
click at [452, 602] on div "1844774" at bounding box center [483, 604] width 117 height 14
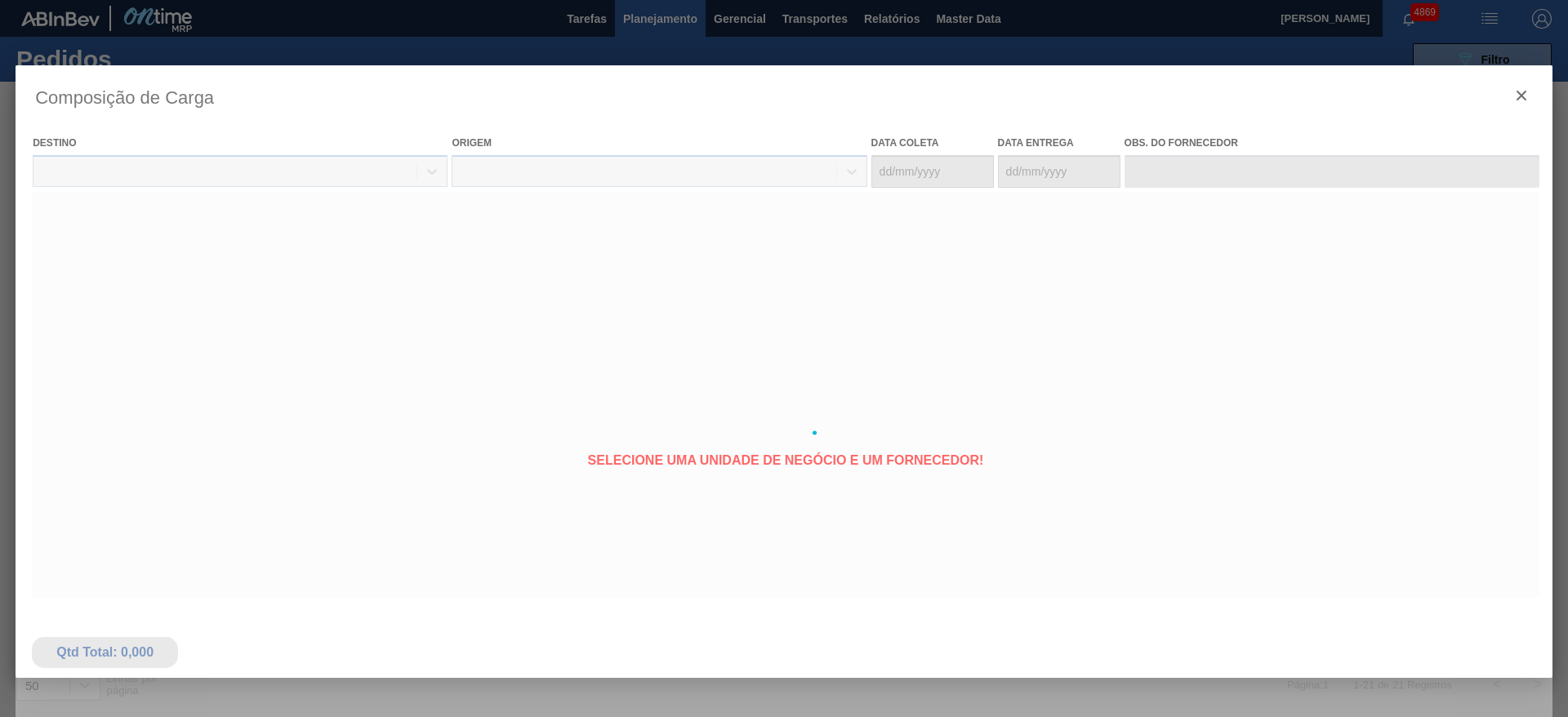
type coleta "[DATE]"
type entrega "[DATE]"
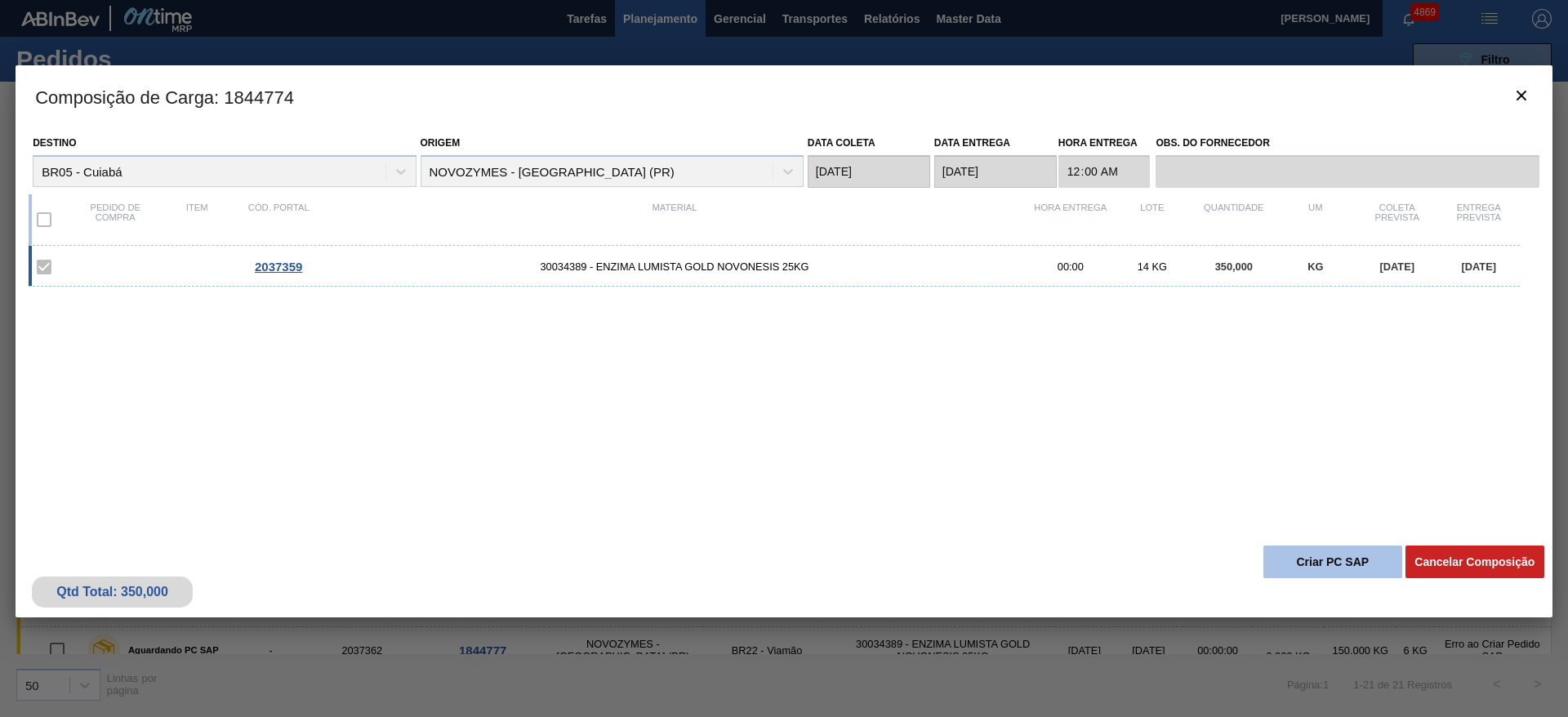
click at [1332, 560] on button "Criar PC SAP" at bounding box center [1333, 561] width 139 height 32
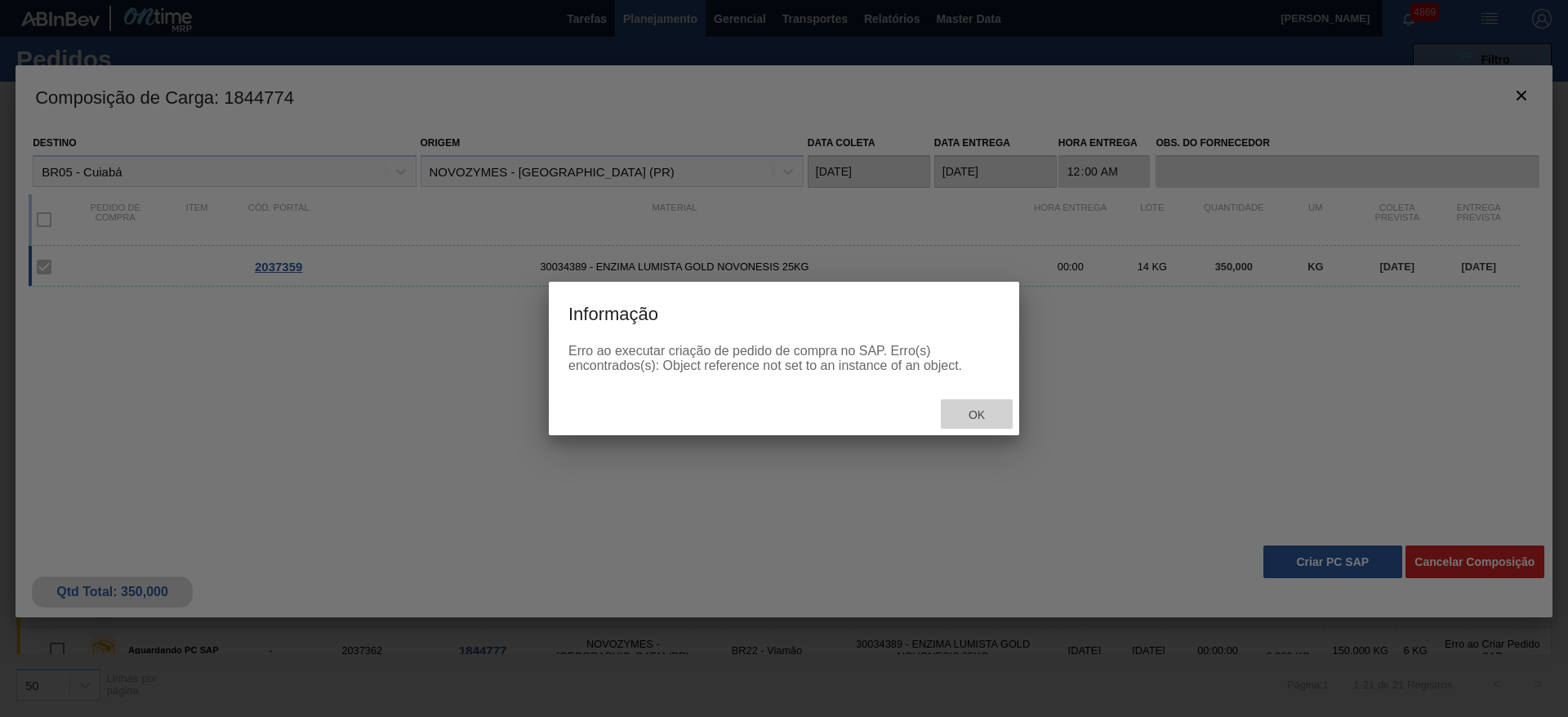
click at [969, 415] on span "Ok" at bounding box center [976, 414] width 42 height 13
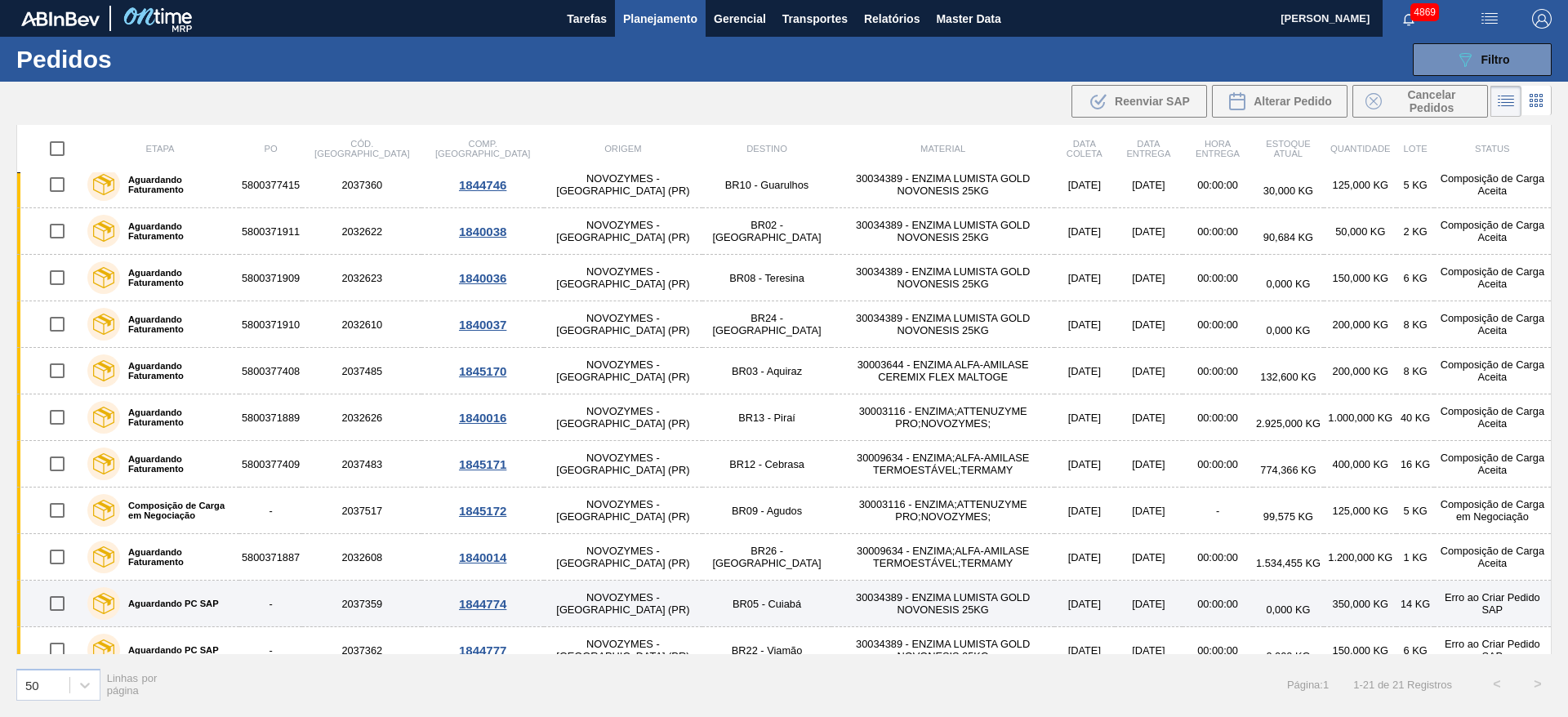
scroll to position [367, 0]
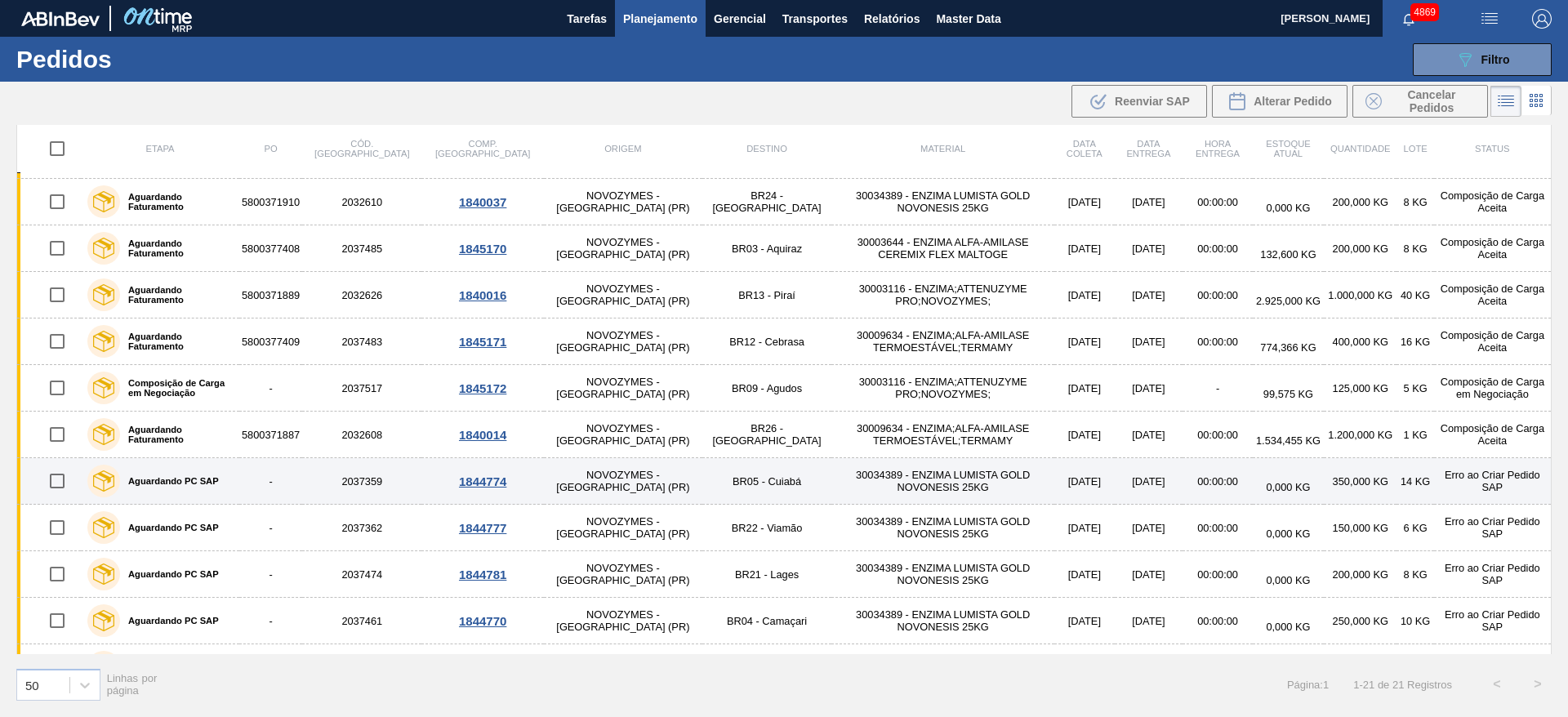
click at [236, 481] on div "Aguardando PC SAP" at bounding box center [159, 481] width 153 height 41
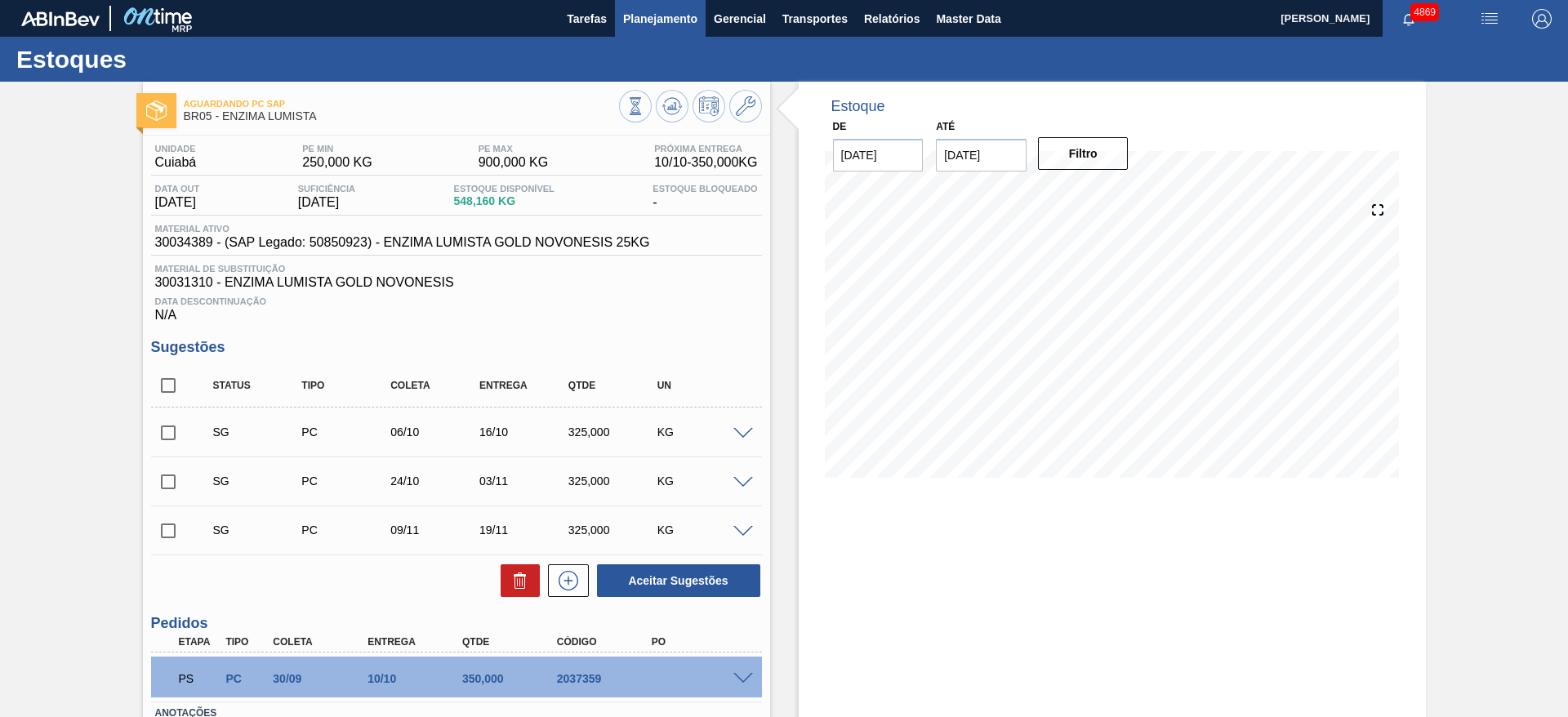
click at [676, 11] on span "Planejamento" at bounding box center [660, 19] width 74 height 20
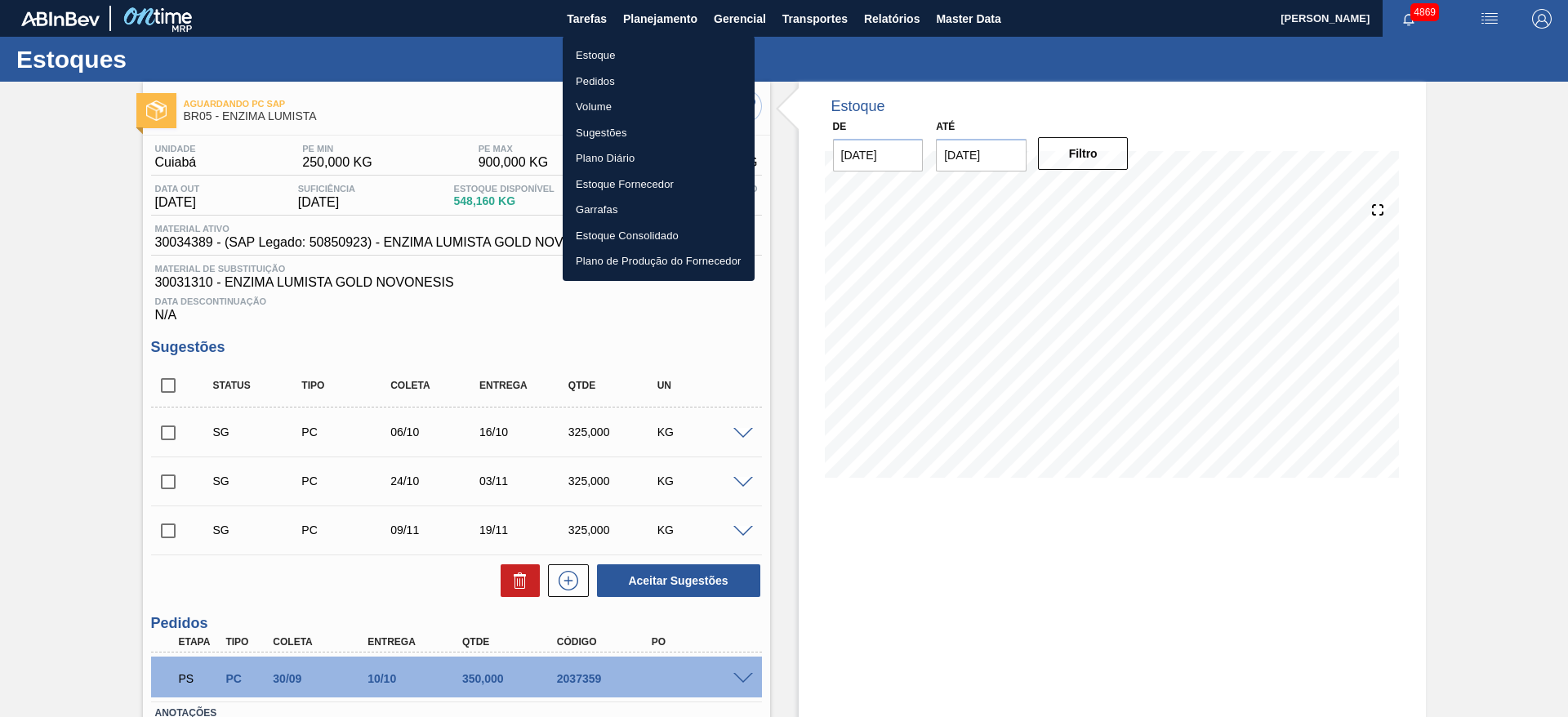
click at [659, 51] on li "Estoque" at bounding box center [658, 55] width 191 height 26
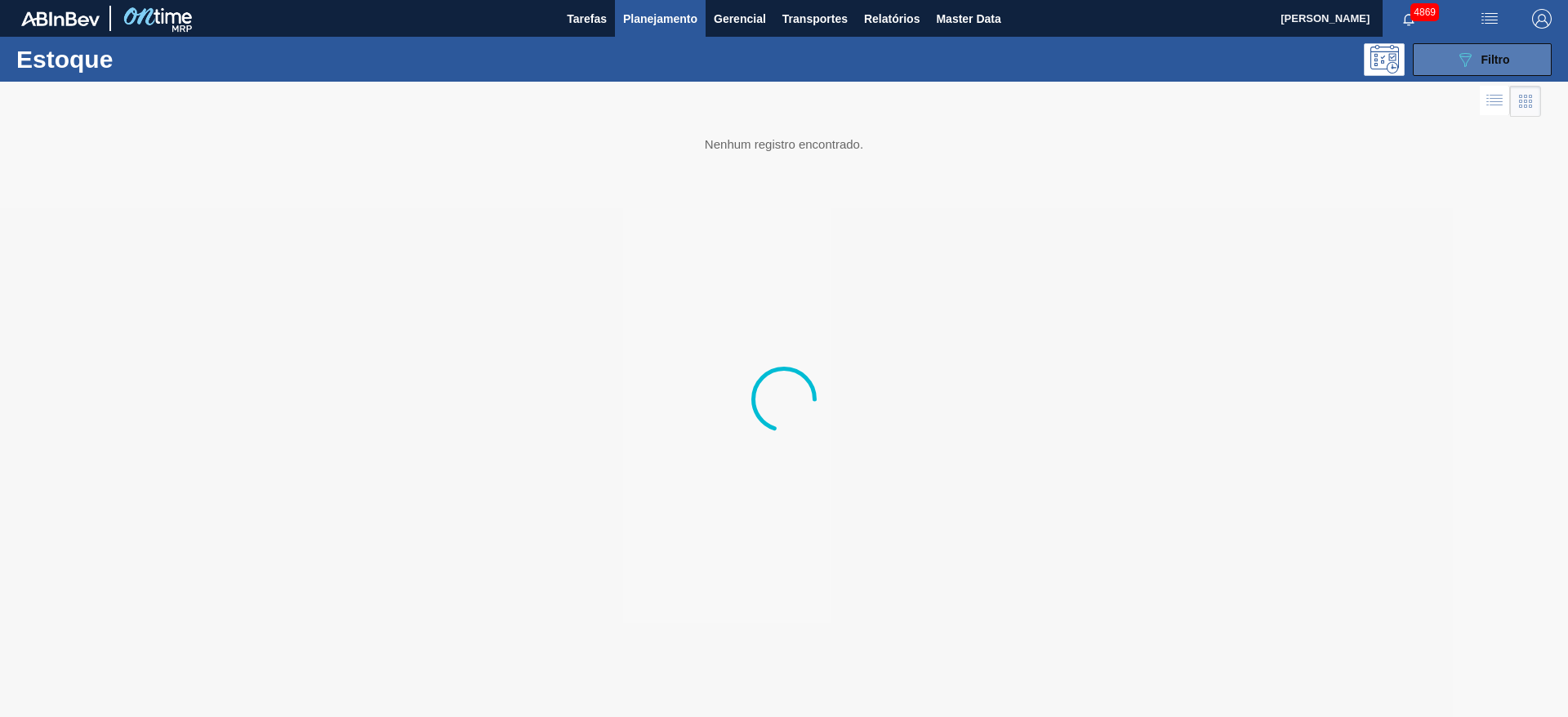
click at [1441, 62] on button "089F7B8B-B2A5-4AFE-B5C0-19BA573D28AC Filtro" at bounding box center [1482, 59] width 139 height 32
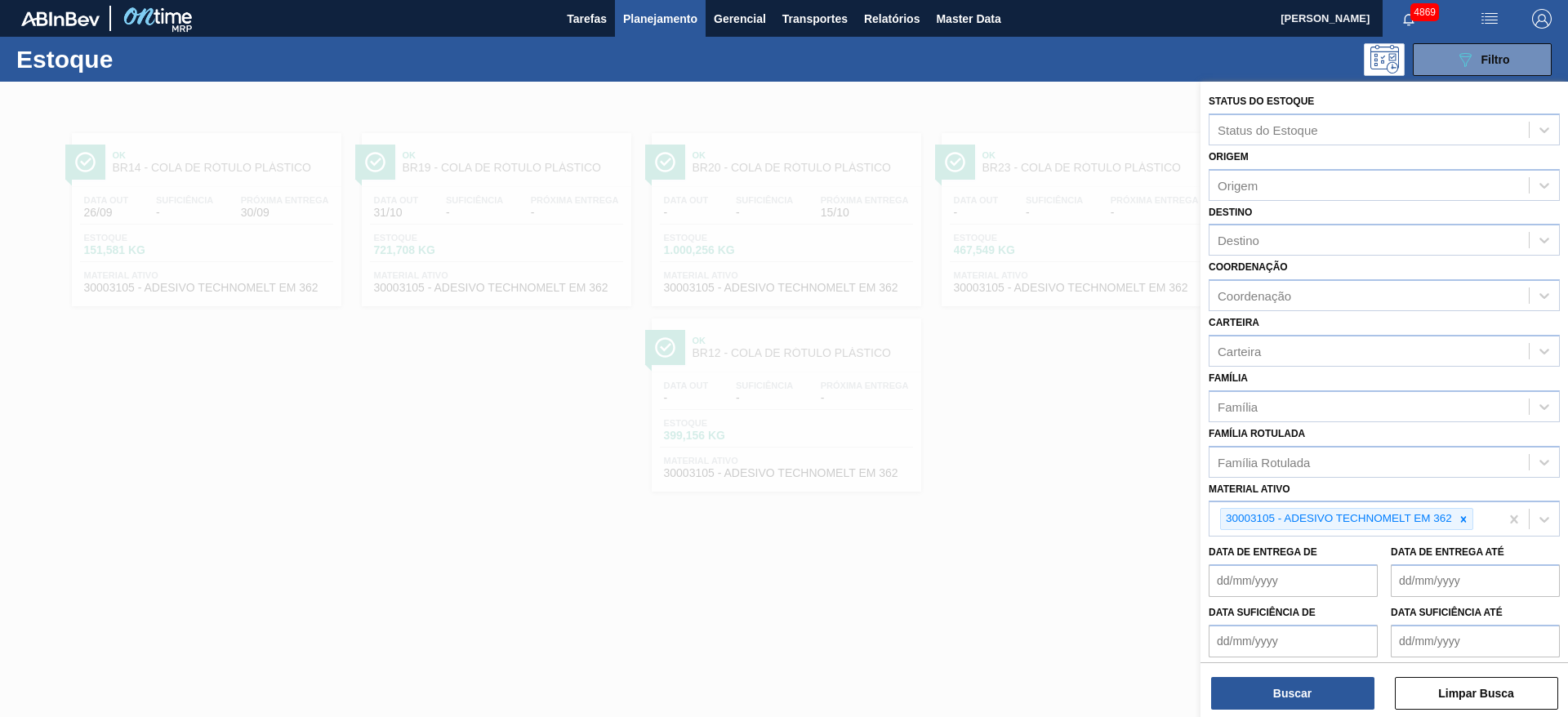
click at [1462, 522] on icon at bounding box center [1463, 520] width 12 height 12
paste ativo "30003516"
type ativo "30003516"
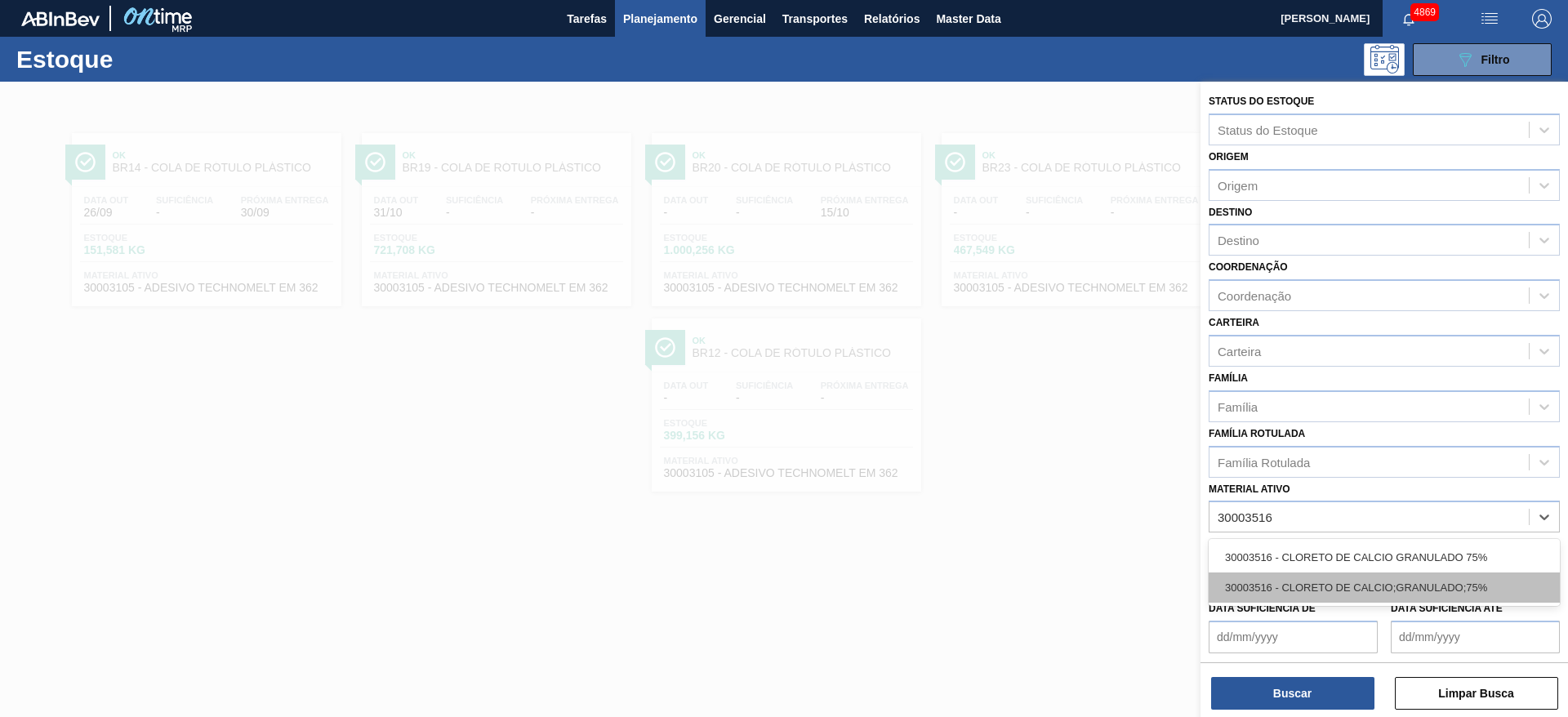
click at [1429, 579] on div "30003516 - CLORETO DE CALCIO;GRANULADO;75%" at bounding box center [1383, 587] width 351 height 30
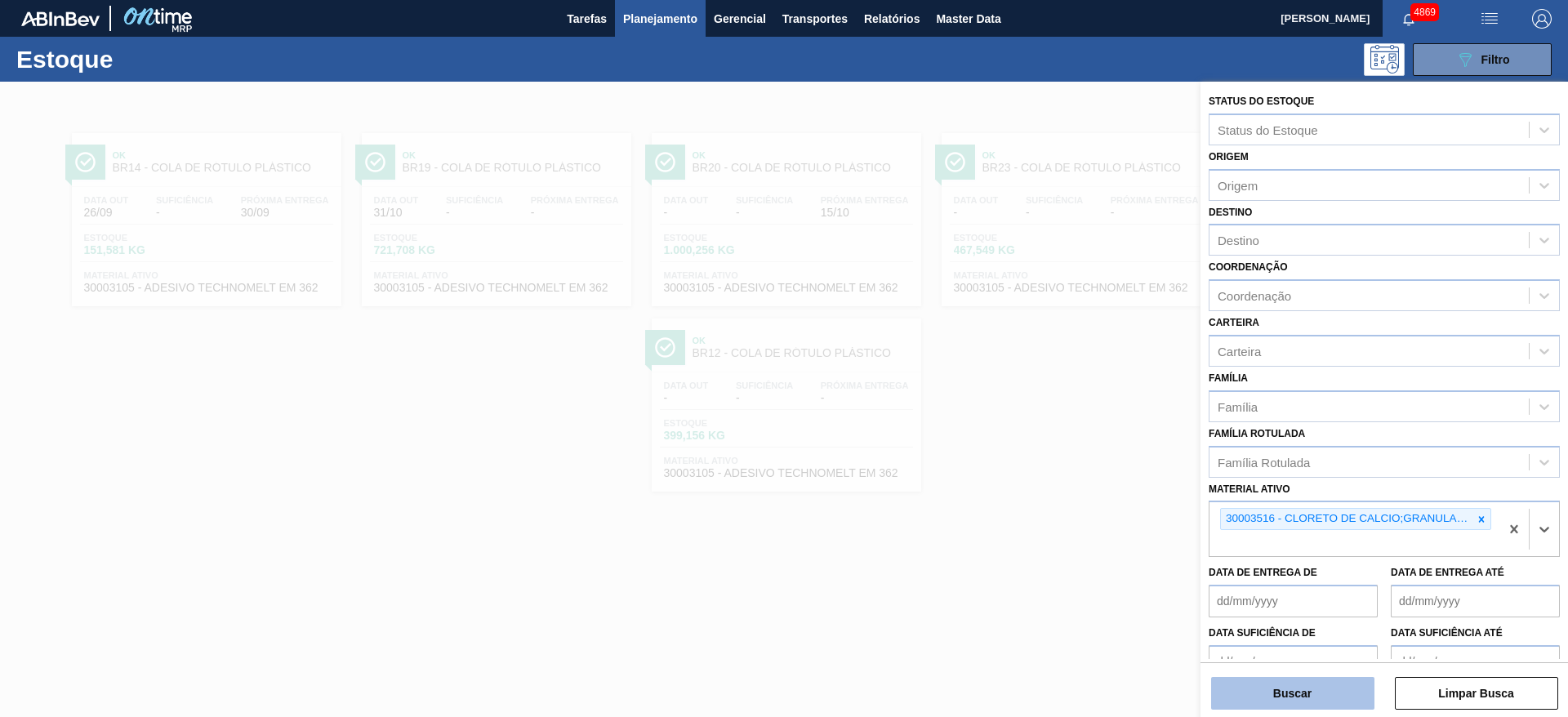
click at [1327, 702] on button "Buscar" at bounding box center [1293, 693] width 163 height 32
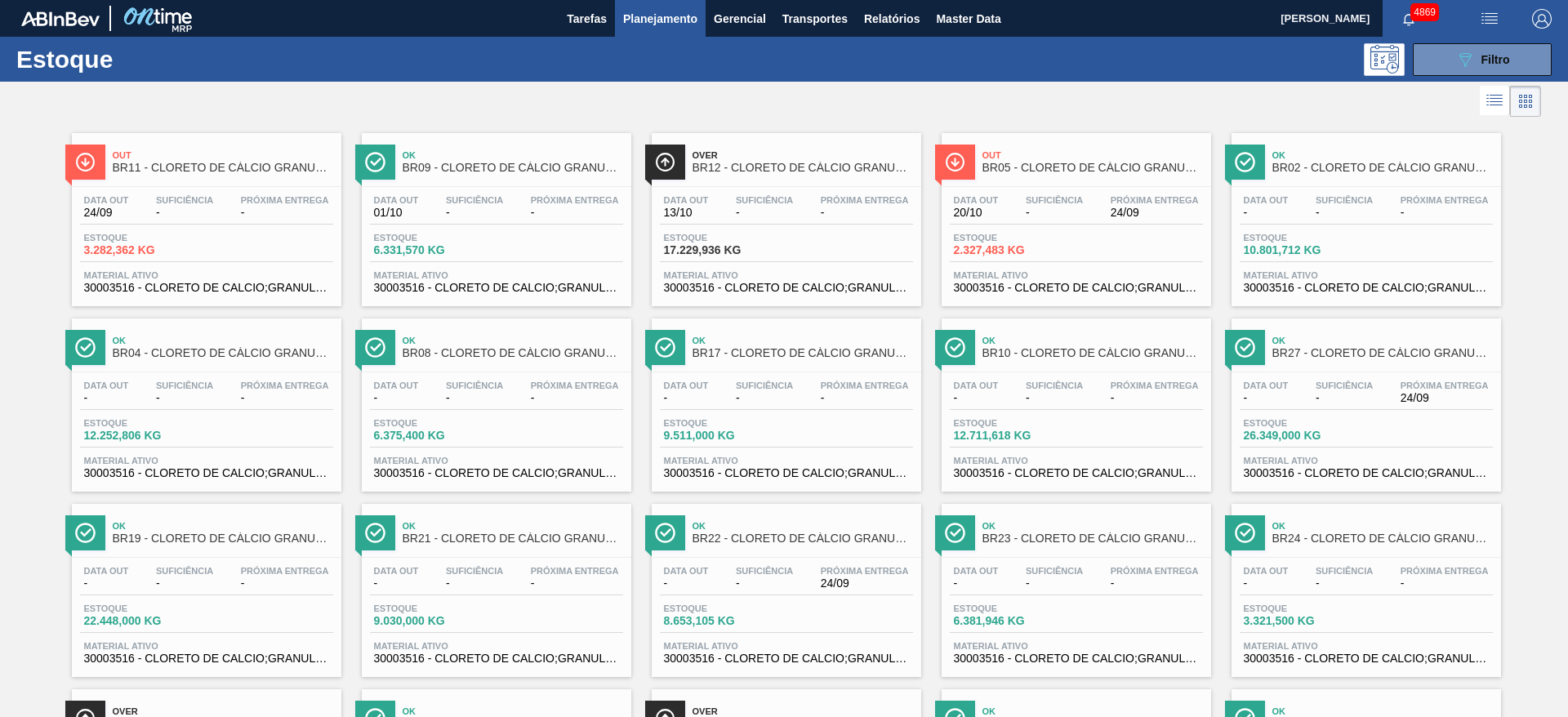
click at [1046, 268] on div "Data out 20/10 Suficiência - Próxima Entrega 24/09 Estoque 2.327,483 KG Materia…" at bounding box center [1077, 242] width 270 height 111
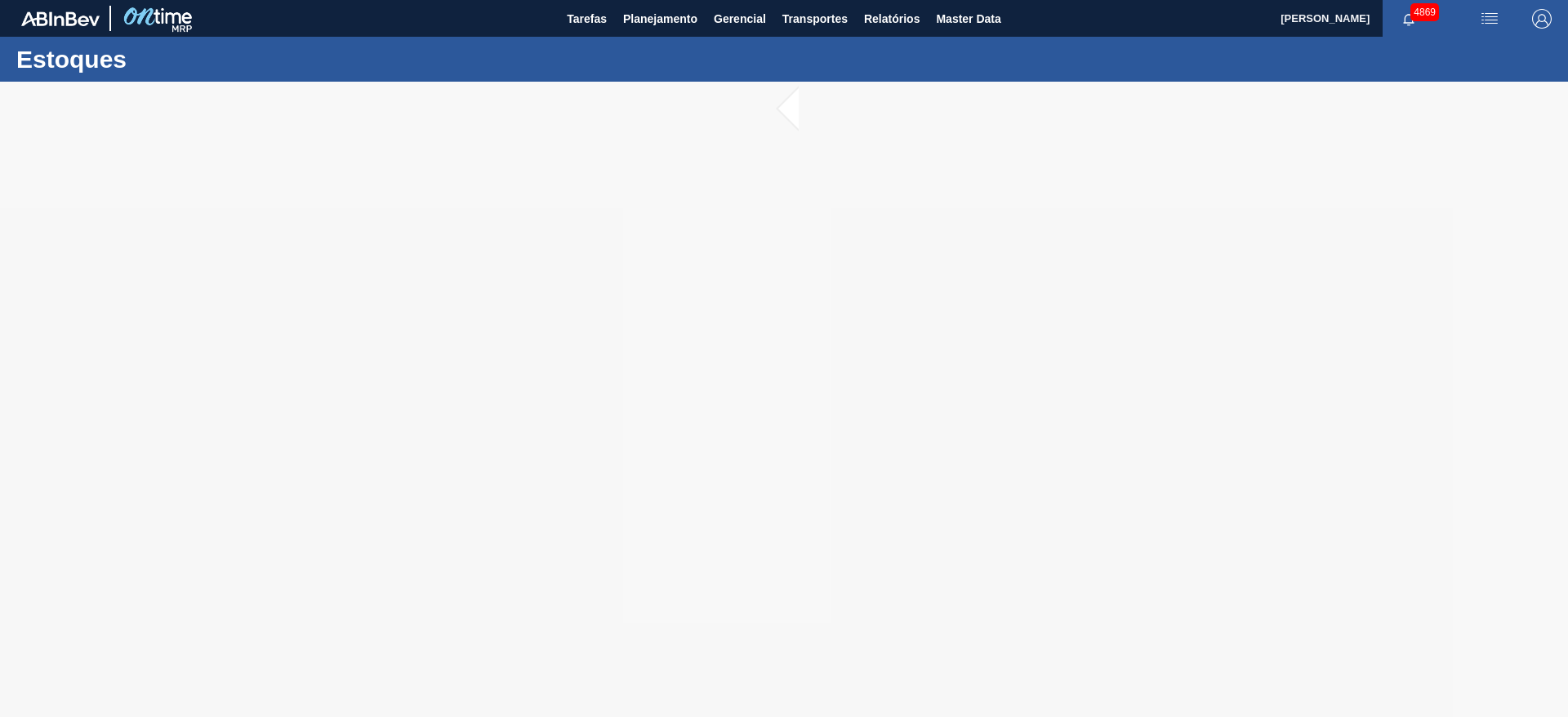
click at [929, 301] on div at bounding box center [784, 400] width 1568 height 635
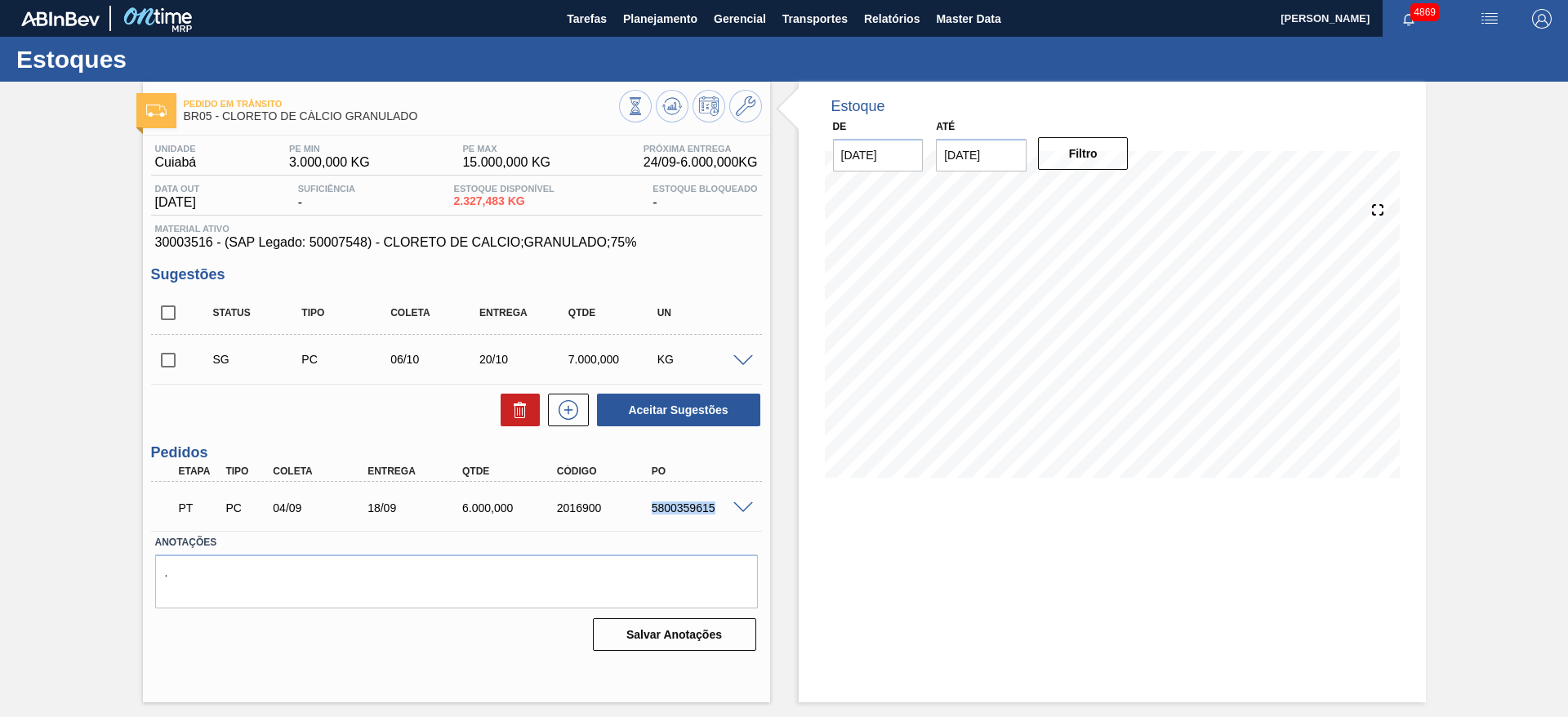
drag, startPoint x: 644, startPoint y: 502, endPoint x: 747, endPoint y: 501, distance: 103.0
click at [747, 501] on div "PT PC 04/09 18/09 6.000,000 2016900 5800359615" at bounding box center [456, 506] width 611 height 41
copy div "5800359615"
click at [662, 17] on span "Planejamento" at bounding box center [660, 19] width 74 height 20
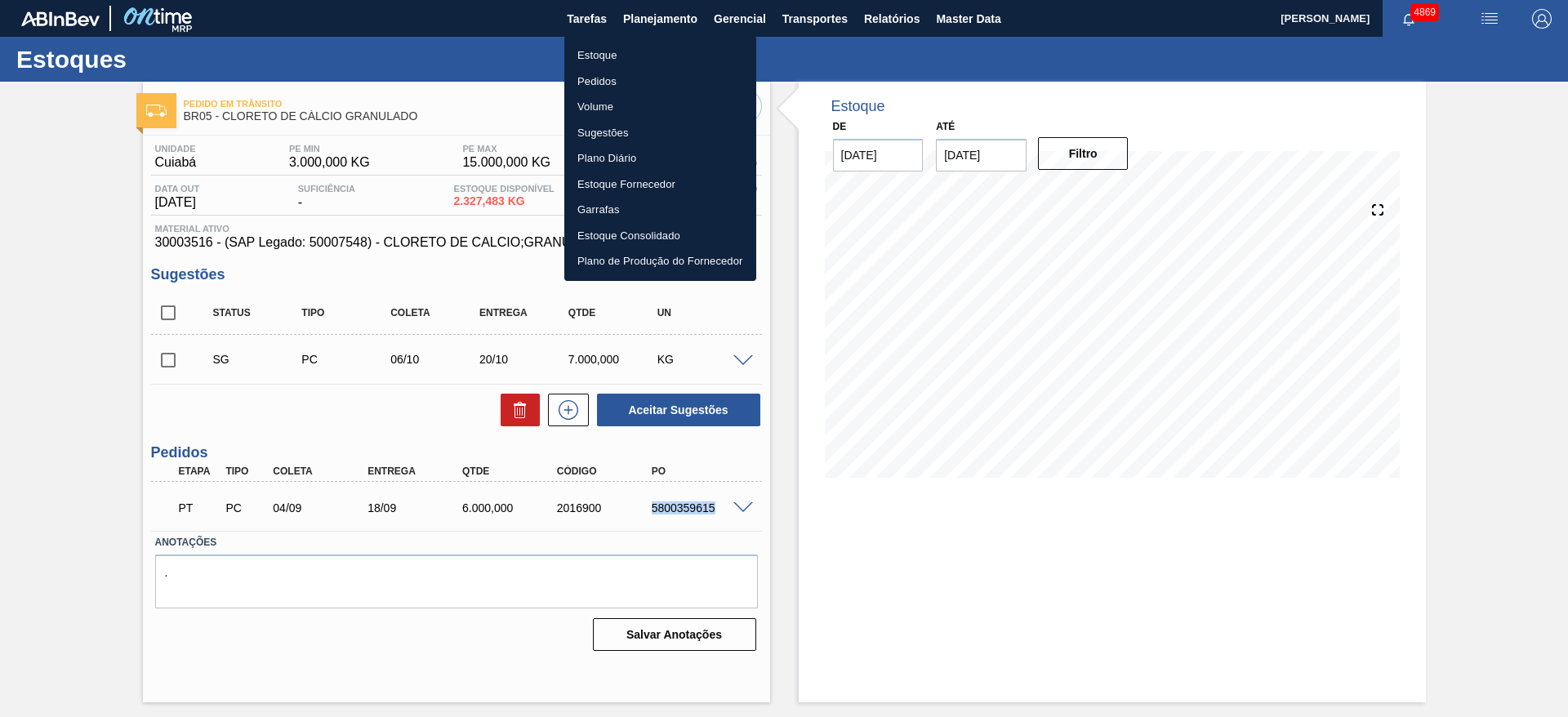
click at [621, 81] on li "Pedidos" at bounding box center [660, 81] width 191 height 26
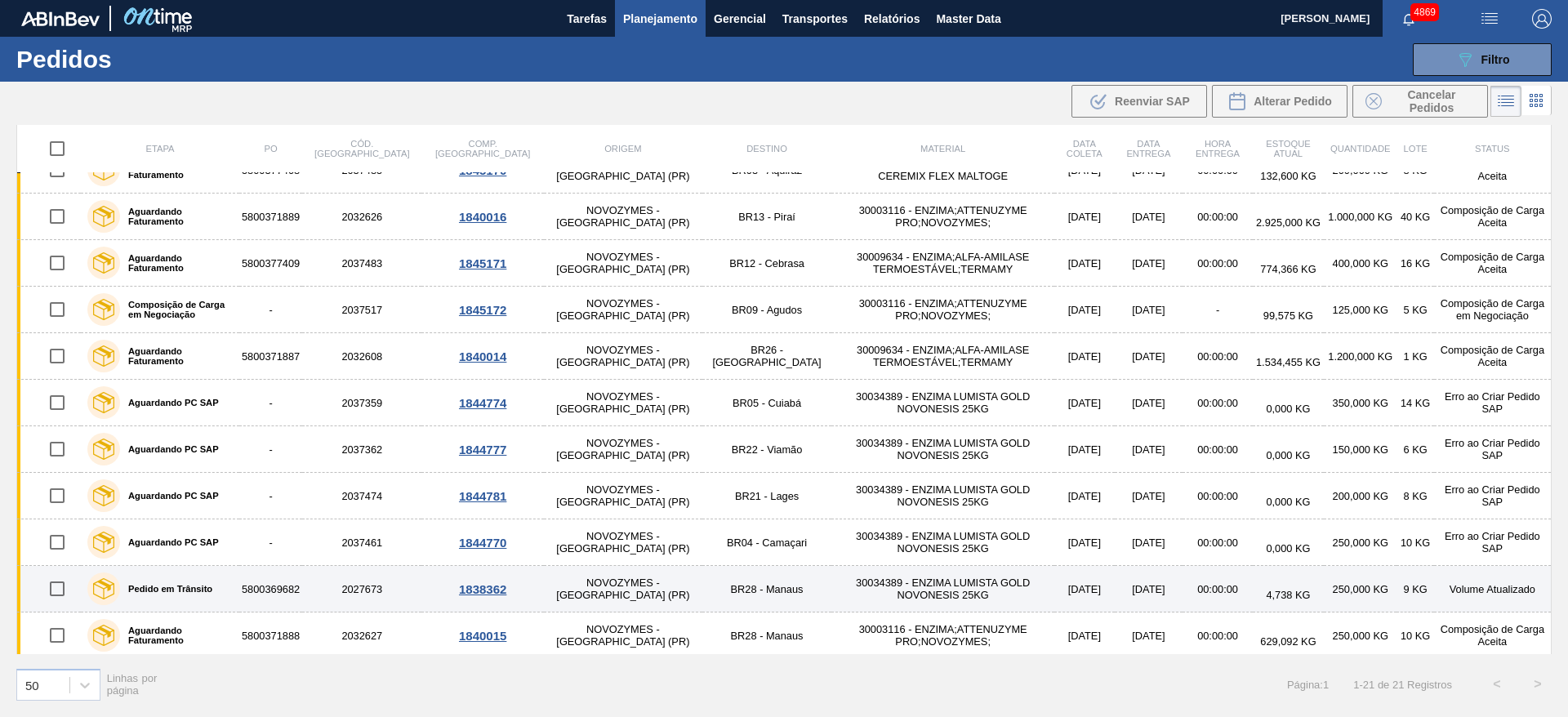
scroll to position [497, 0]
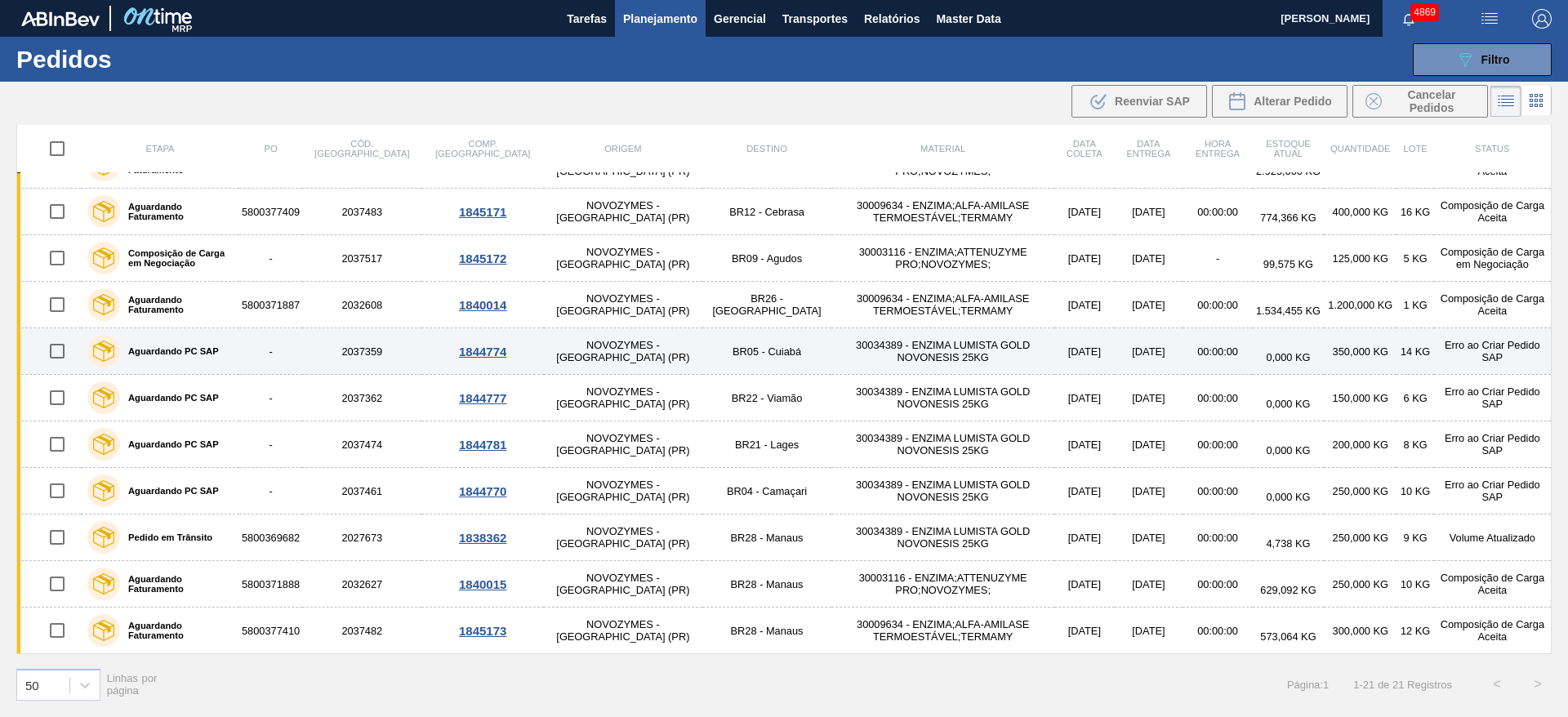
click at [447, 352] on div "1844774" at bounding box center [483, 352] width 117 height 14
click at [450, 346] on div "1844774" at bounding box center [483, 352] width 117 height 14
click at [445, 354] on div "1844774" at bounding box center [483, 352] width 117 height 14
click at [441, 346] on div "1844774" at bounding box center [483, 352] width 117 height 14
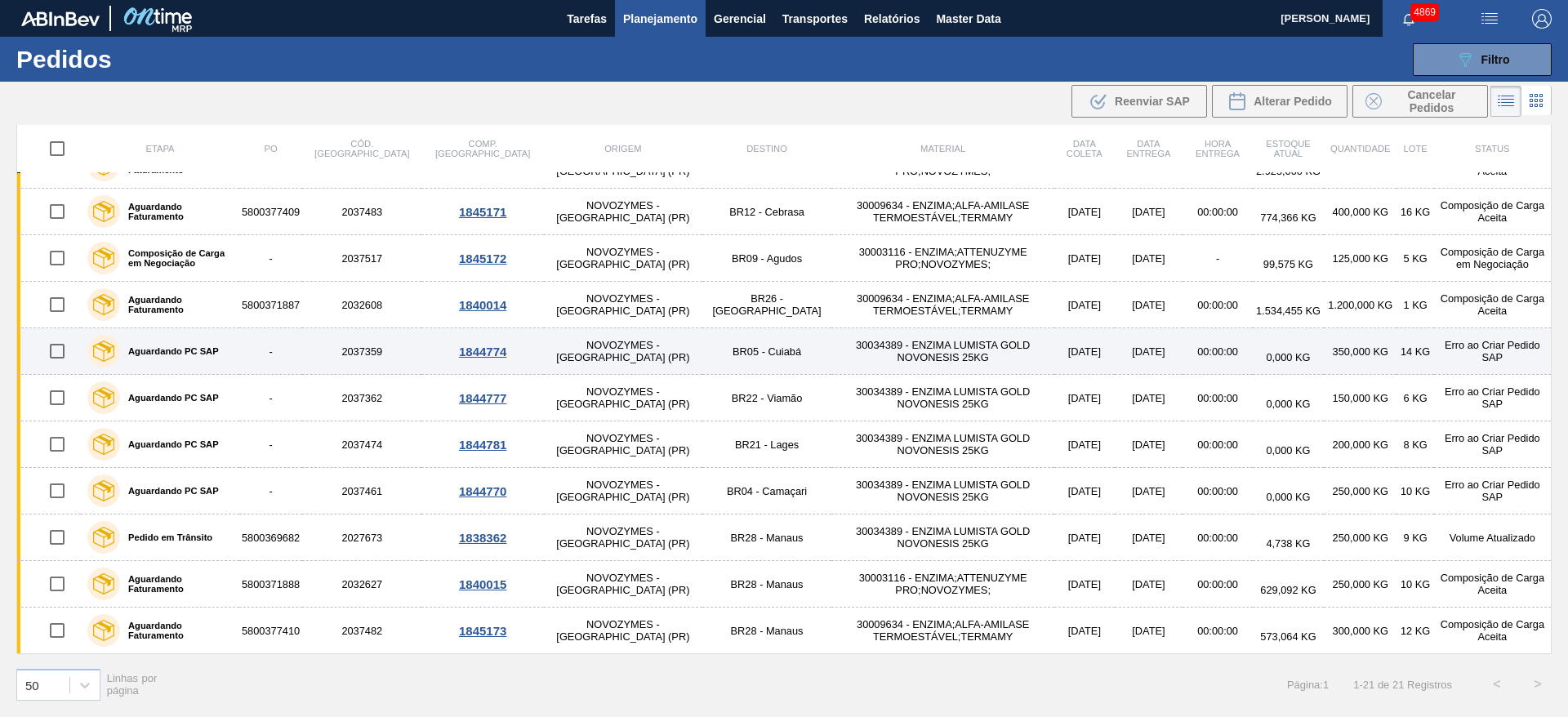
click at [444, 351] on div "1844774" at bounding box center [483, 352] width 117 height 14
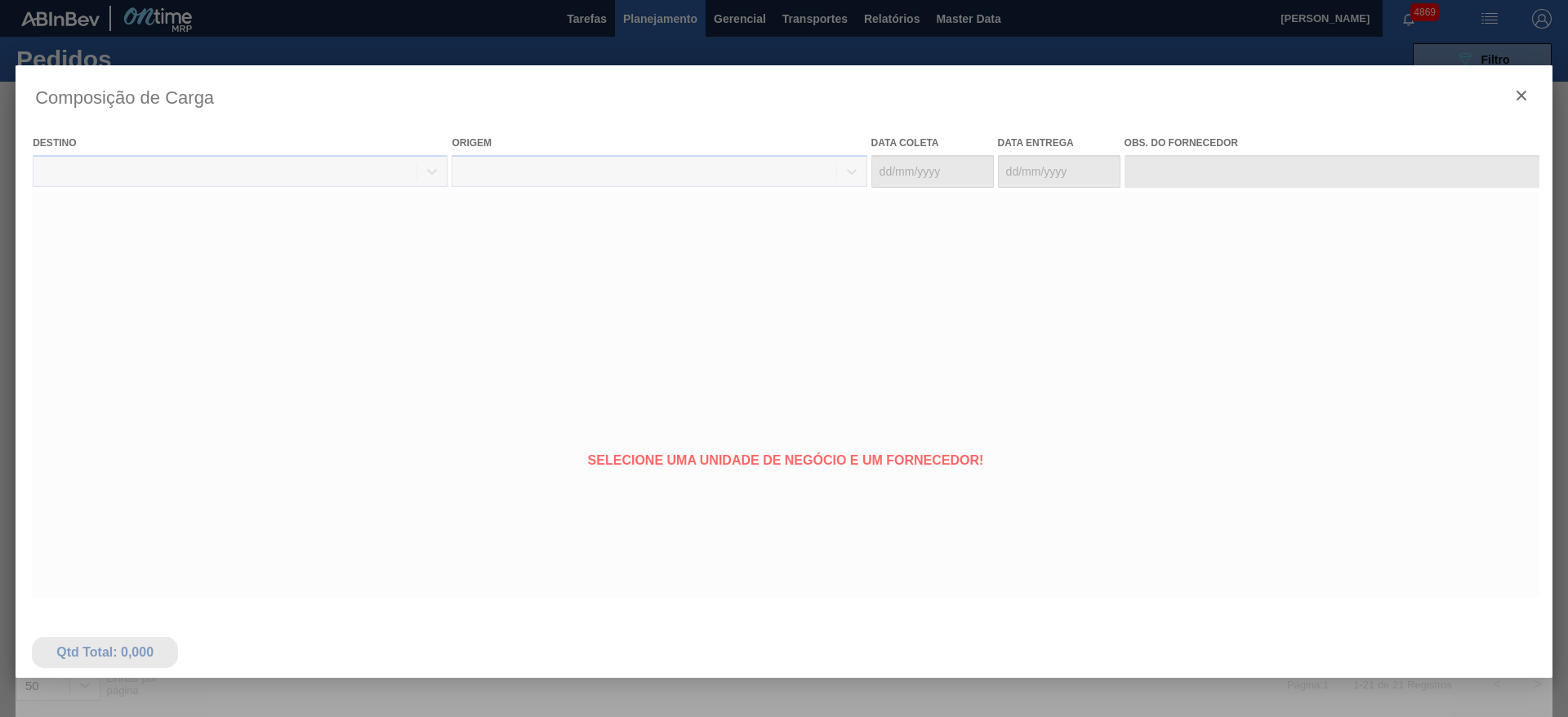
type coleta "[DATE]"
type entrega "[DATE]"
